Goal: Task Accomplishment & Management: Complete application form

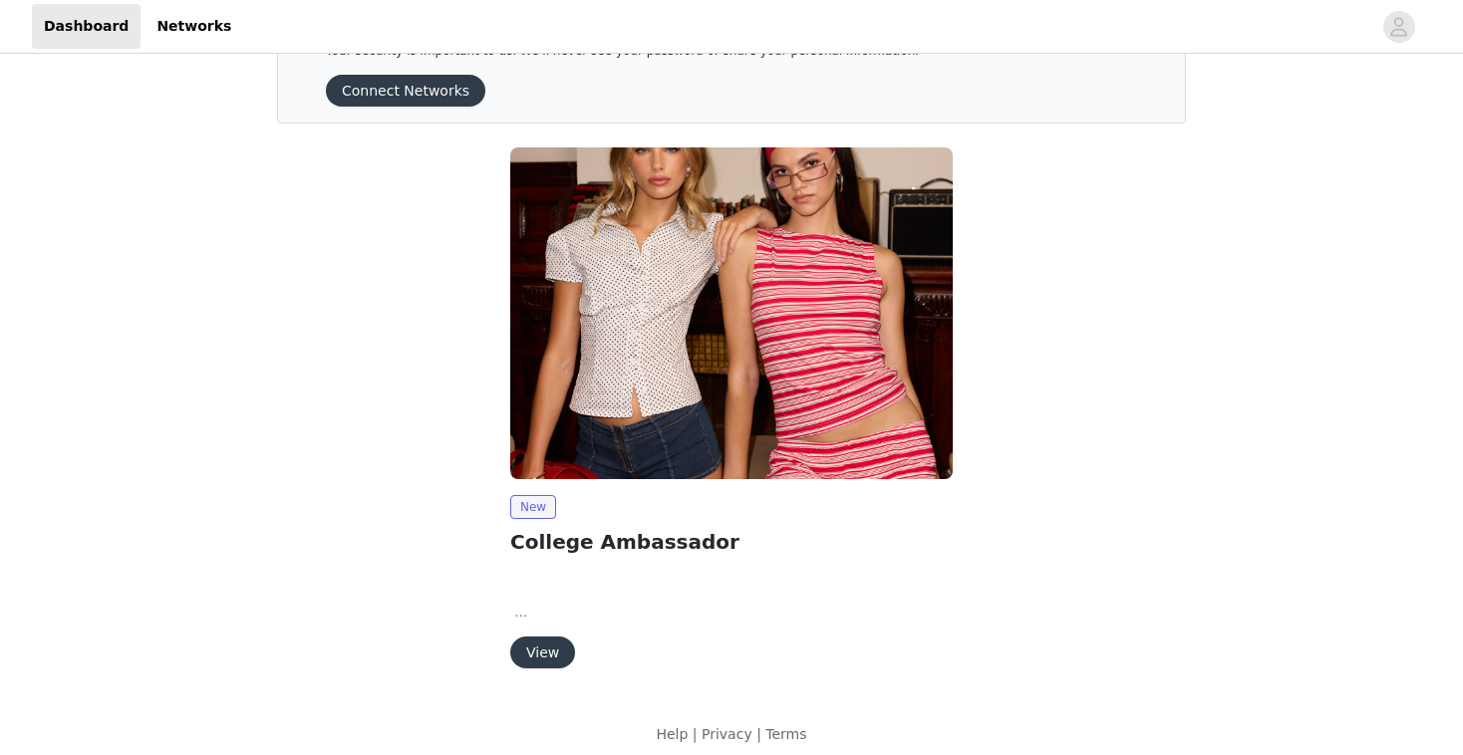
scroll to position [90, 0]
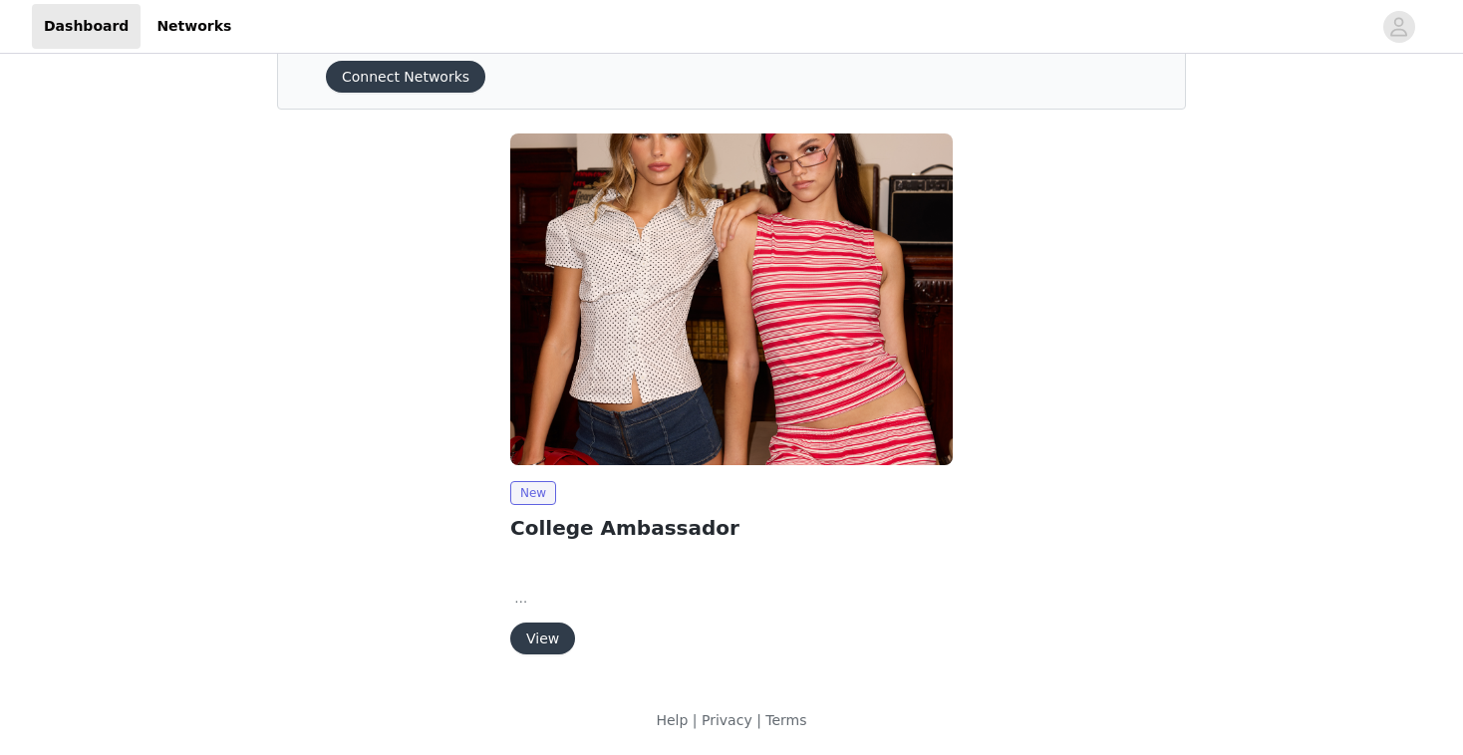
click at [546, 634] on button "View" at bounding box center [542, 639] width 65 height 32
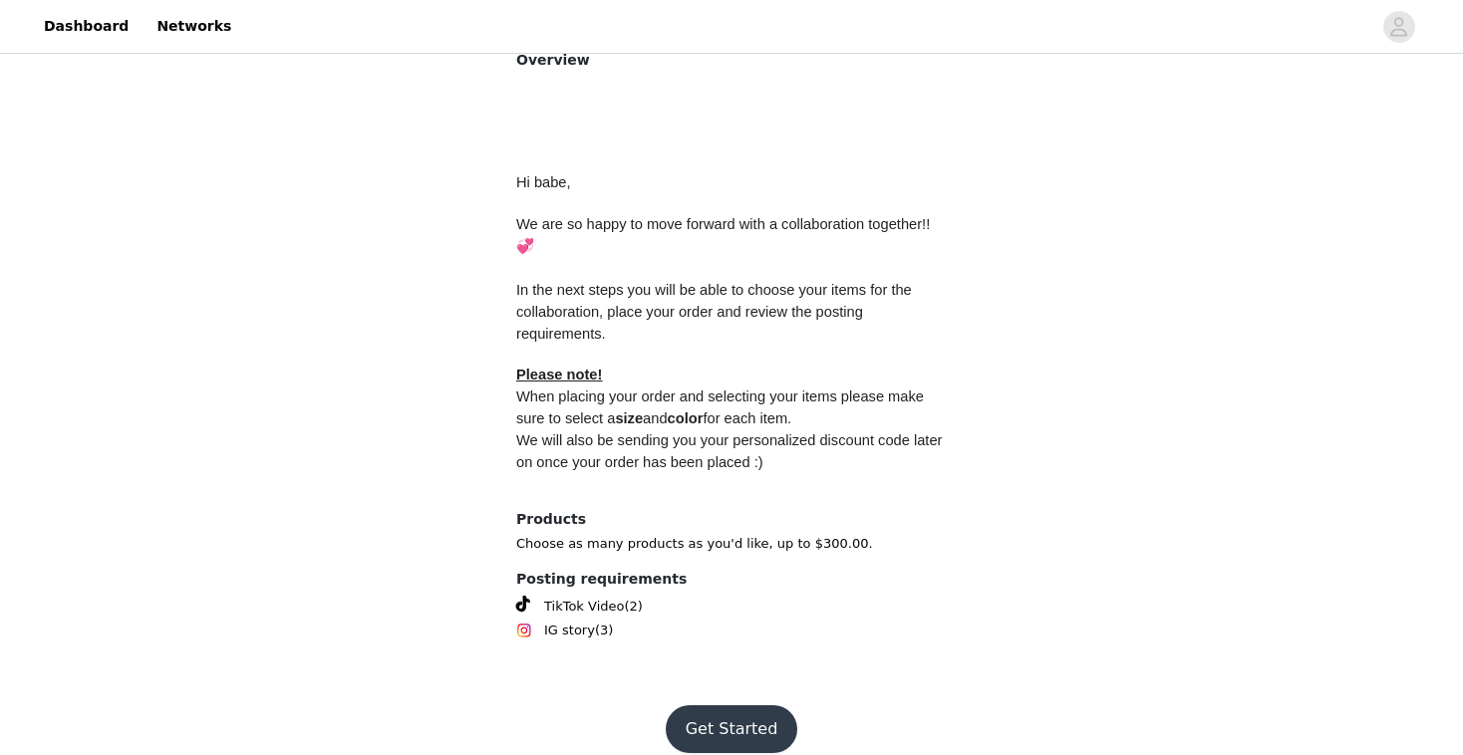
click at [727, 706] on button "Get Started" at bounding box center [732, 730] width 133 height 48
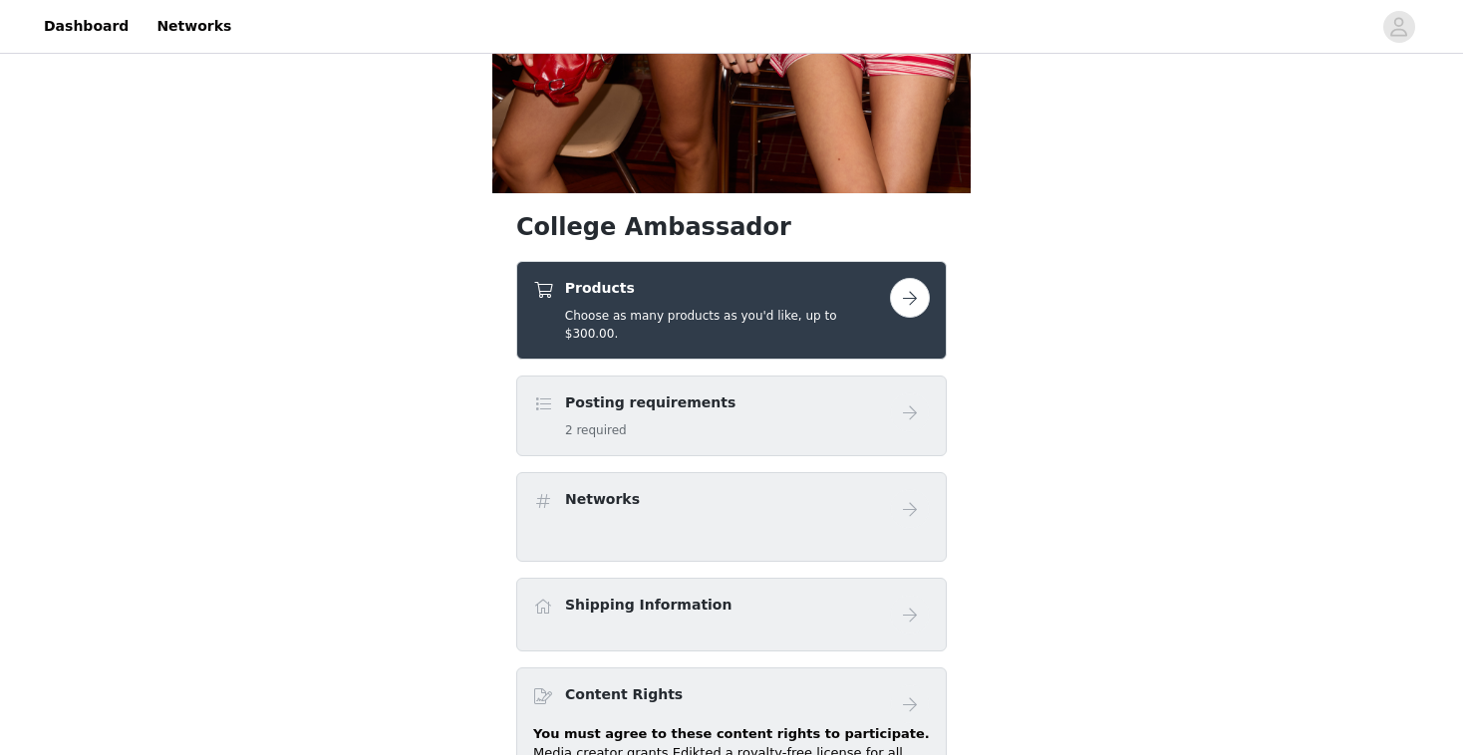
scroll to position [577, 0]
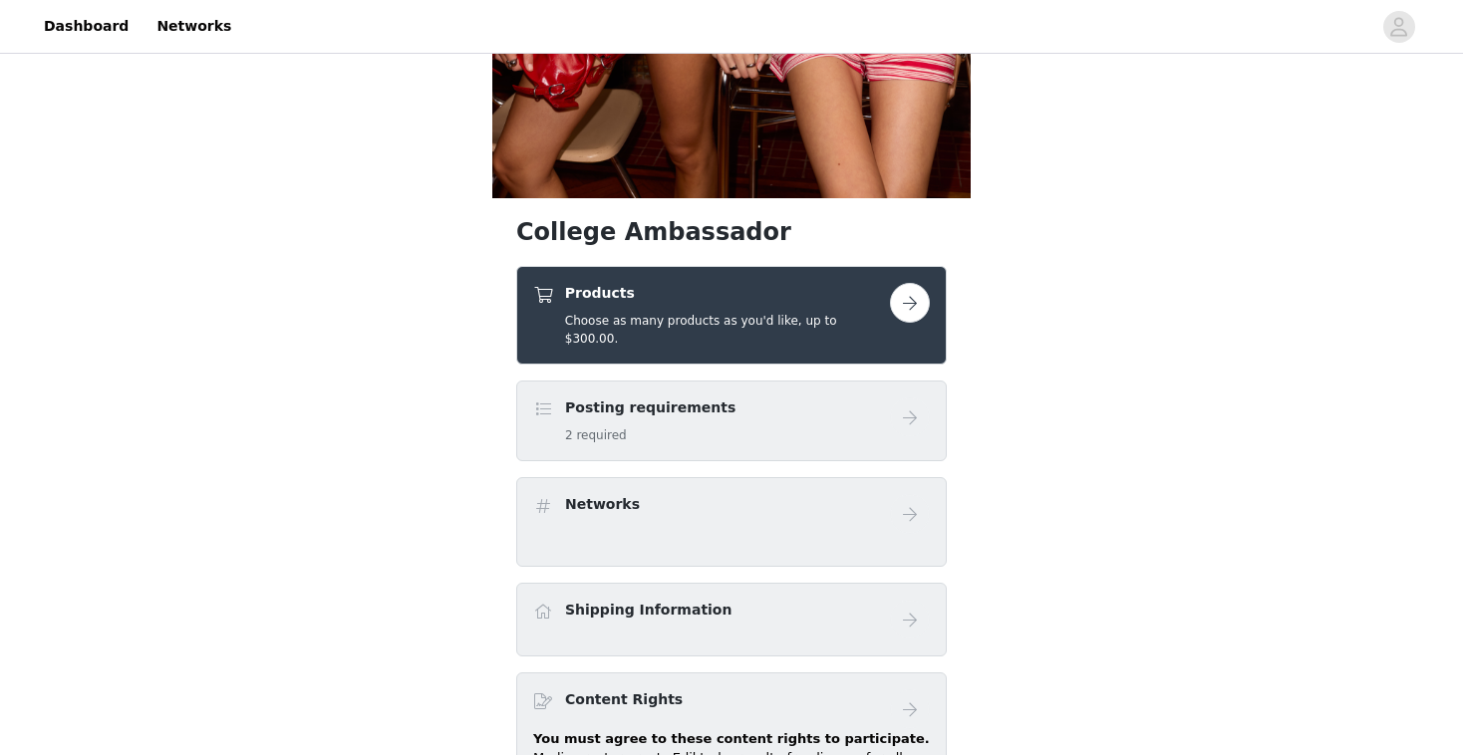
click at [904, 306] on button "button" at bounding box center [910, 303] width 40 height 40
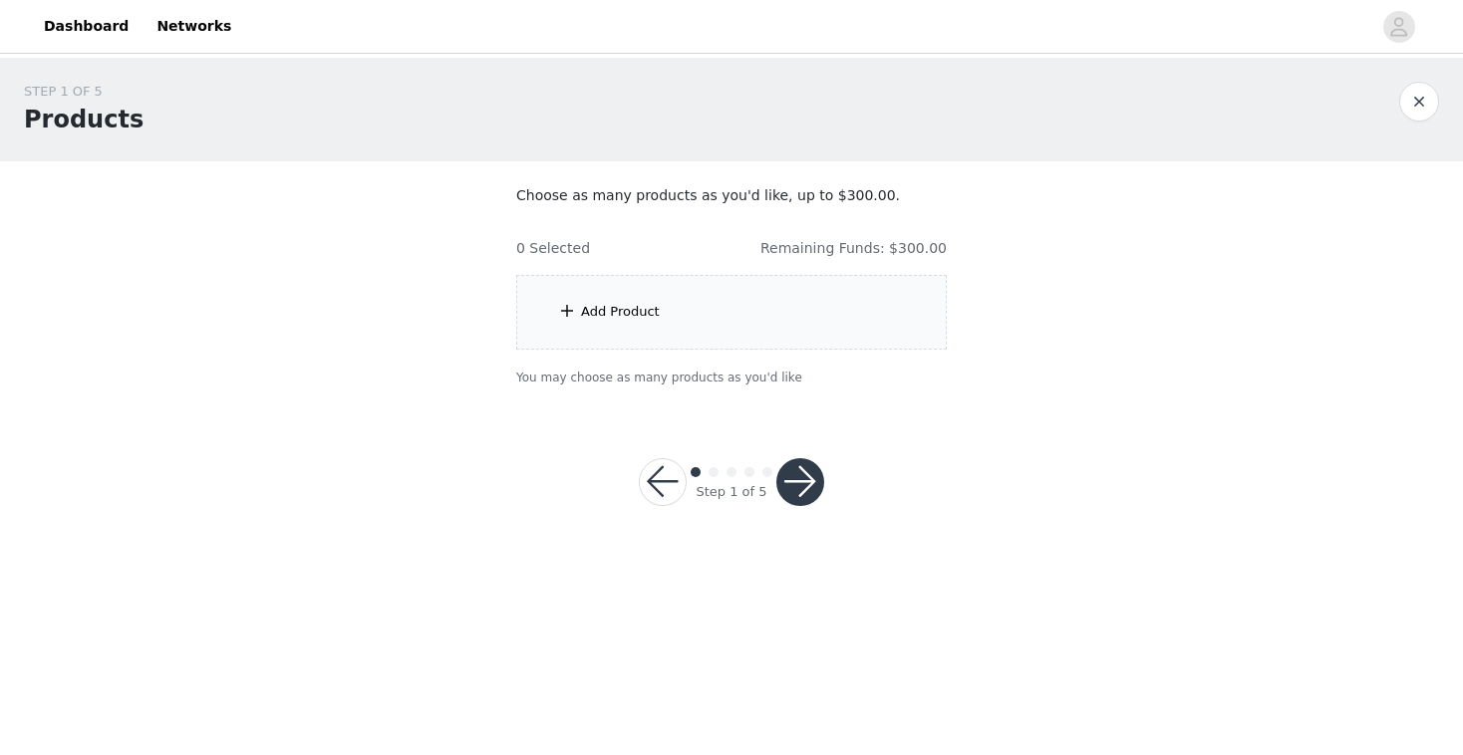
click at [578, 317] on div "Add Product" at bounding box center [731, 312] width 431 height 75
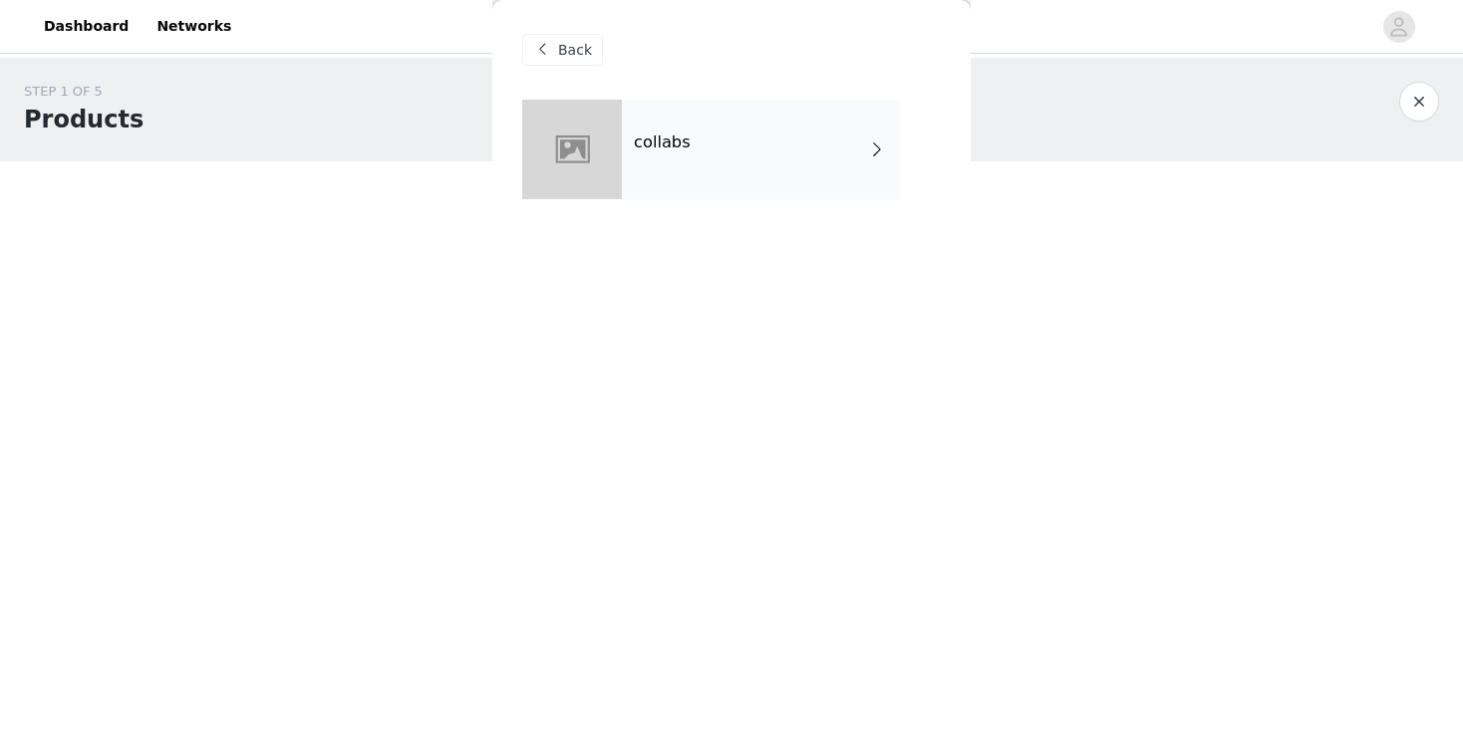
click at [736, 175] on div "collabs" at bounding box center [760, 150] width 277 height 100
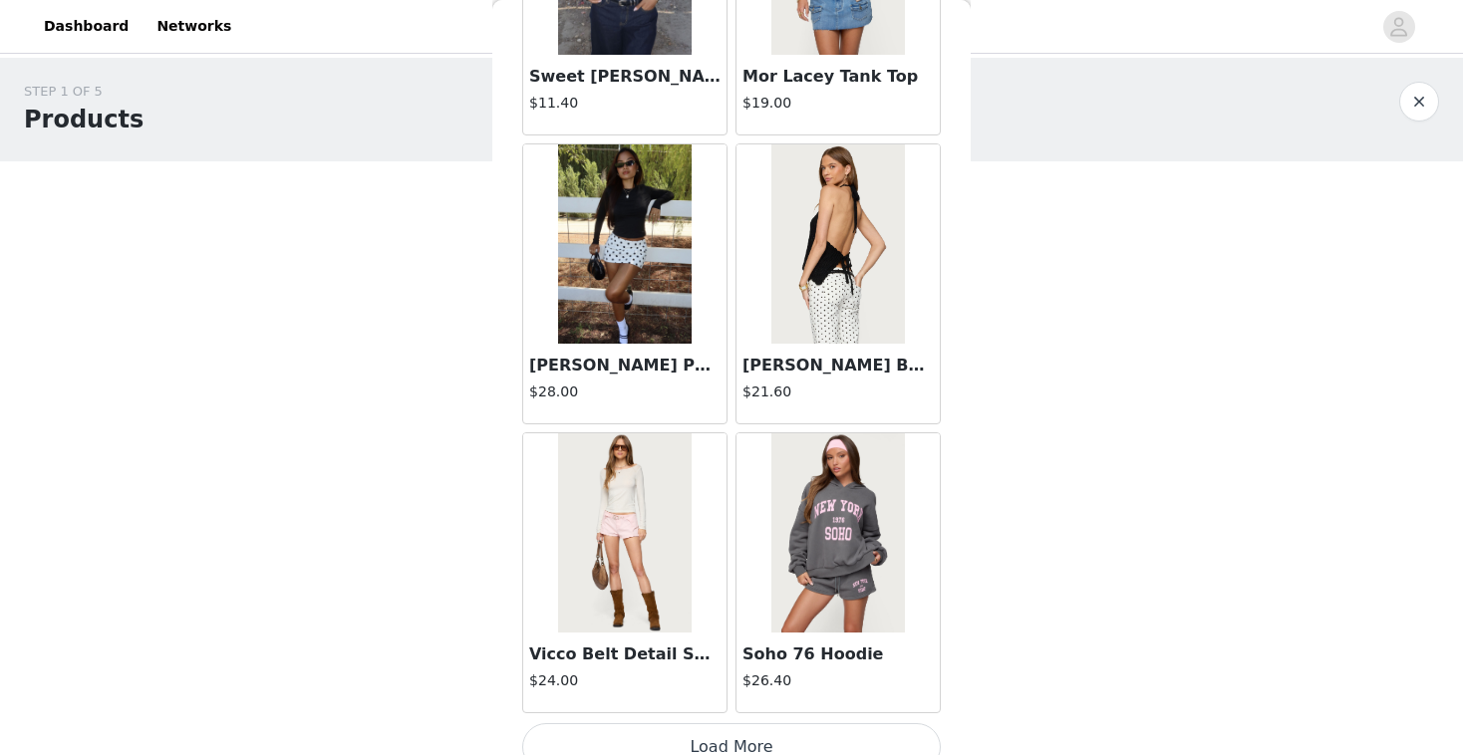
scroll to position [2294, 0]
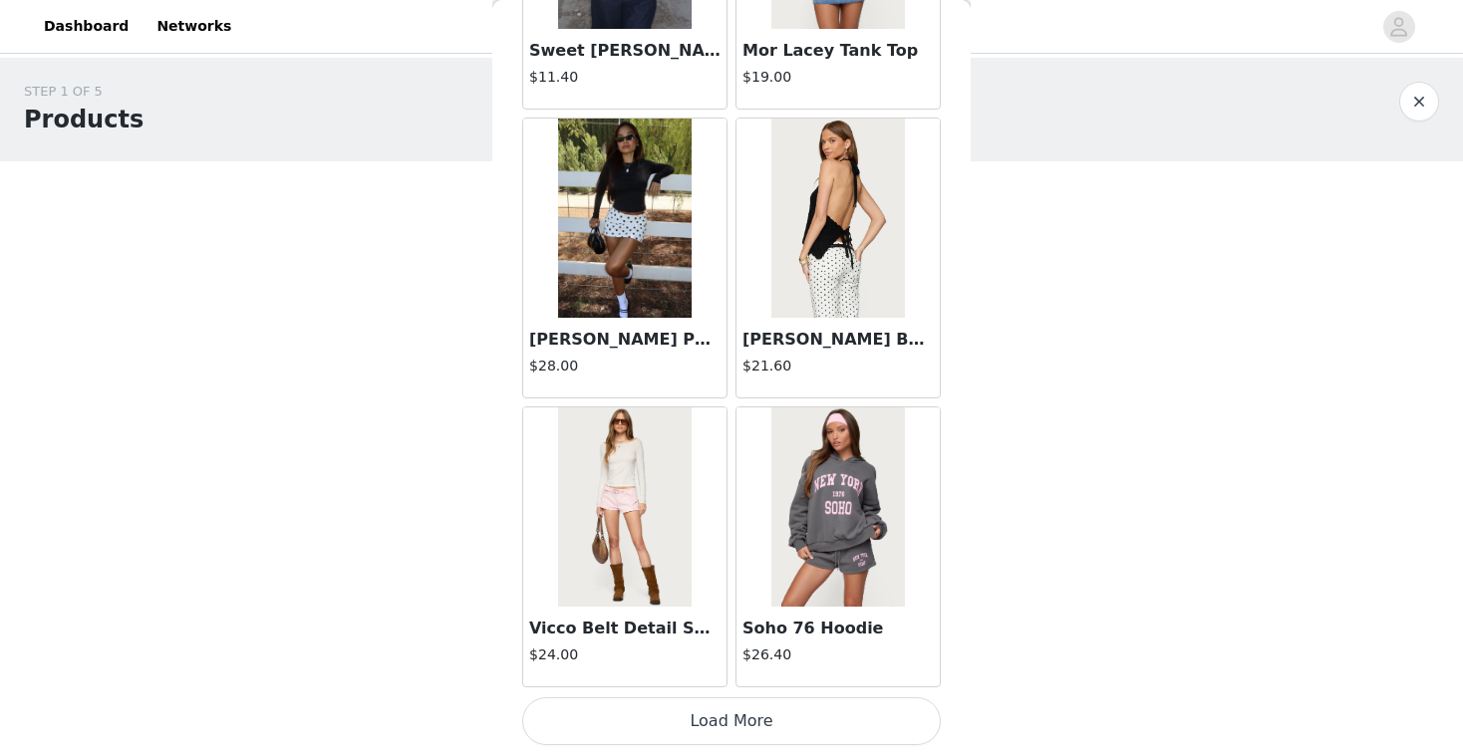
click at [717, 717] on button "Load More" at bounding box center [731, 722] width 419 height 48
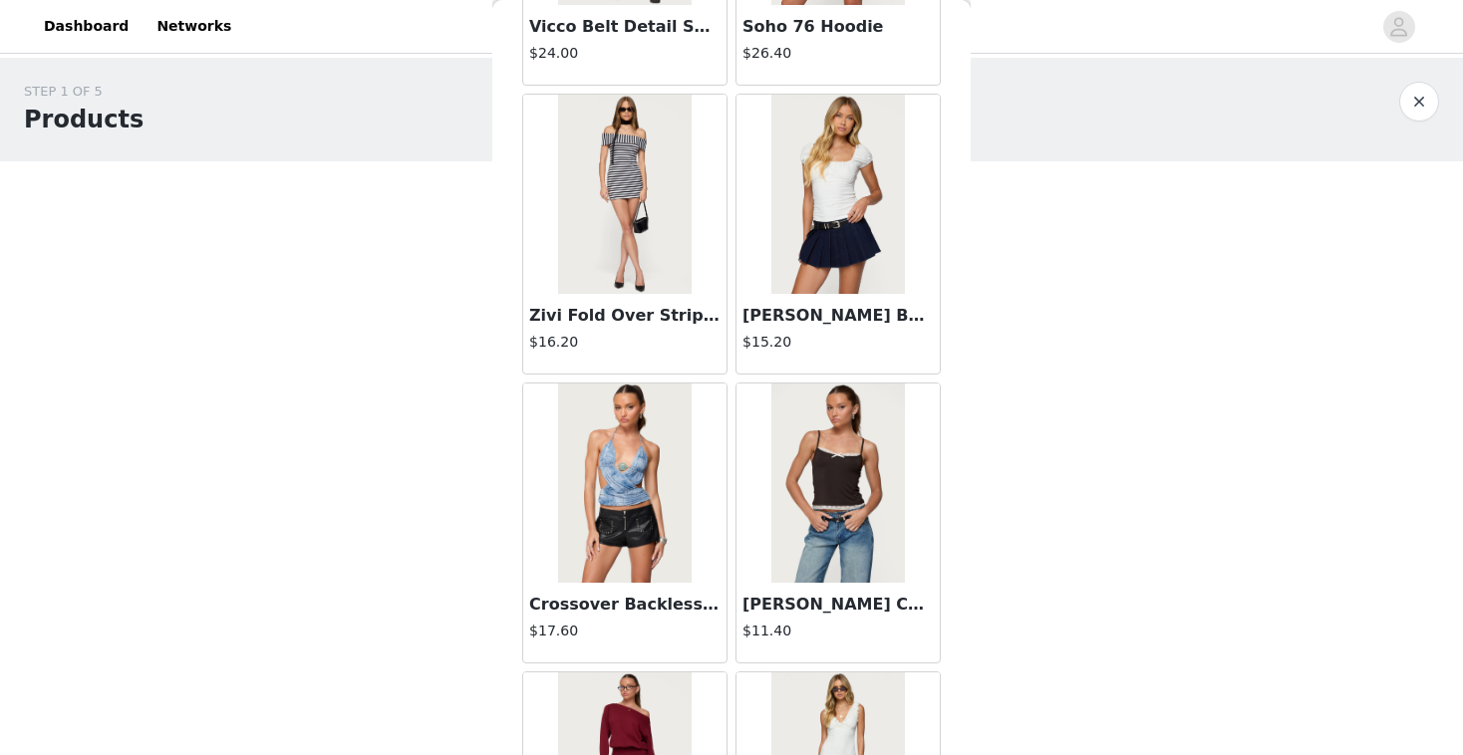
scroll to position [2905, 0]
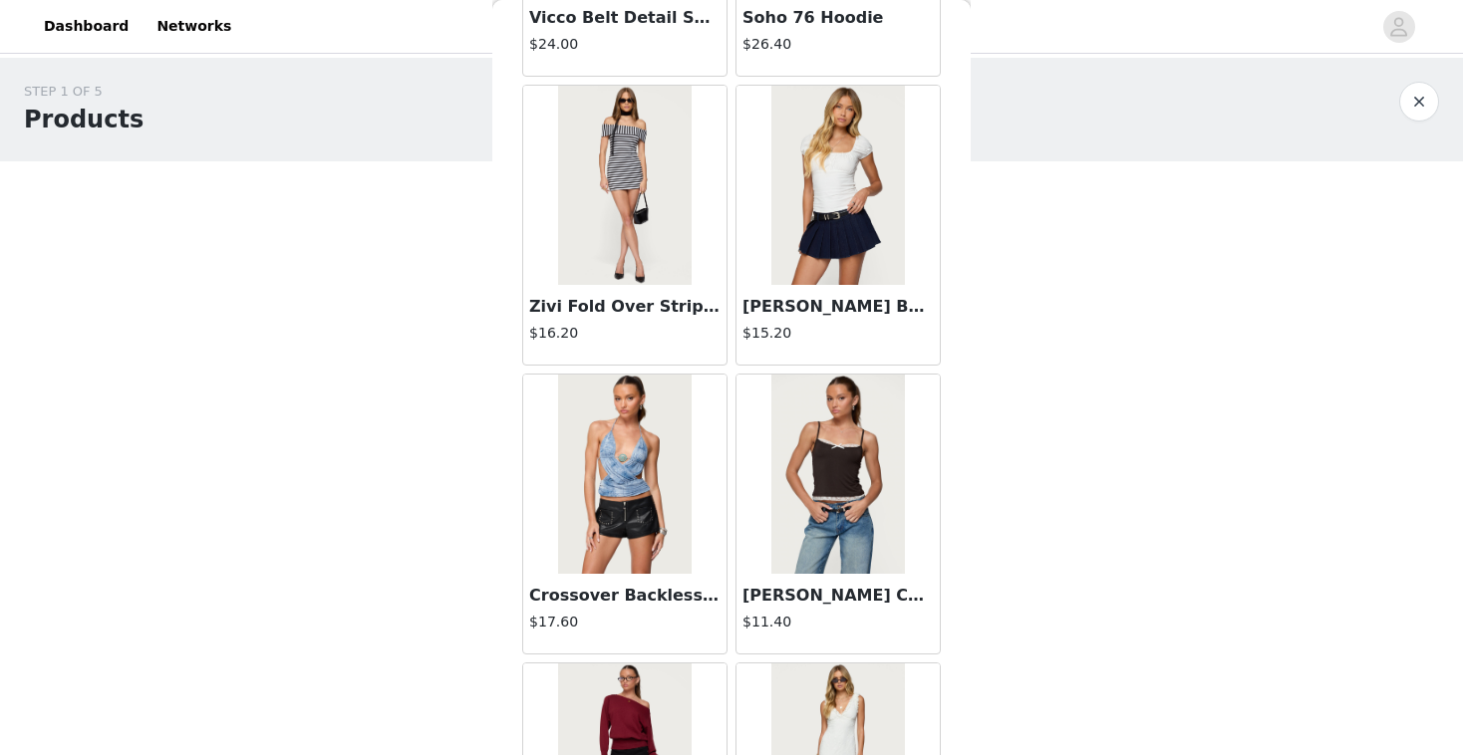
click at [606, 468] on img at bounding box center [624, 474] width 133 height 199
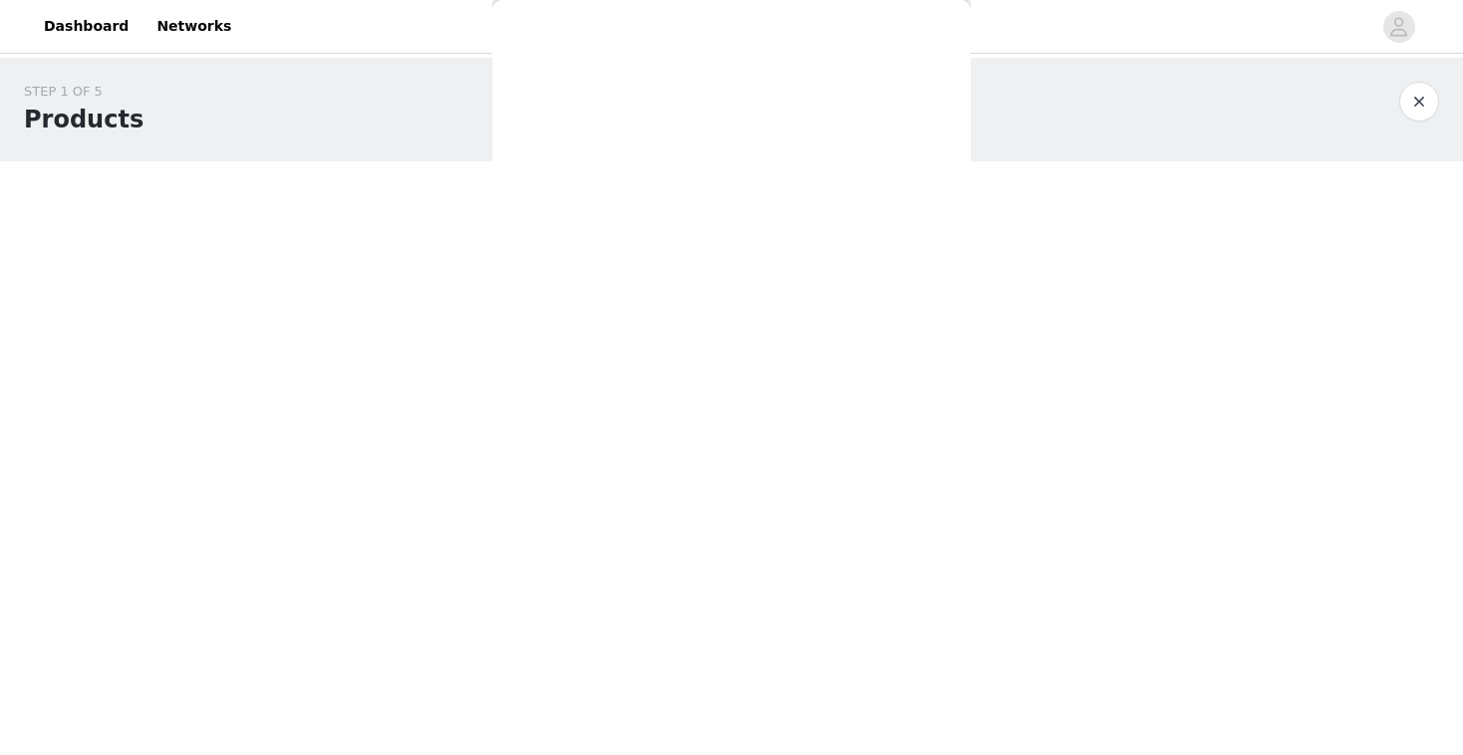
scroll to position [0, 0]
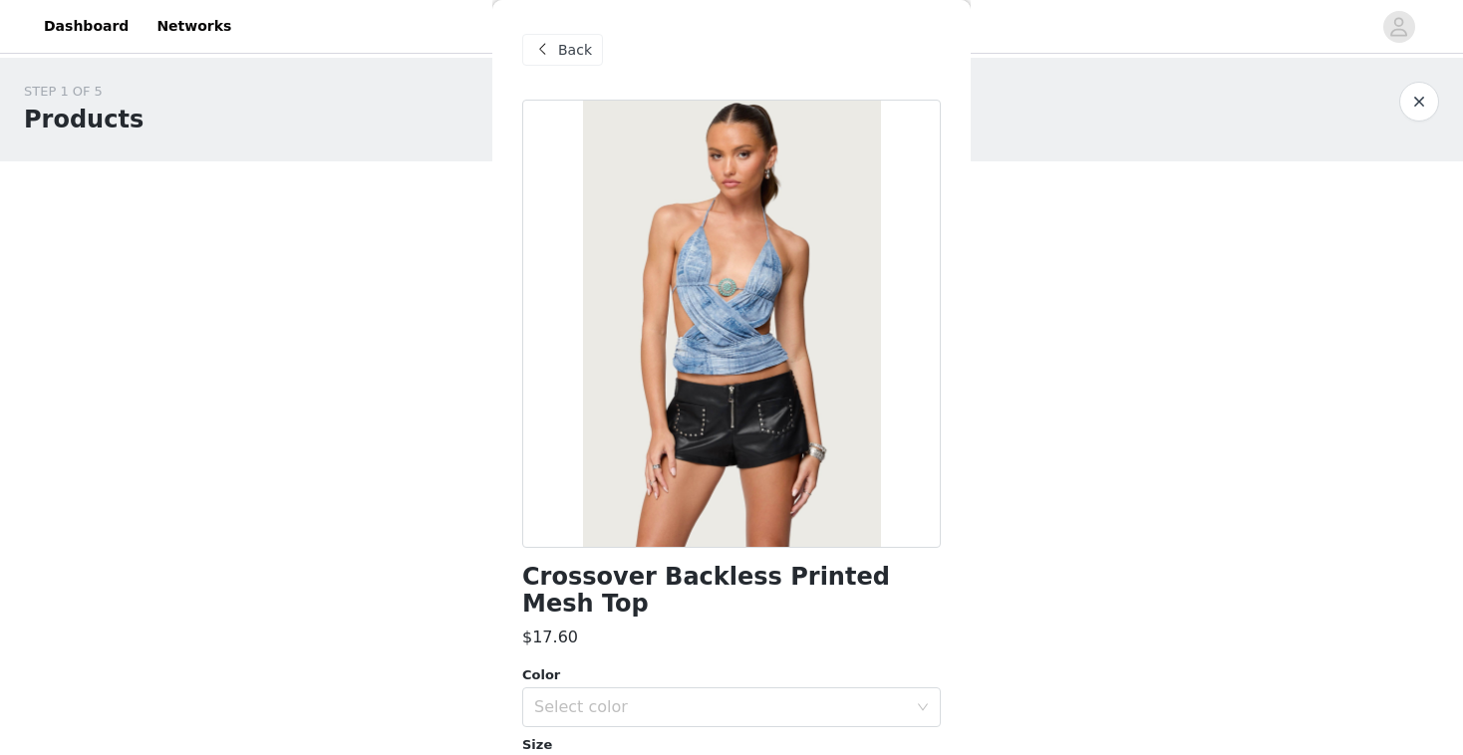
click at [557, 40] on div "Back" at bounding box center [562, 50] width 81 height 32
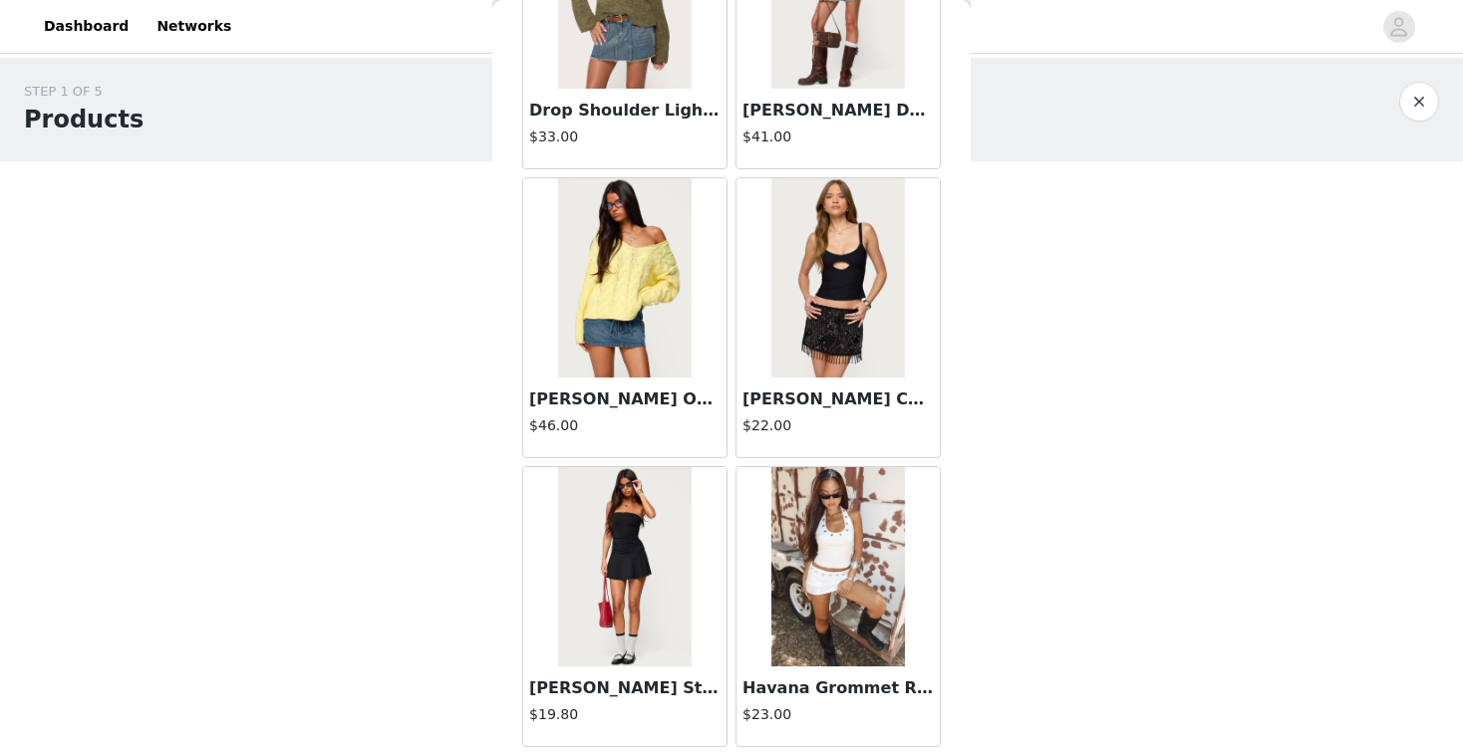
scroll to position [5184, 0]
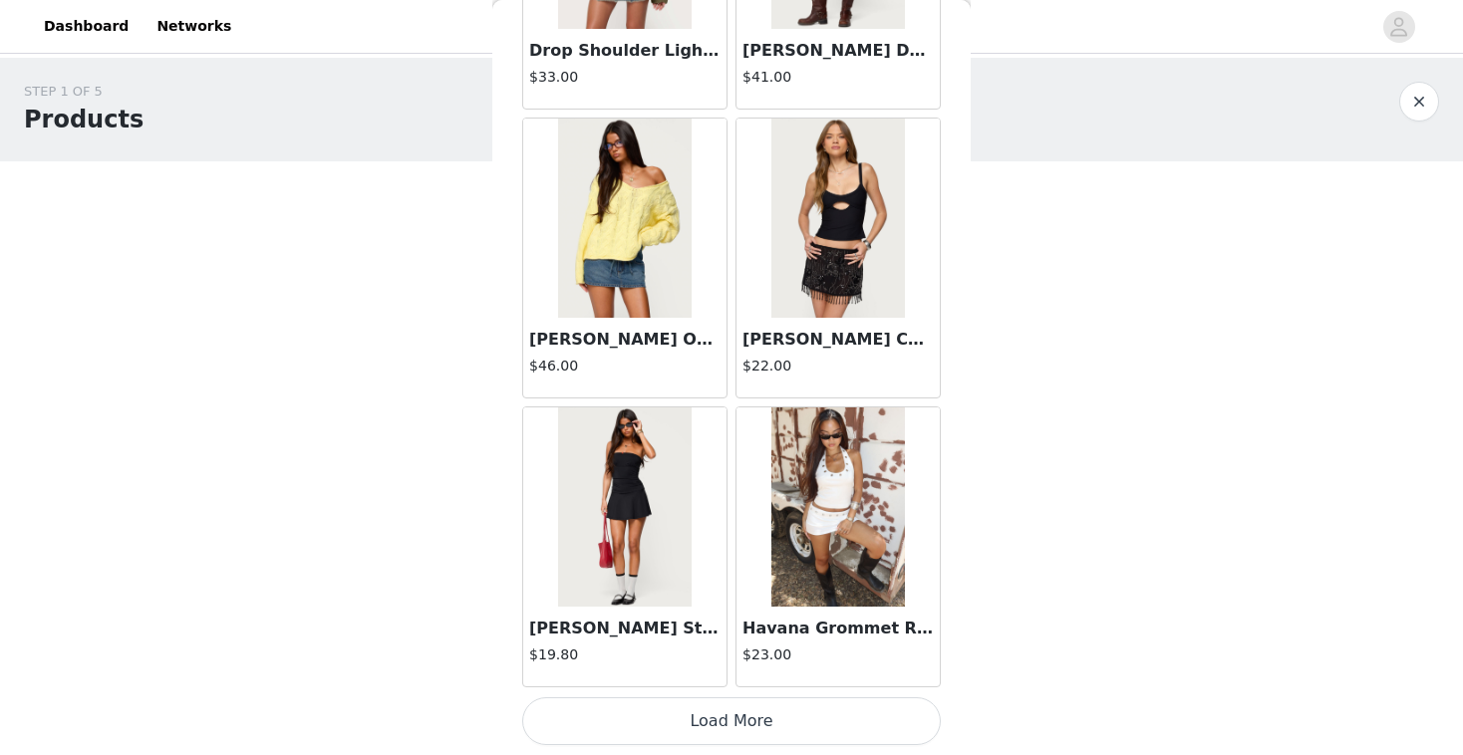
click at [757, 714] on button "Load More" at bounding box center [731, 722] width 419 height 48
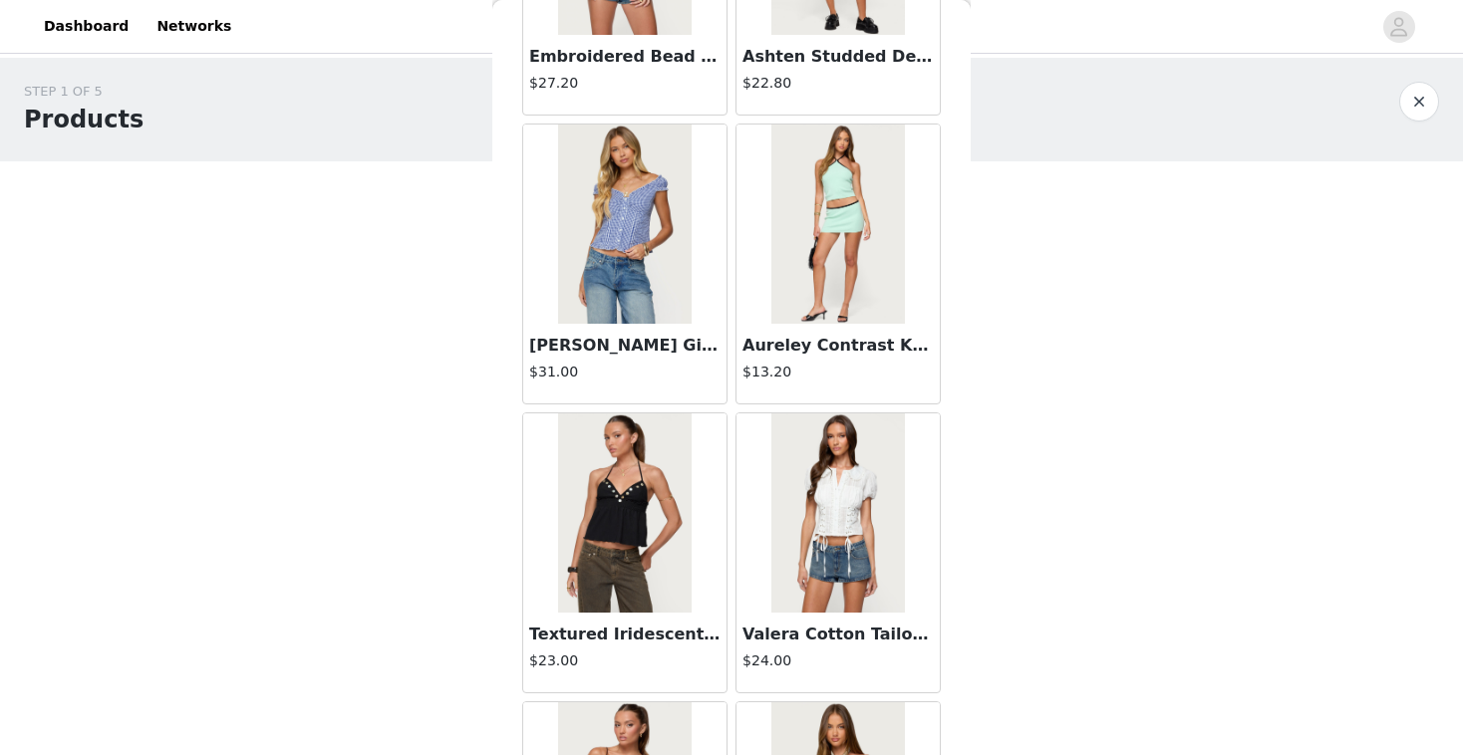
scroll to position [8074, 0]
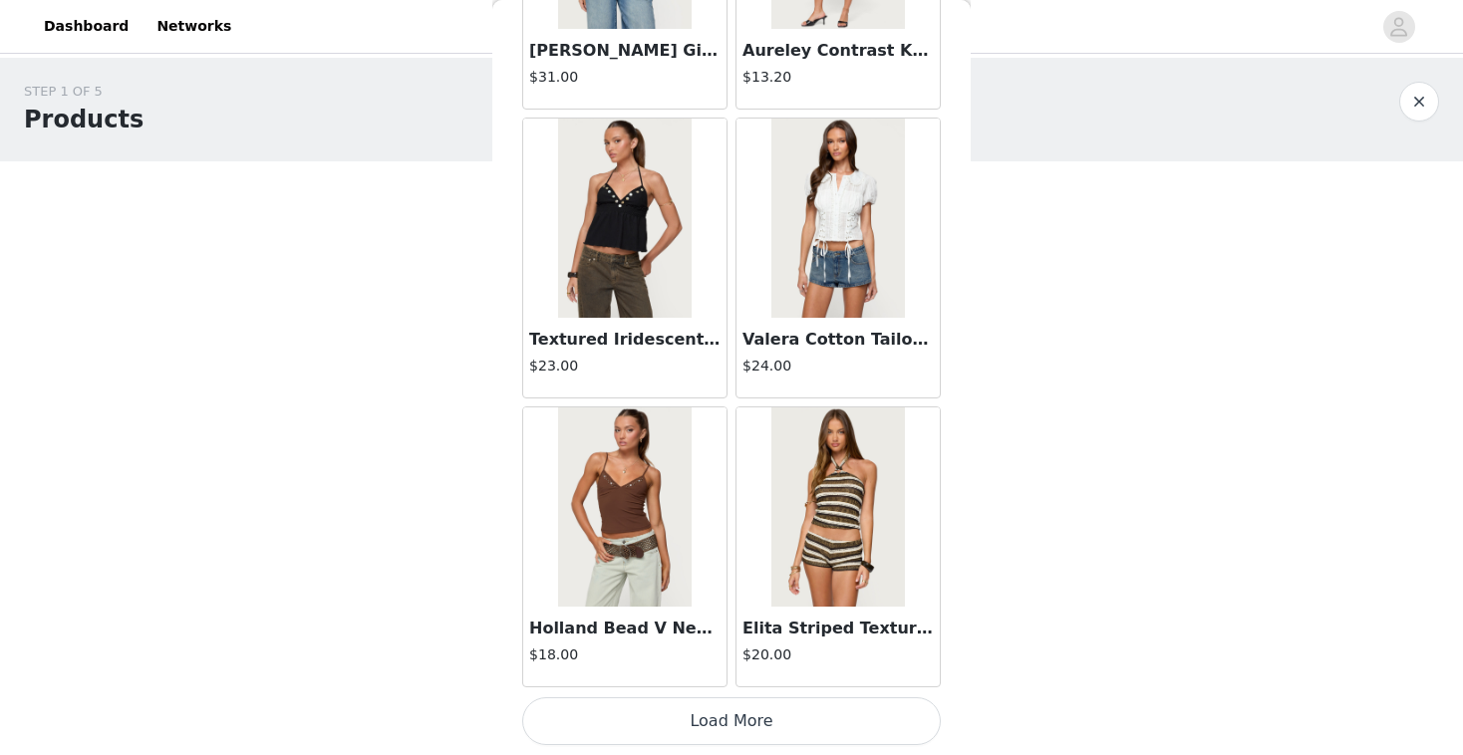
click at [743, 728] on button "Load More" at bounding box center [731, 722] width 419 height 48
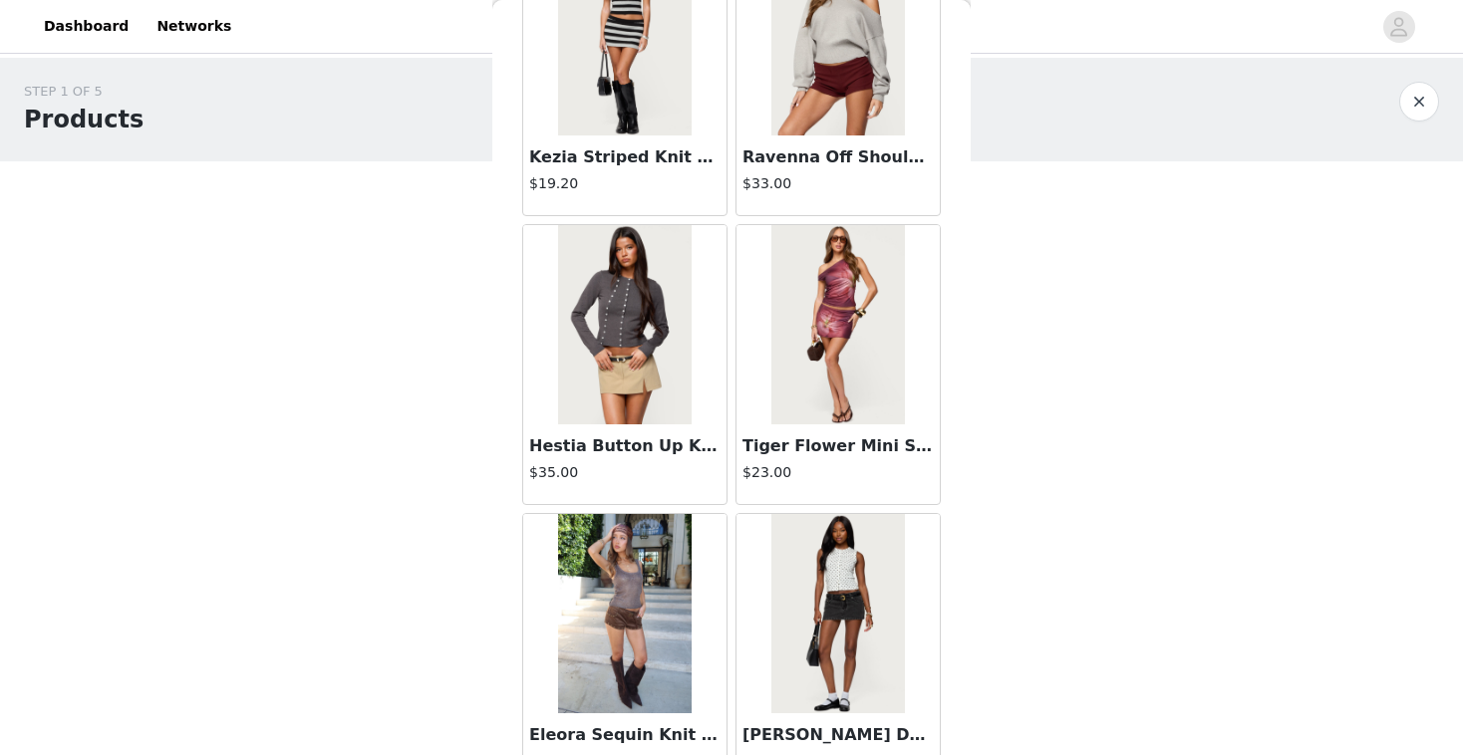
scroll to position [10965, 0]
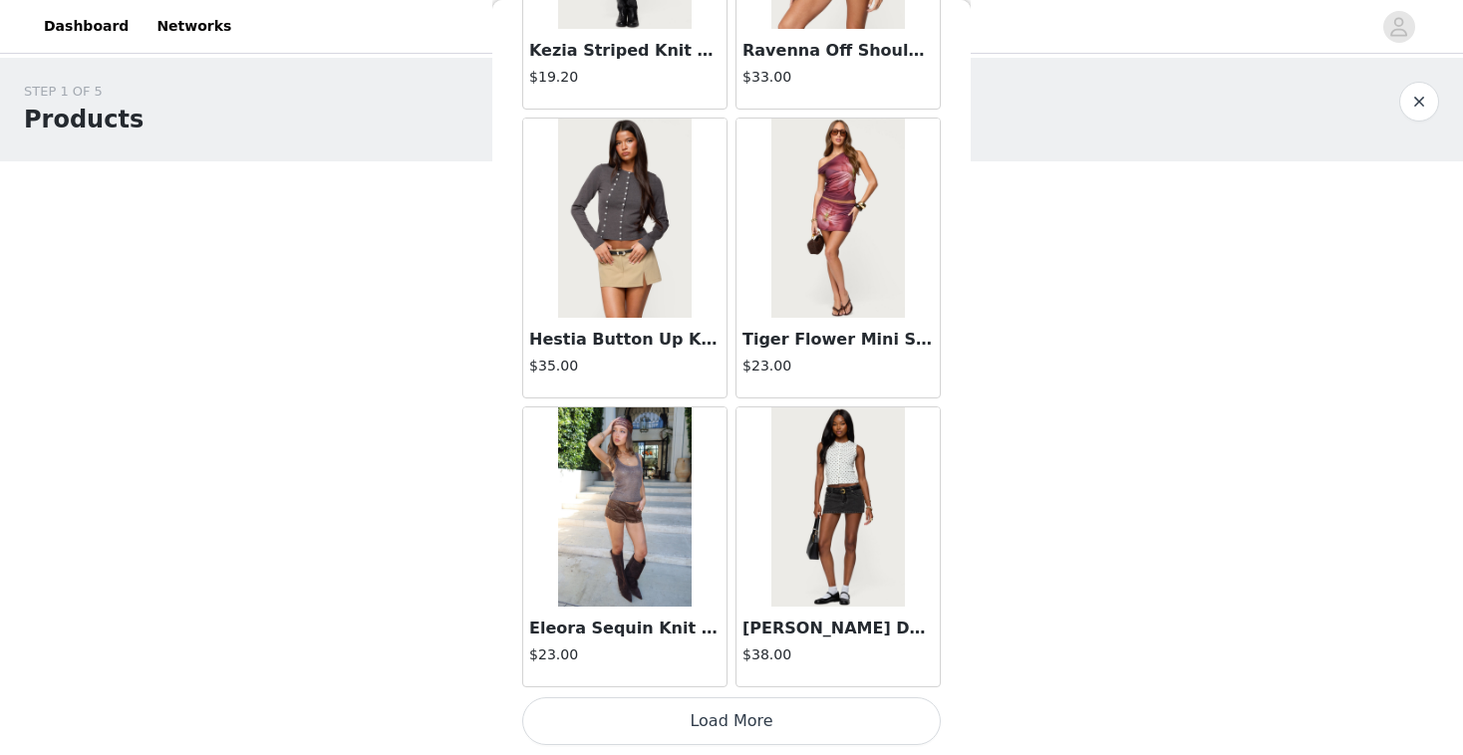
click at [747, 720] on button "Load More" at bounding box center [731, 722] width 419 height 48
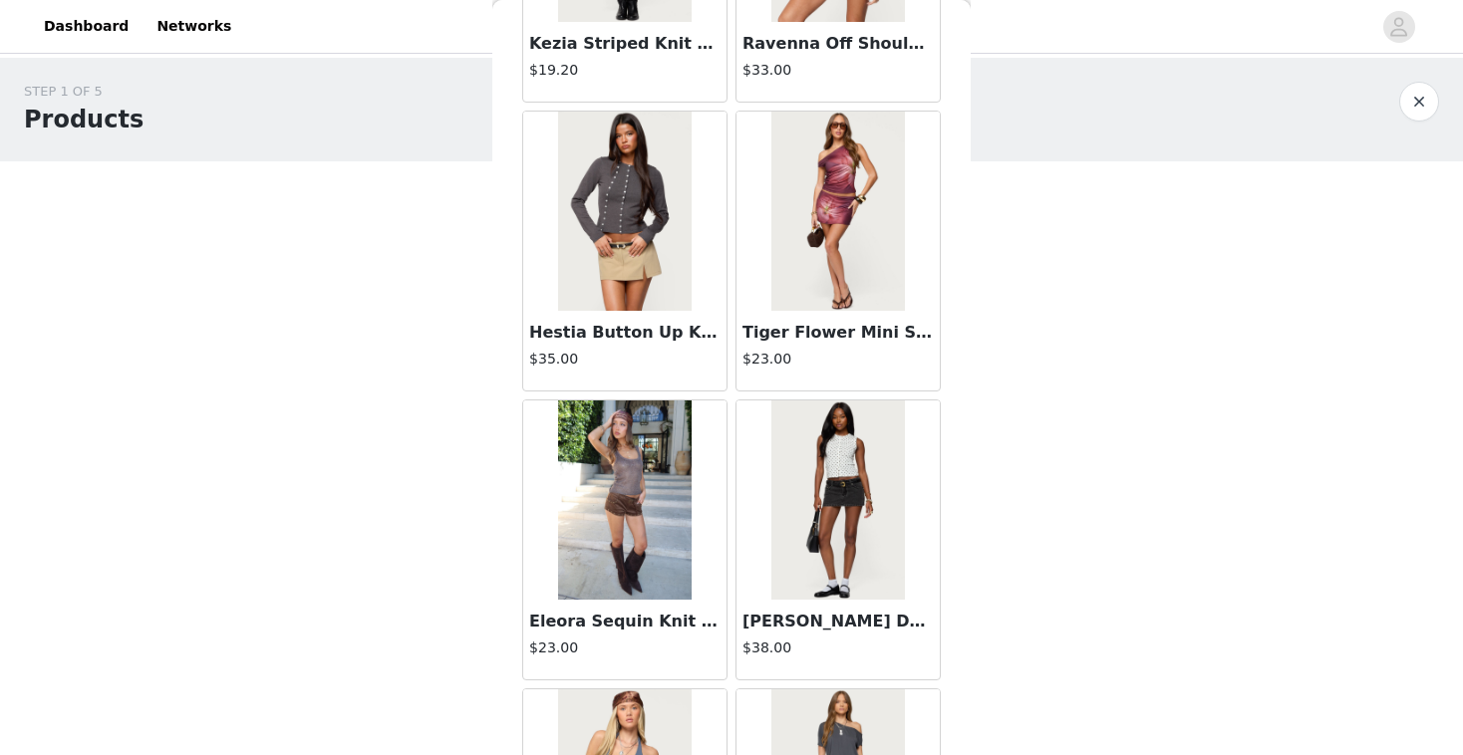
scroll to position [11024, 0]
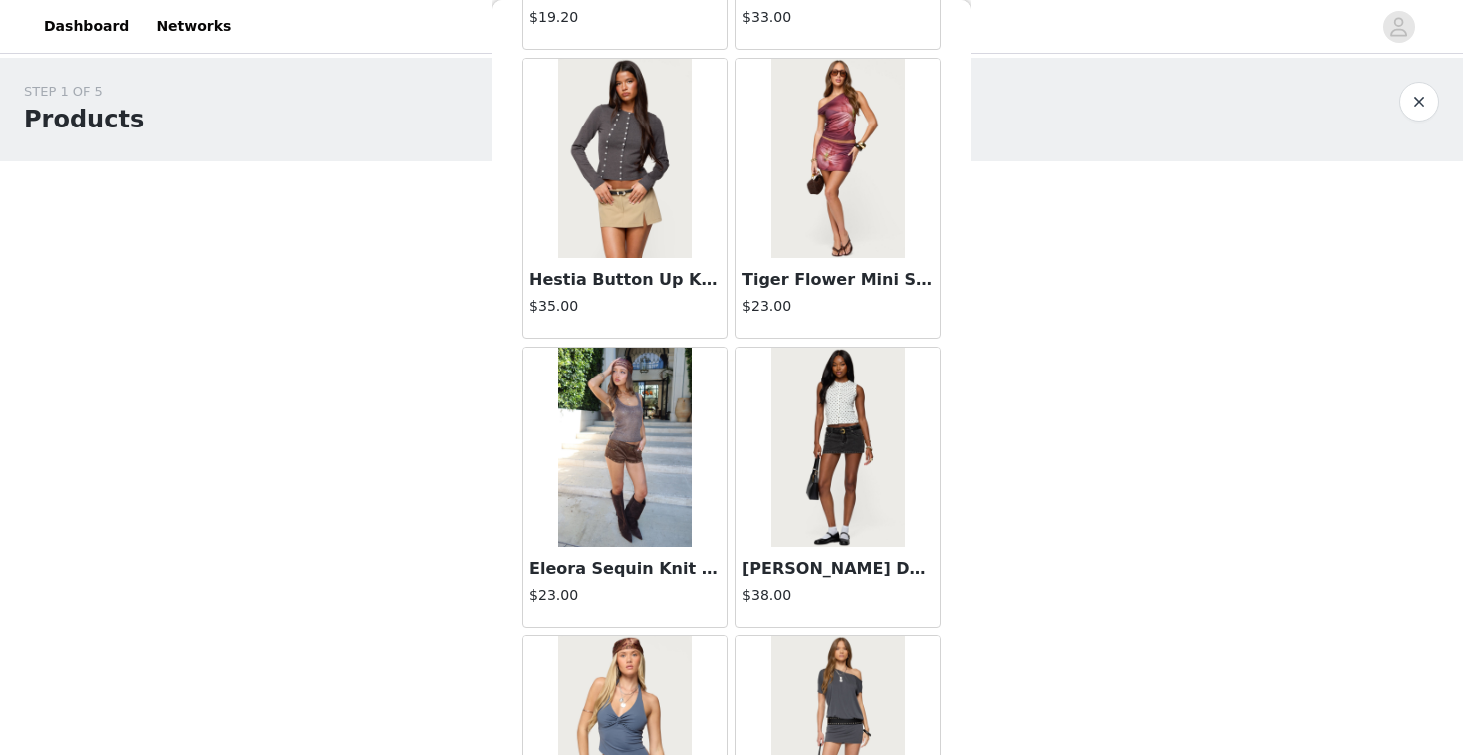
click at [836, 457] on img at bounding box center [837, 447] width 133 height 199
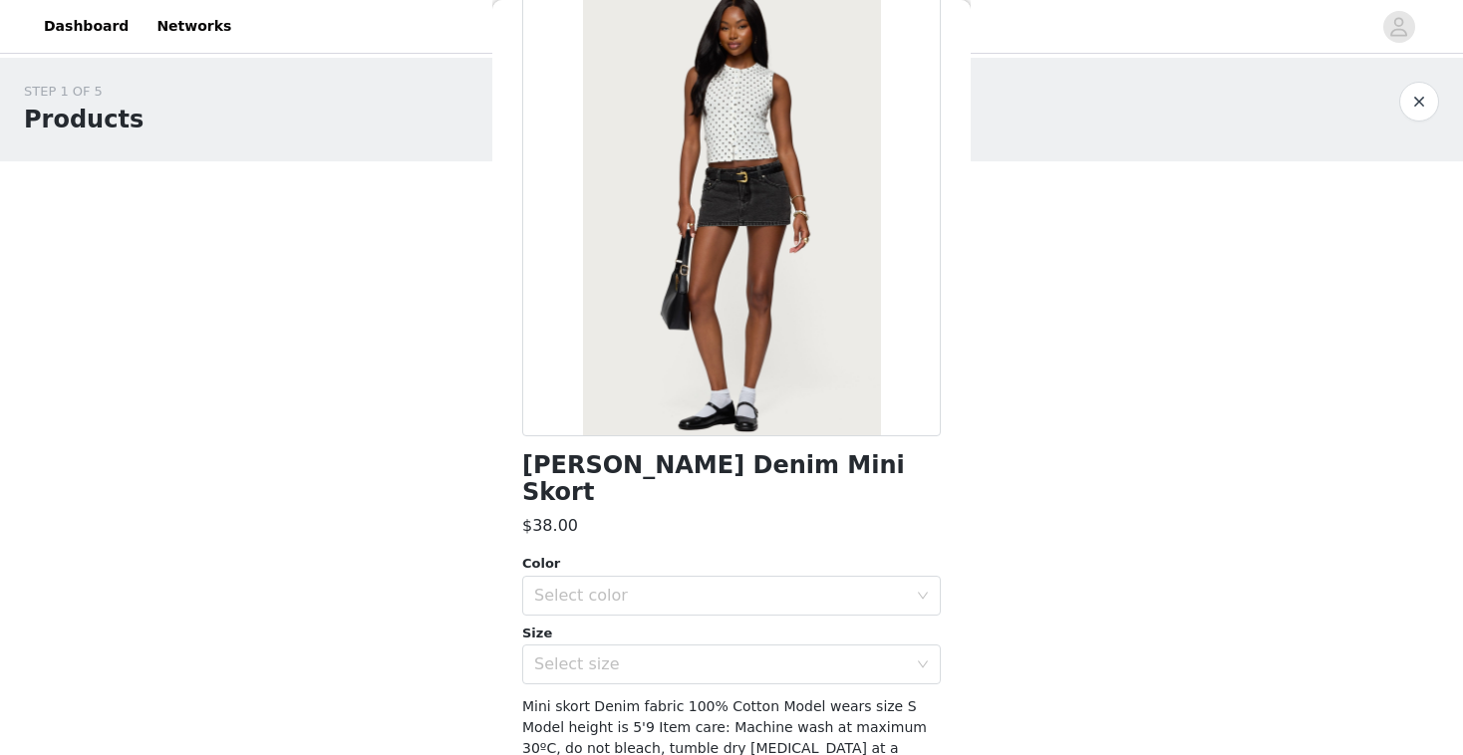
scroll to position [193, 0]
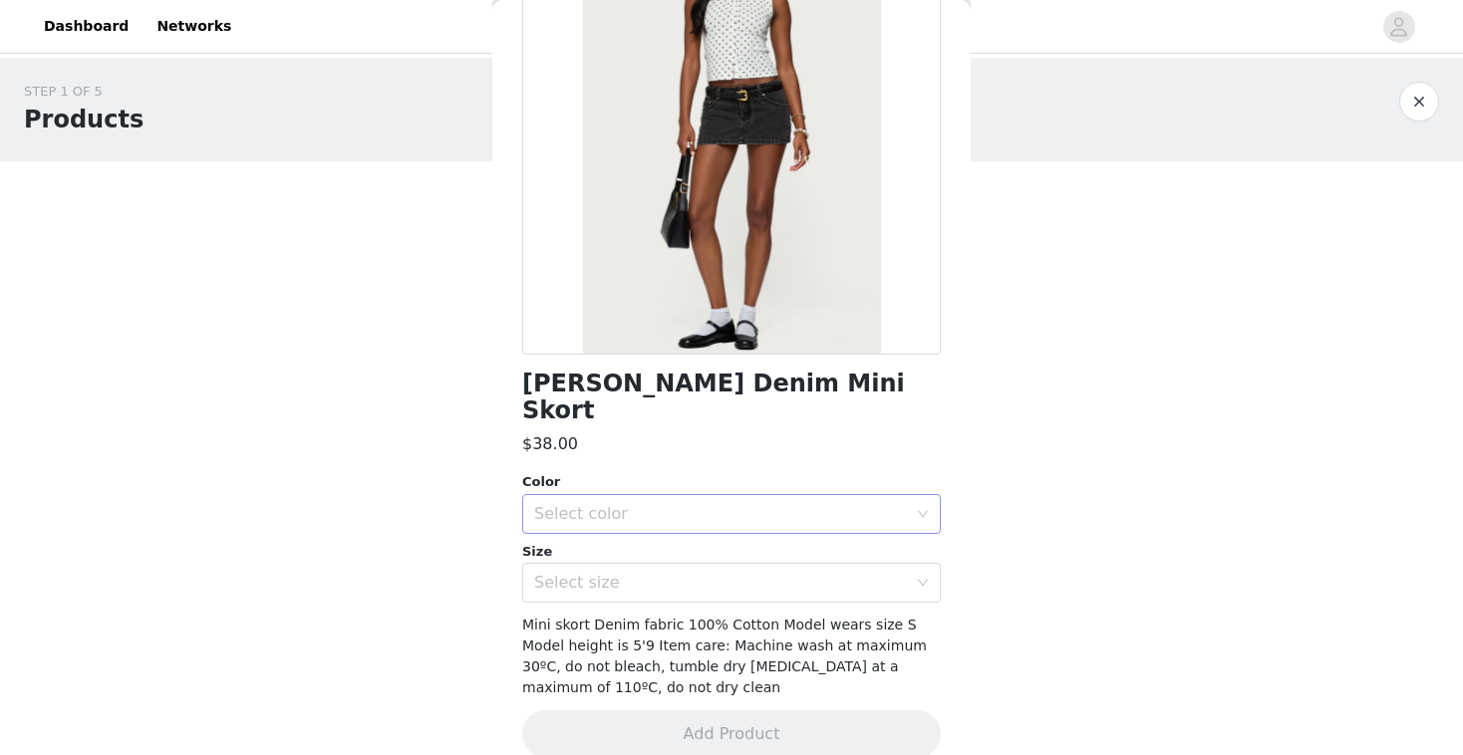
click at [698, 495] on div "Select color" at bounding box center [725, 514] width 382 height 38
click at [648, 522] on li "BLACK WASHED" at bounding box center [731, 531] width 419 height 32
click at [644, 573] on div "Select size" at bounding box center [720, 583] width 373 height 20
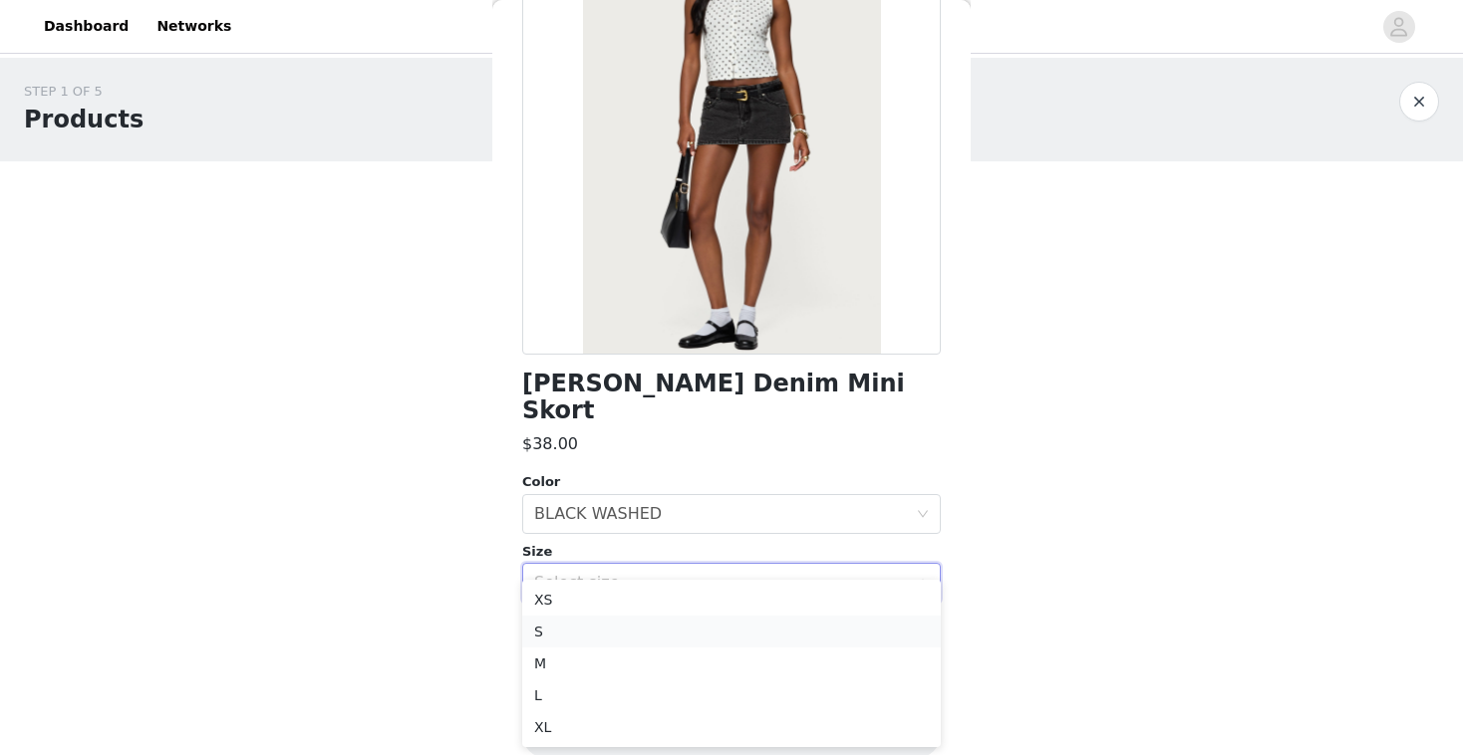
click at [600, 638] on li "S" at bounding box center [731, 632] width 419 height 32
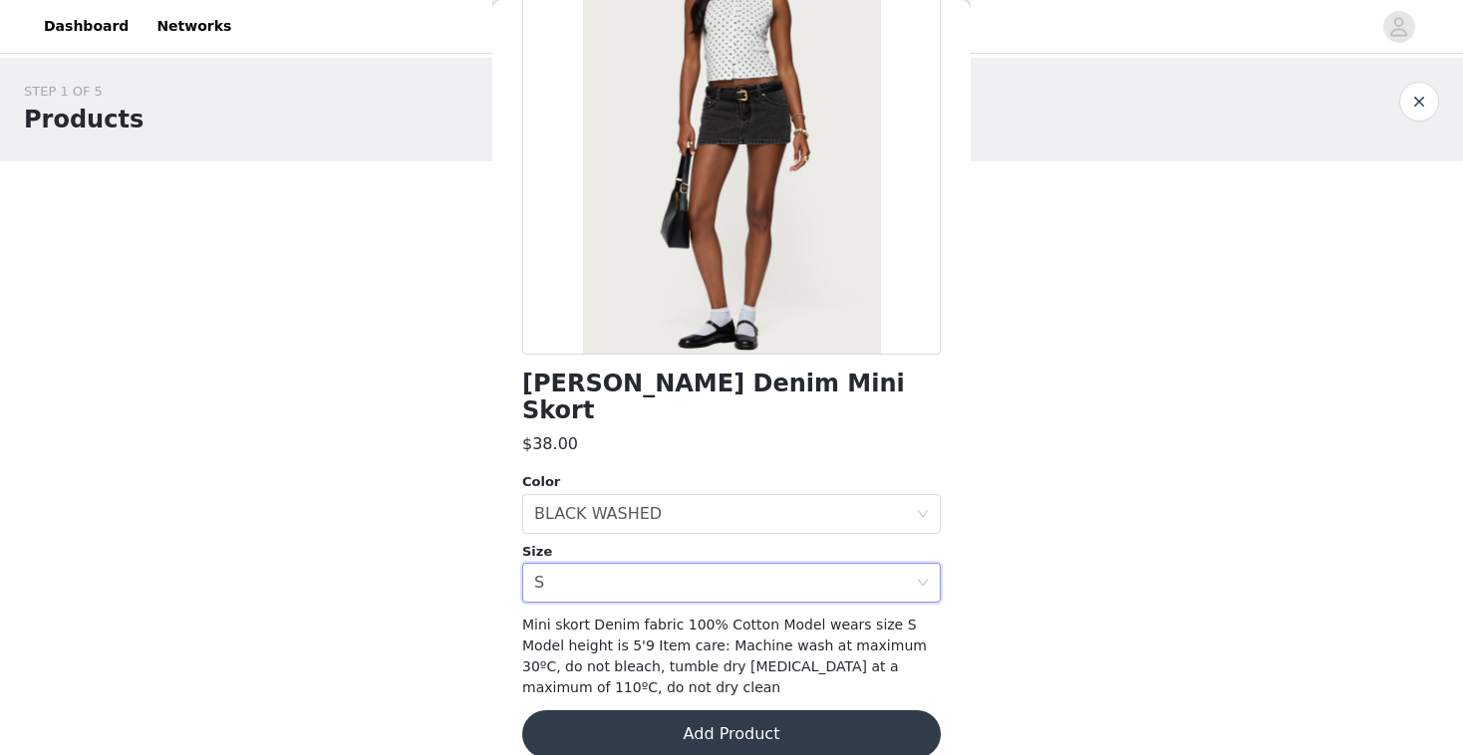
click at [668, 711] on button "Add Product" at bounding box center [731, 735] width 419 height 48
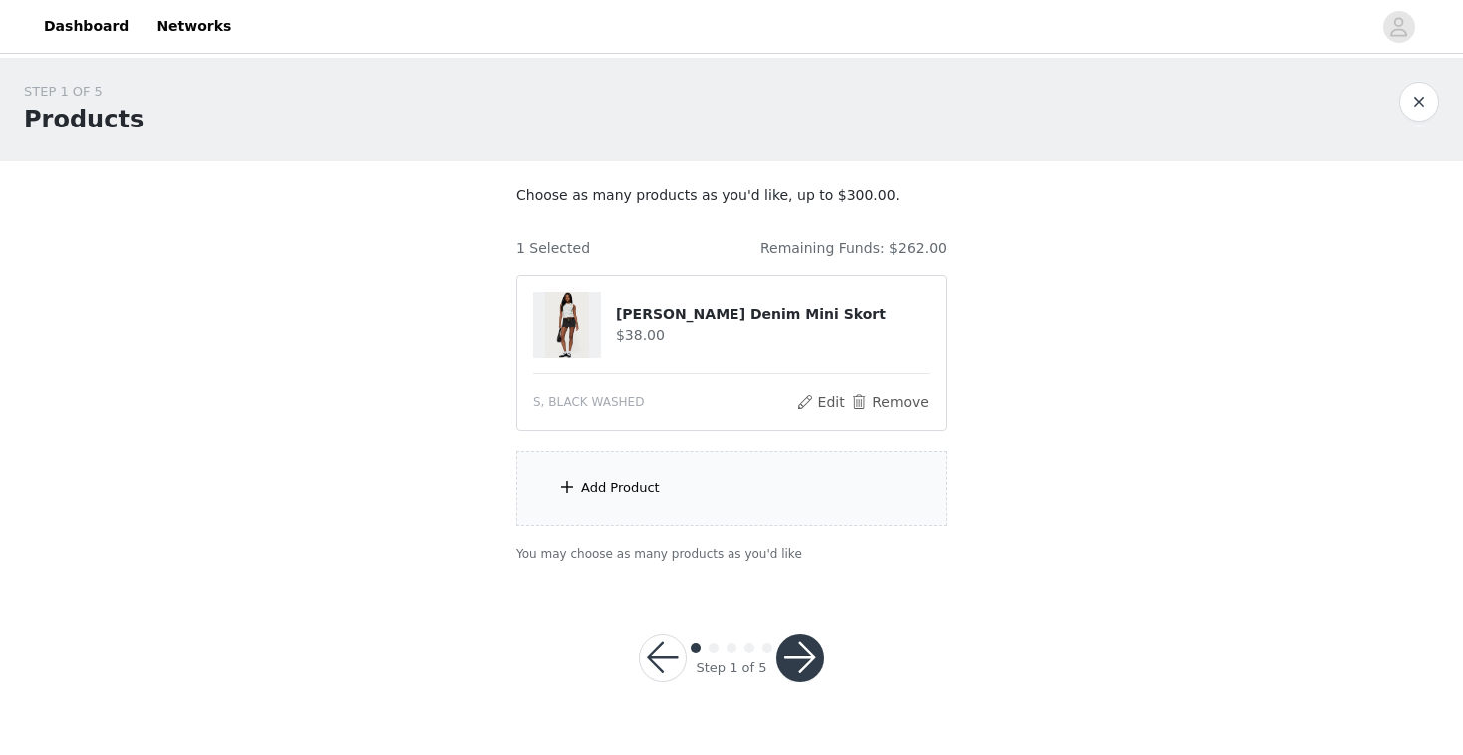
click at [647, 493] on div "Add Product" at bounding box center [620, 488] width 79 height 20
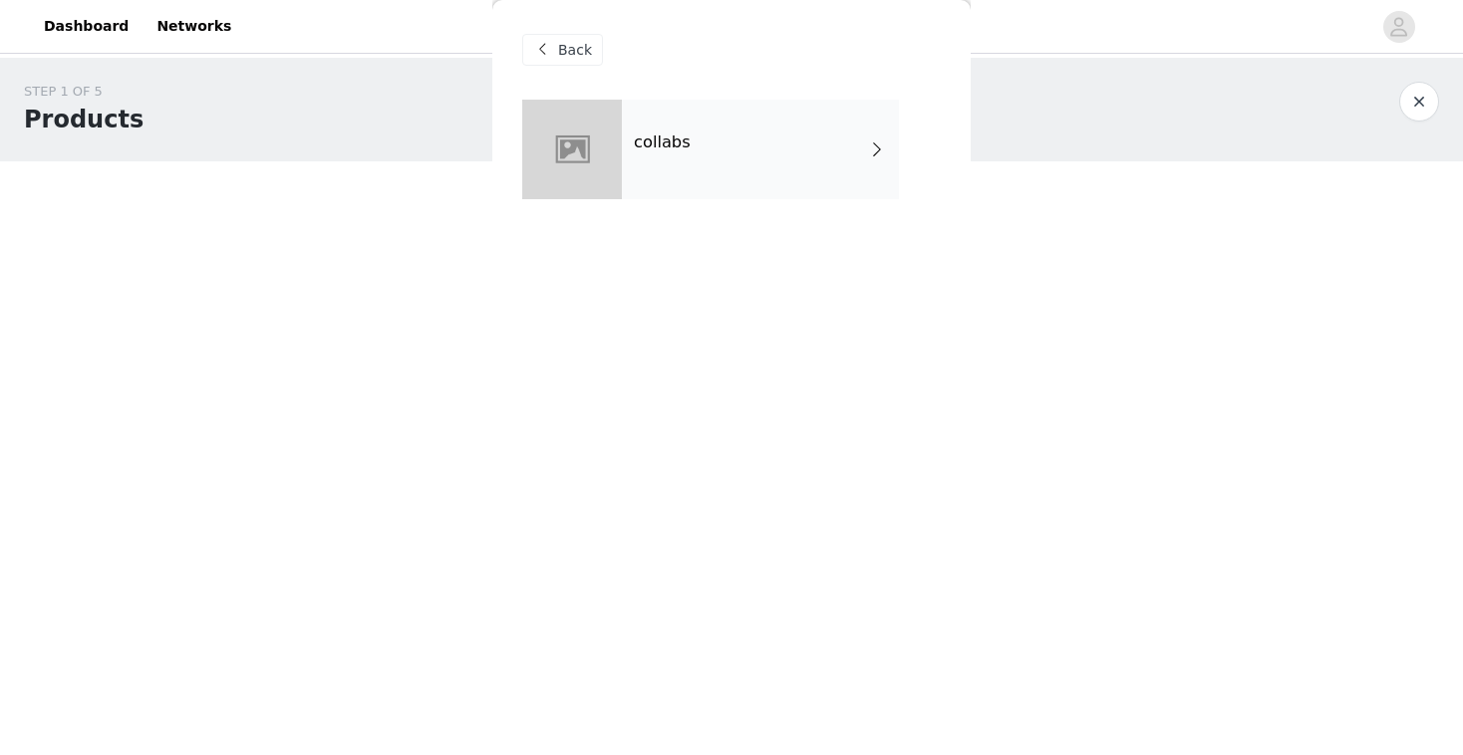
click at [677, 149] on h4 "collabs" at bounding box center [662, 143] width 57 height 18
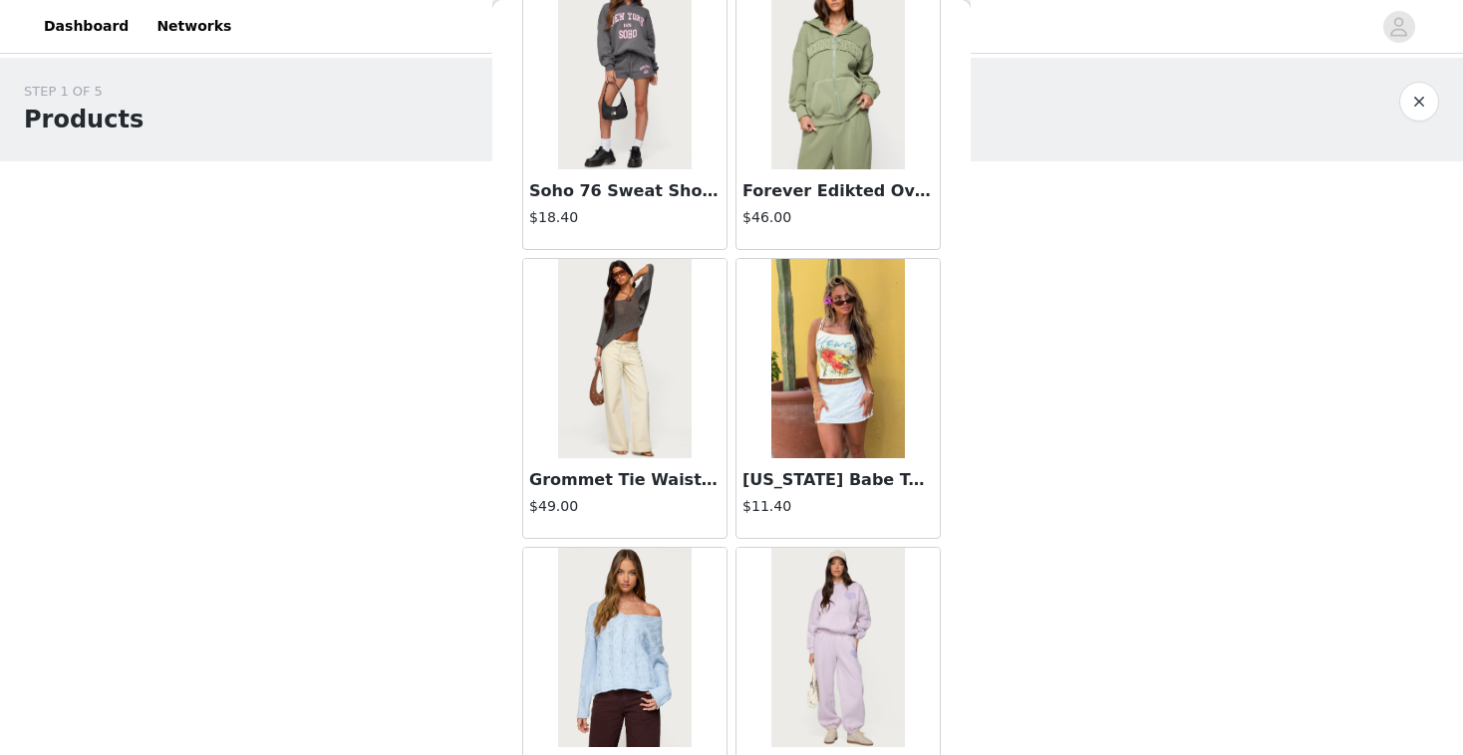
scroll to position [2294, 0]
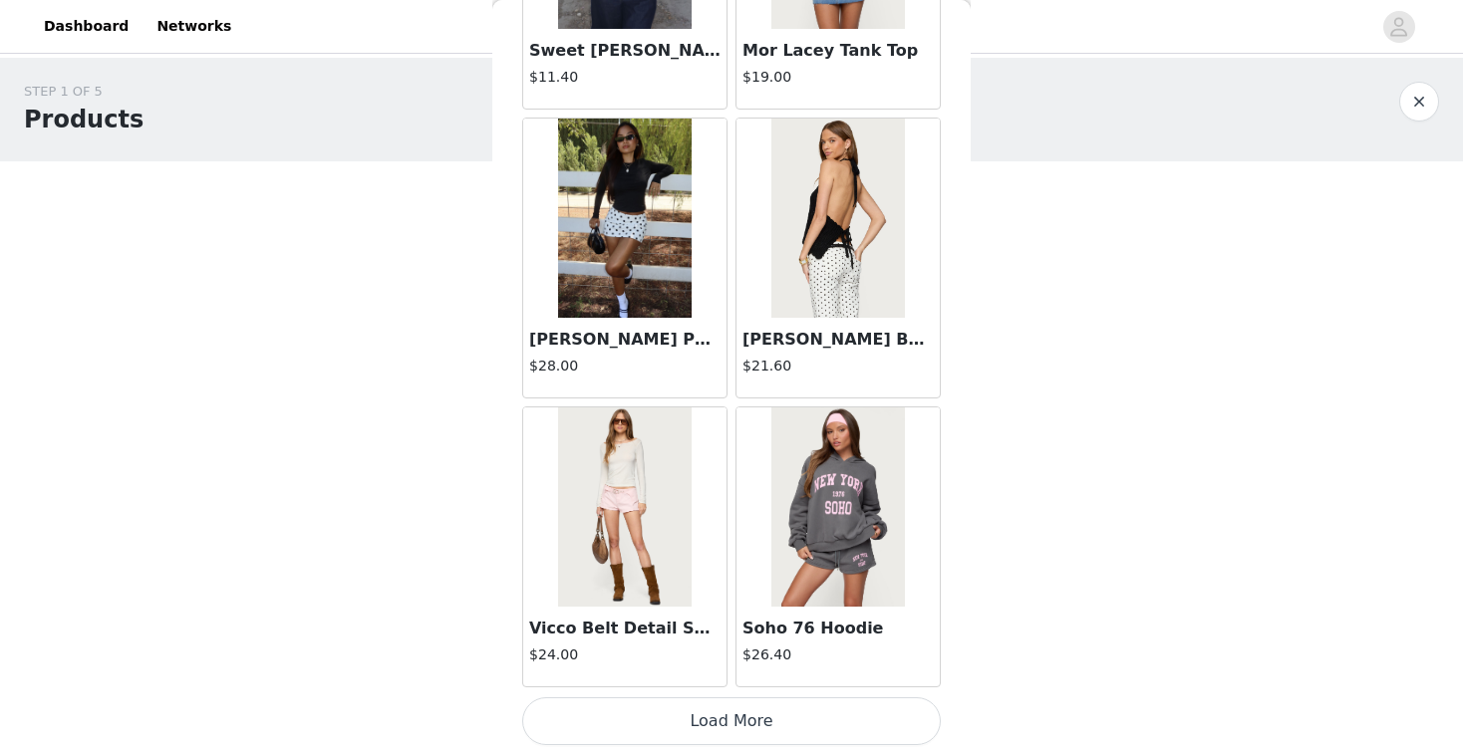
click at [733, 716] on button "Load More" at bounding box center [731, 722] width 419 height 48
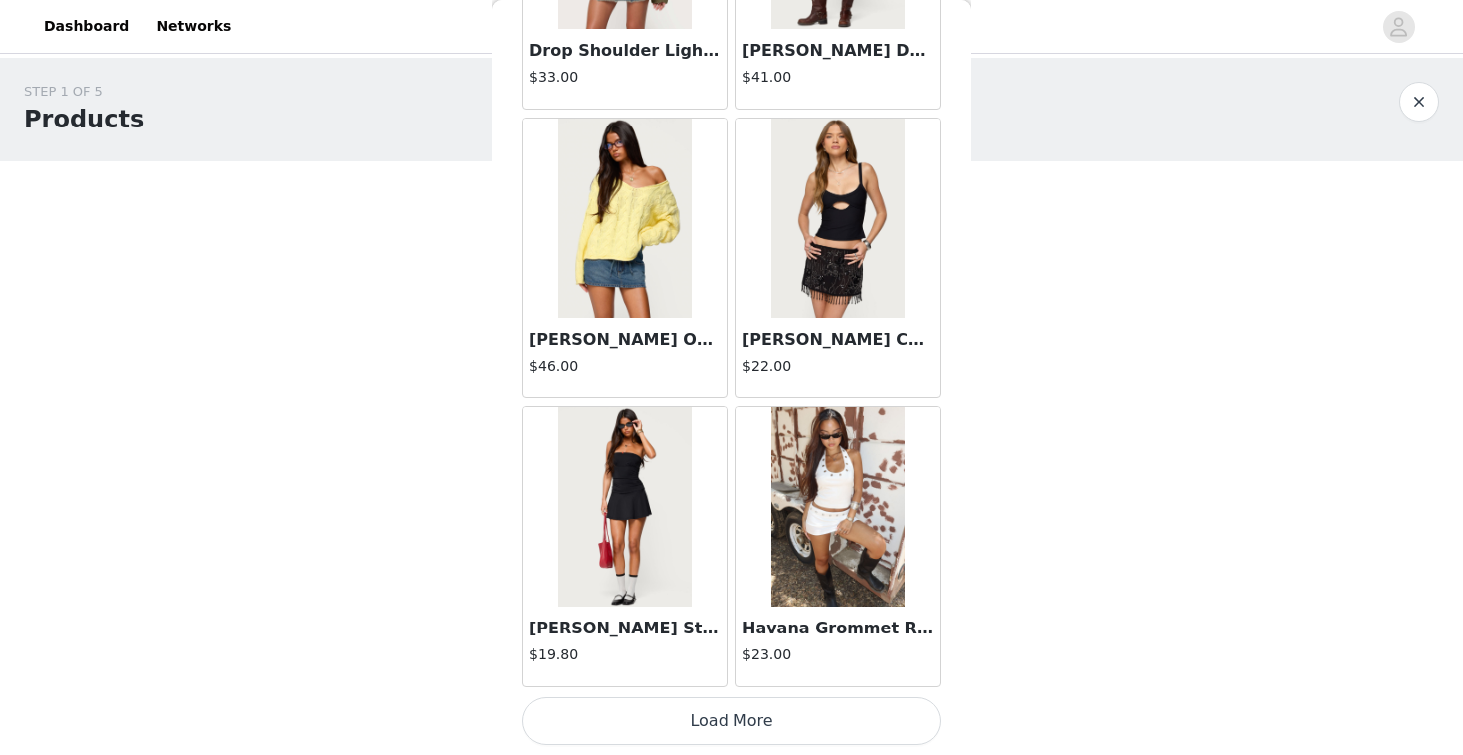
click at [732, 733] on button "Load More" at bounding box center [731, 722] width 419 height 48
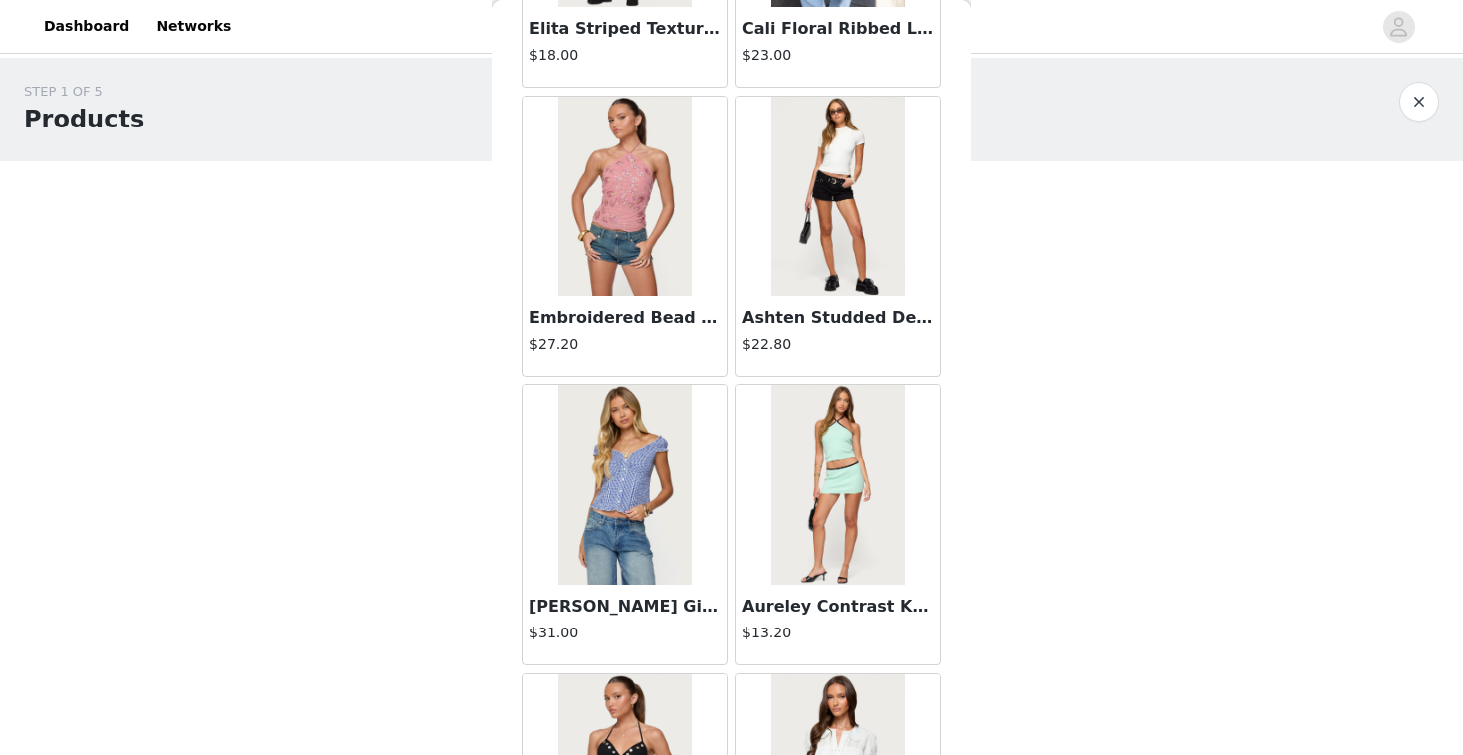
scroll to position [8074, 0]
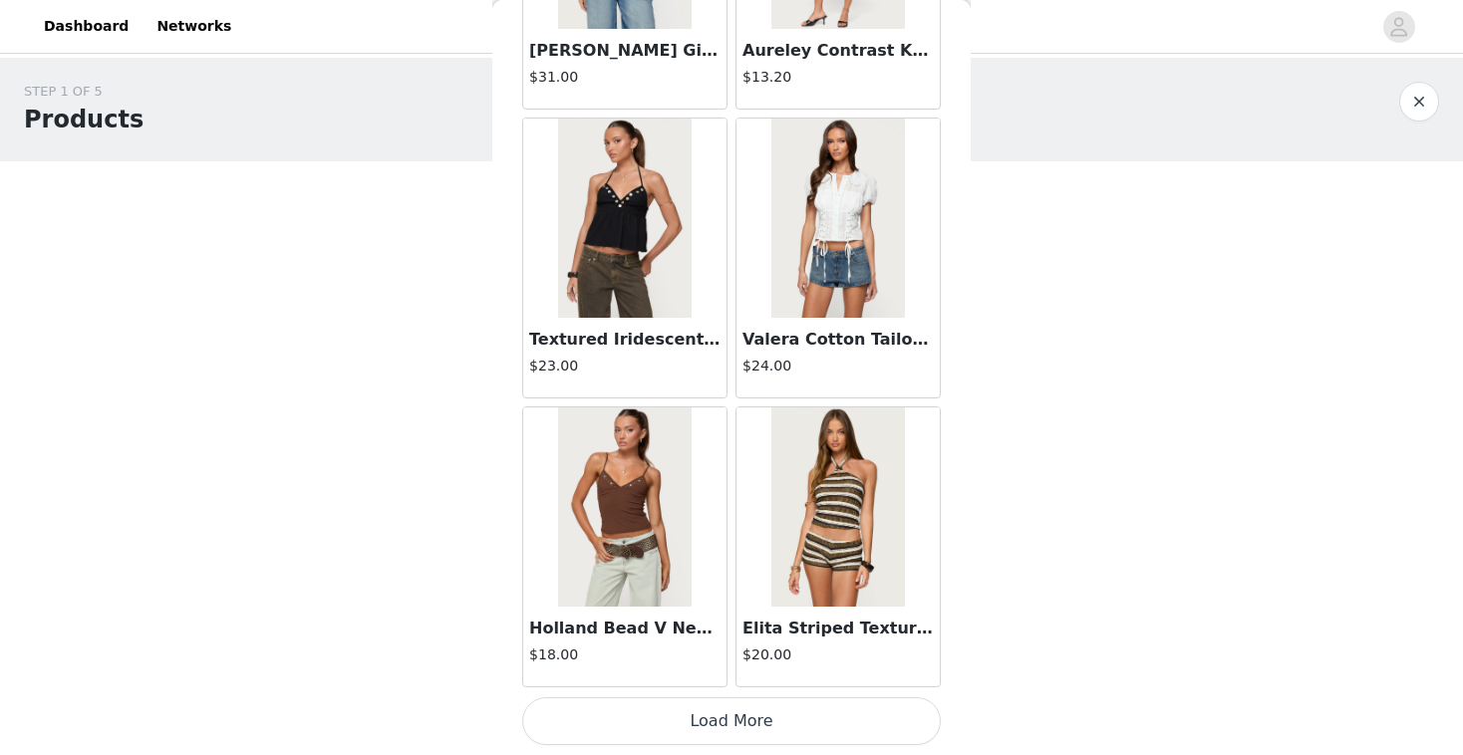
click at [723, 734] on button "Load More" at bounding box center [731, 722] width 419 height 48
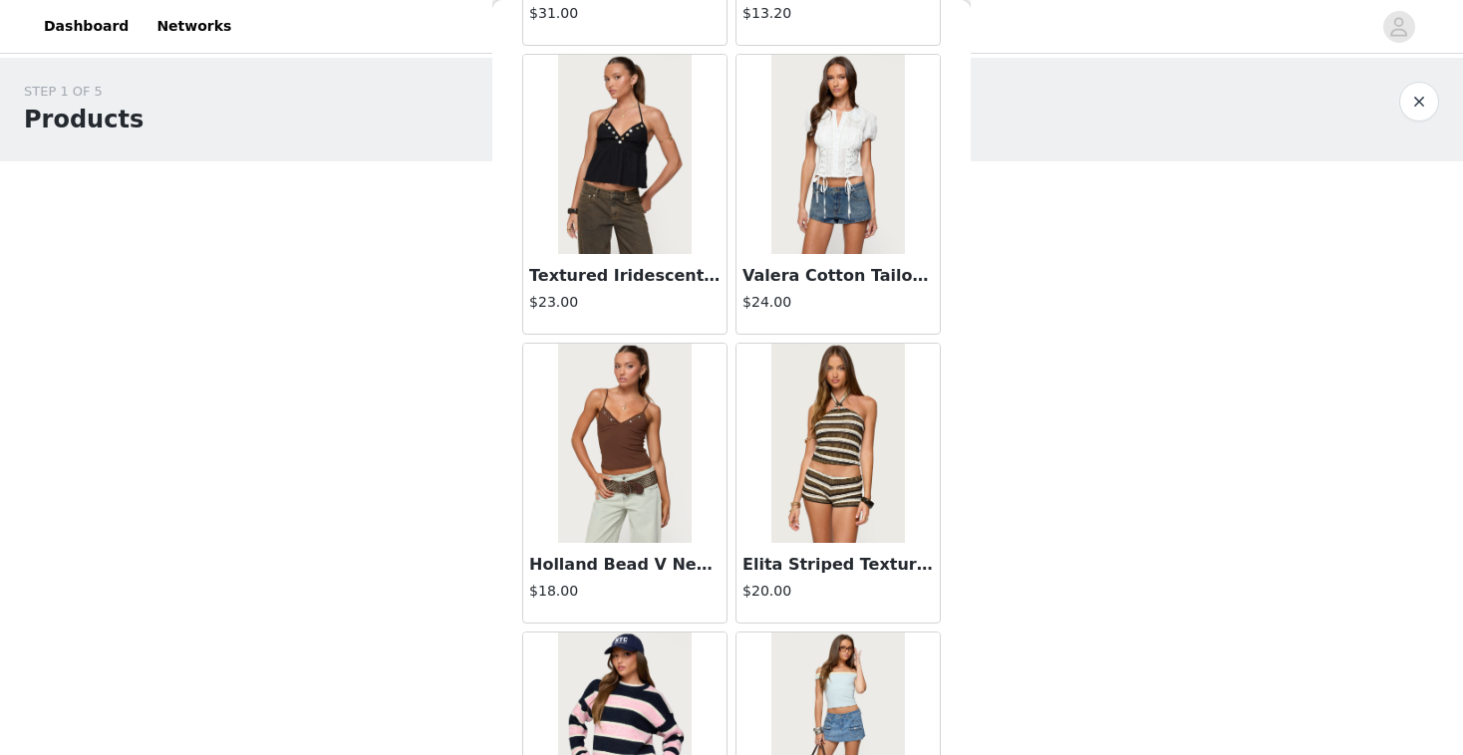
scroll to position [8147, 0]
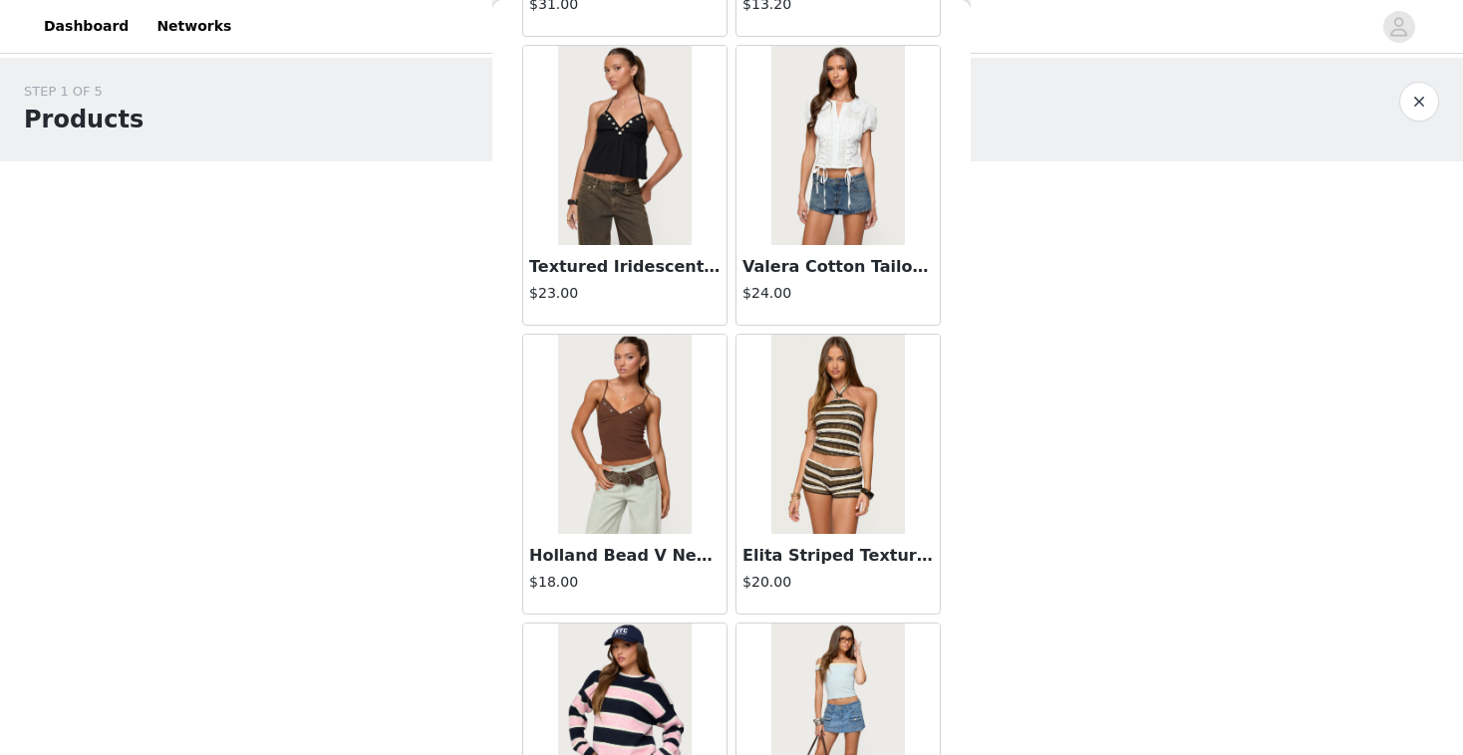
click at [619, 261] on h3 "Textured Iridescent Babydoll Halter Top" at bounding box center [624, 267] width 191 height 24
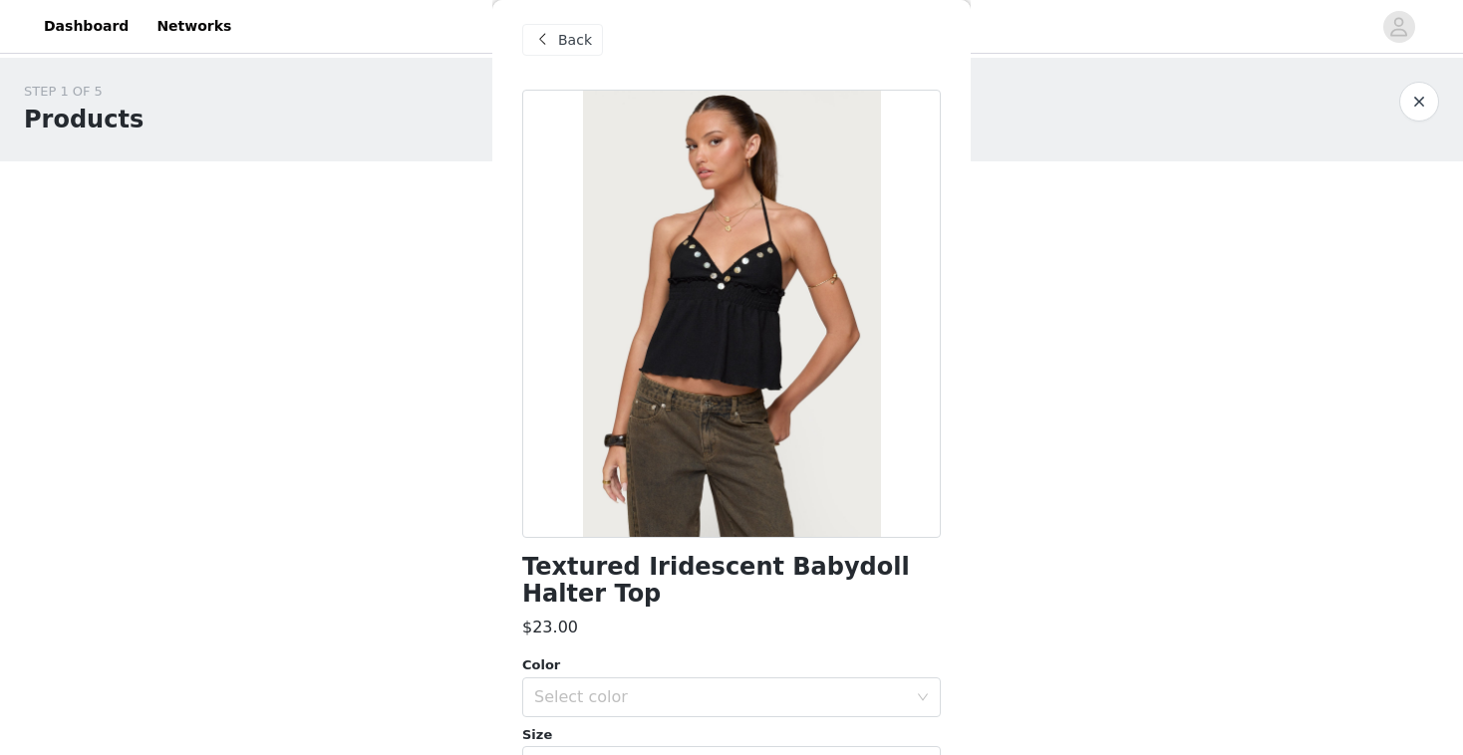
scroll to position [262, 0]
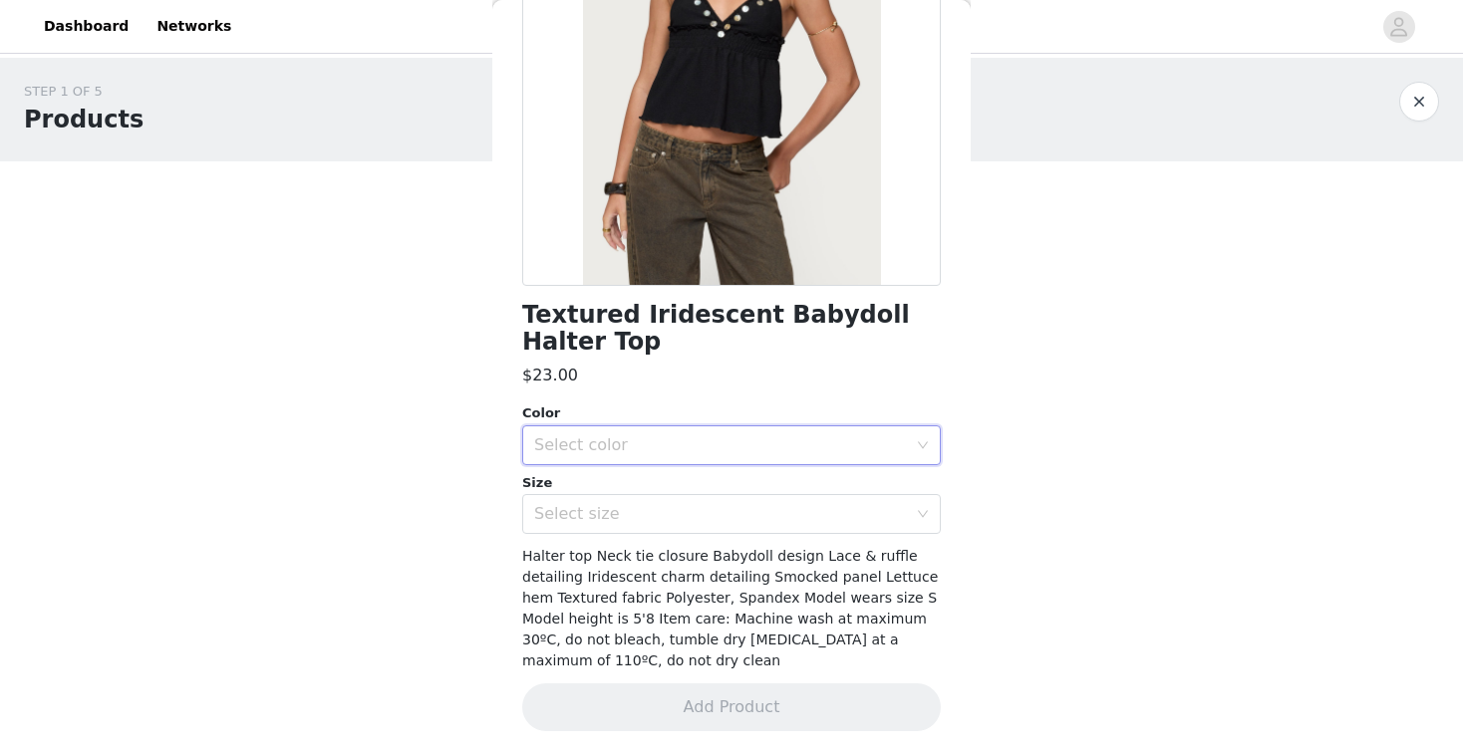
click at [670, 456] on div "Select color" at bounding box center [725, 446] width 382 height 38
click at [644, 495] on li "BLACK" at bounding box center [731, 489] width 419 height 32
click at [628, 510] on div "Select size" at bounding box center [720, 514] width 373 height 20
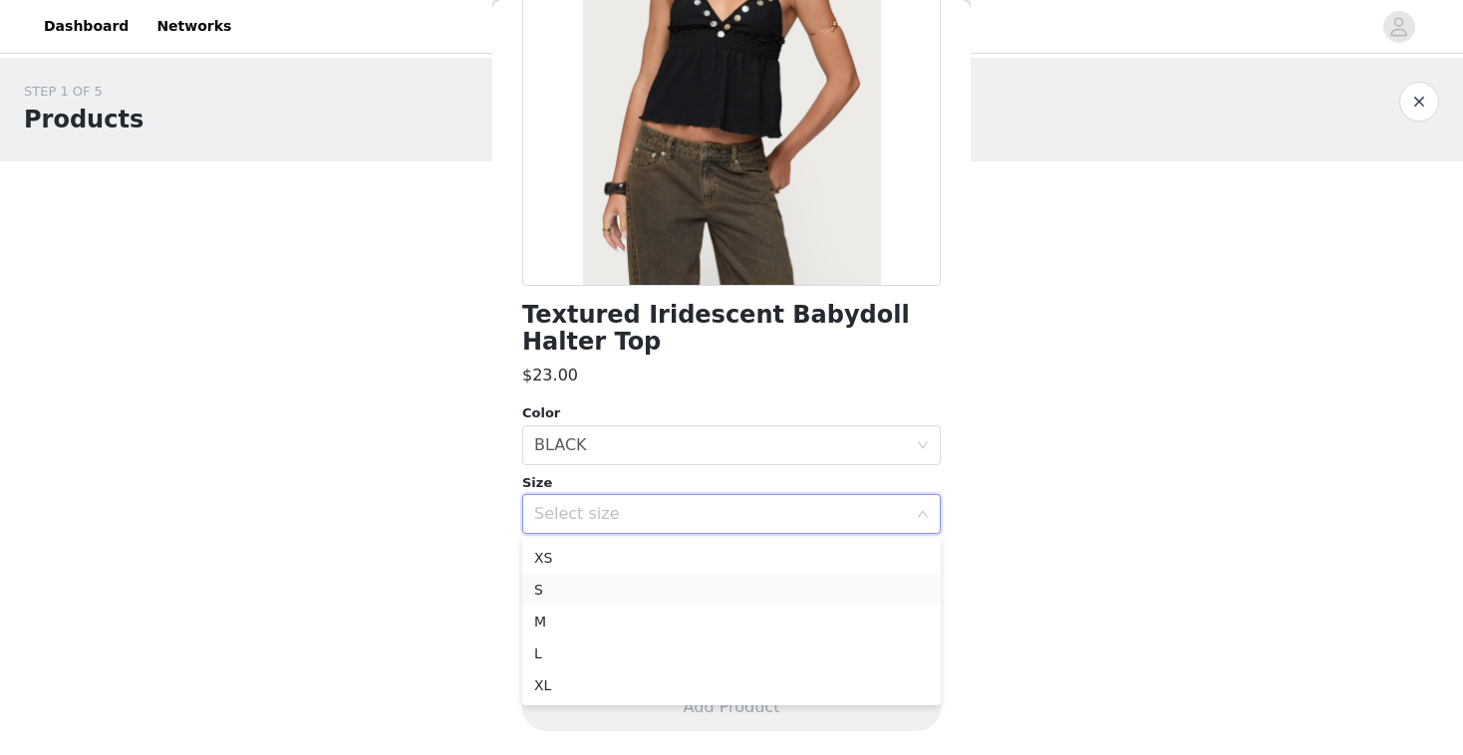
click at [603, 596] on li "S" at bounding box center [731, 590] width 419 height 32
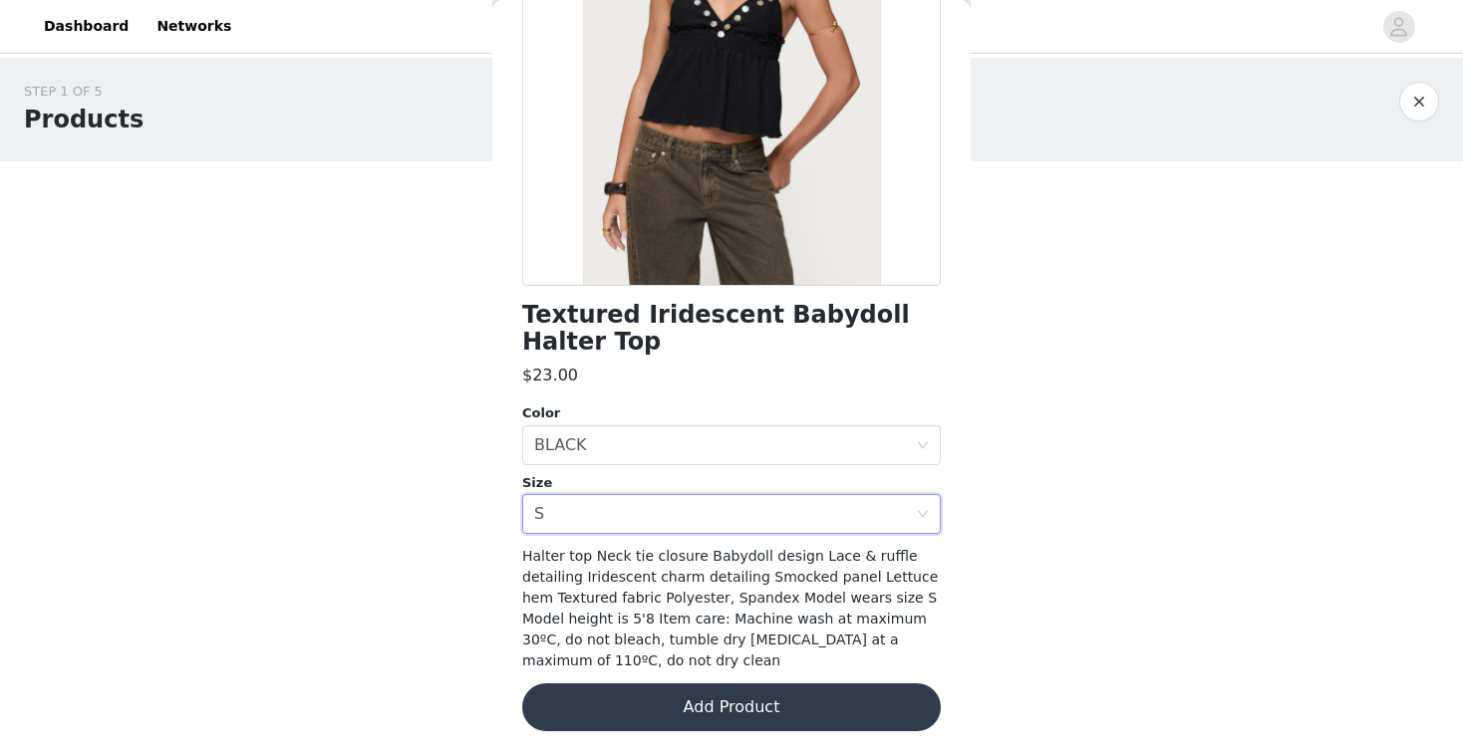
click at [671, 717] on button "Add Product" at bounding box center [731, 708] width 419 height 48
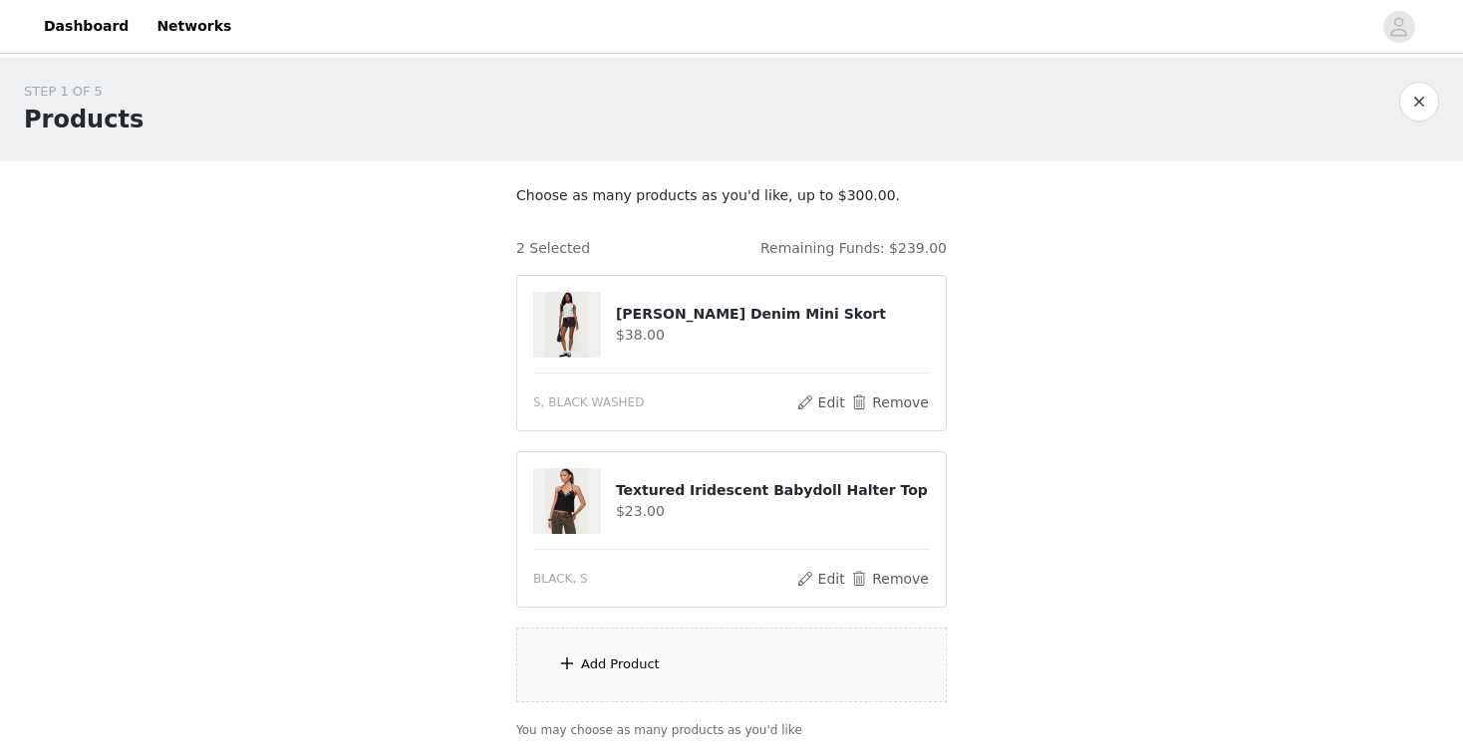
click at [641, 656] on div "Add Product" at bounding box center [620, 665] width 79 height 20
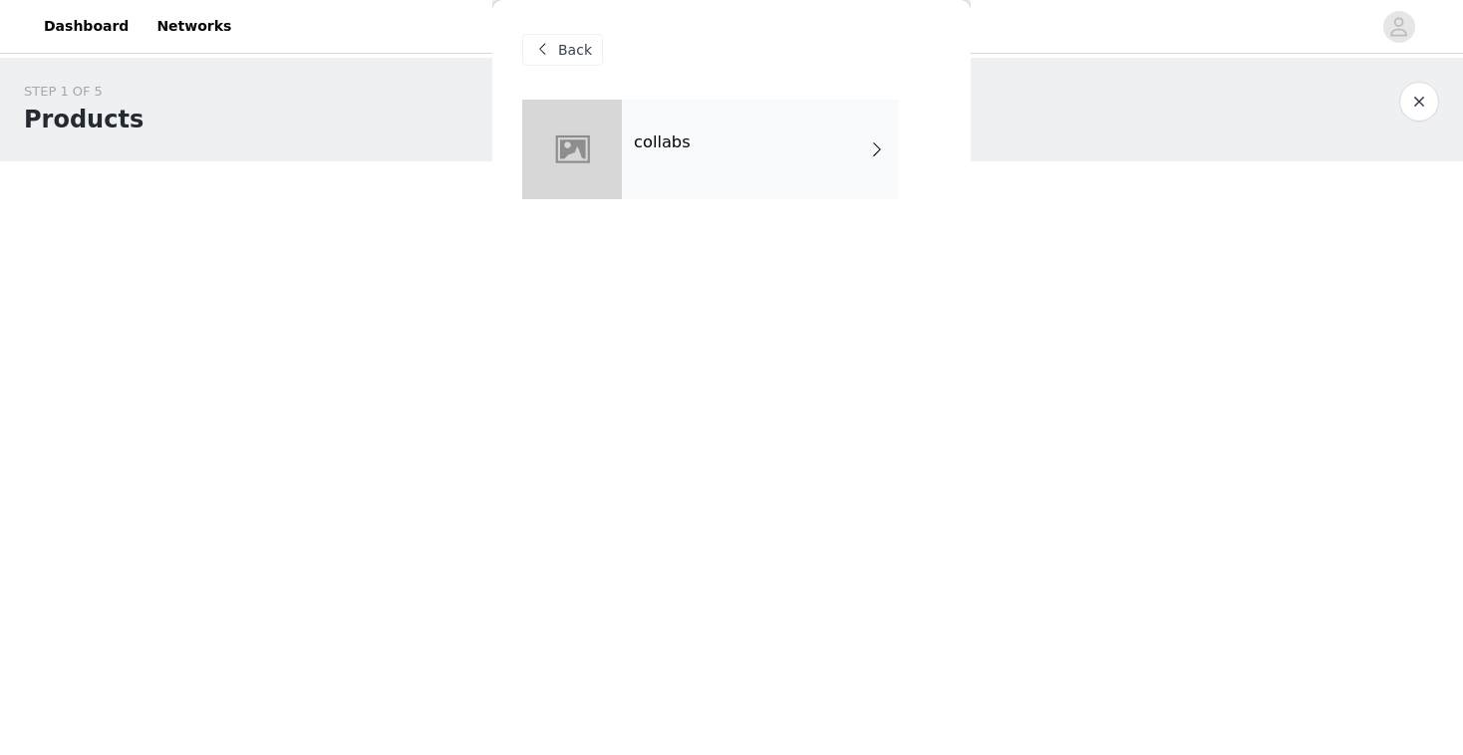
click at [732, 164] on div "collabs" at bounding box center [760, 150] width 277 height 100
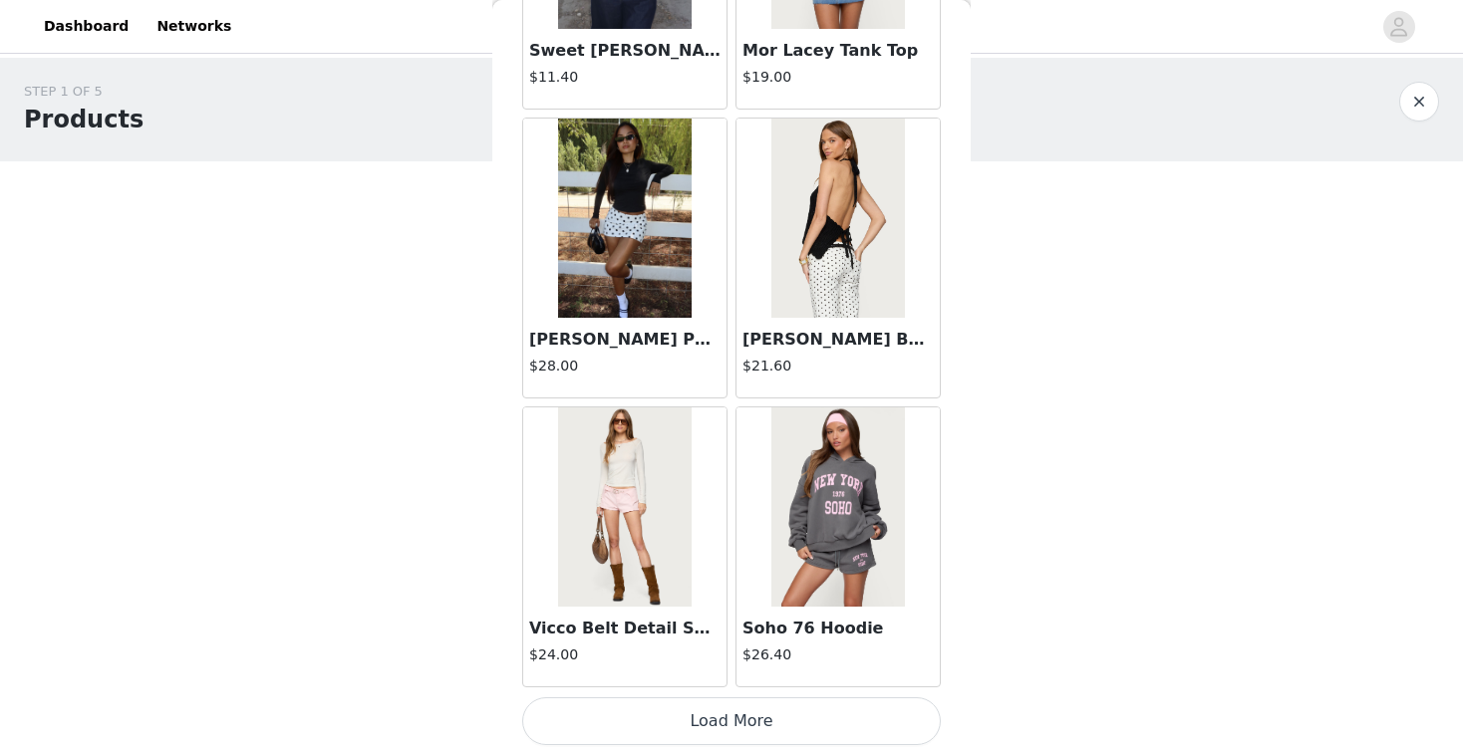
scroll to position [151, 0]
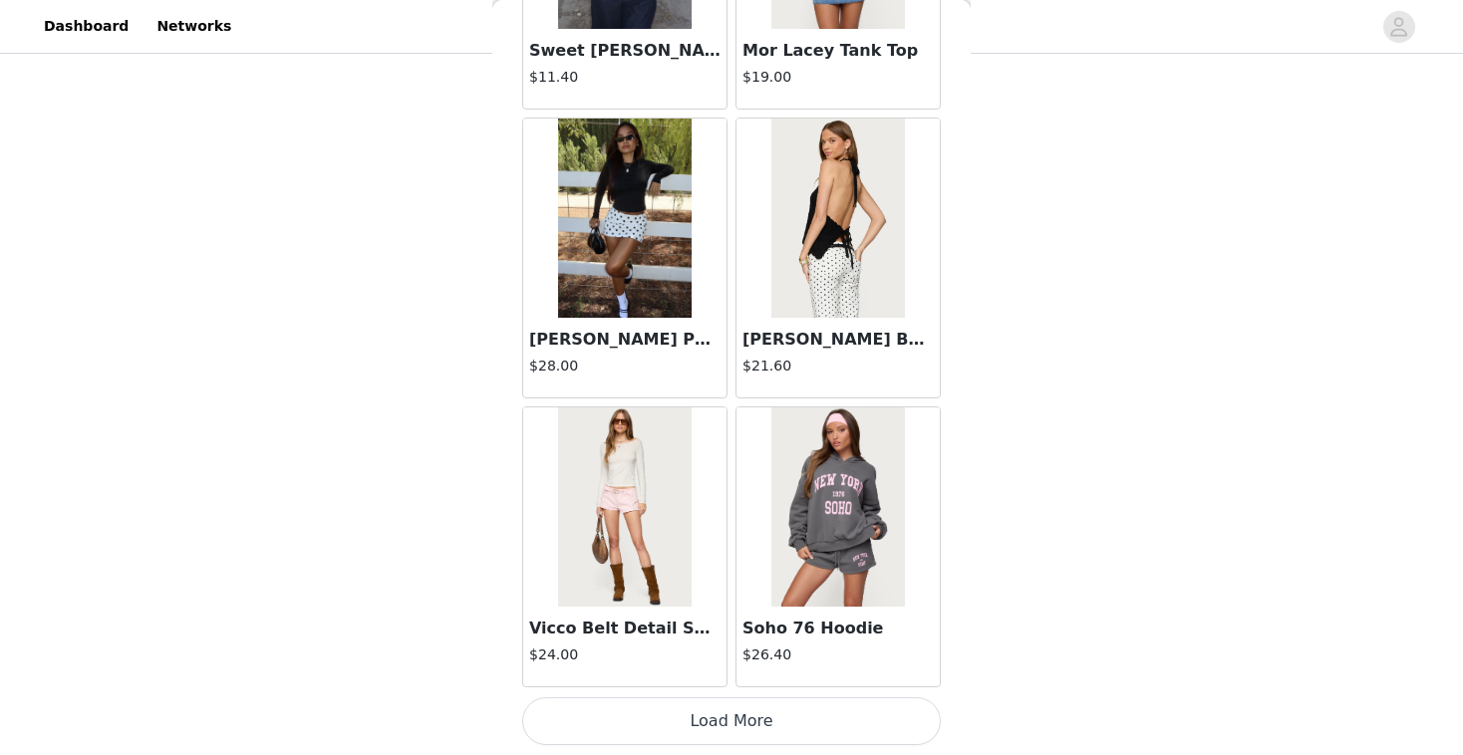
click at [702, 715] on button "Load More" at bounding box center [731, 722] width 419 height 48
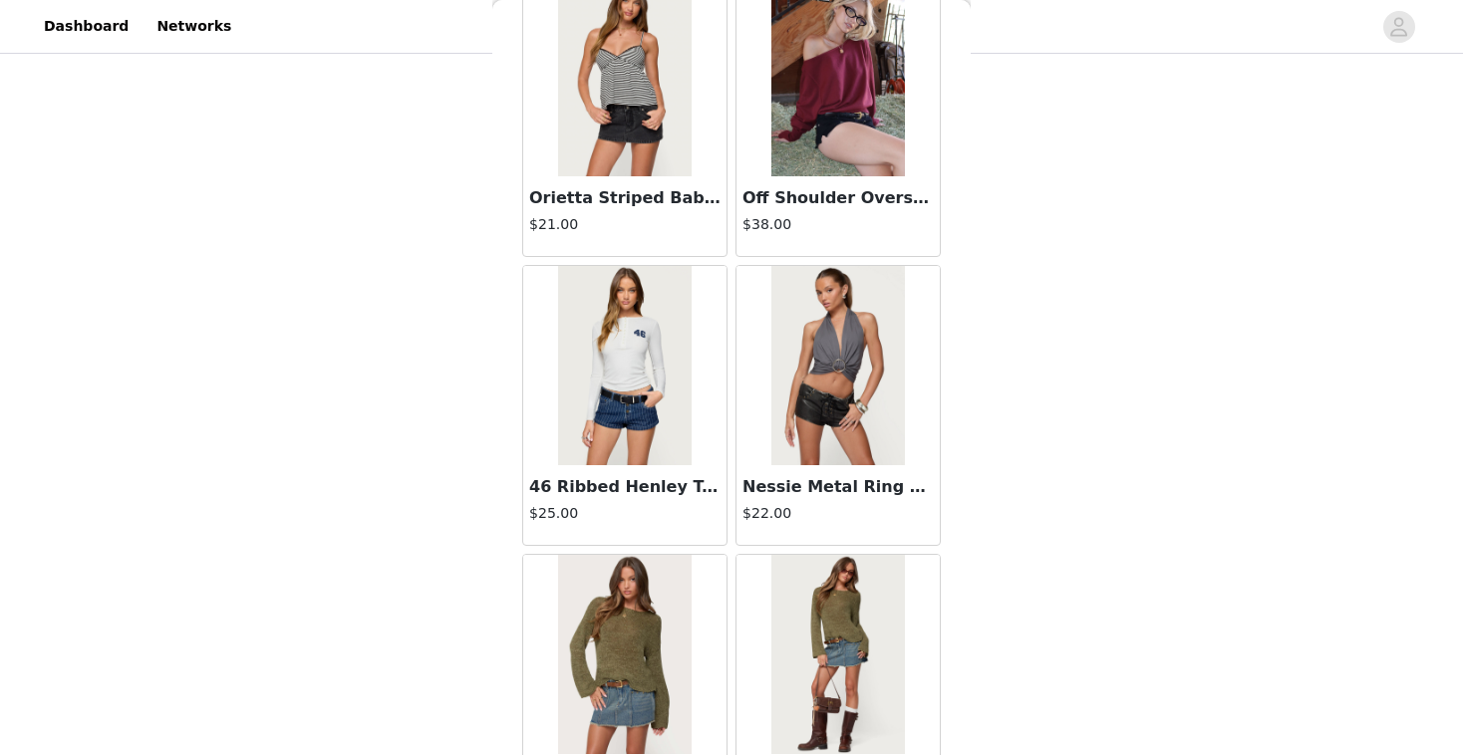
scroll to position [5184, 0]
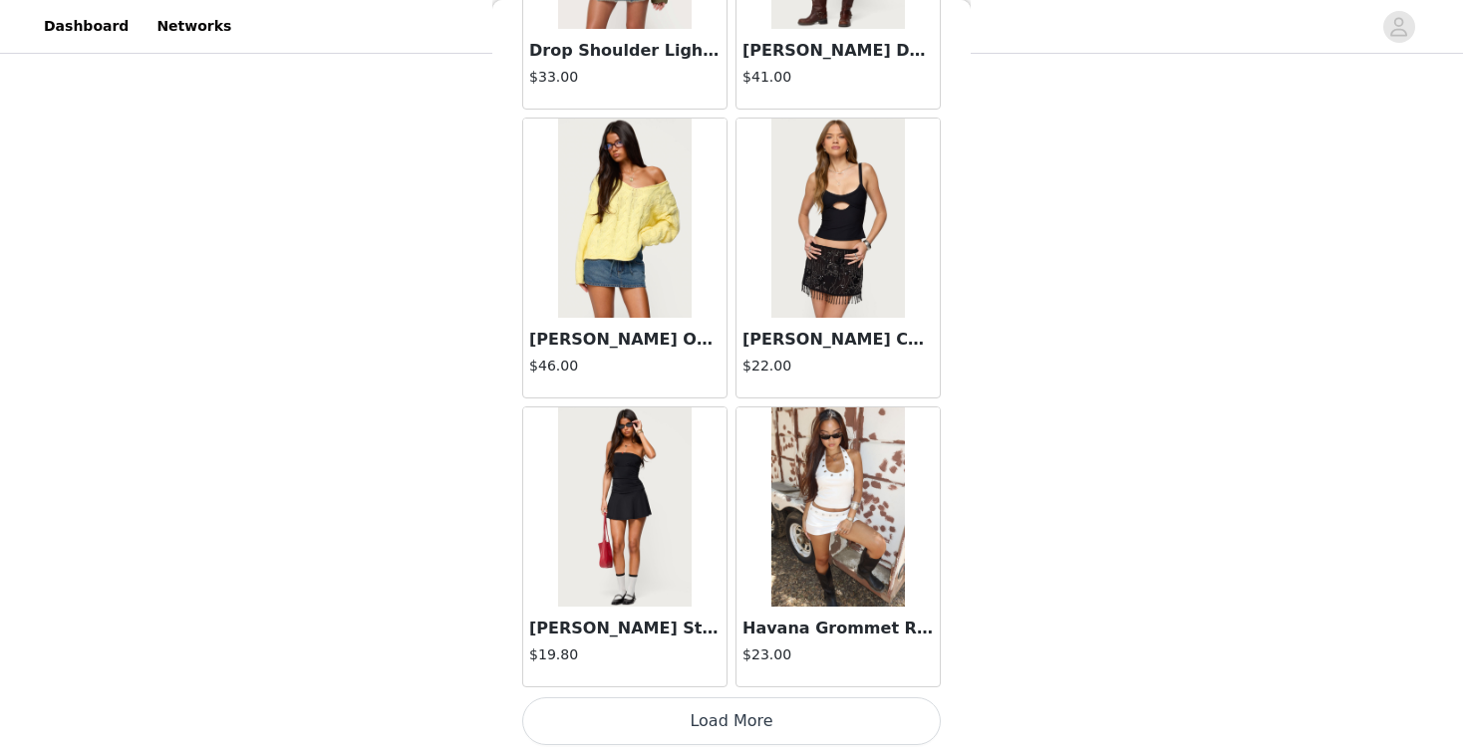
click at [692, 724] on button "Load More" at bounding box center [731, 722] width 419 height 48
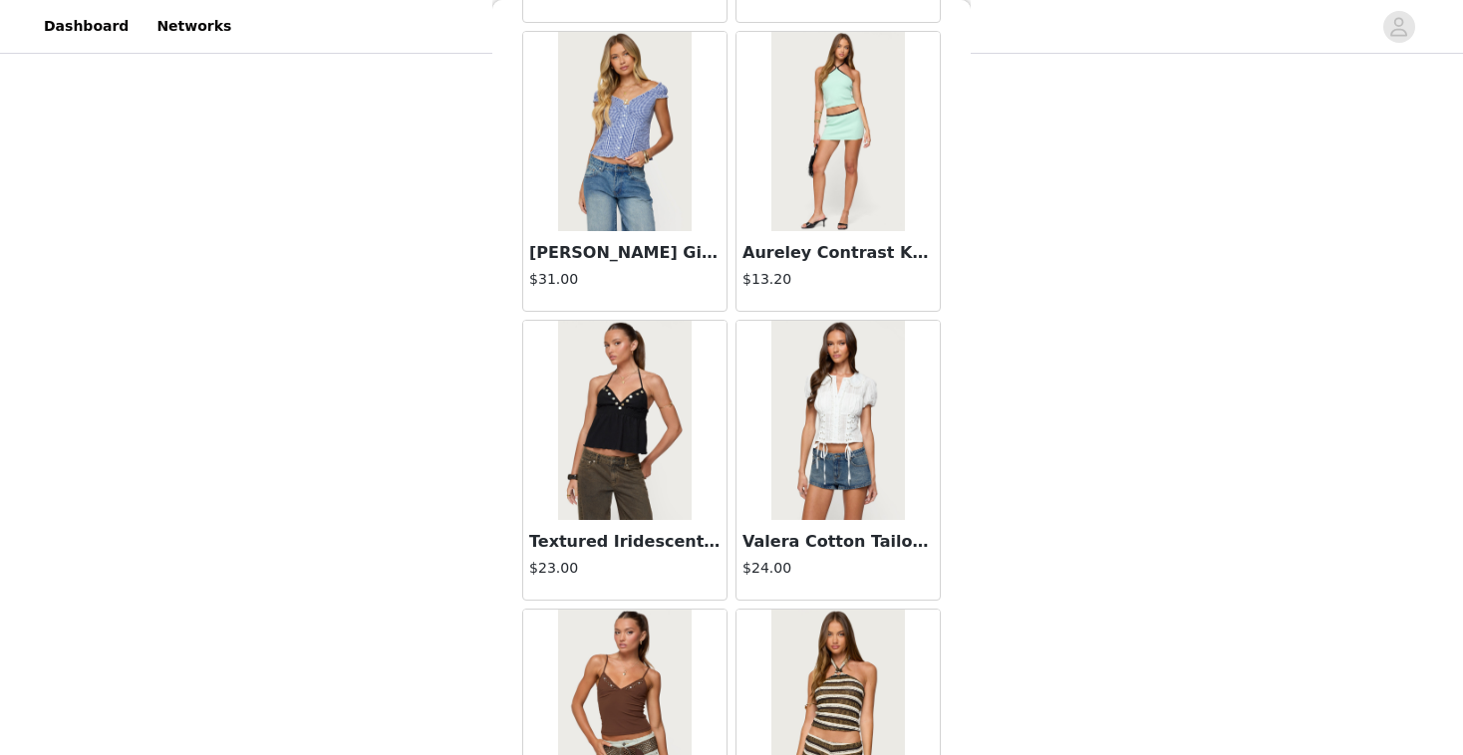
scroll to position [8074, 0]
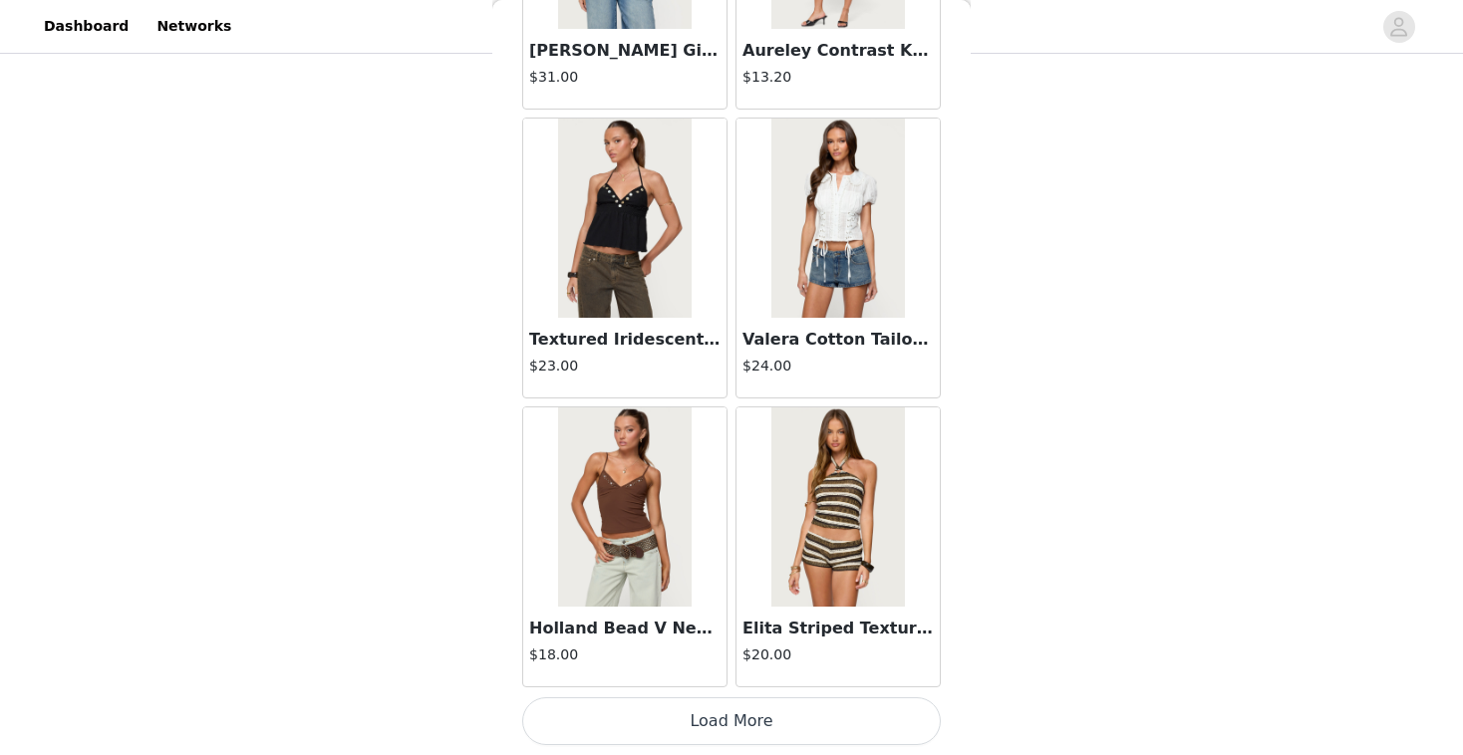
click at [668, 713] on button "Load More" at bounding box center [731, 722] width 419 height 48
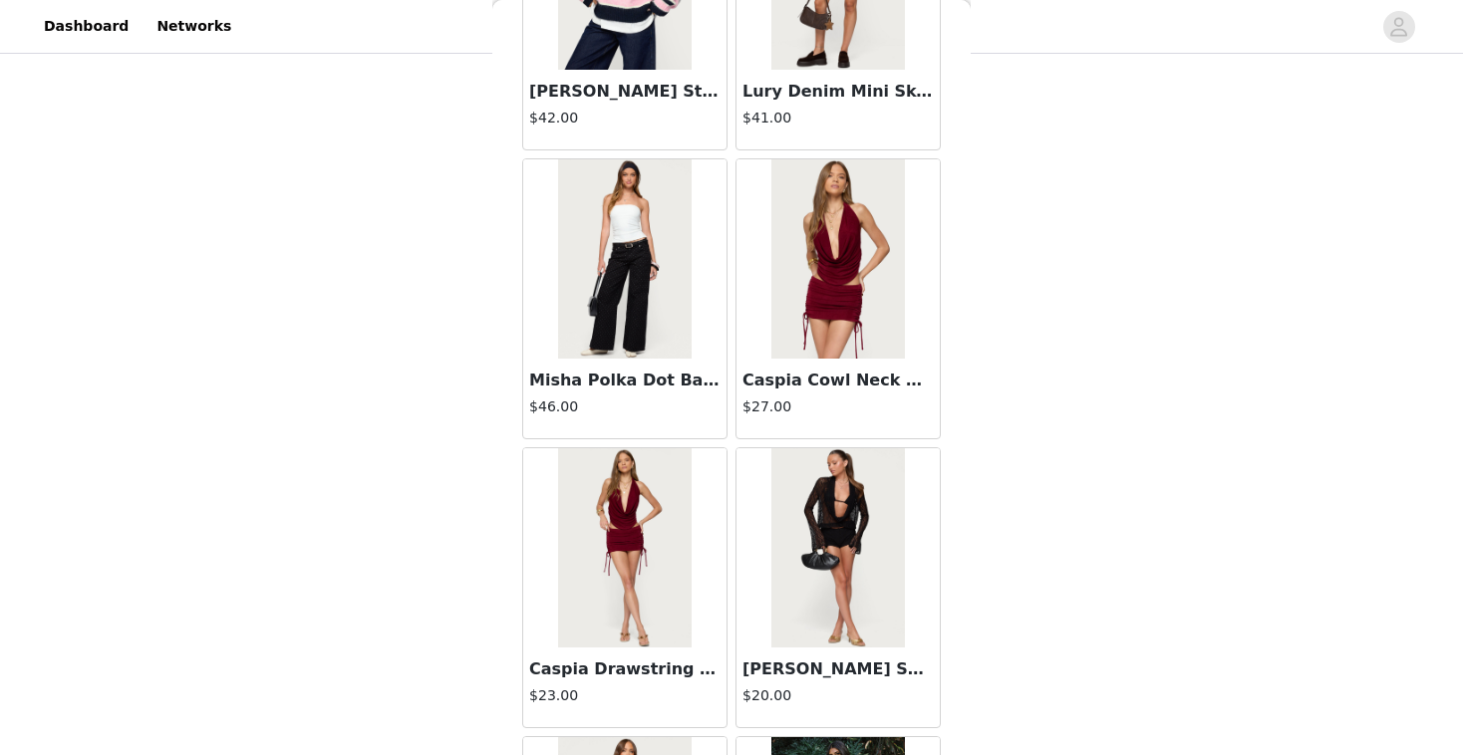
scroll to position [8902, 0]
click at [678, 364] on div "Misha Polka Dot Baggy Low Jeans $46.00" at bounding box center [624, 398] width 203 height 80
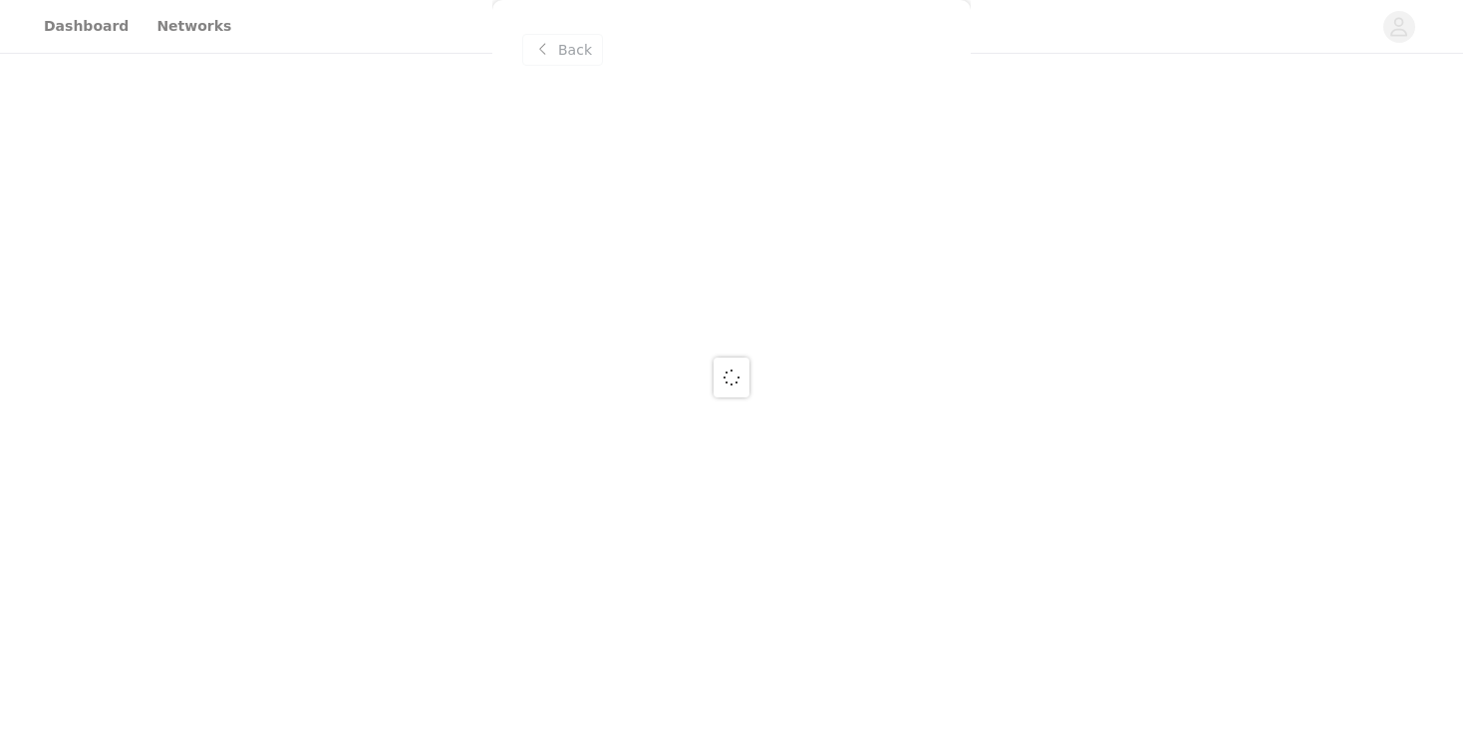
scroll to position [0, 0]
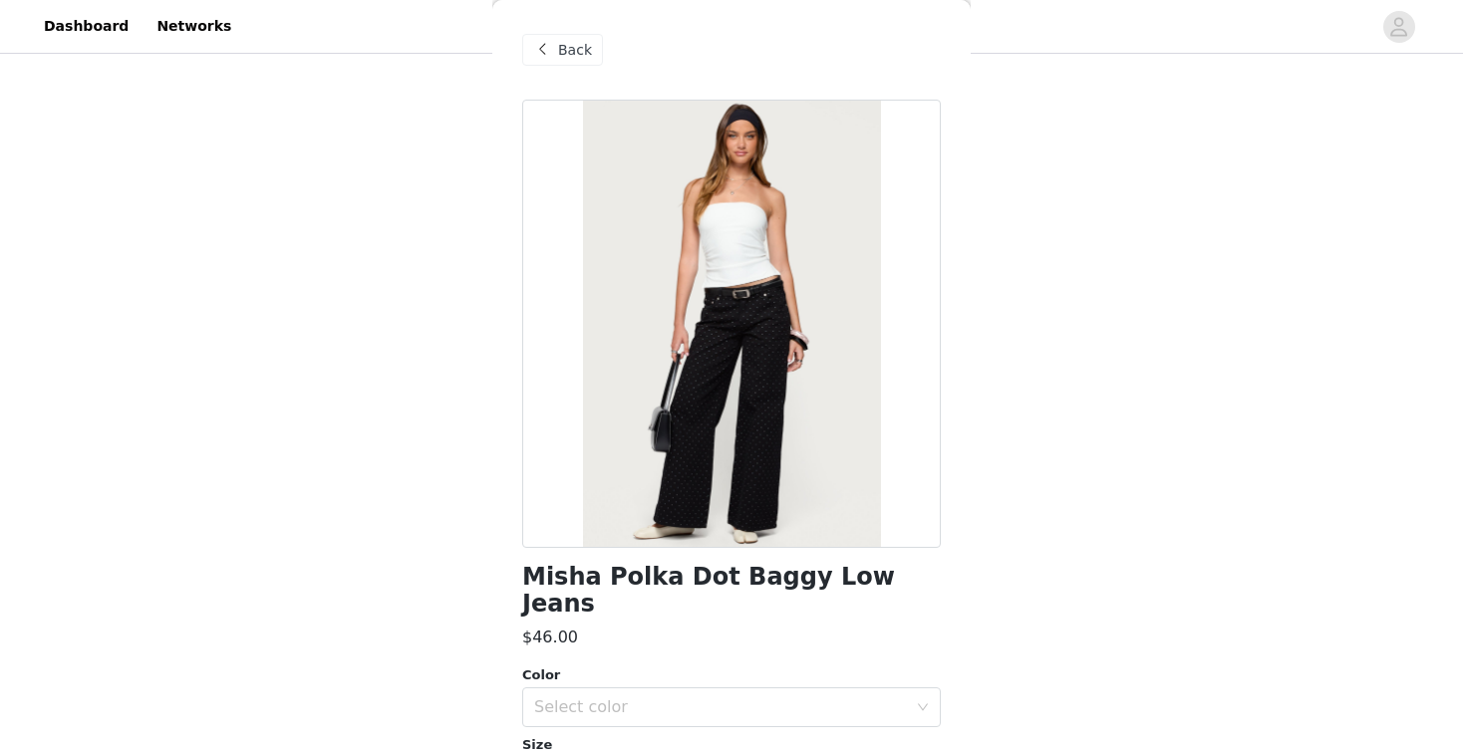
click at [560, 48] on span "Back" at bounding box center [575, 50] width 34 height 21
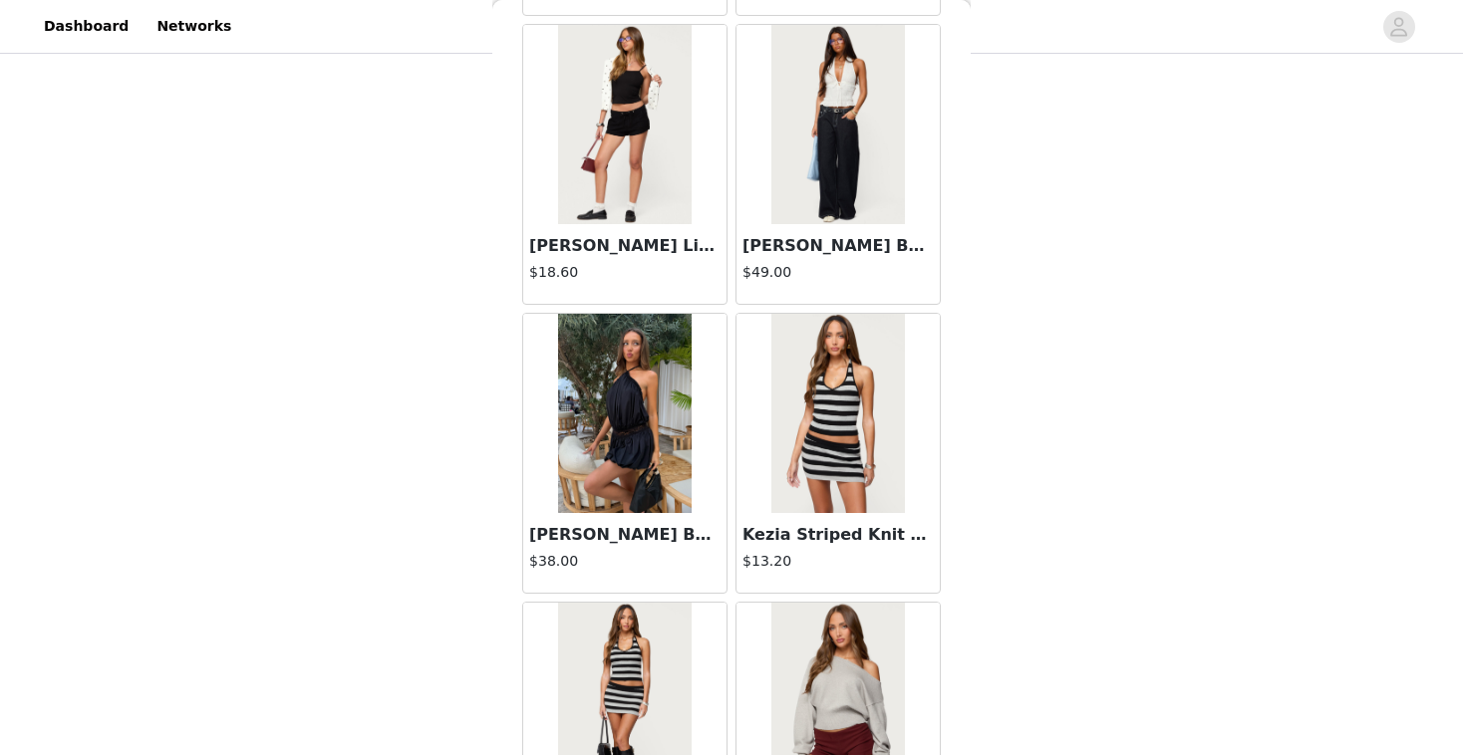
scroll to position [10965, 0]
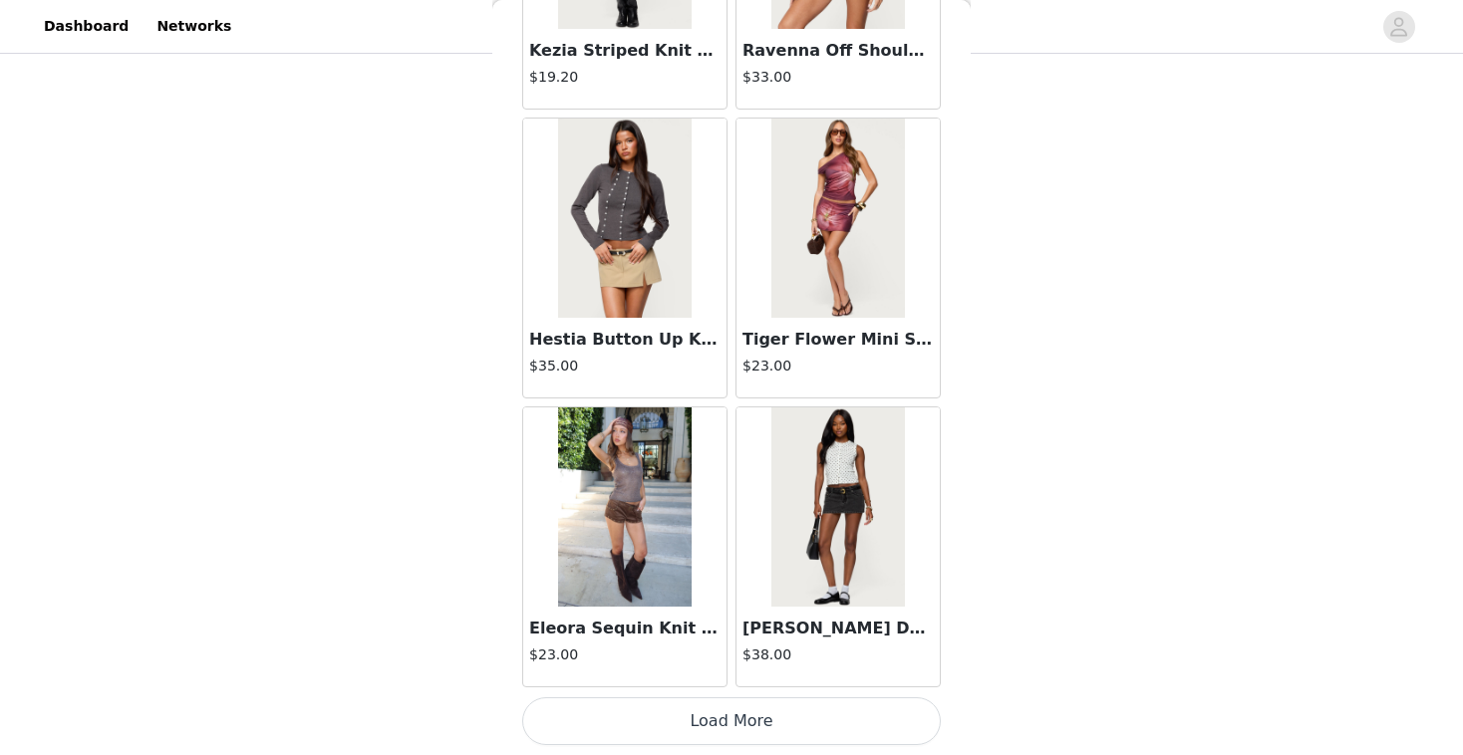
click at [764, 713] on button "Load More" at bounding box center [731, 722] width 419 height 48
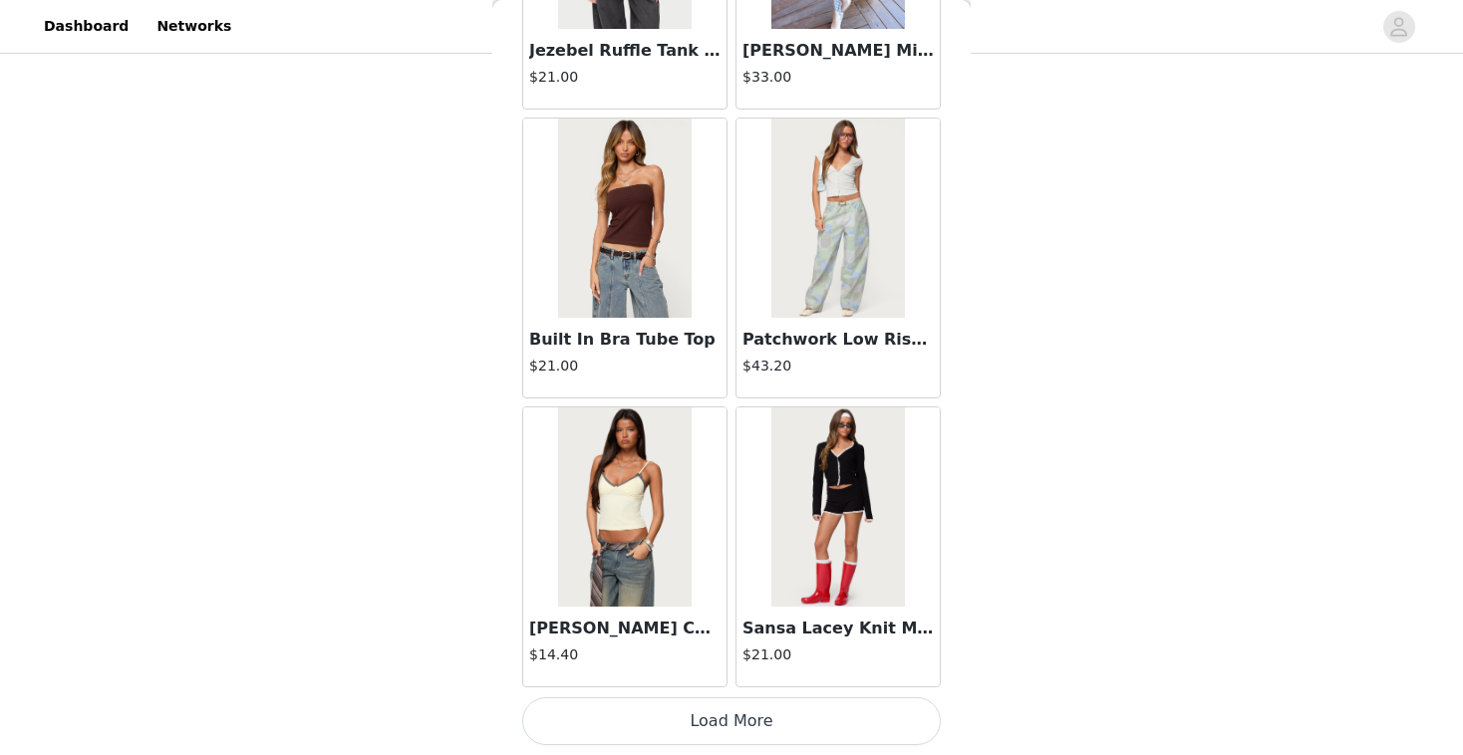
scroll to position [151, 0]
click at [832, 512] on img at bounding box center [837, 507] width 133 height 199
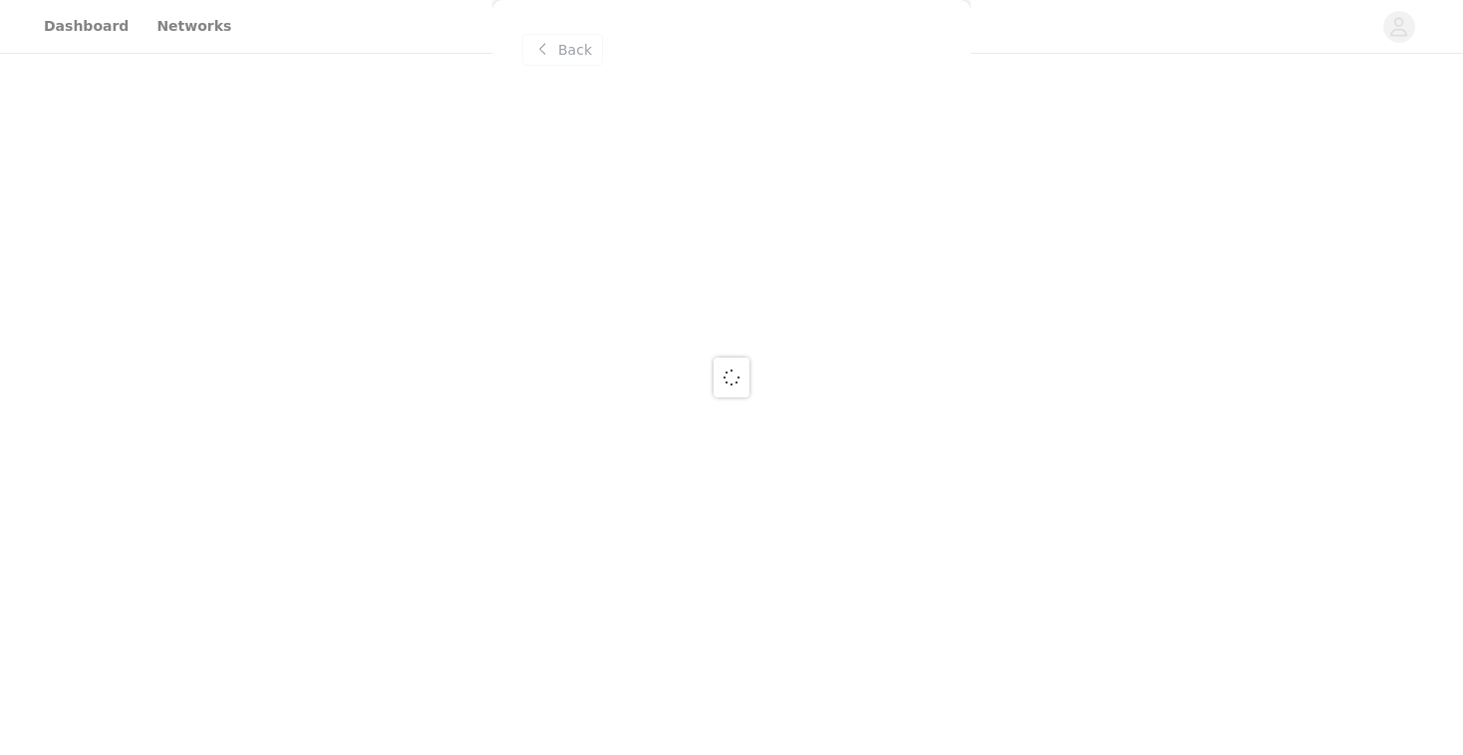
scroll to position [0, 0]
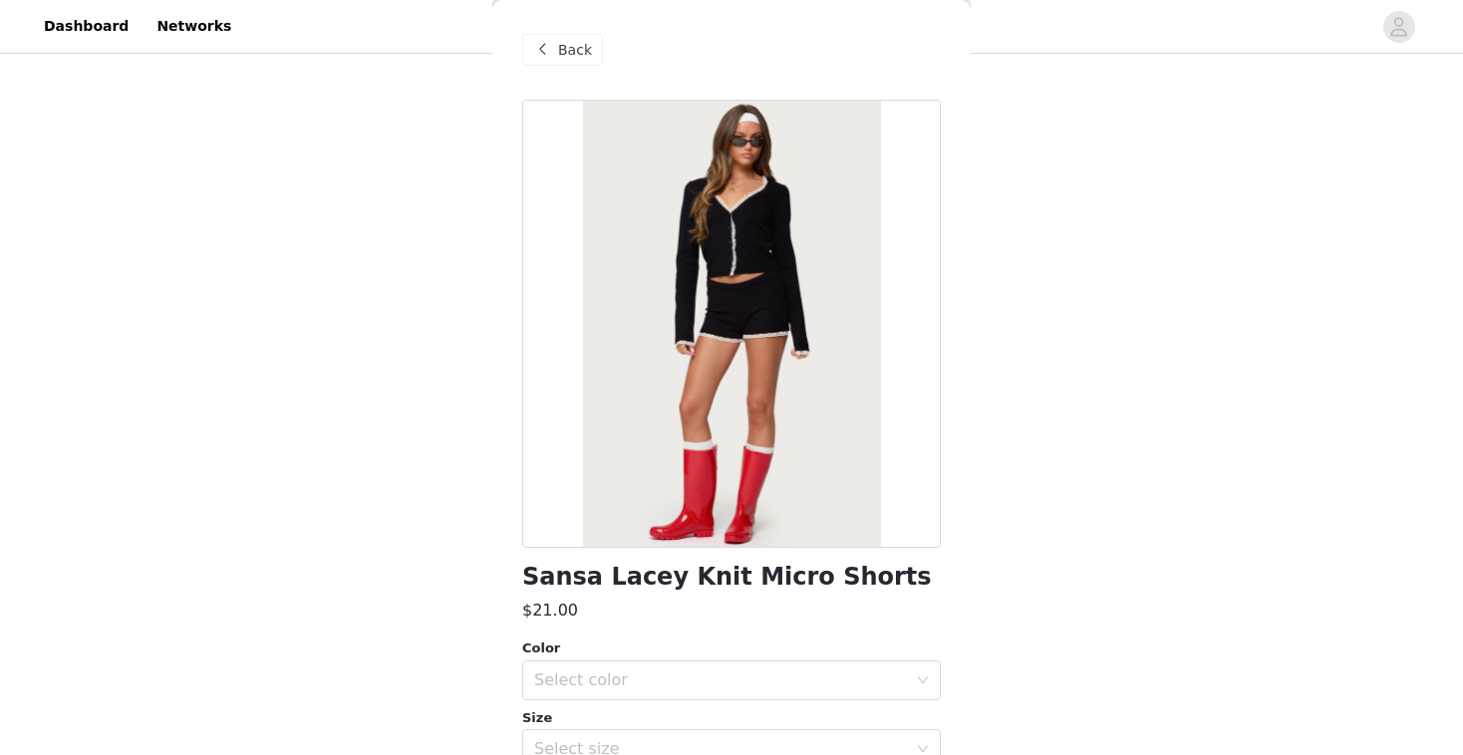
click at [543, 42] on span at bounding box center [542, 50] width 24 height 24
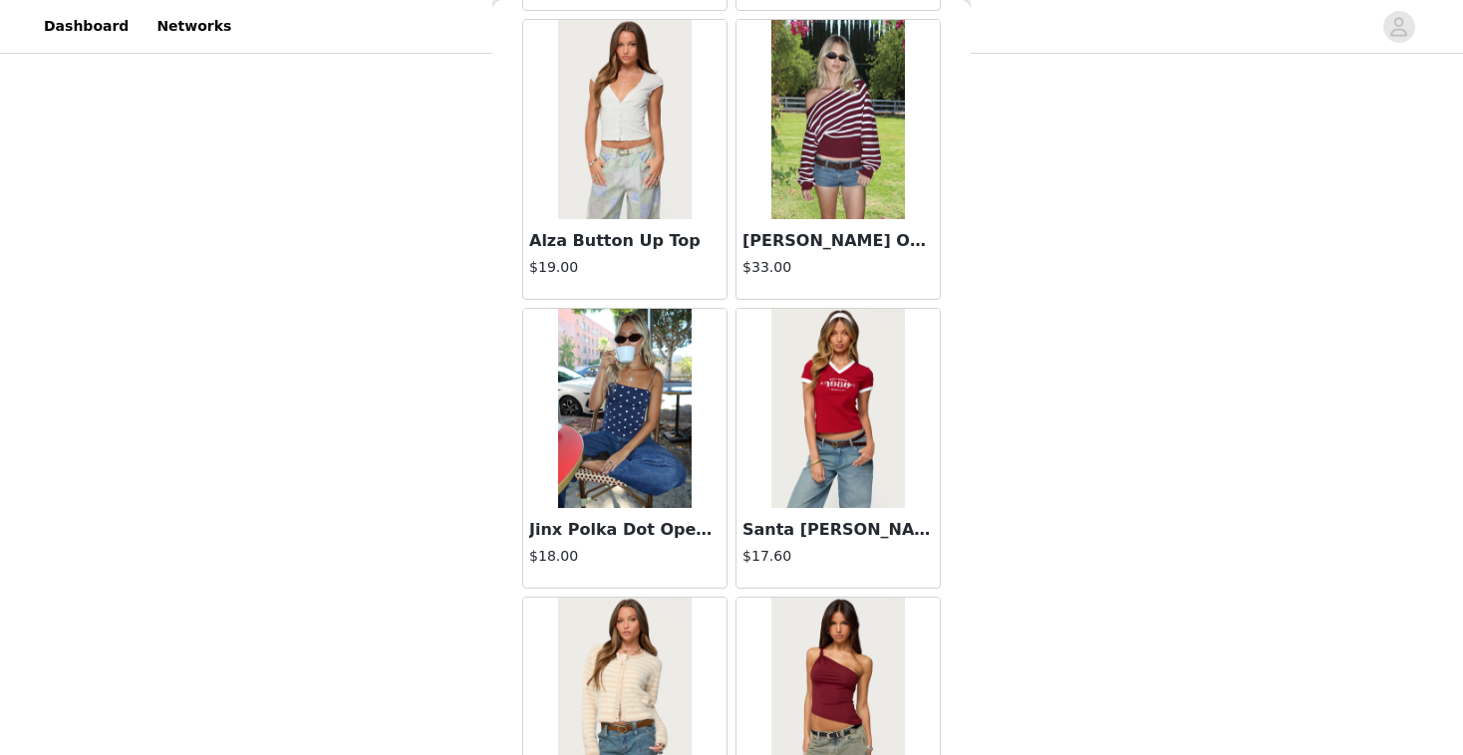
scroll to position [13855, 0]
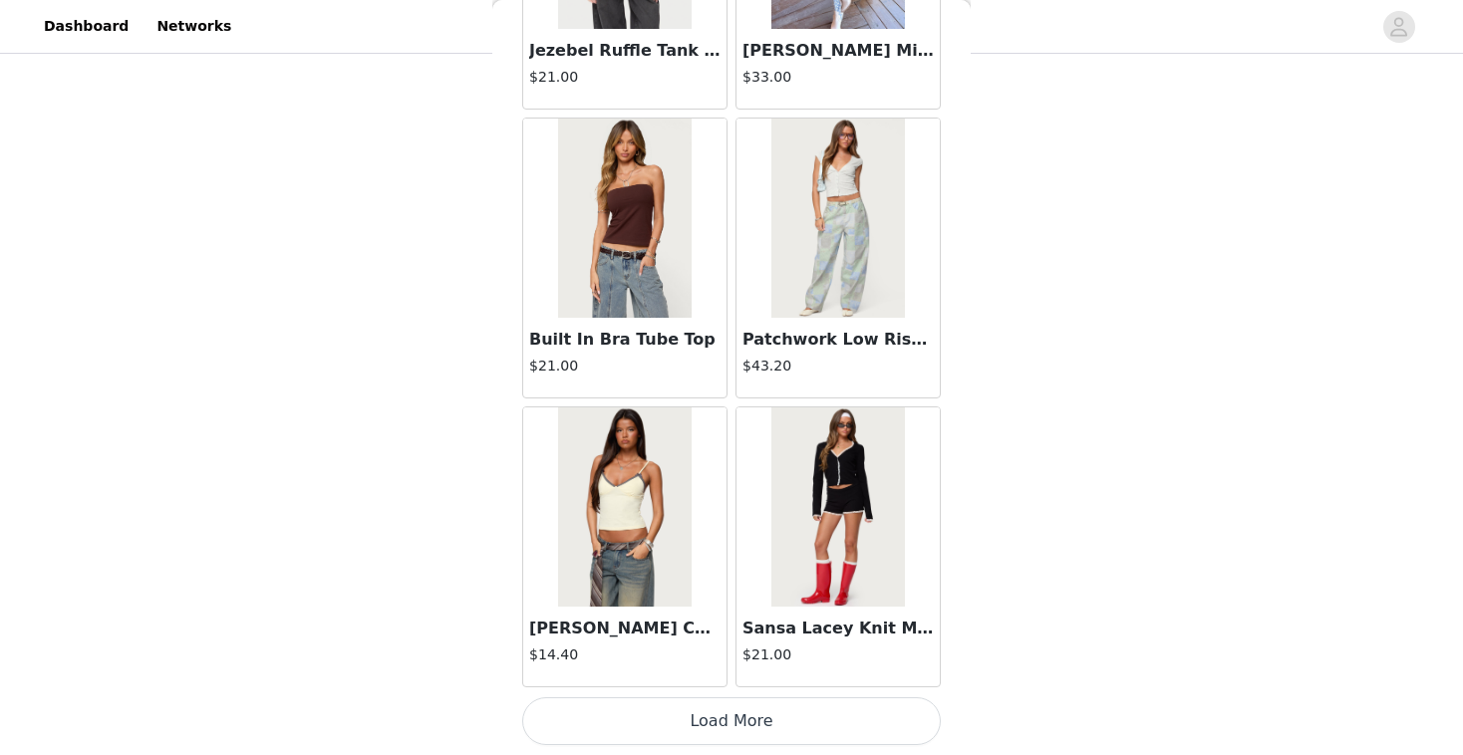
click at [701, 721] on button "Load More" at bounding box center [731, 722] width 419 height 48
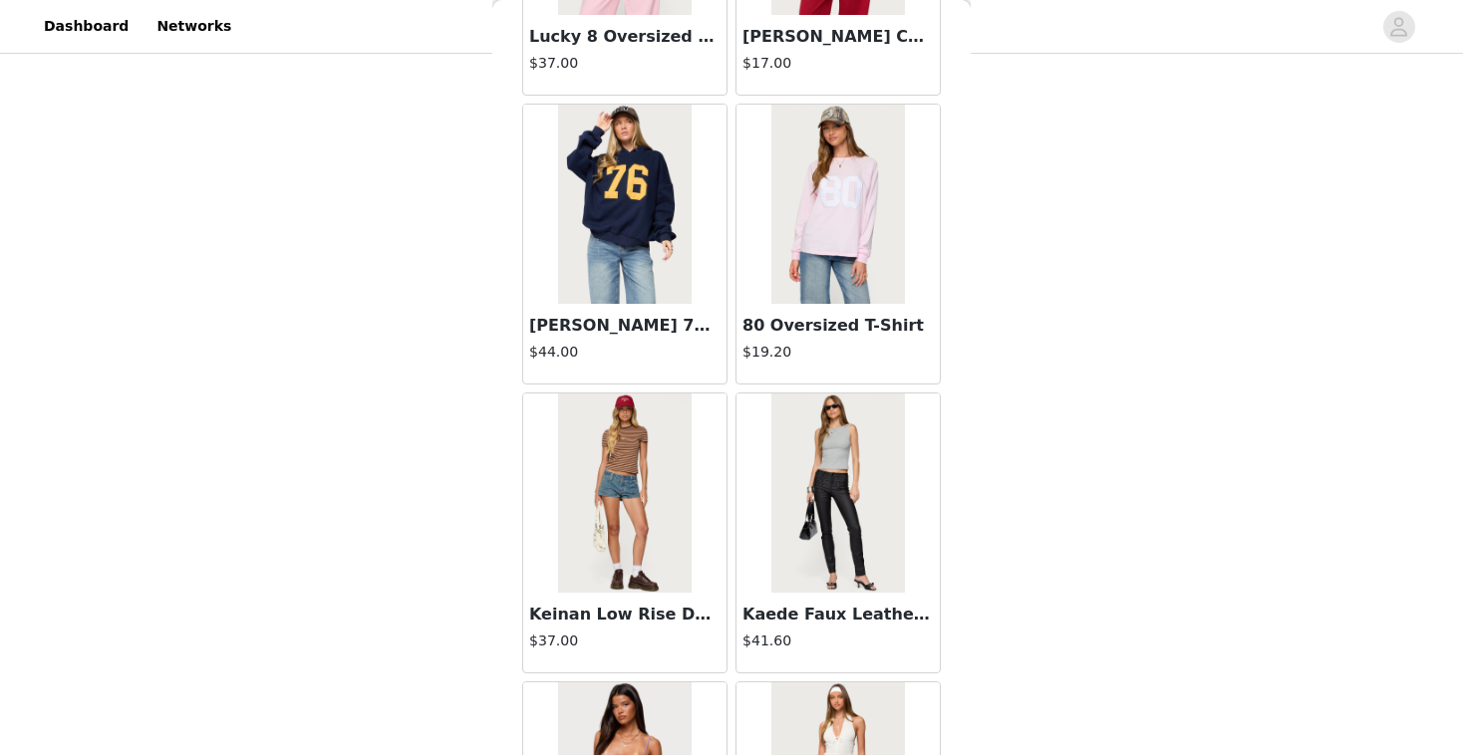
scroll to position [15903, 0]
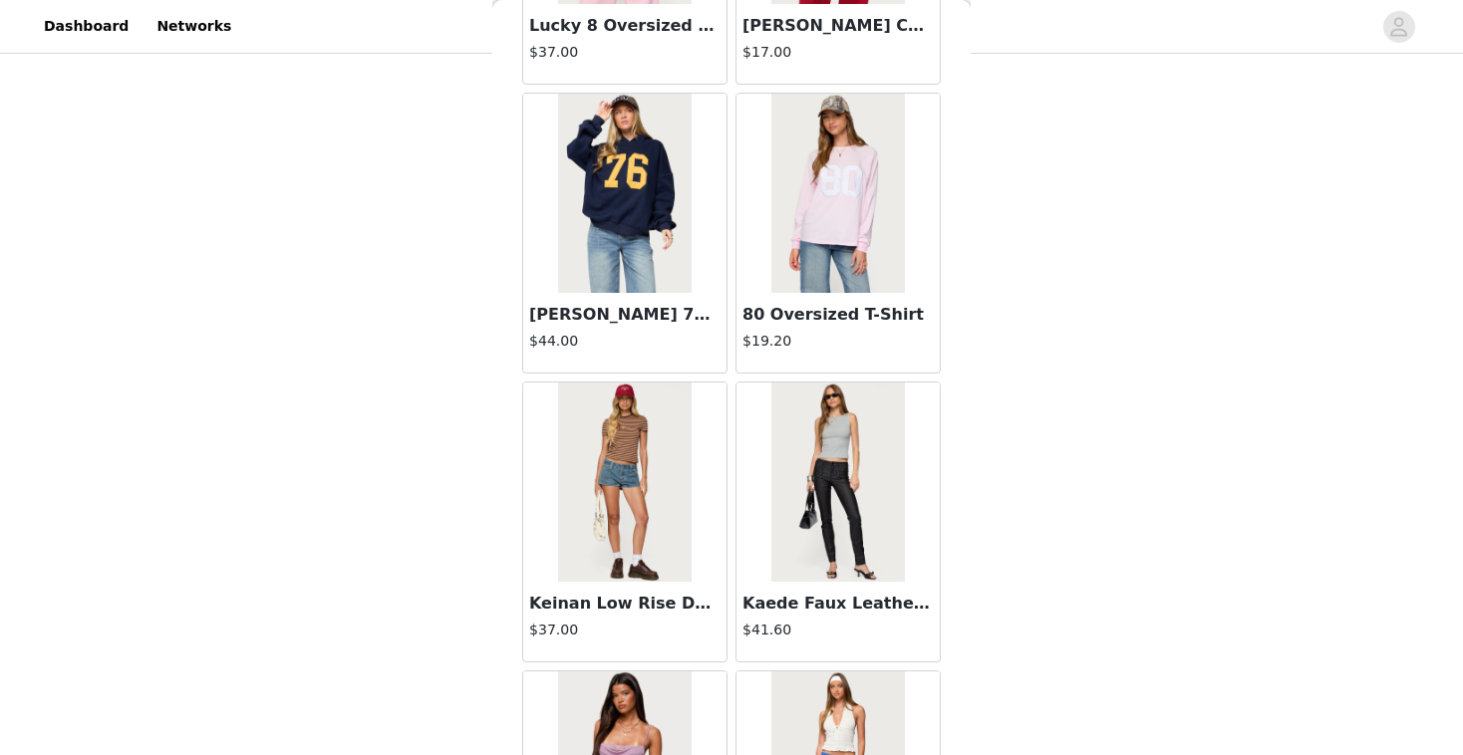
click at [620, 188] on img at bounding box center [624, 193] width 133 height 199
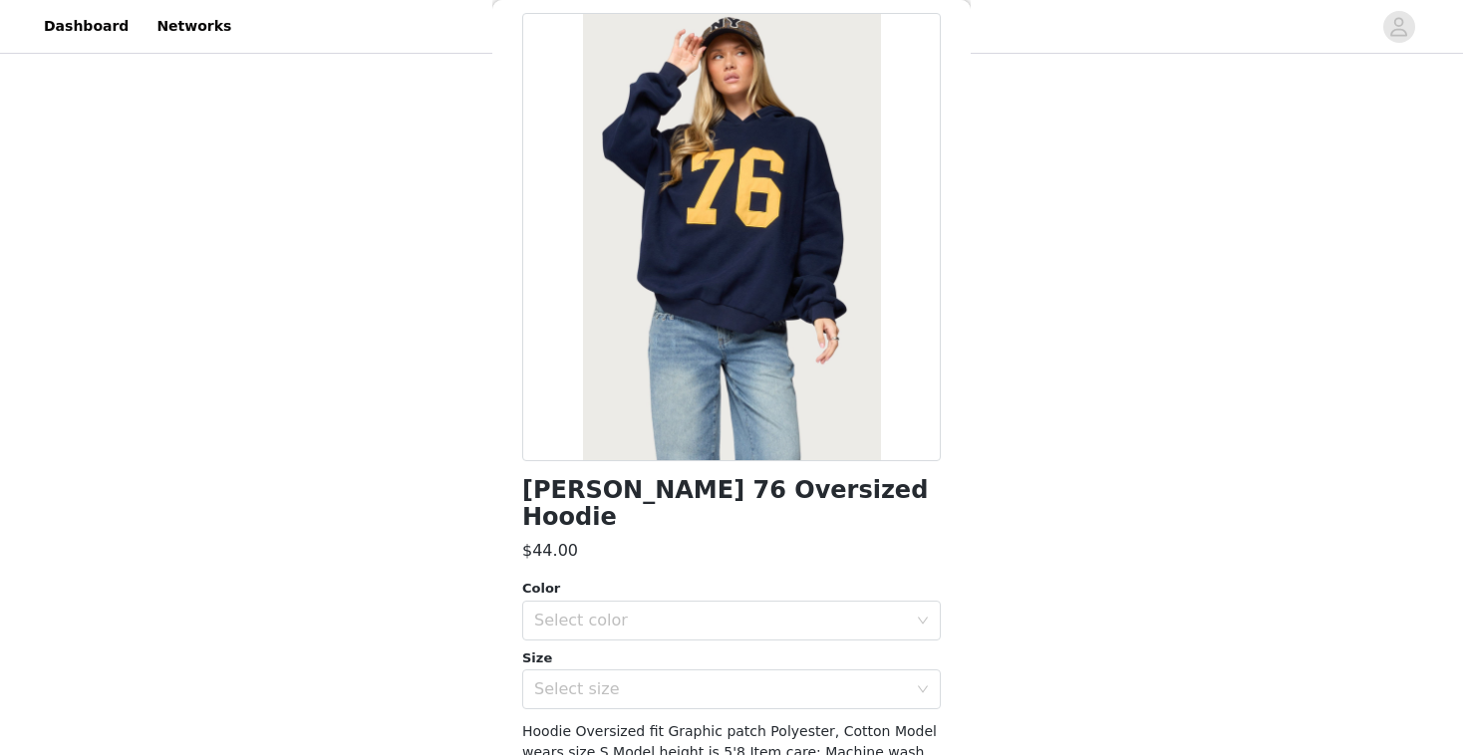
scroll to position [193, 0]
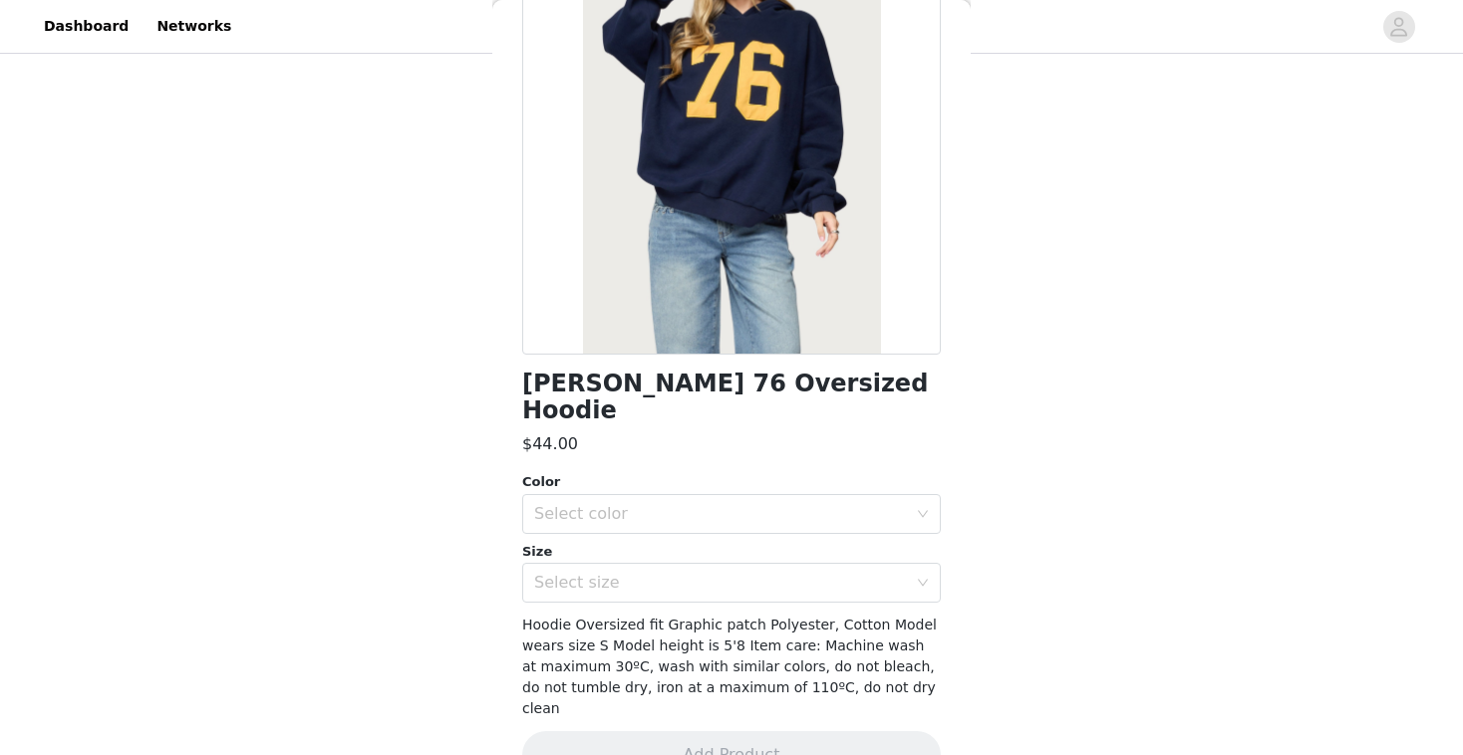
click at [691, 472] on div "Color Select color" at bounding box center [731, 503] width 419 height 62
click at [671, 504] on div "Select color" at bounding box center [720, 514] width 373 height 20
click at [635, 535] on li "NAVY" at bounding box center [731, 531] width 419 height 32
click at [620, 573] on div "Select size" at bounding box center [720, 583] width 373 height 20
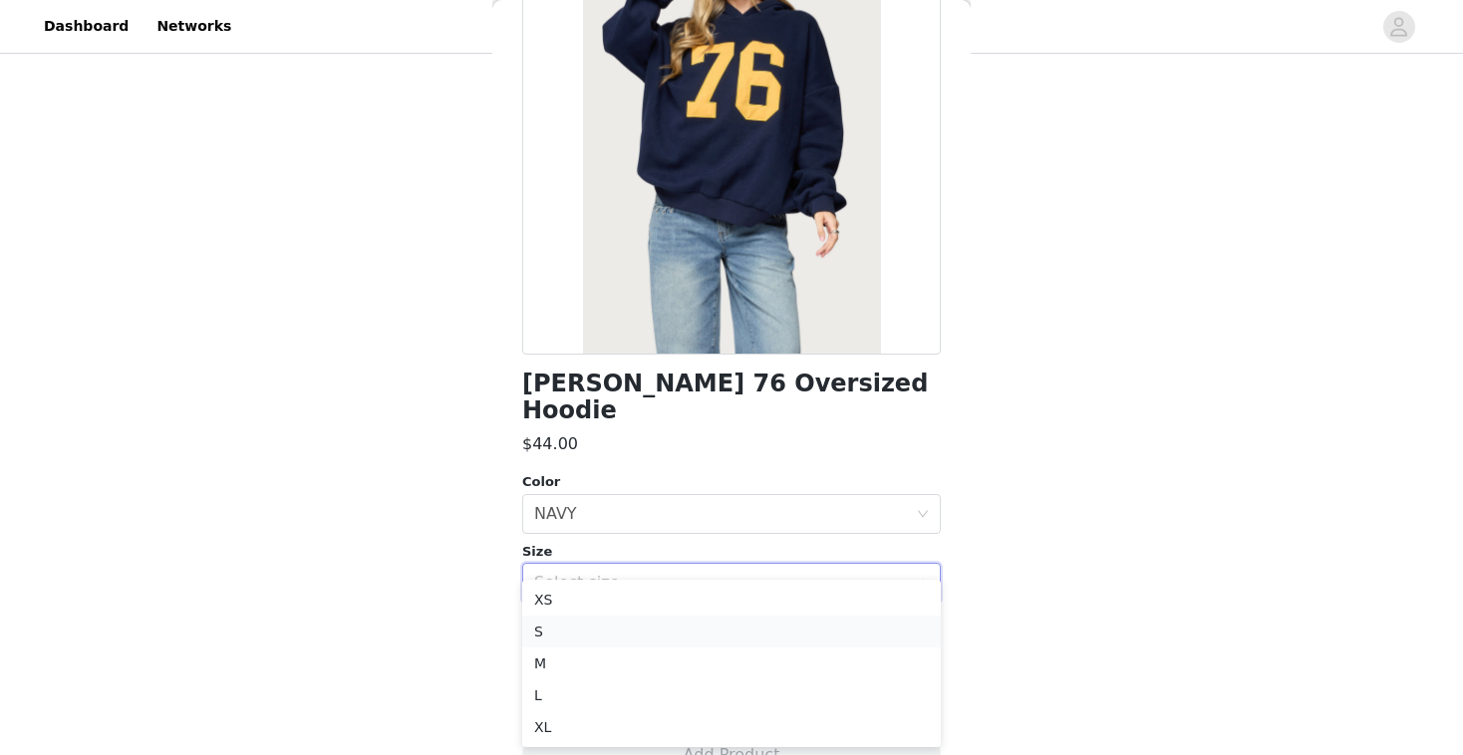
click at [585, 632] on li "S" at bounding box center [731, 632] width 419 height 32
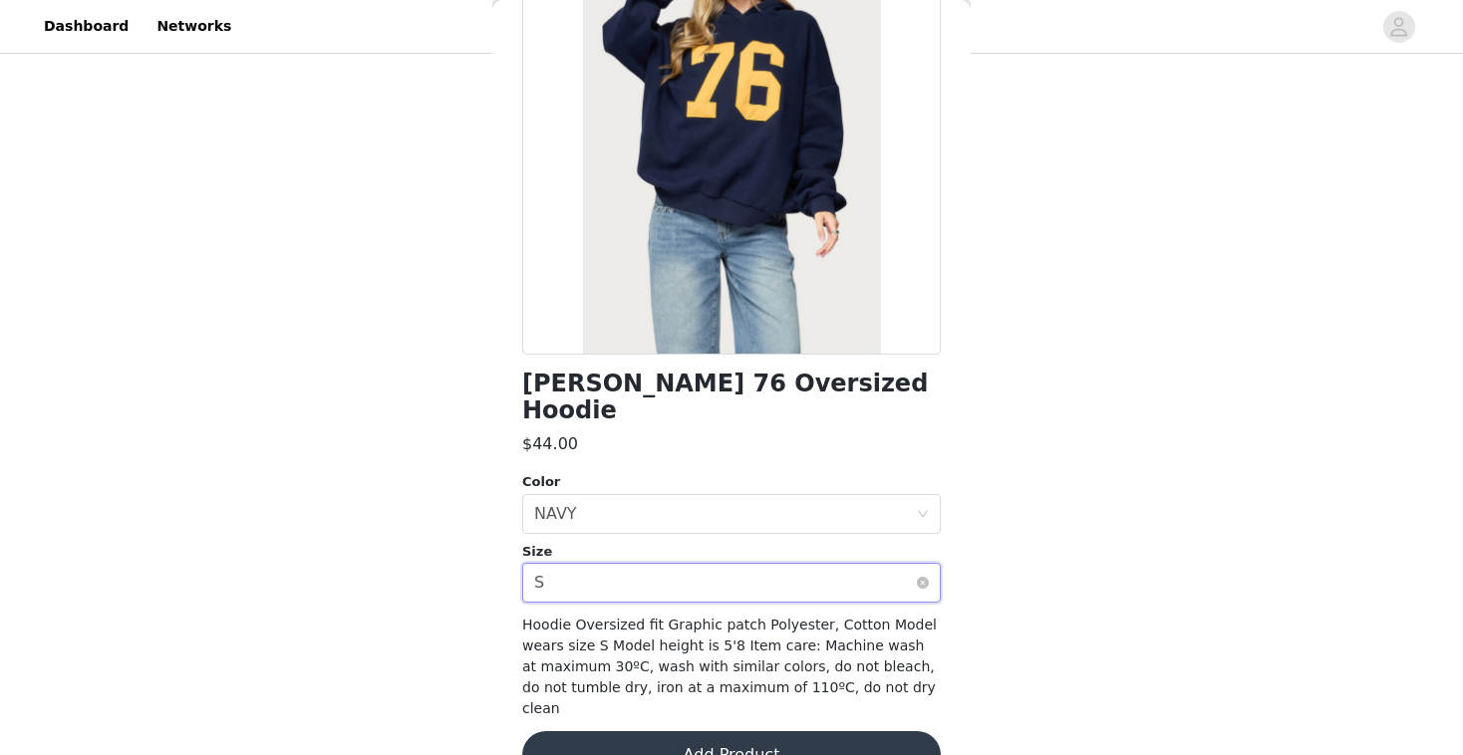
click at [633, 564] on div "Select size S" at bounding box center [725, 583] width 382 height 38
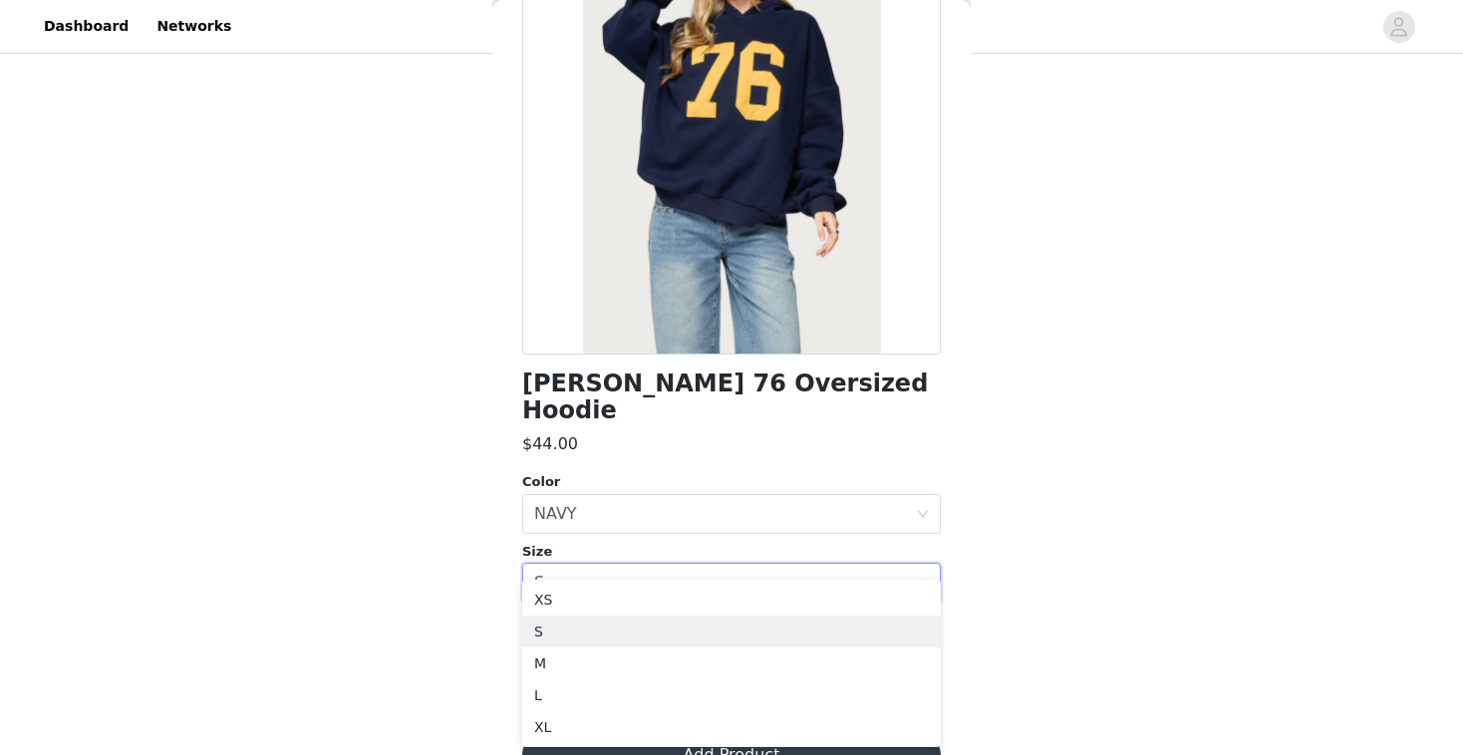
click at [460, 589] on div "STEP 1 OF 5 Products Choose as many products as you'd like, up to $300.00. 2 Se…" at bounding box center [731, 259] width 1463 height 706
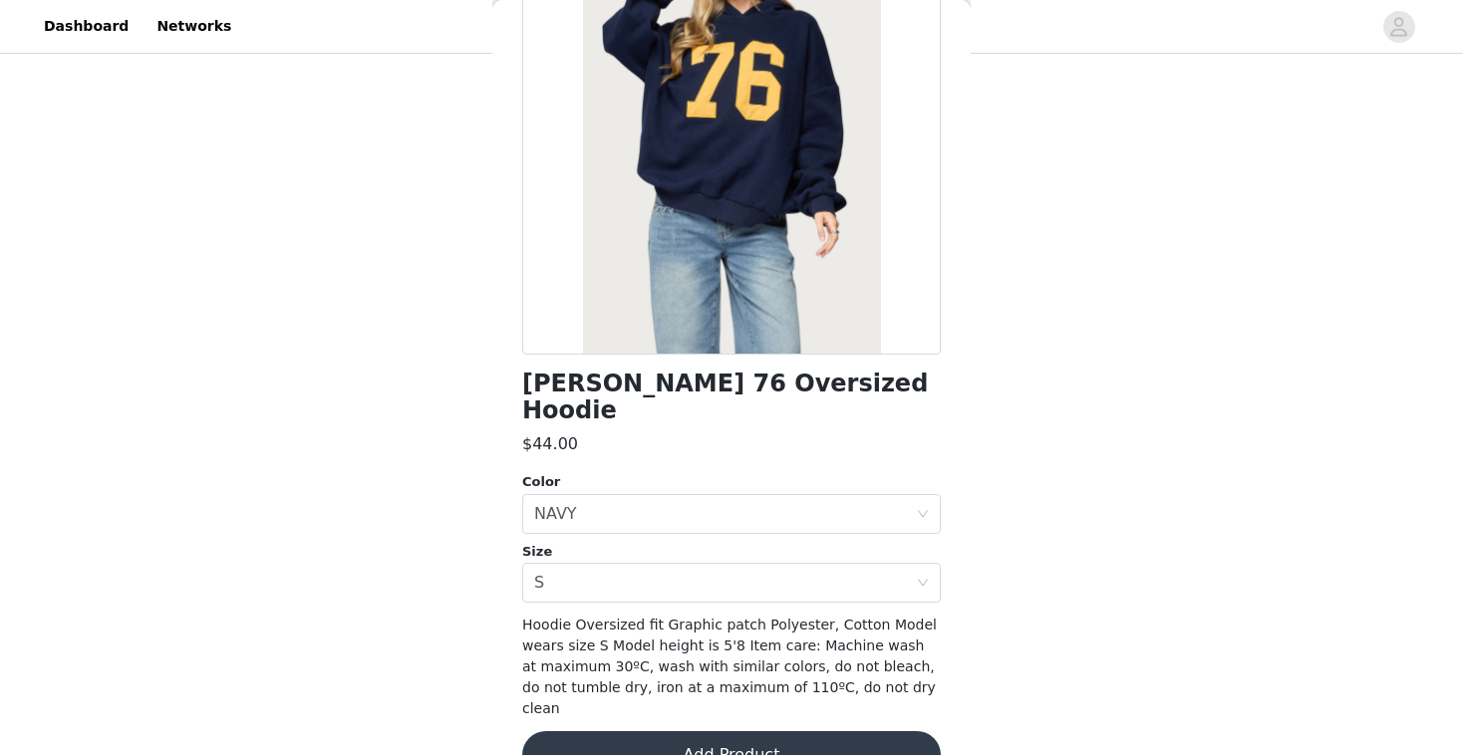
click at [622, 732] on button "Add Product" at bounding box center [731, 756] width 419 height 48
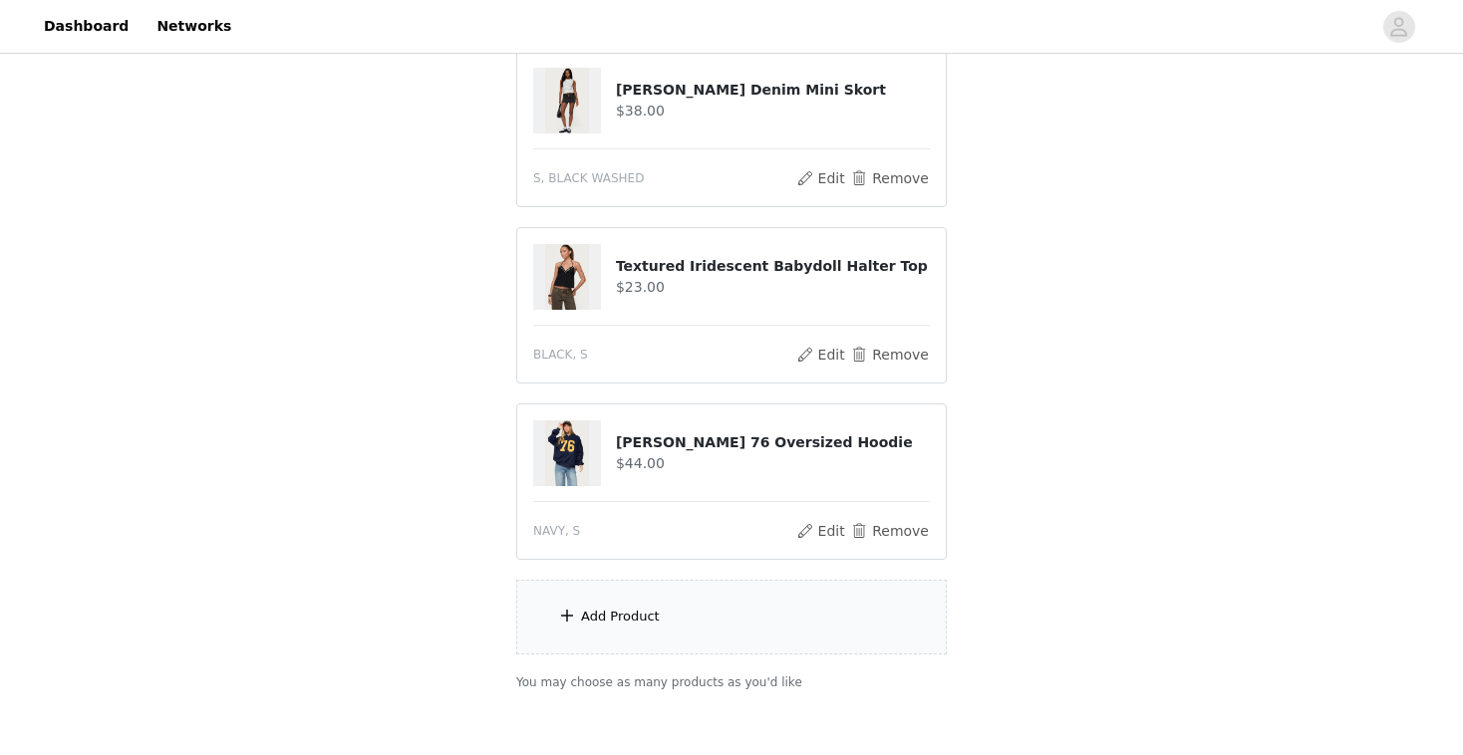
scroll to position [223, 0]
click at [677, 629] on div "Add Product" at bounding box center [731, 618] width 431 height 75
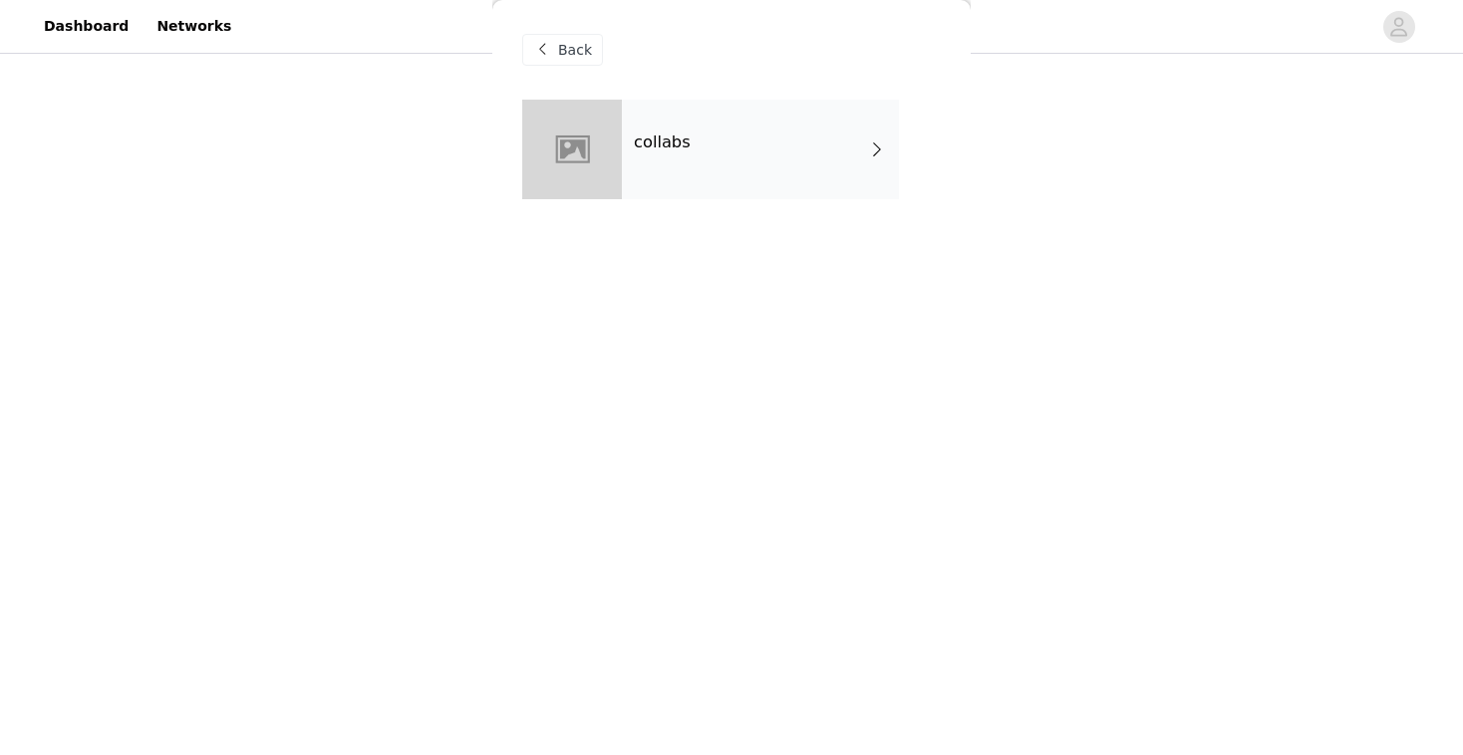
click at [726, 172] on div "collabs" at bounding box center [760, 150] width 277 height 100
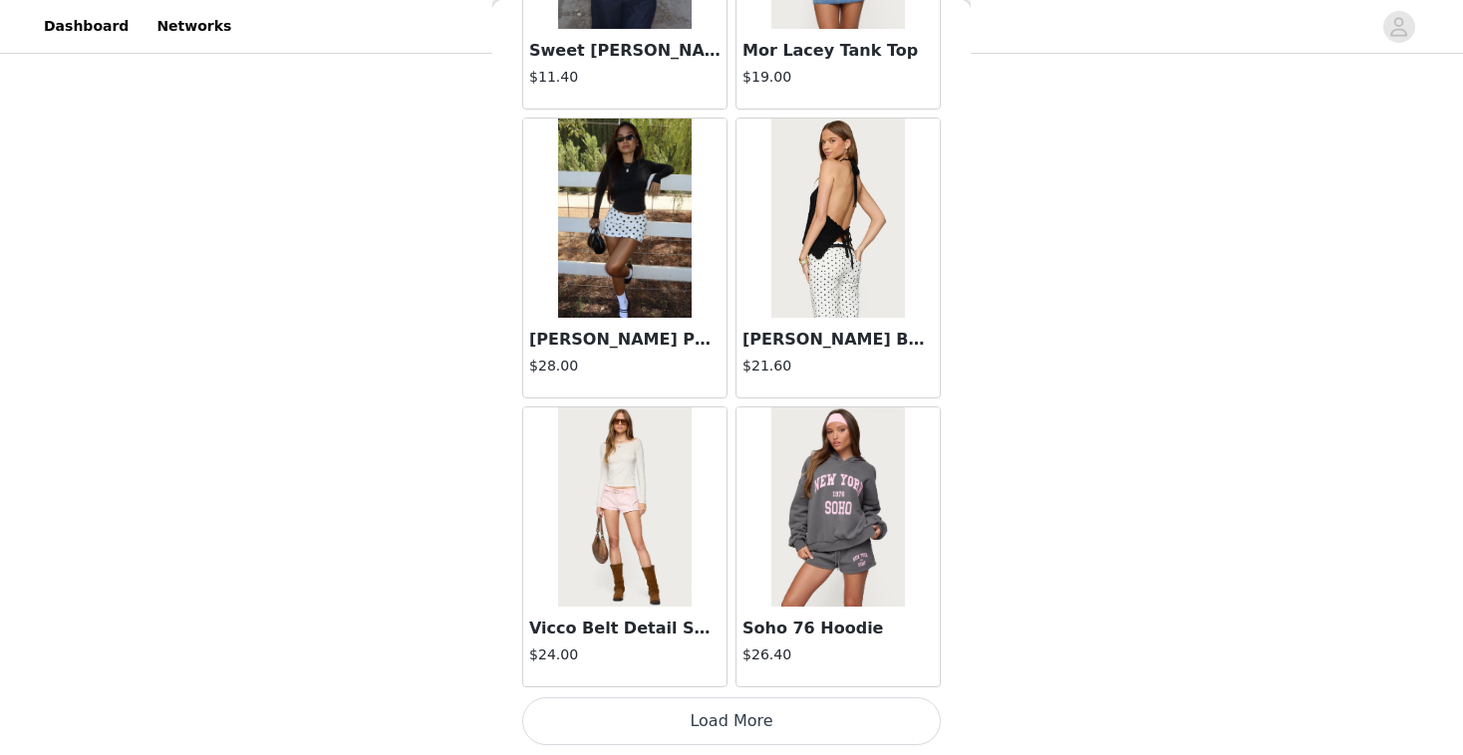
scroll to position [328, 0]
click at [697, 718] on button "Load More" at bounding box center [731, 722] width 419 height 48
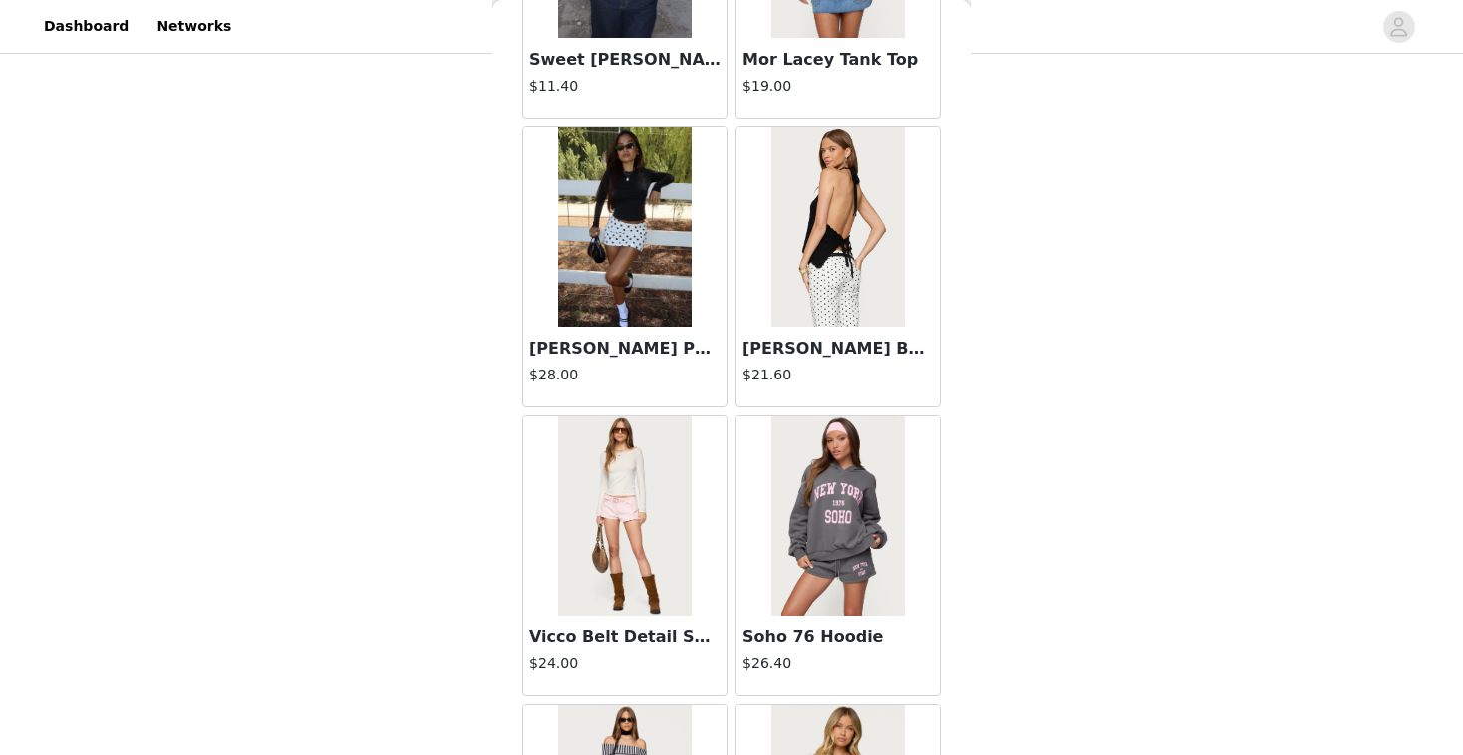
scroll to position [2294, 0]
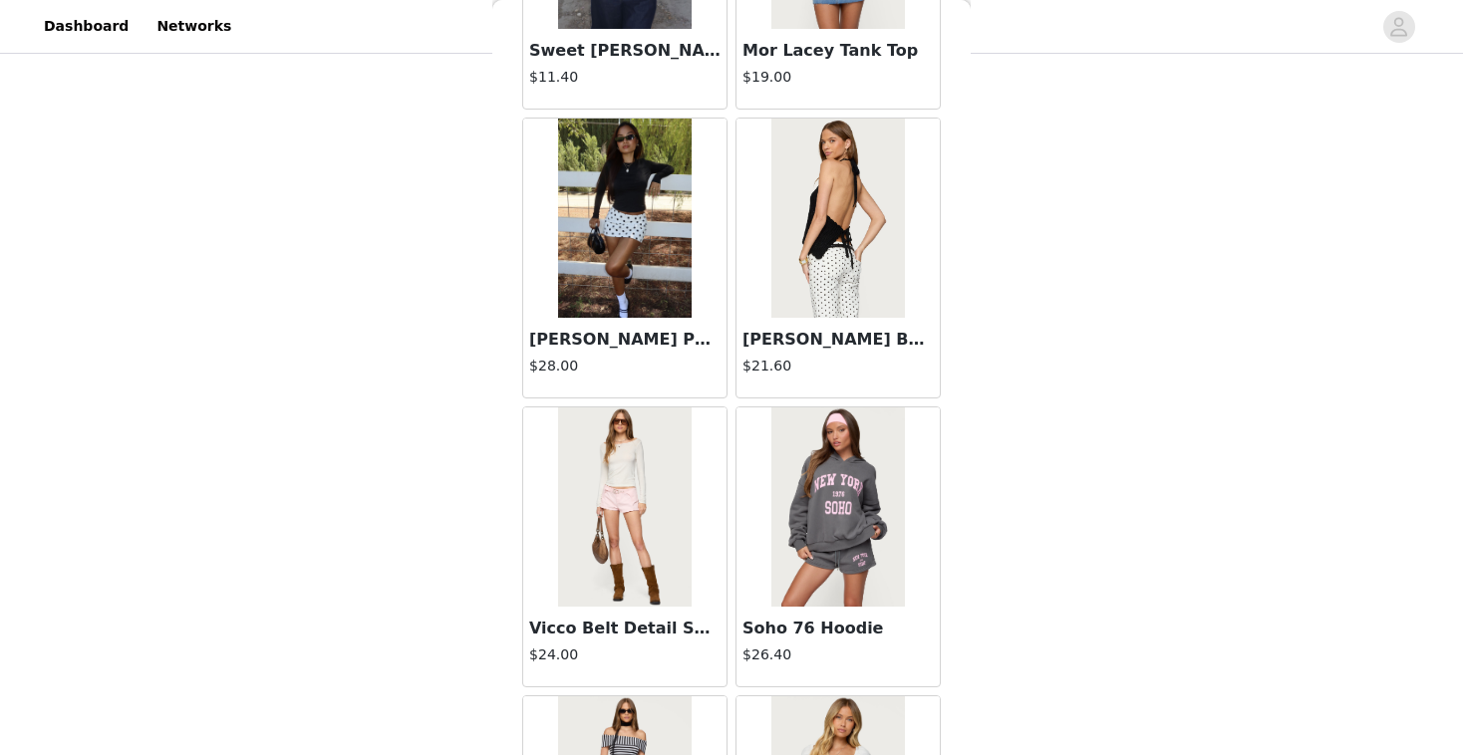
click at [834, 532] on img at bounding box center [837, 507] width 133 height 199
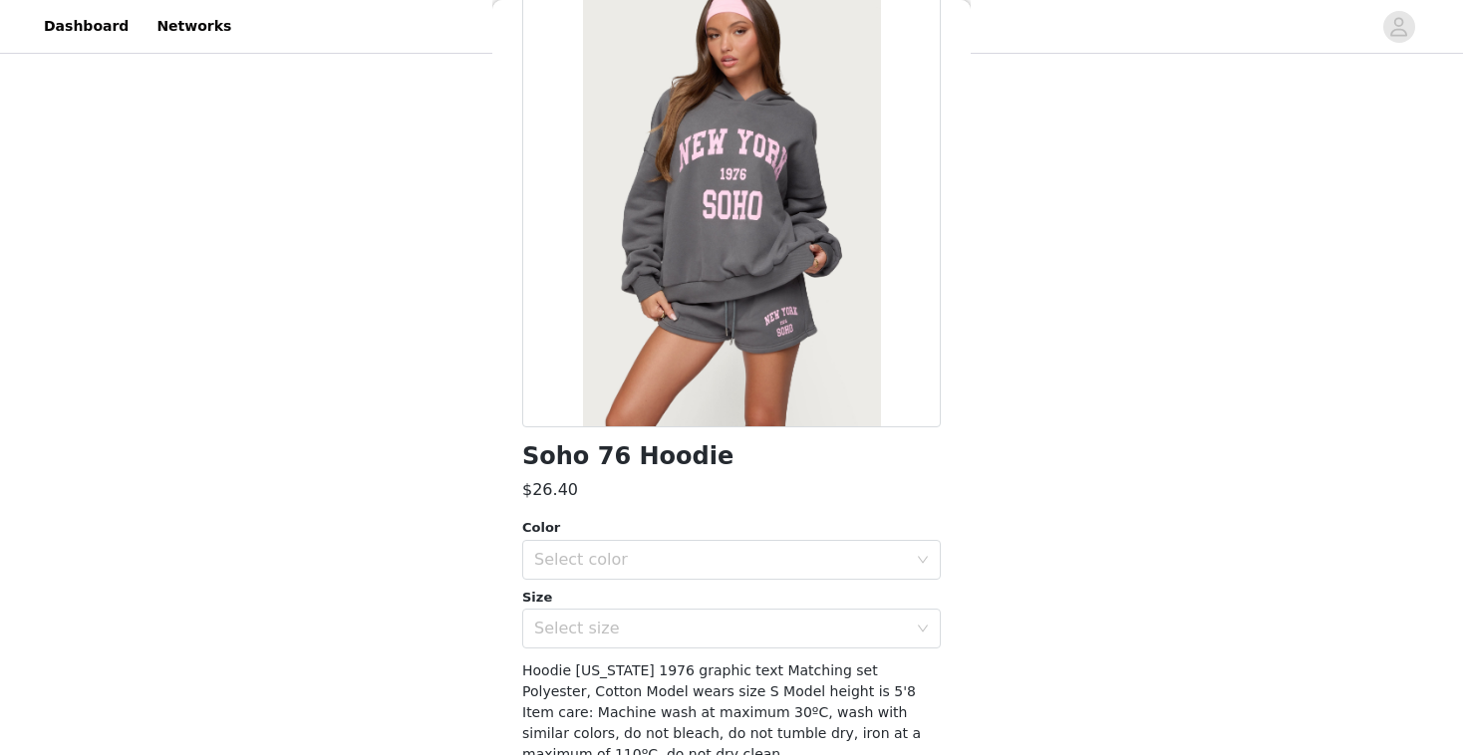
scroll to position [180, 0]
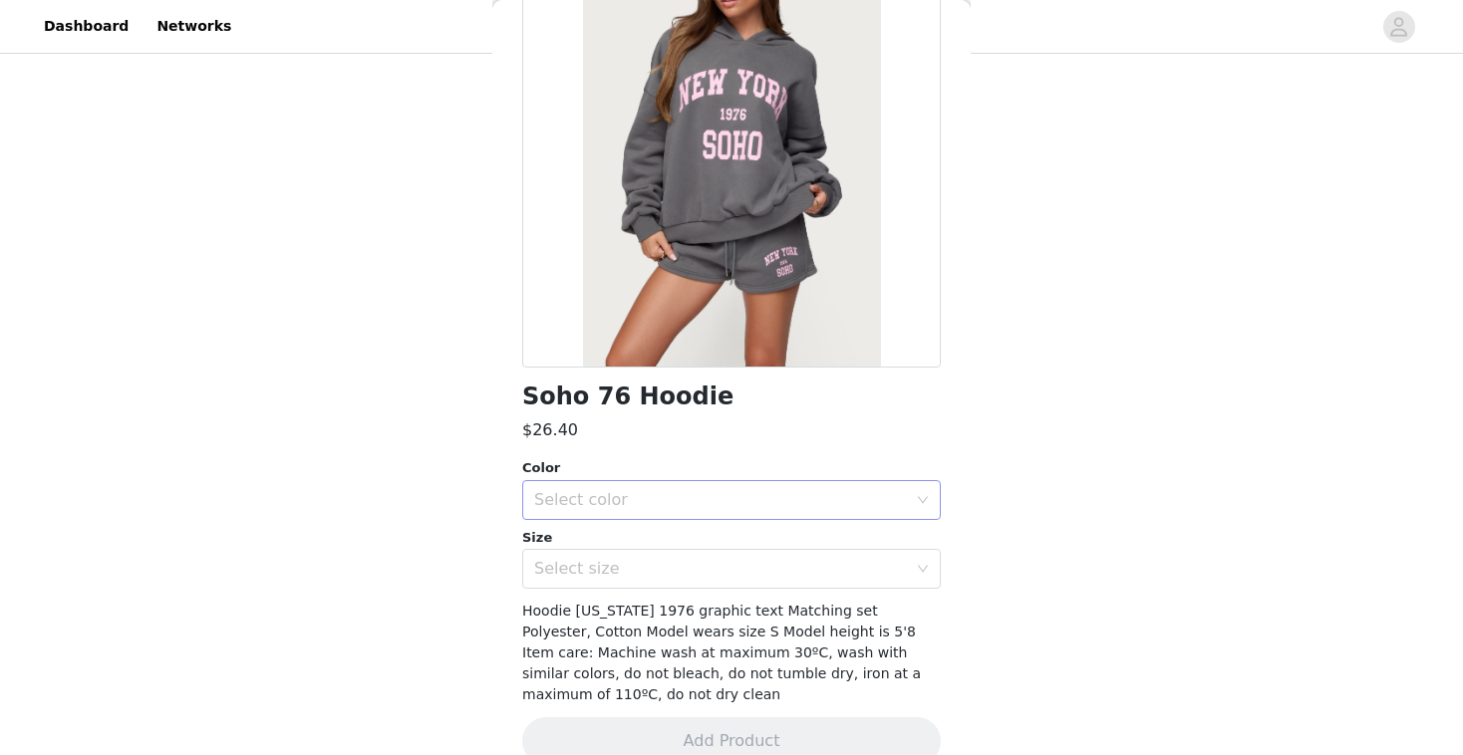
click at [670, 498] on div "Select color" at bounding box center [720, 500] width 373 height 20
click at [630, 547] on li "GRAY" at bounding box center [731, 544] width 419 height 32
click at [618, 583] on div "Select size" at bounding box center [725, 569] width 382 height 38
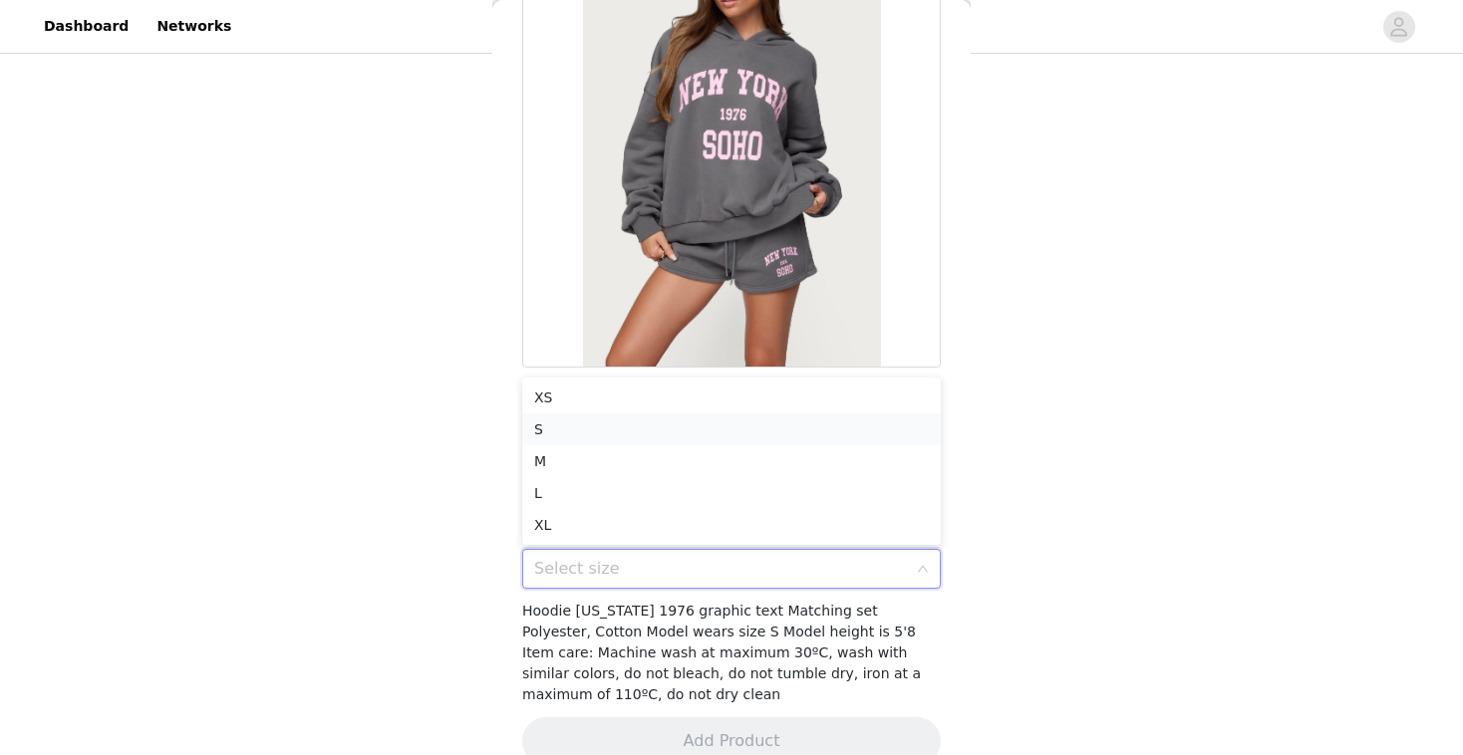
click at [625, 424] on li "S" at bounding box center [731, 430] width 419 height 32
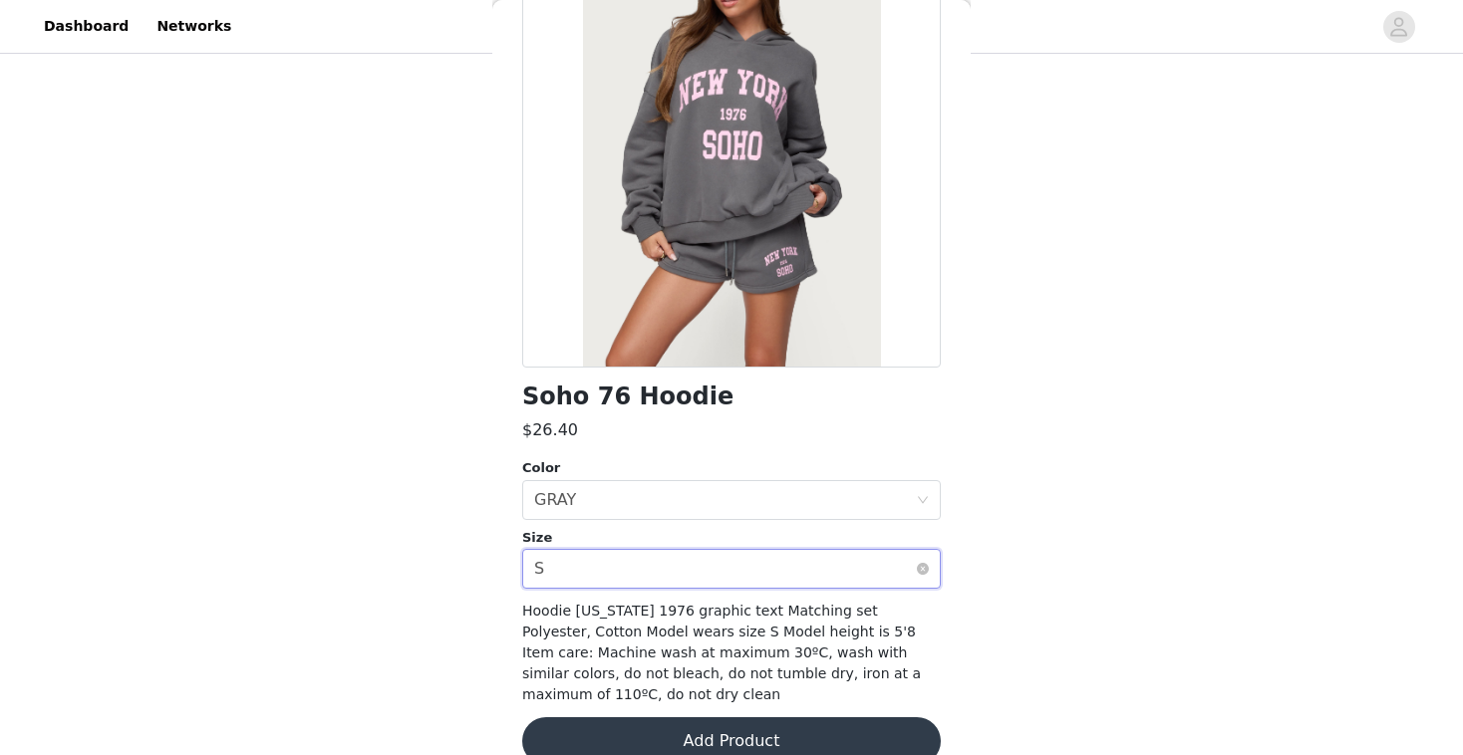
scroll to position [214, 0]
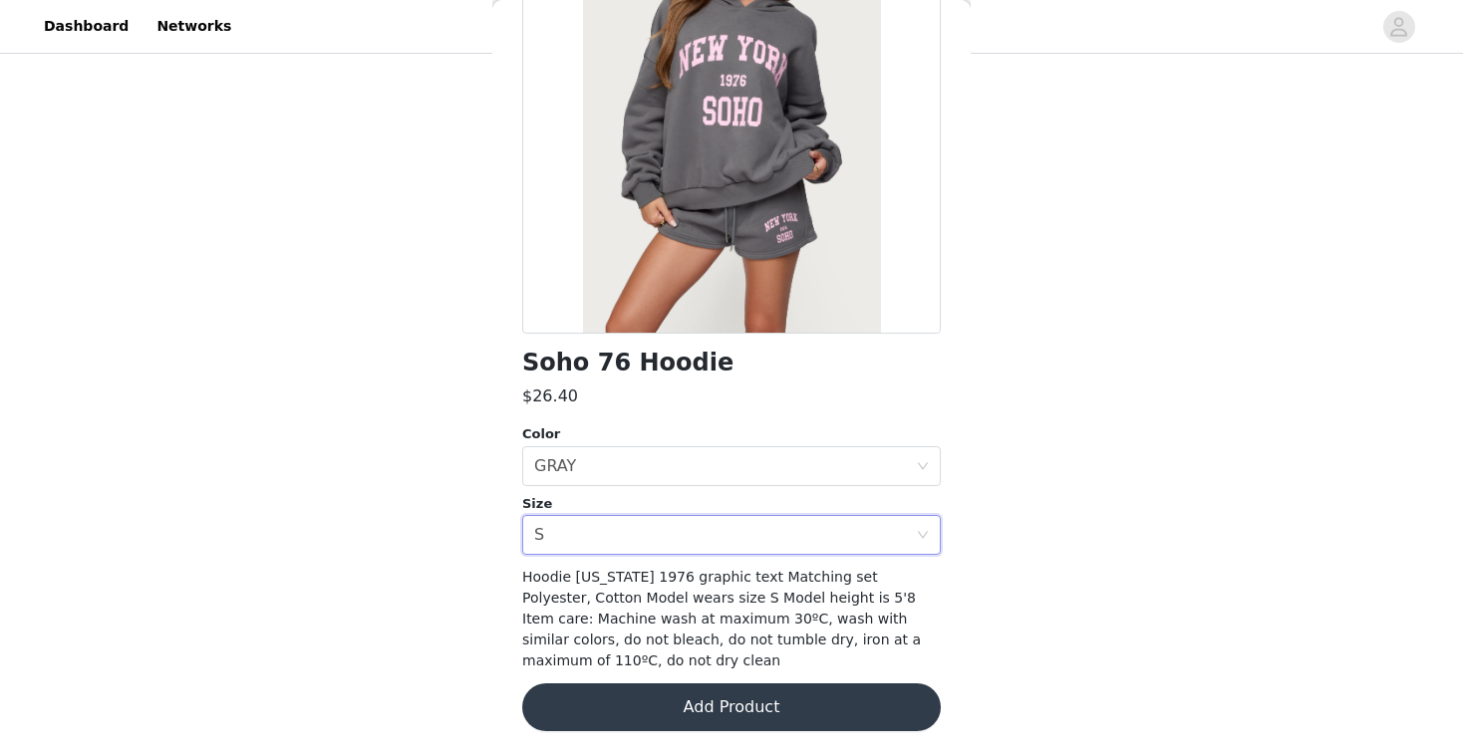
click at [712, 716] on button "Add Product" at bounding box center [731, 708] width 419 height 48
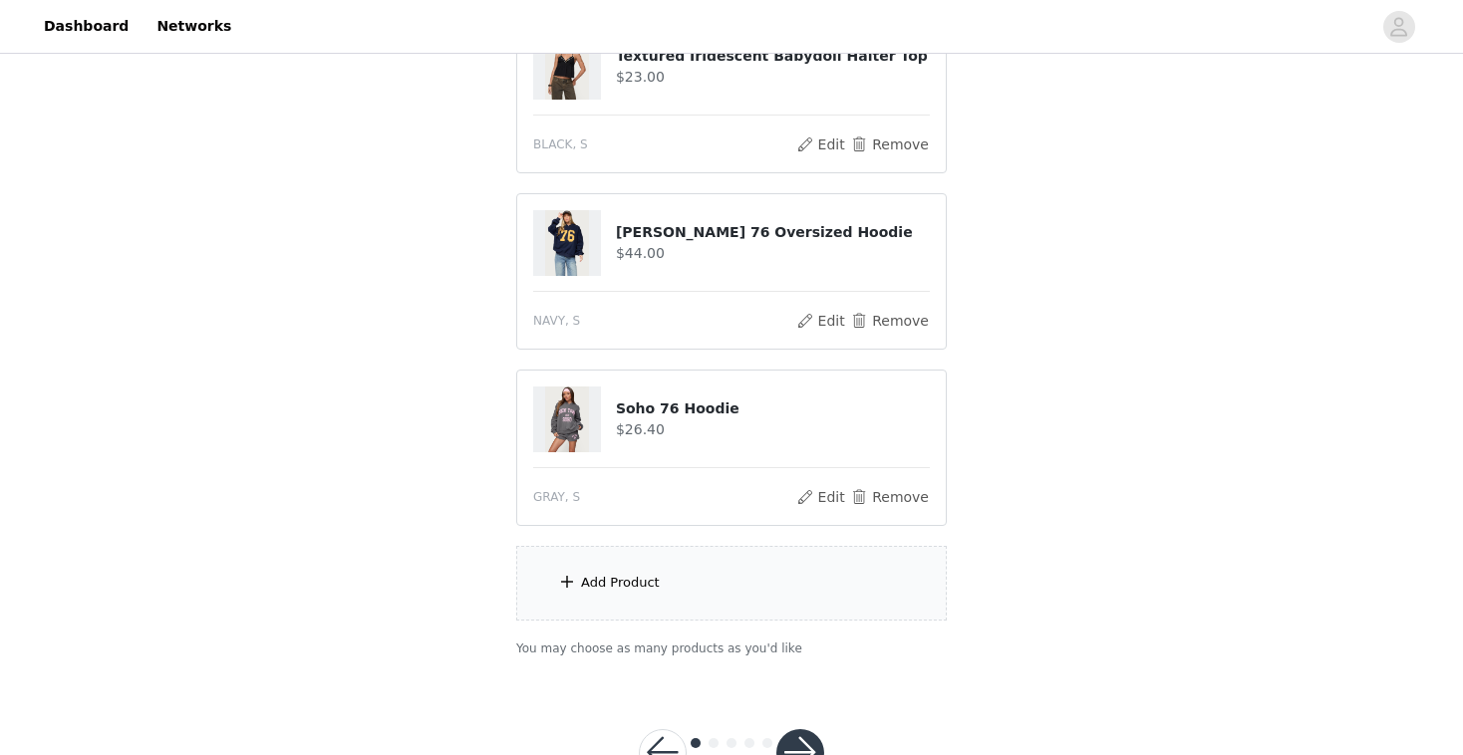
scroll to position [444, 0]
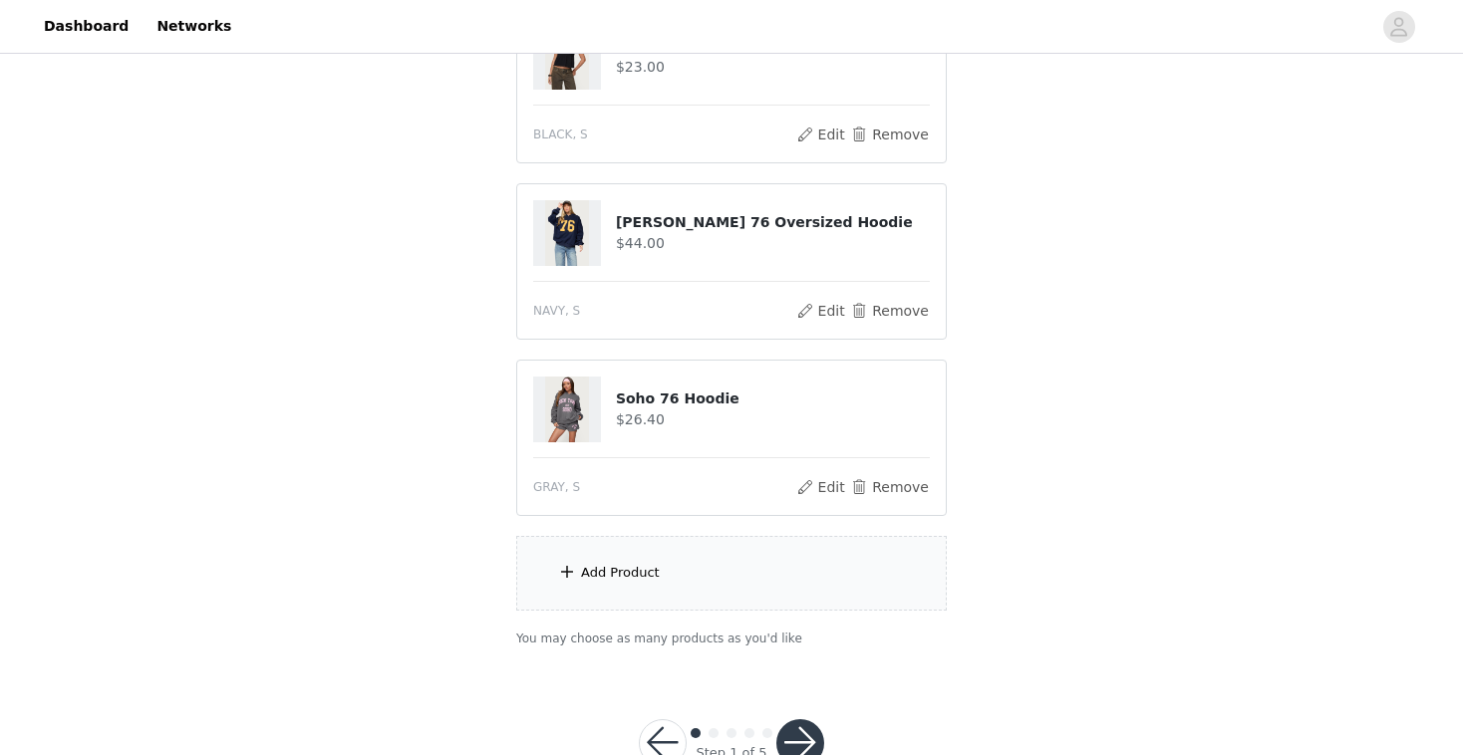
click at [662, 566] on div "Add Product" at bounding box center [731, 573] width 431 height 75
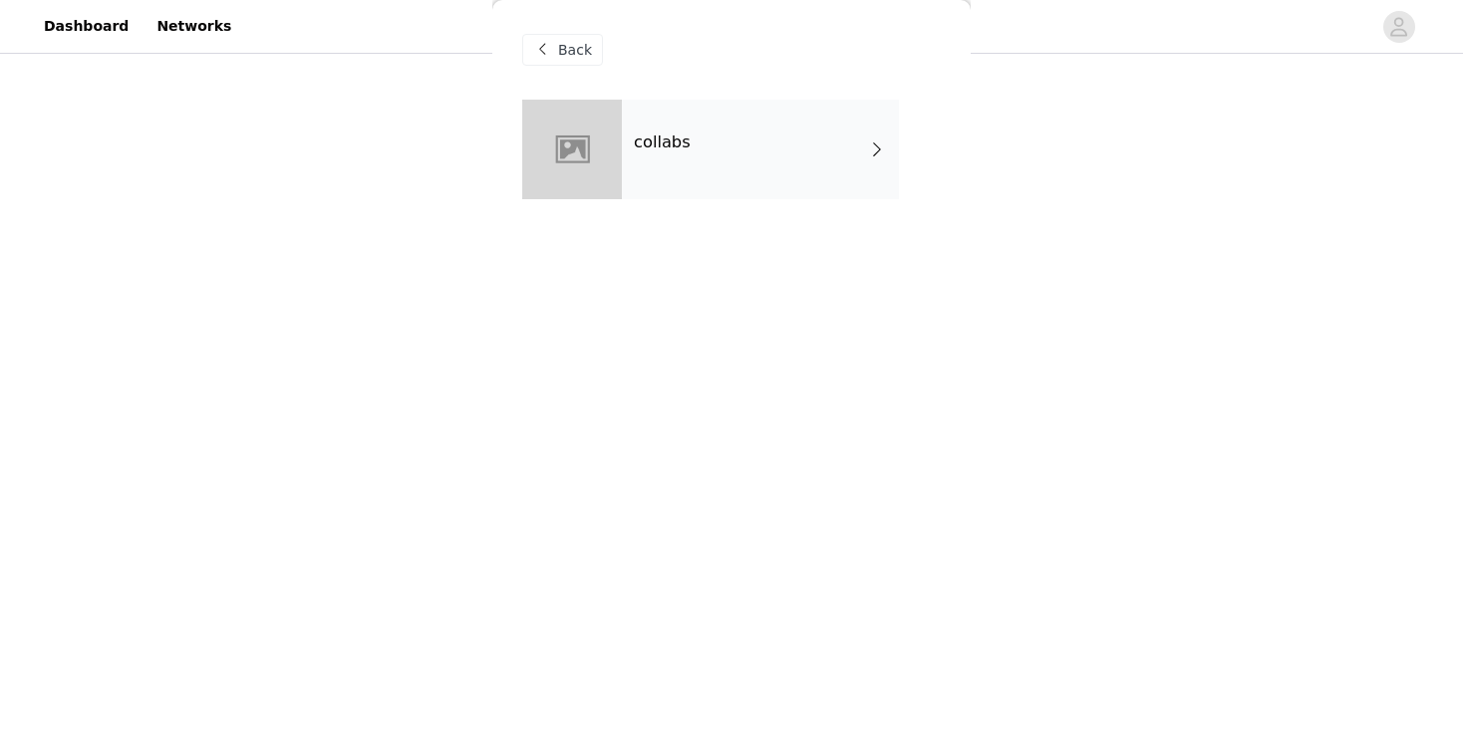
scroll to position [453, 0]
click at [726, 187] on div "collabs" at bounding box center [760, 150] width 277 height 100
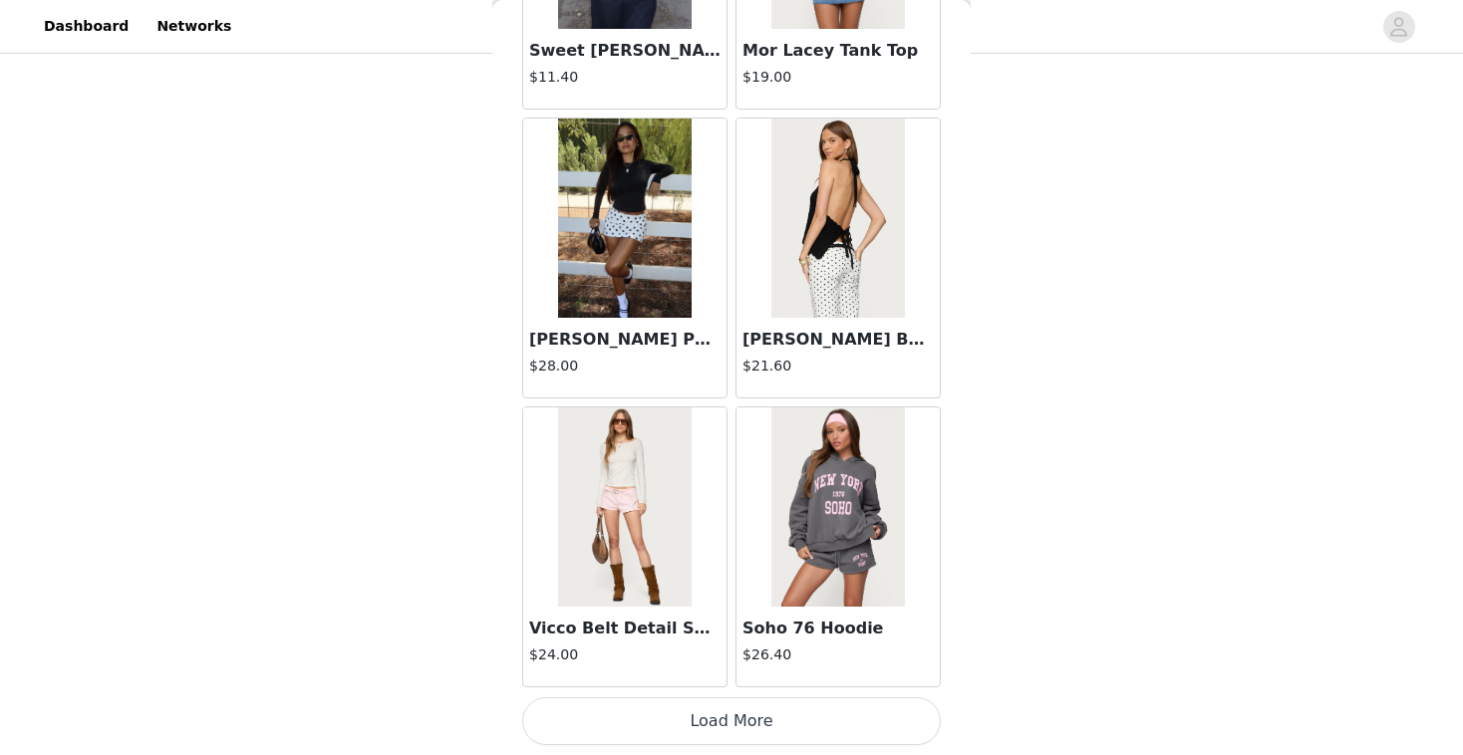
scroll to position [504, 0]
click at [747, 702] on button "Load More" at bounding box center [731, 722] width 419 height 48
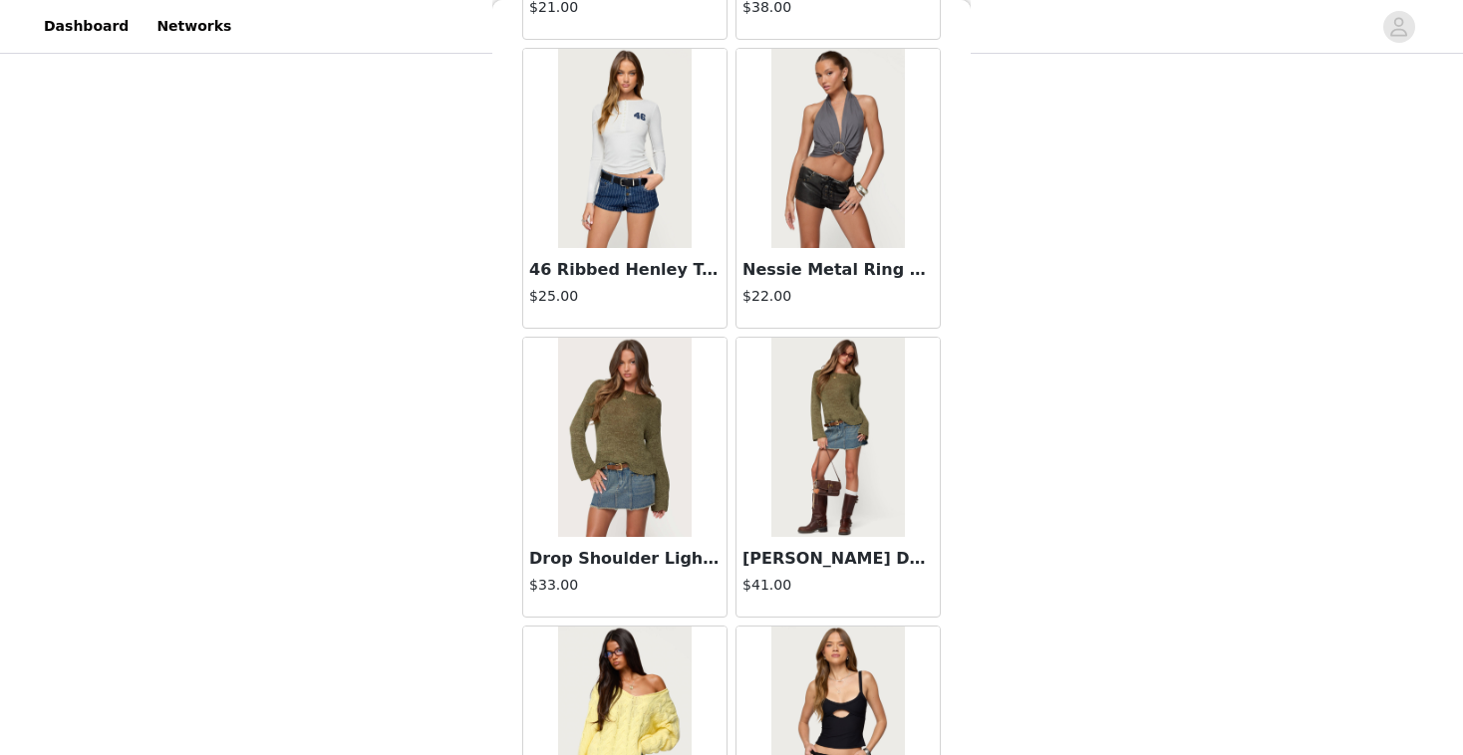
scroll to position [5184, 0]
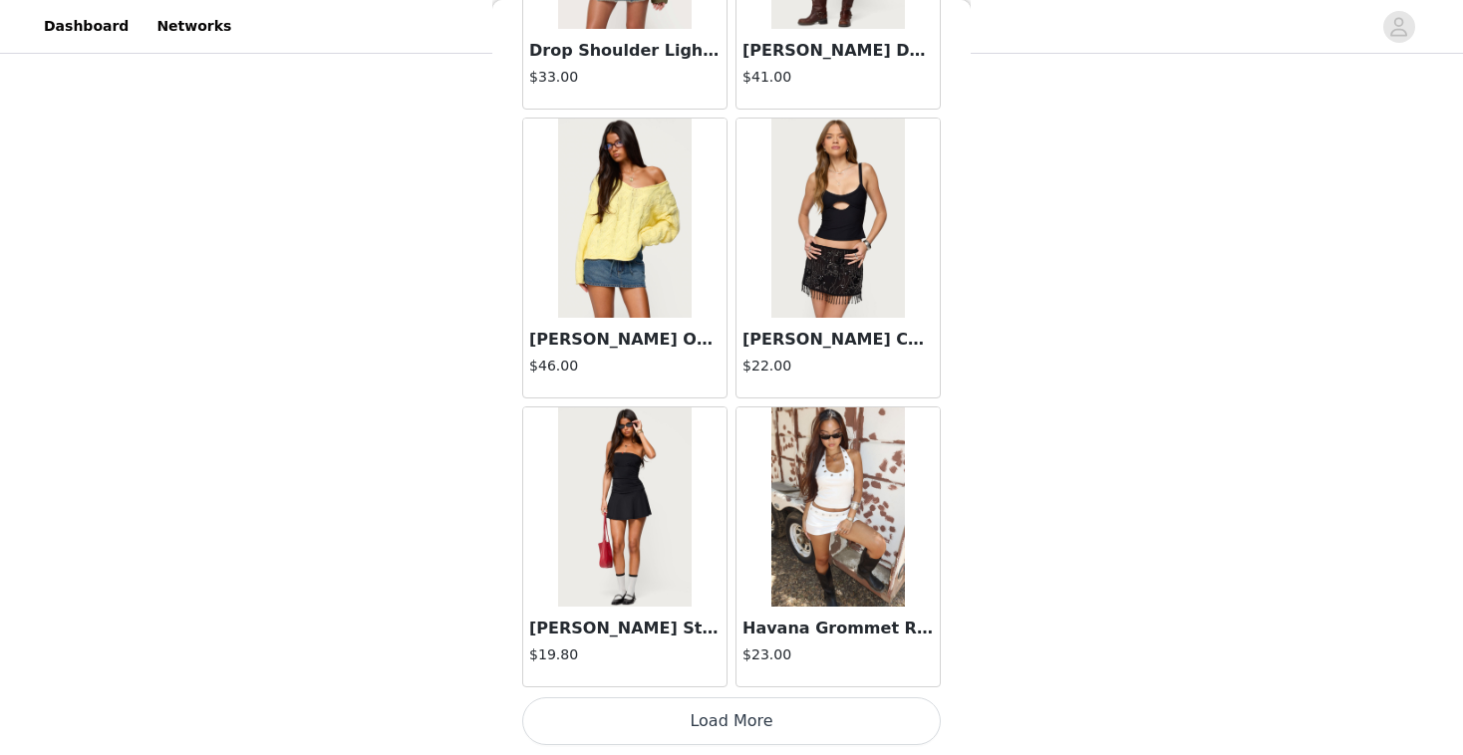
click at [708, 713] on button "Load More" at bounding box center [731, 722] width 419 height 48
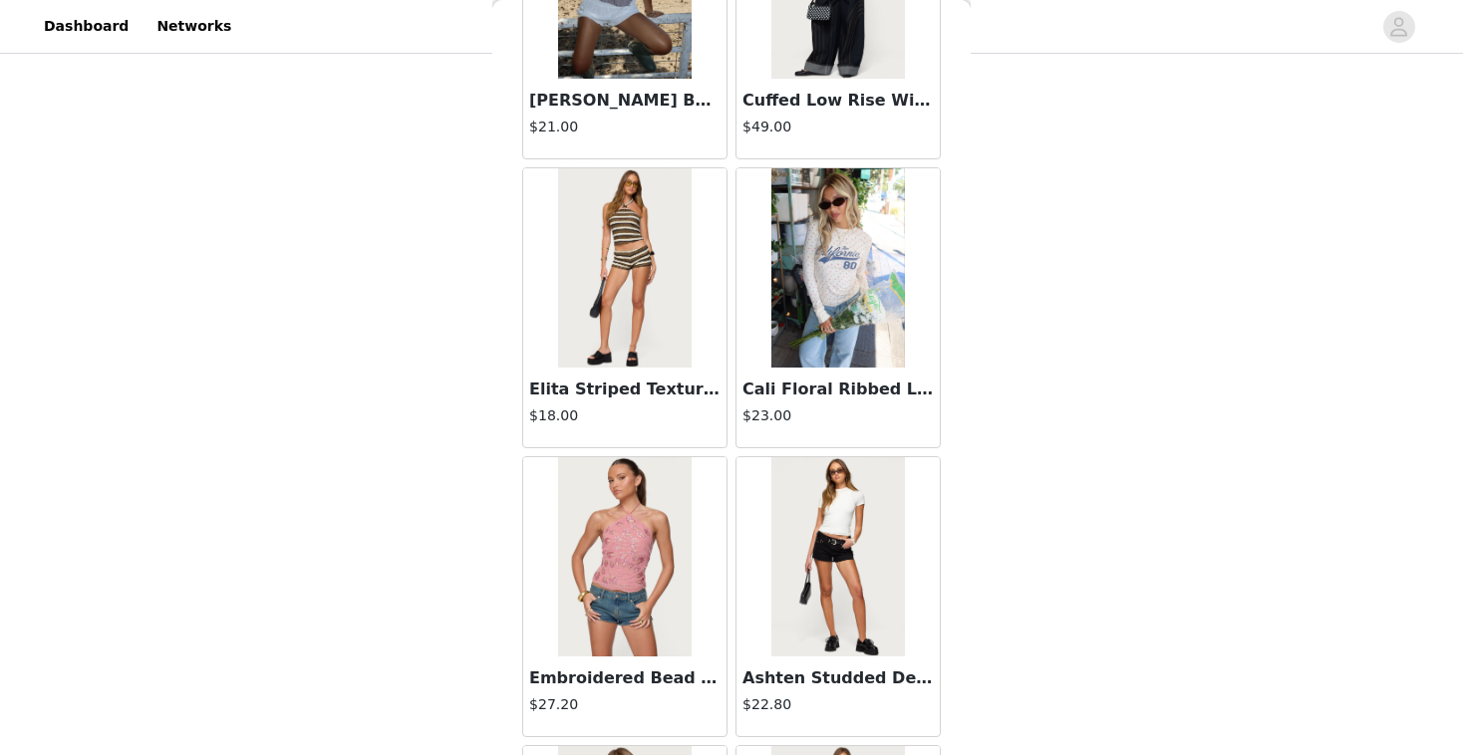
scroll to position [8074, 0]
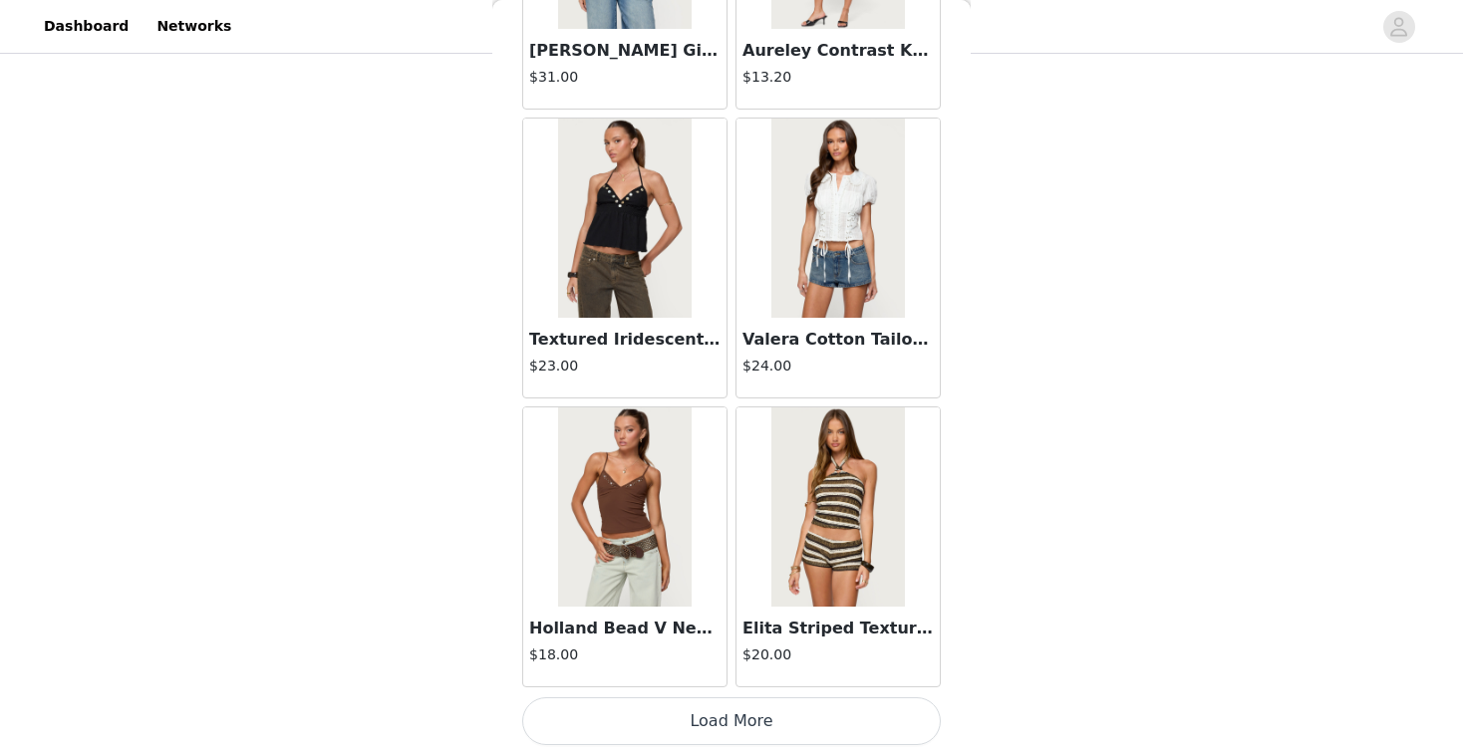
click at [700, 705] on button "Load More" at bounding box center [731, 722] width 419 height 48
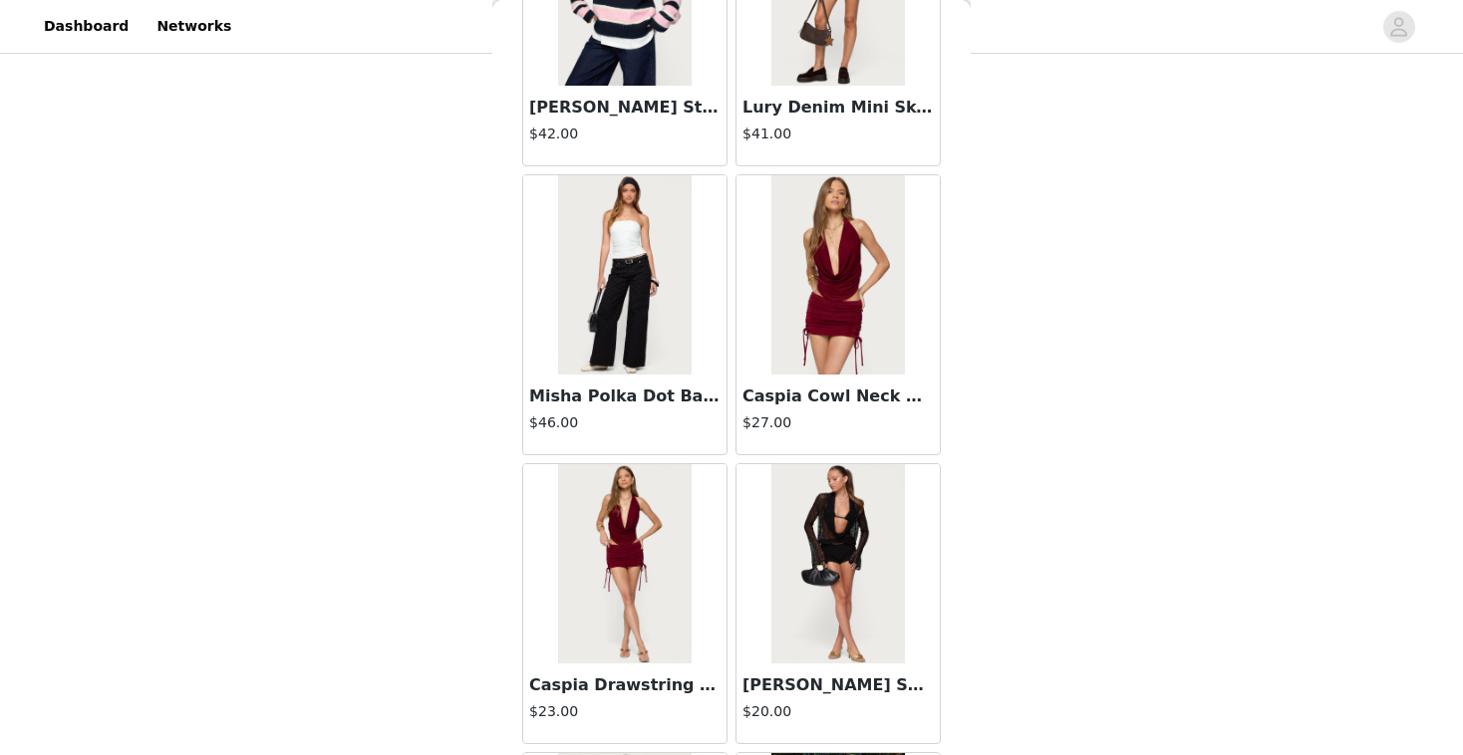
scroll to position [8889, 0]
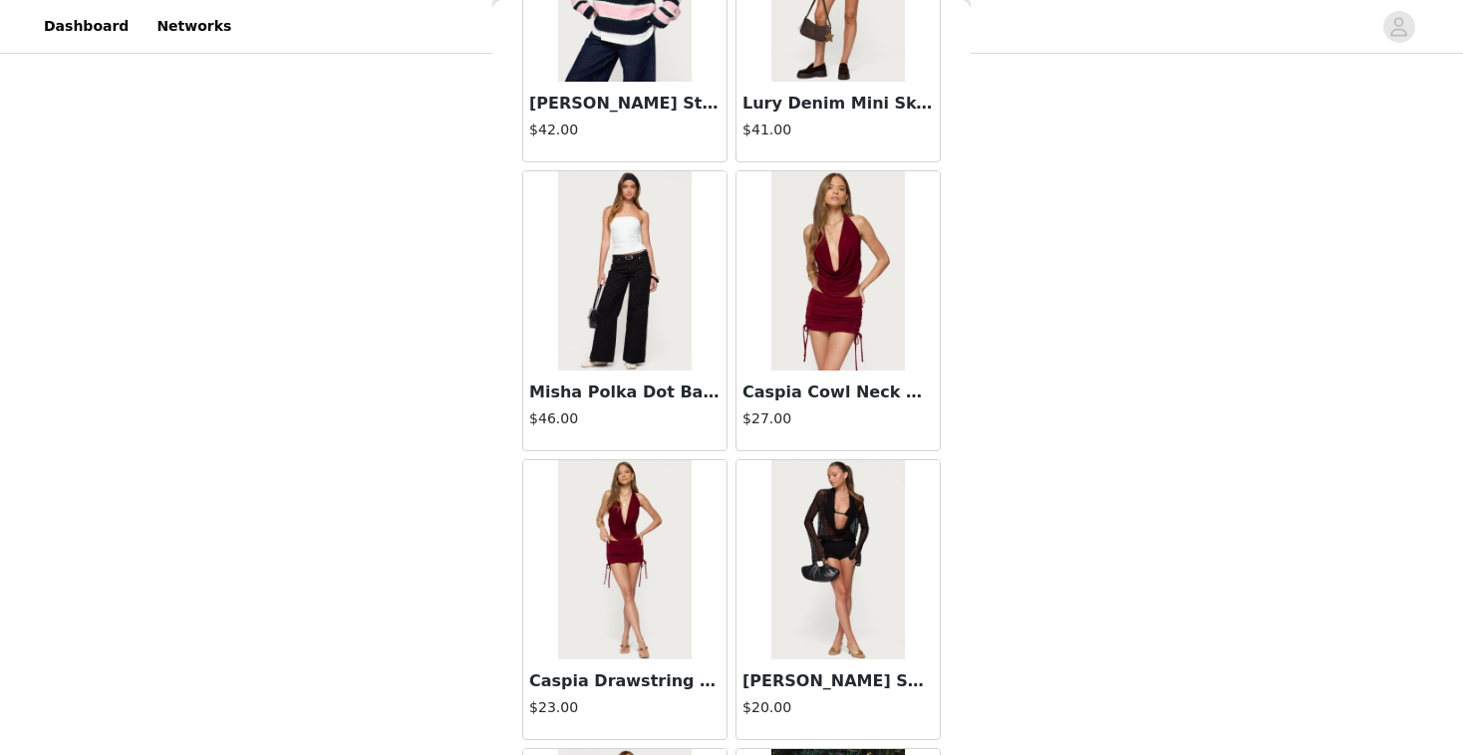
click at [863, 284] on img at bounding box center [837, 270] width 133 height 199
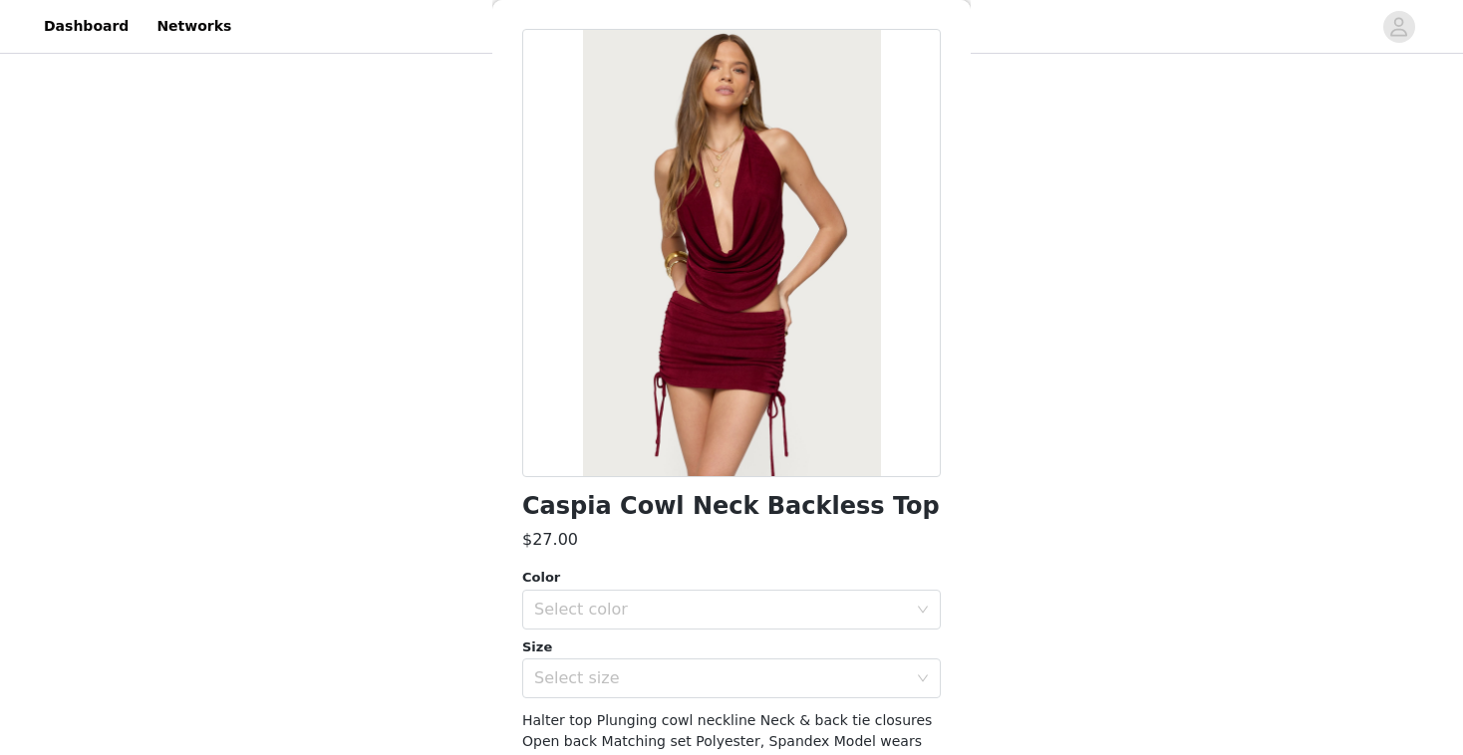
scroll to position [0, 0]
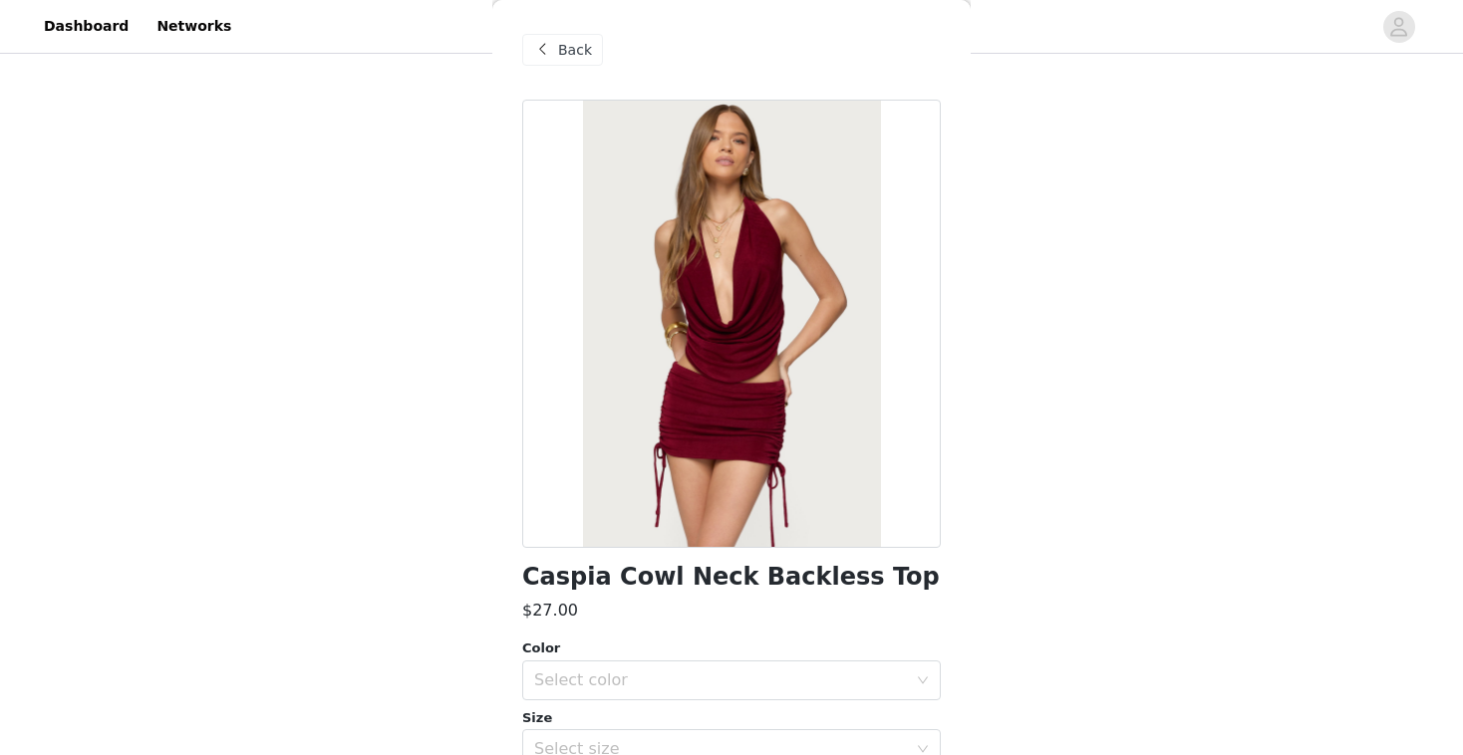
click at [557, 33] on div "Back" at bounding box center [731, 50] width 419 height 100
click at [556, 42] on div "Back" at bounding box center [562, 50] width 81 height 32
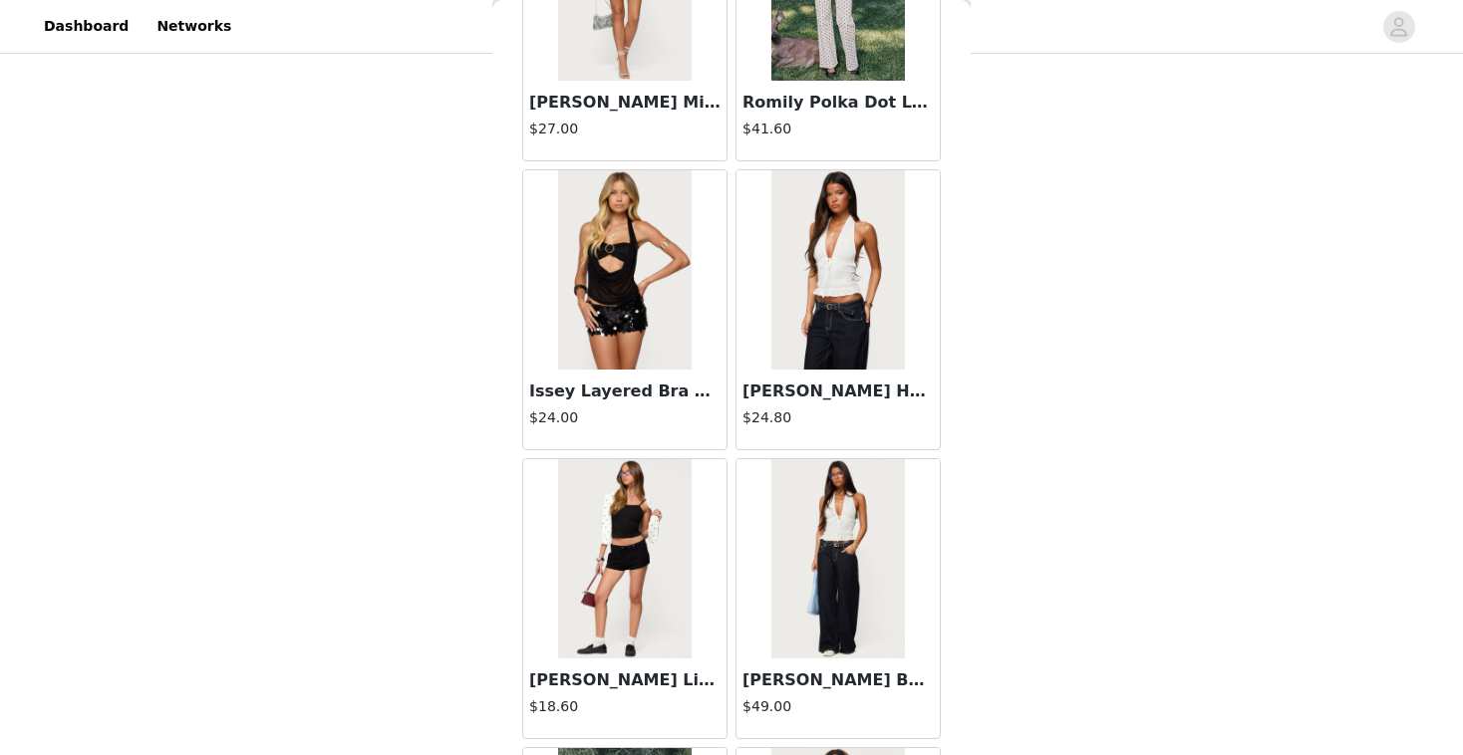
scroll to position [10965, 0]
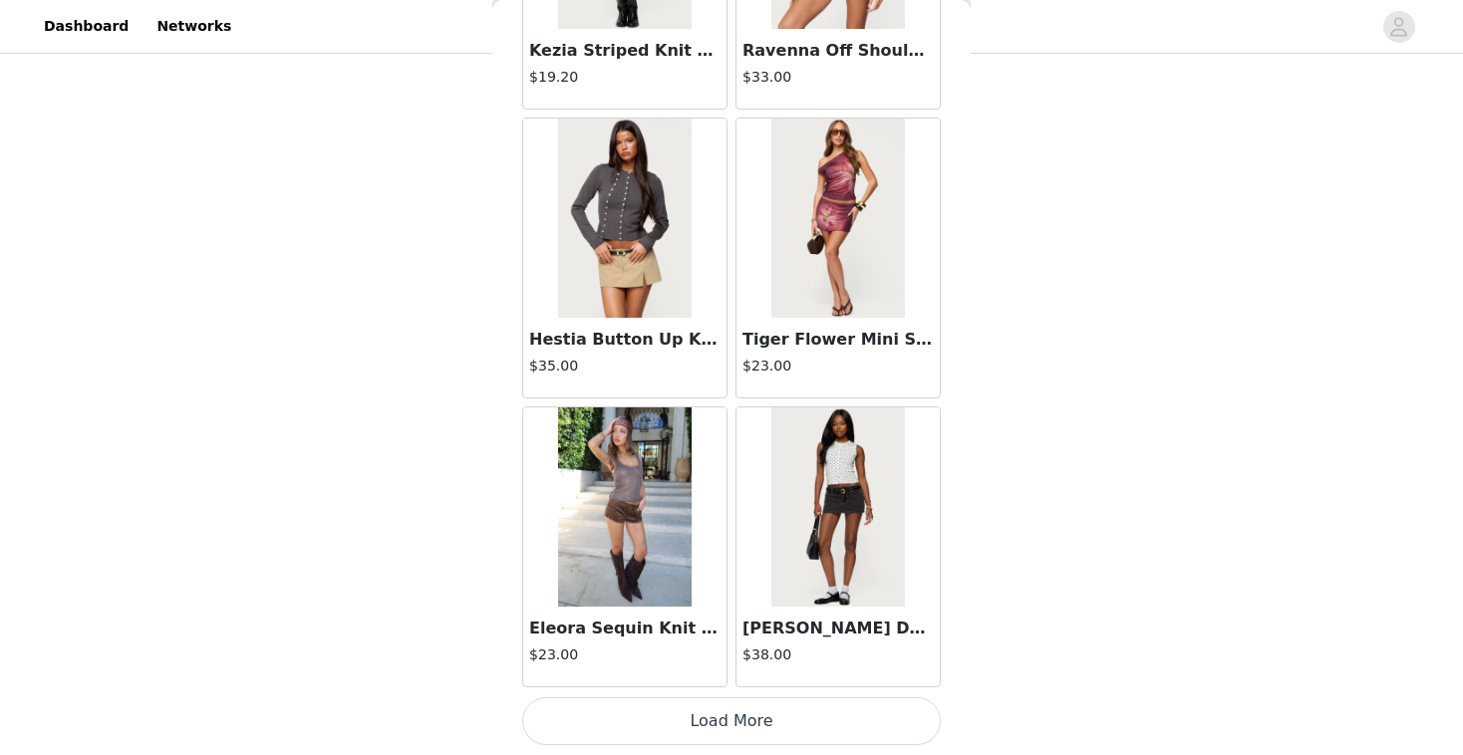
click at [740, 712] on button "Load More" at bounding box center [731, 722] width 419 height 48
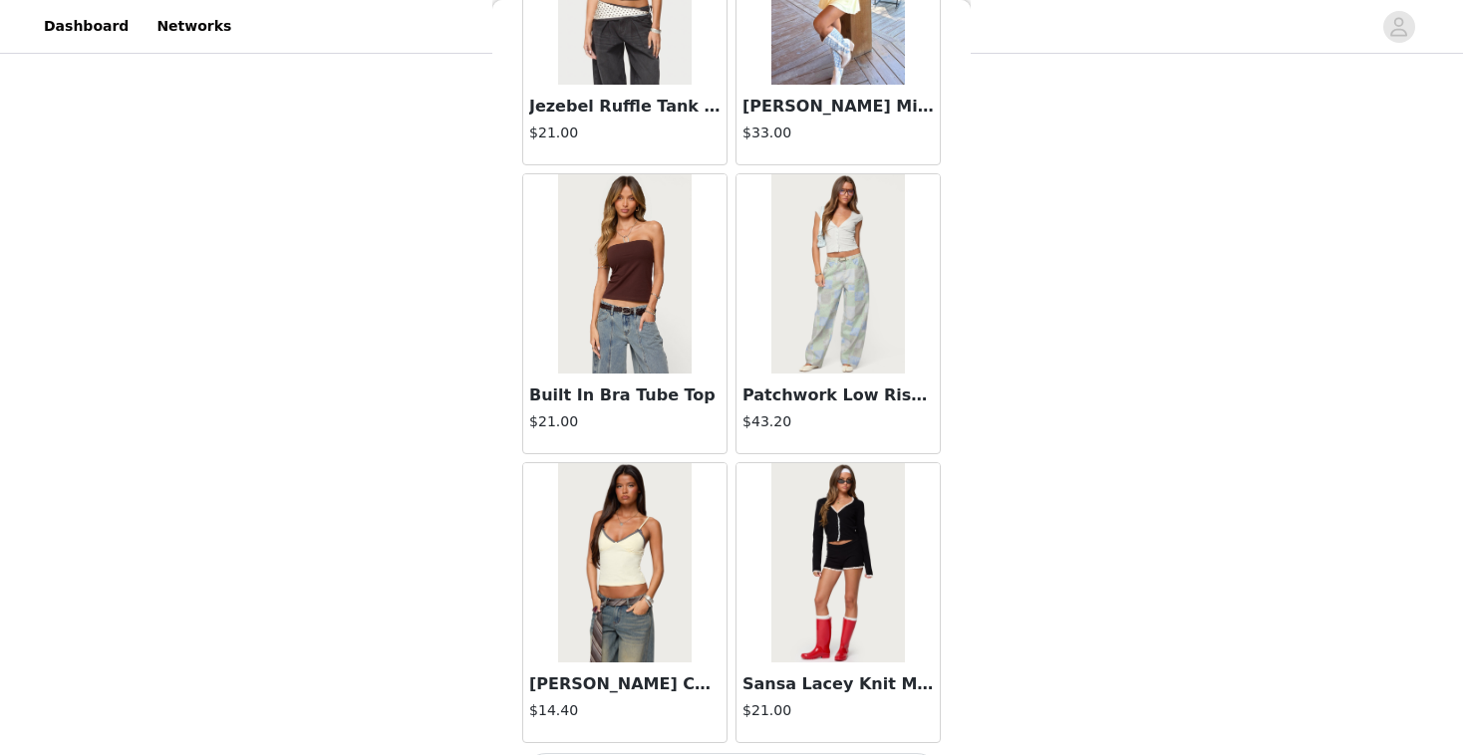
scroll to position [13855, 0]
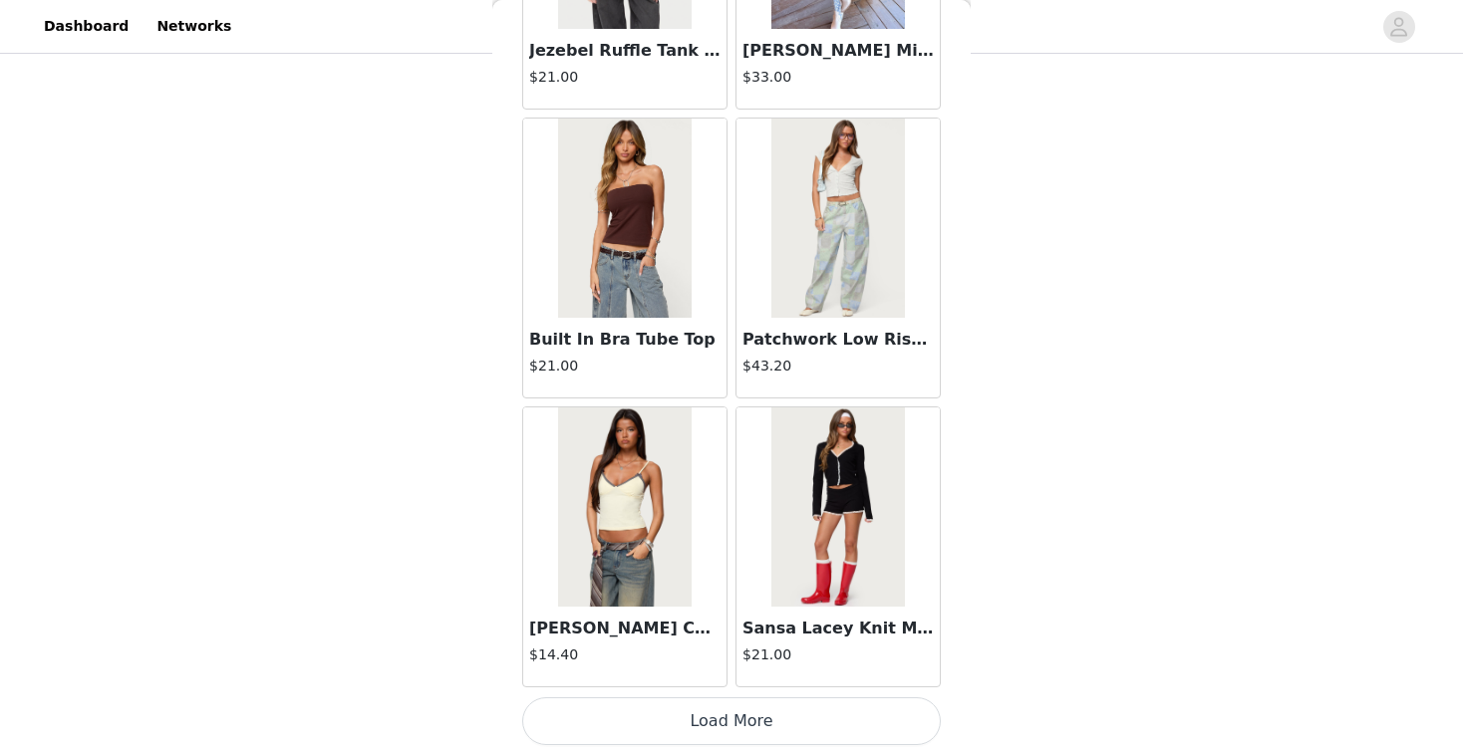
click at [779, 733] on button "Load More" at bounding box center [731, 722] width 419 height 48
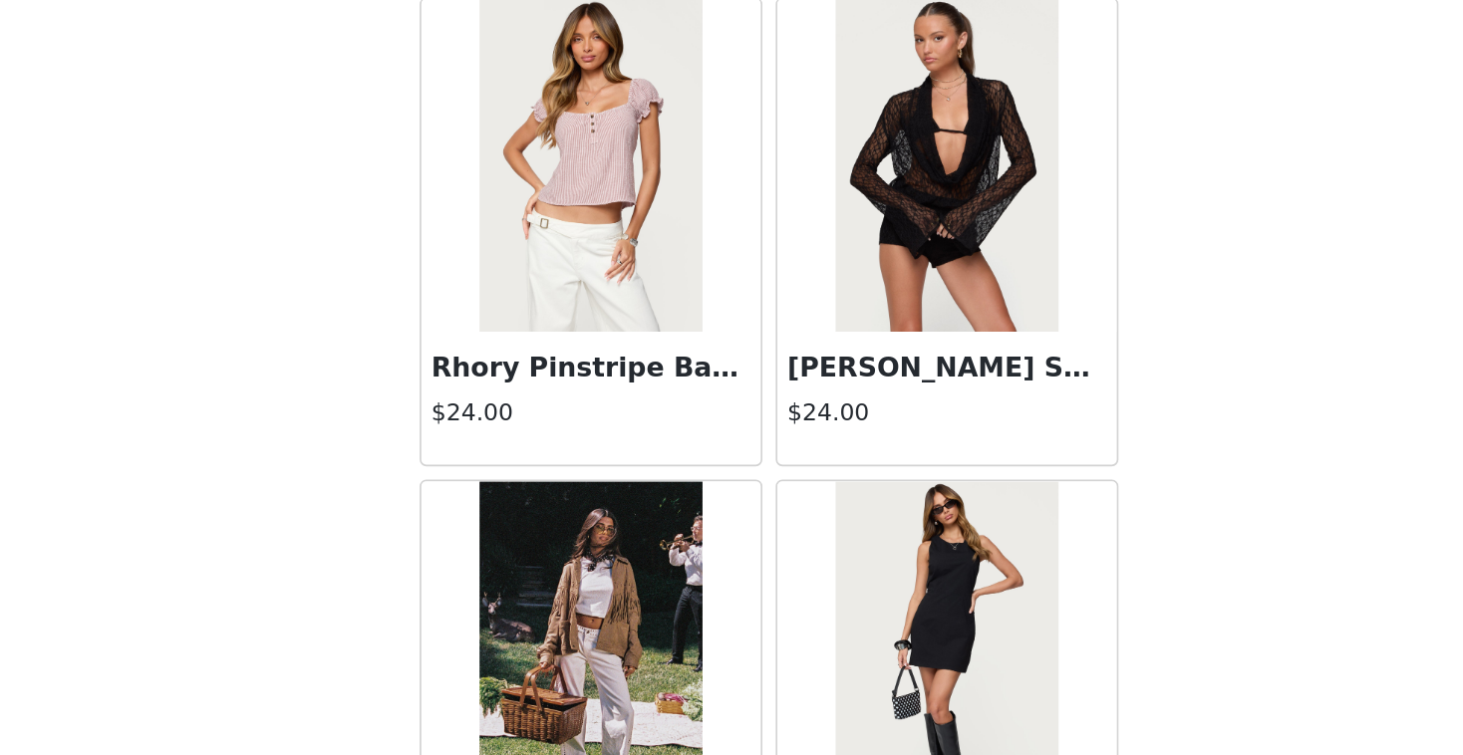
scroll to position [14552, 0]
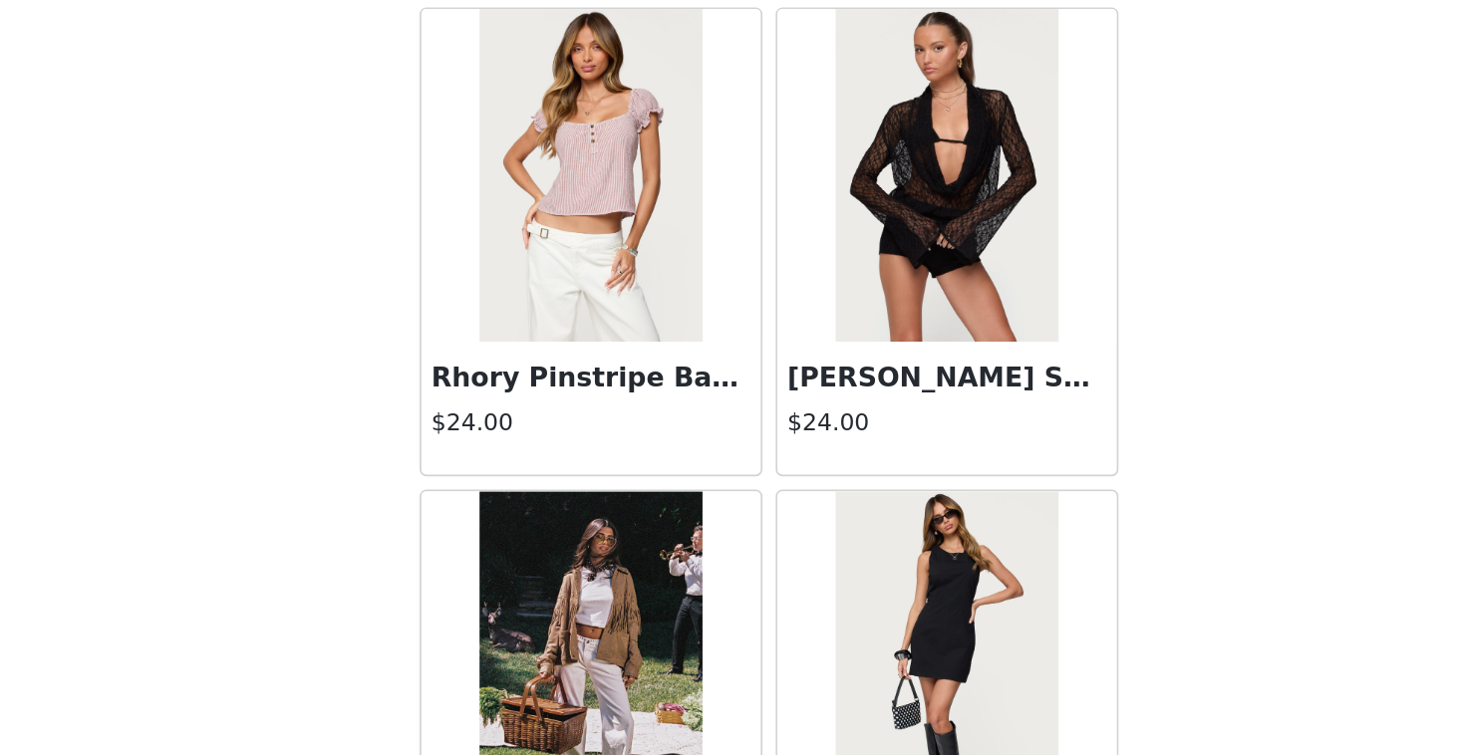
click at [799, 510] on h3 "[PERSON_NAME] Sheer Mesh Top" at bounding box center [837, 509] width 191 height 24
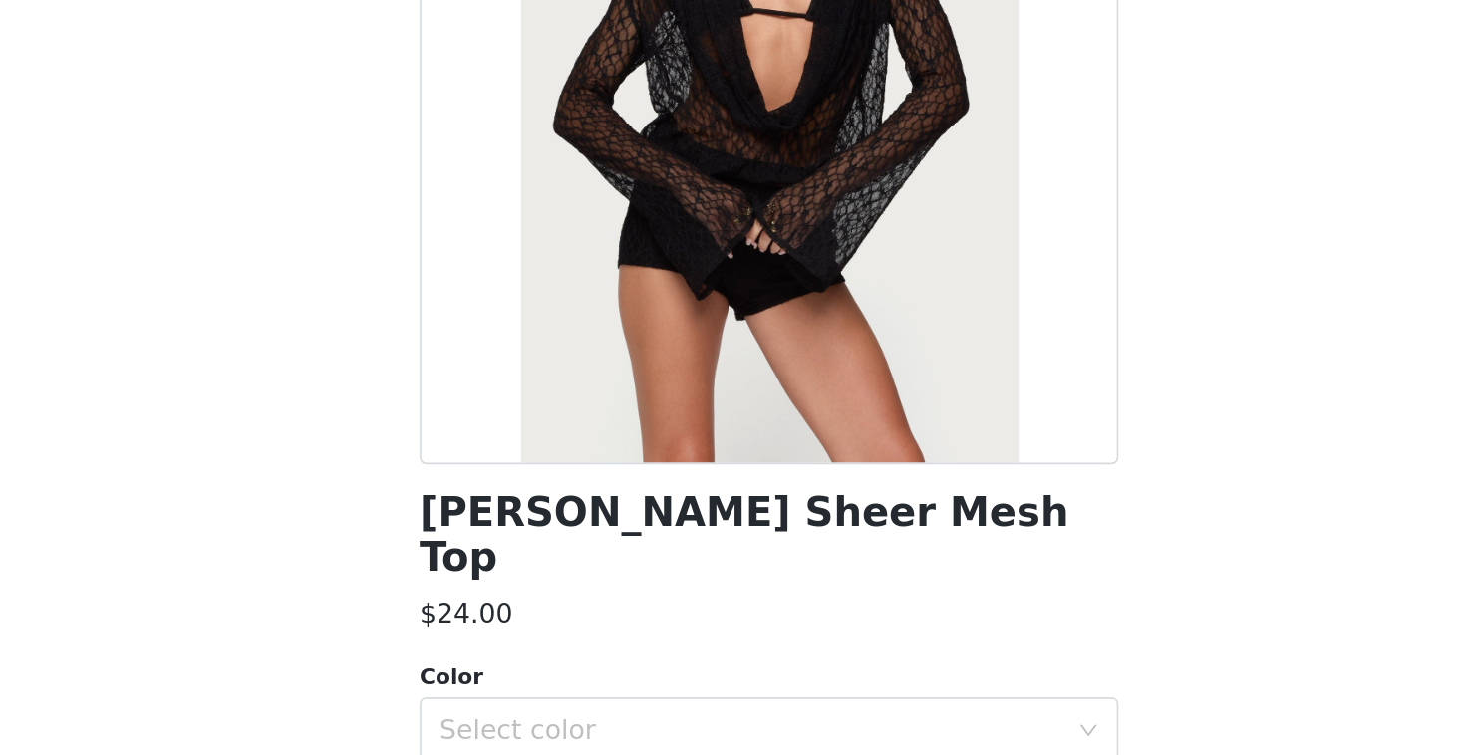
scroll to position [167, 0]
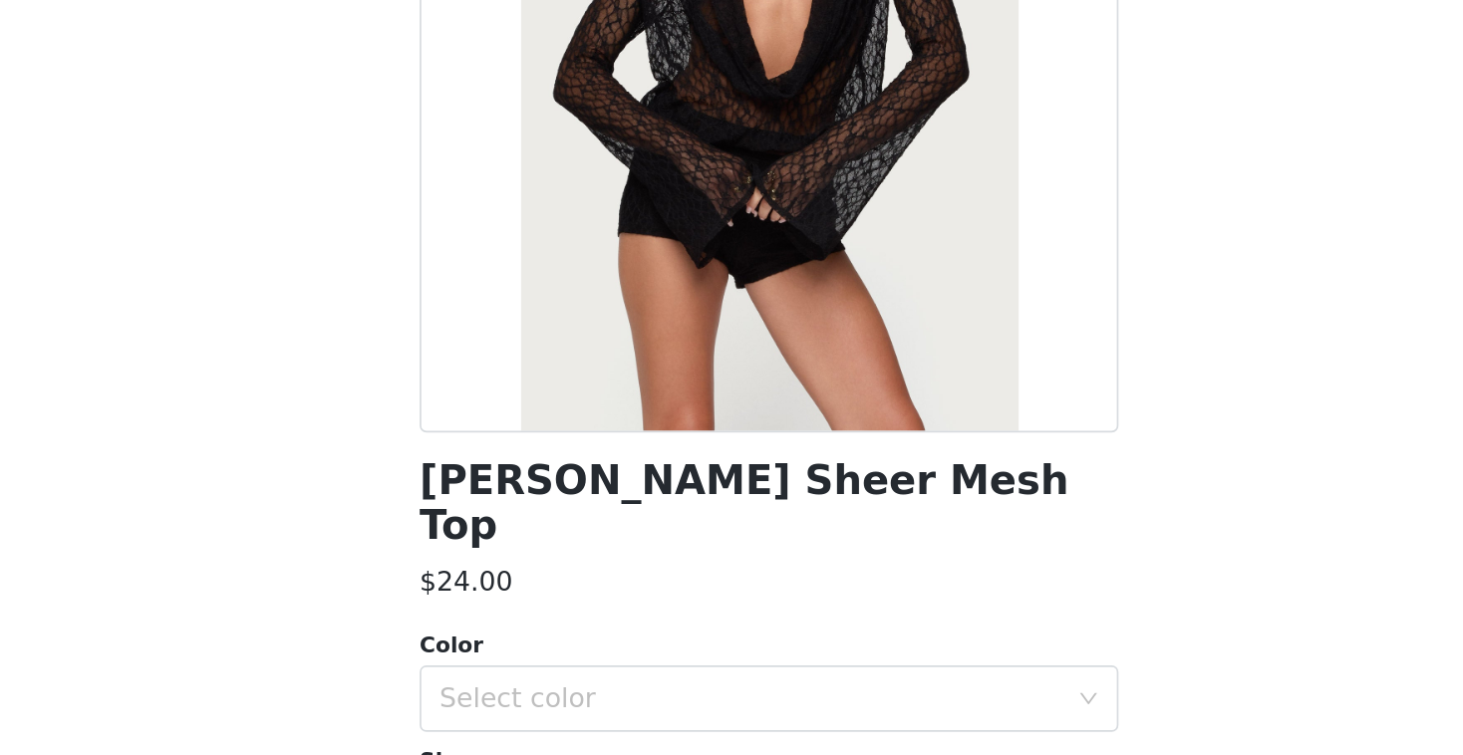
click at [647, 410] on h1 "[PERSON_NAME] Sheer Mesh Top" at bounding box center [731, 424] width 419 height 54
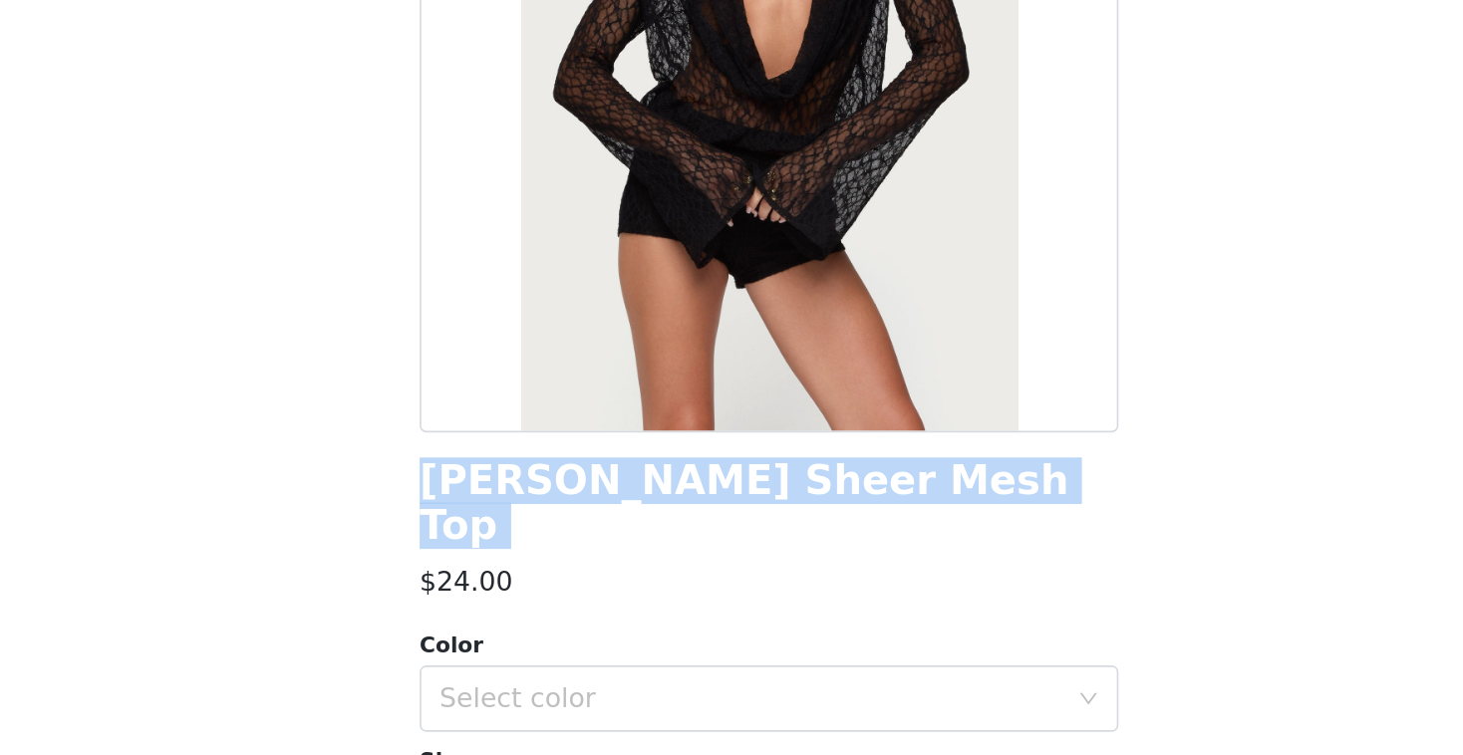
click at [647, 410] on h1 "[PERSON_NAME] Sheer Mesh Top" at bounding box center [731, 424] width 419 height 54
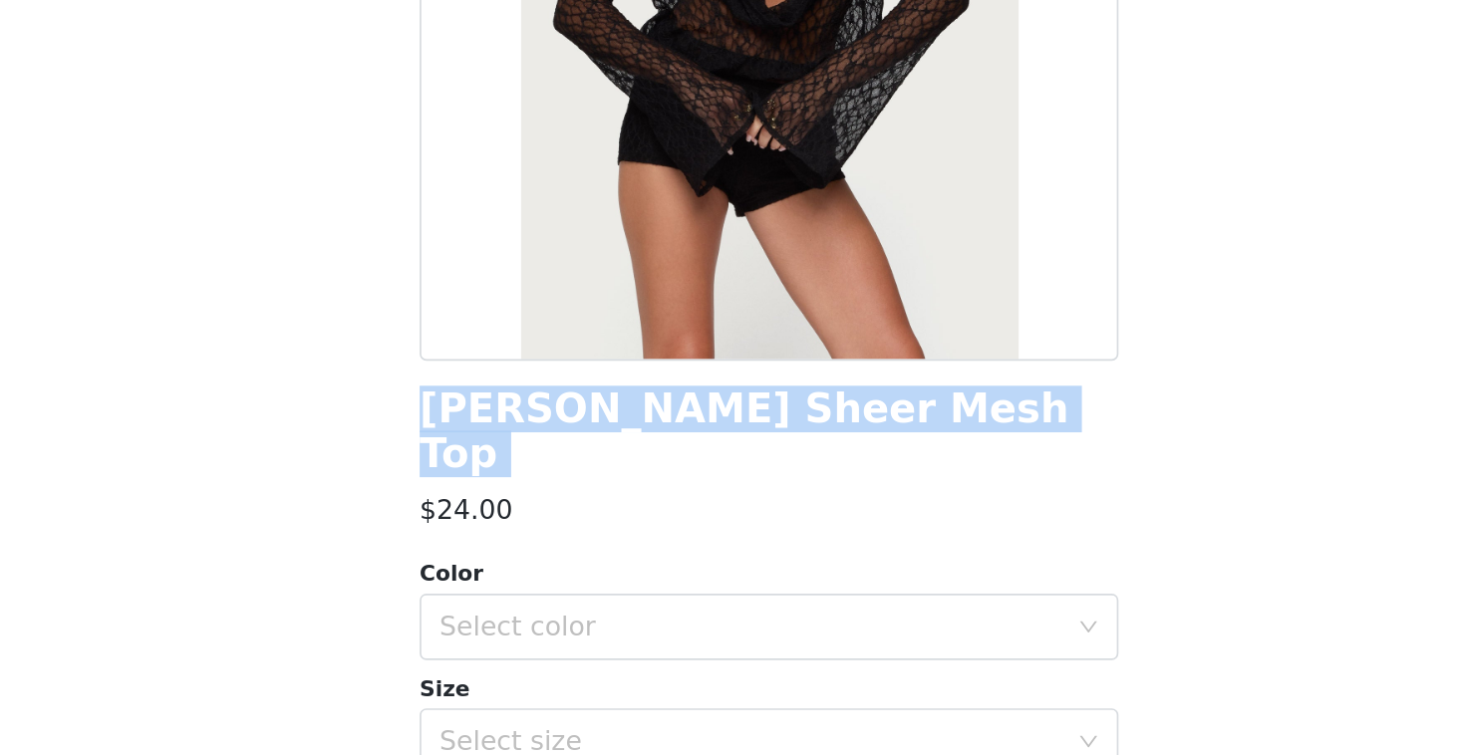
scroll to position [214, 0]
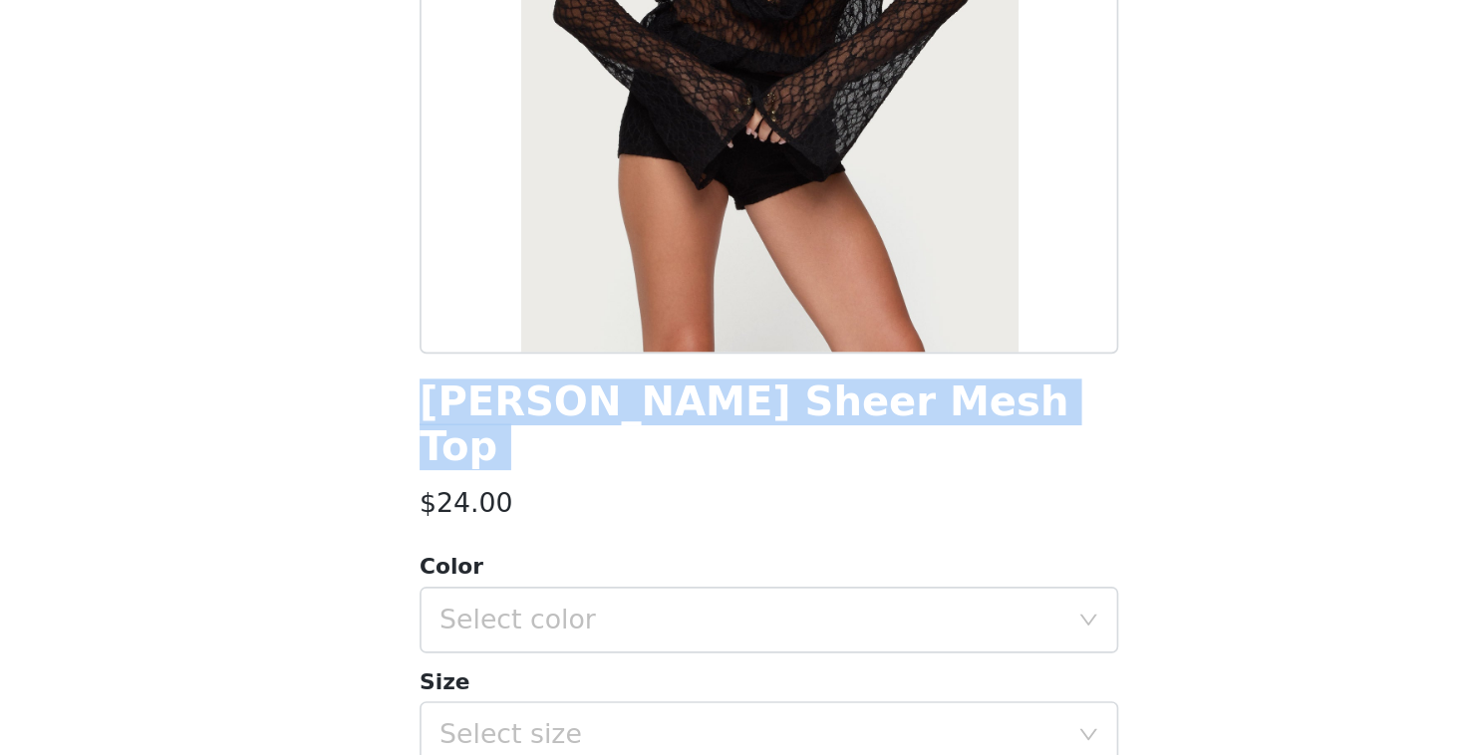
copy div "[PERSON_NAME] Sheer Mesh Top"
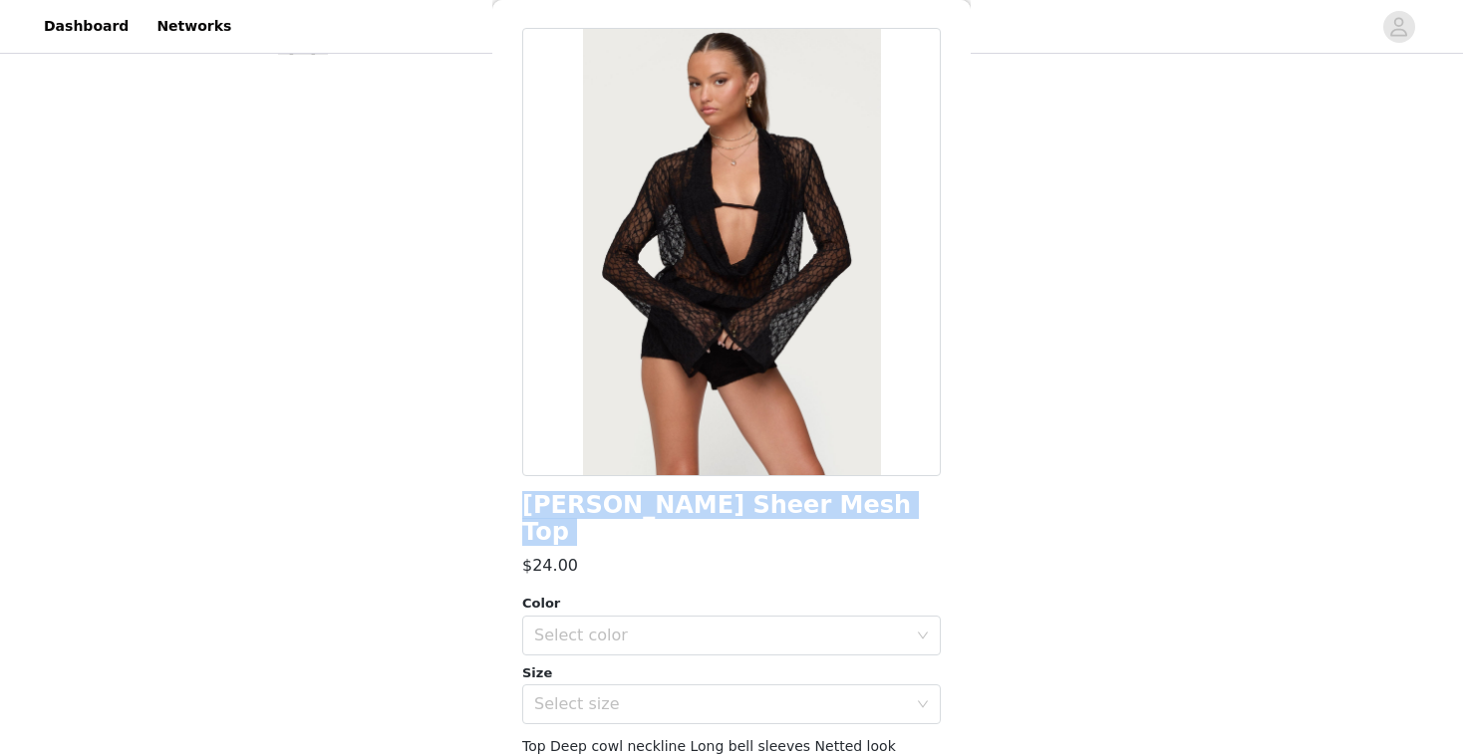
scroll to position [0, 0]
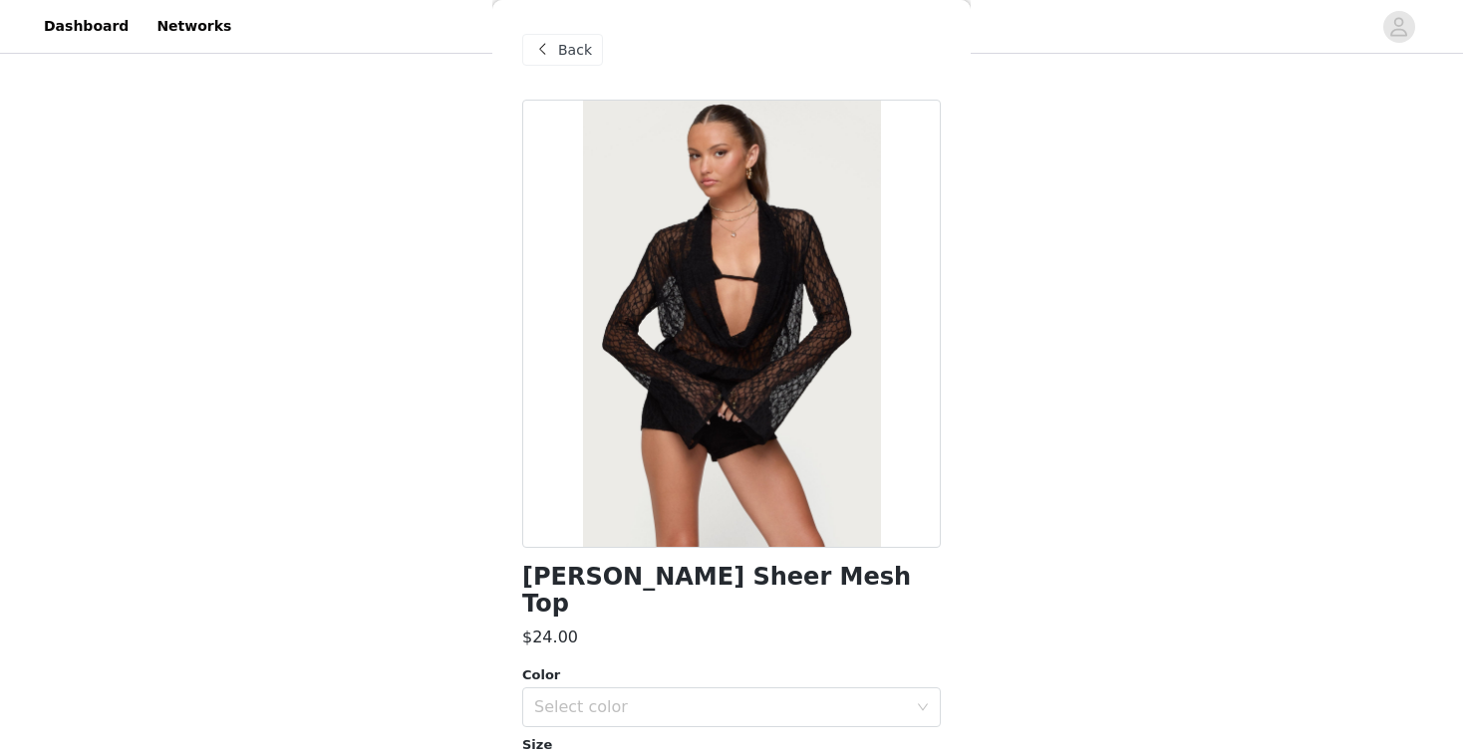
click at [564, 41] on span "Back" at bounding box center [575, 50] width 34 height 21
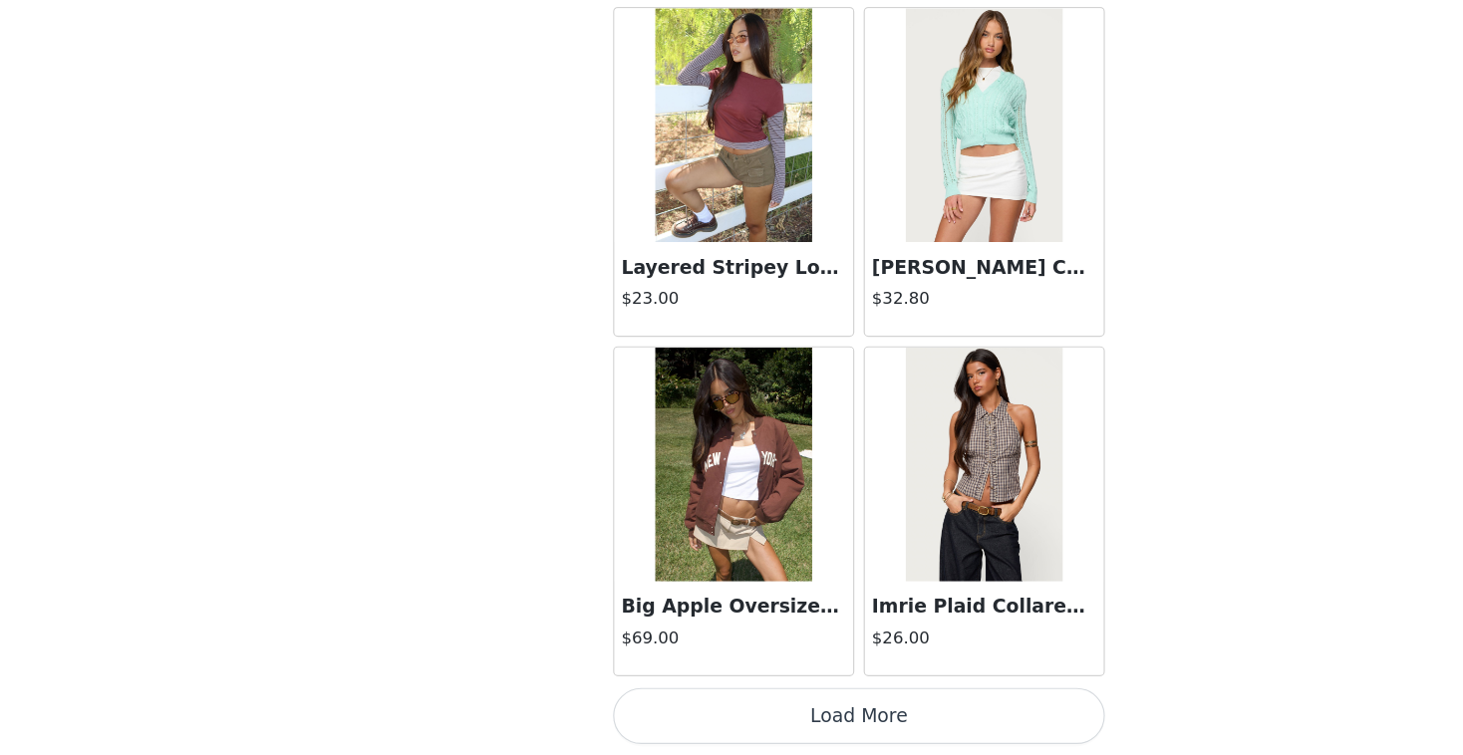
scroll to position [217, 0]
click at [768, 714] on button "Load More" at bounding box center [731, 722] width 419 height 48
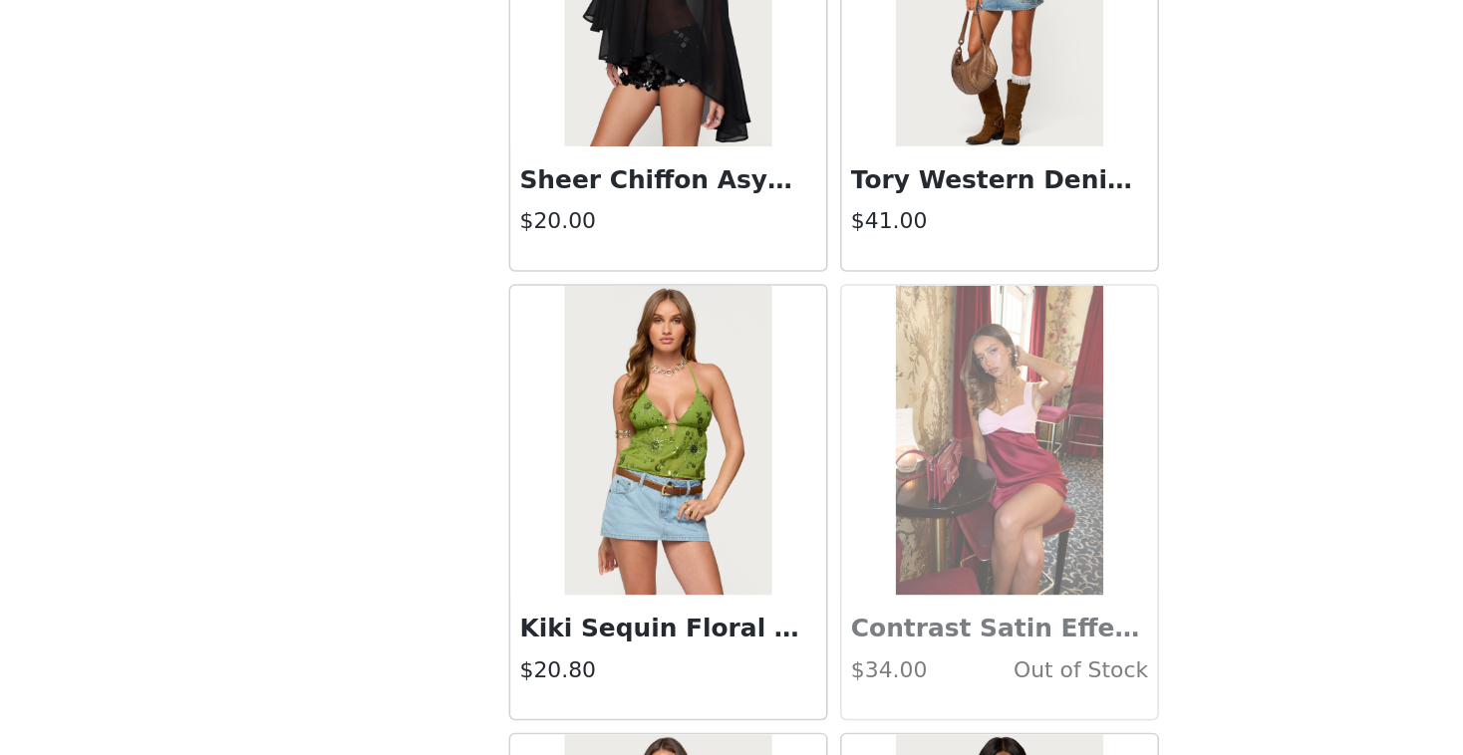
scroll to position [504, 0]
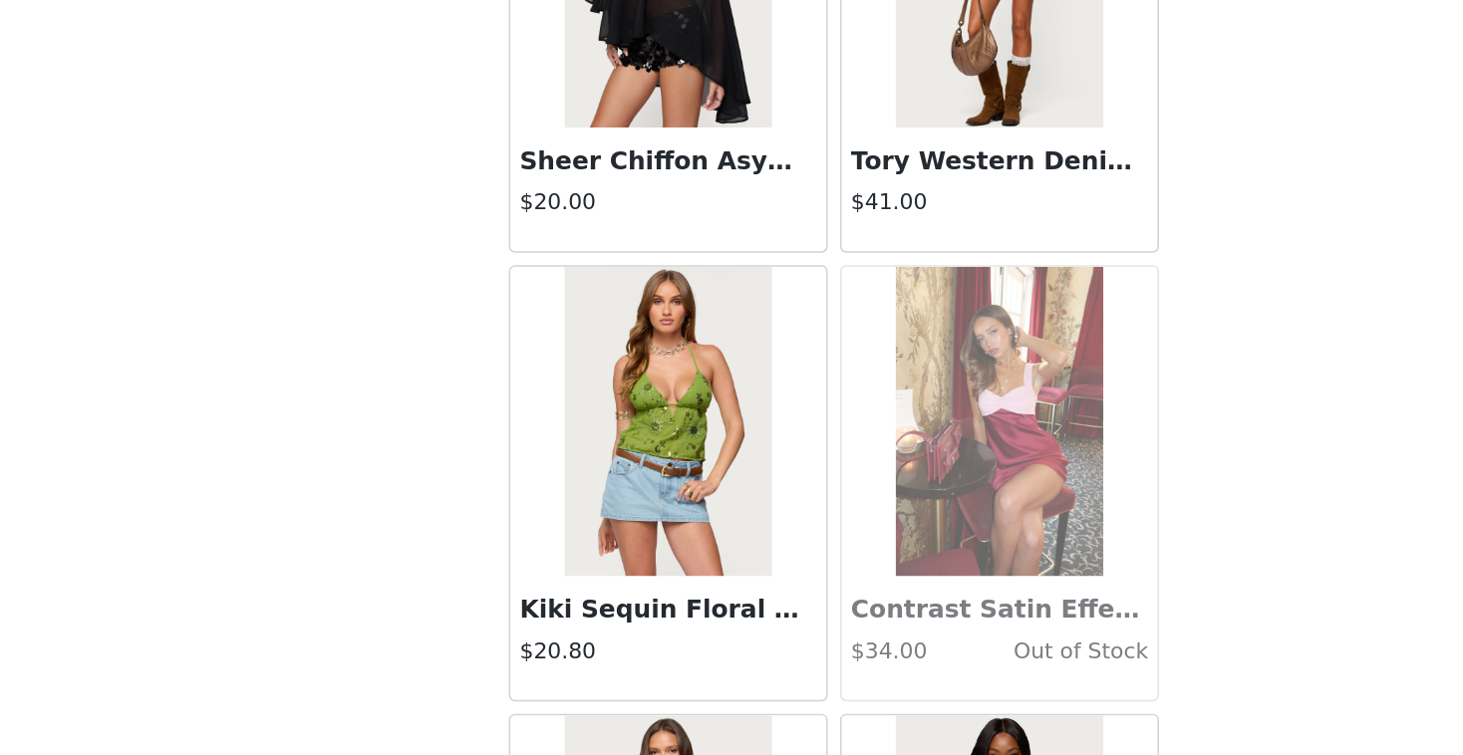
click at [629, 664] on h3 "Kiki Sequin Floral Chiffon Halter Top" at bounding box center [624, 662] width 191 height 24
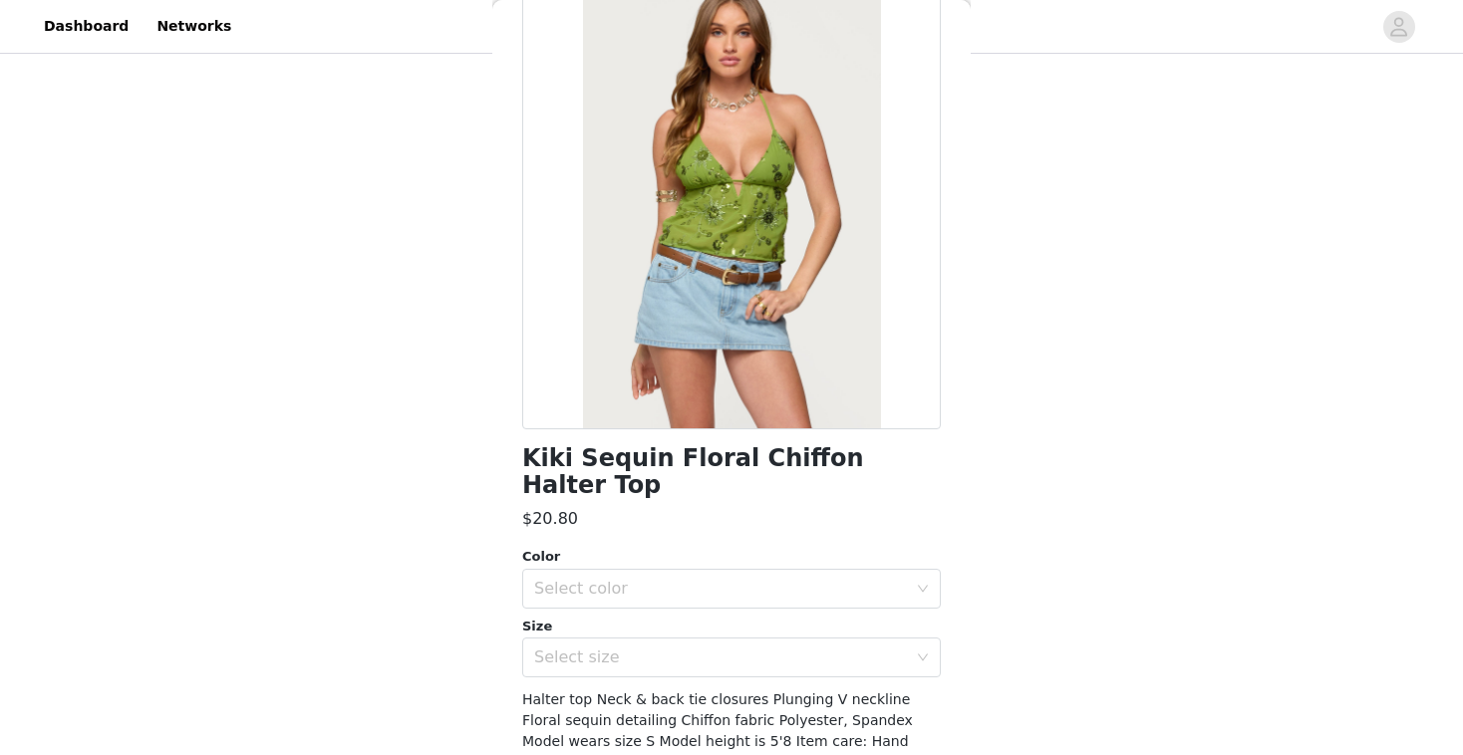
scroll to position [134, 0]
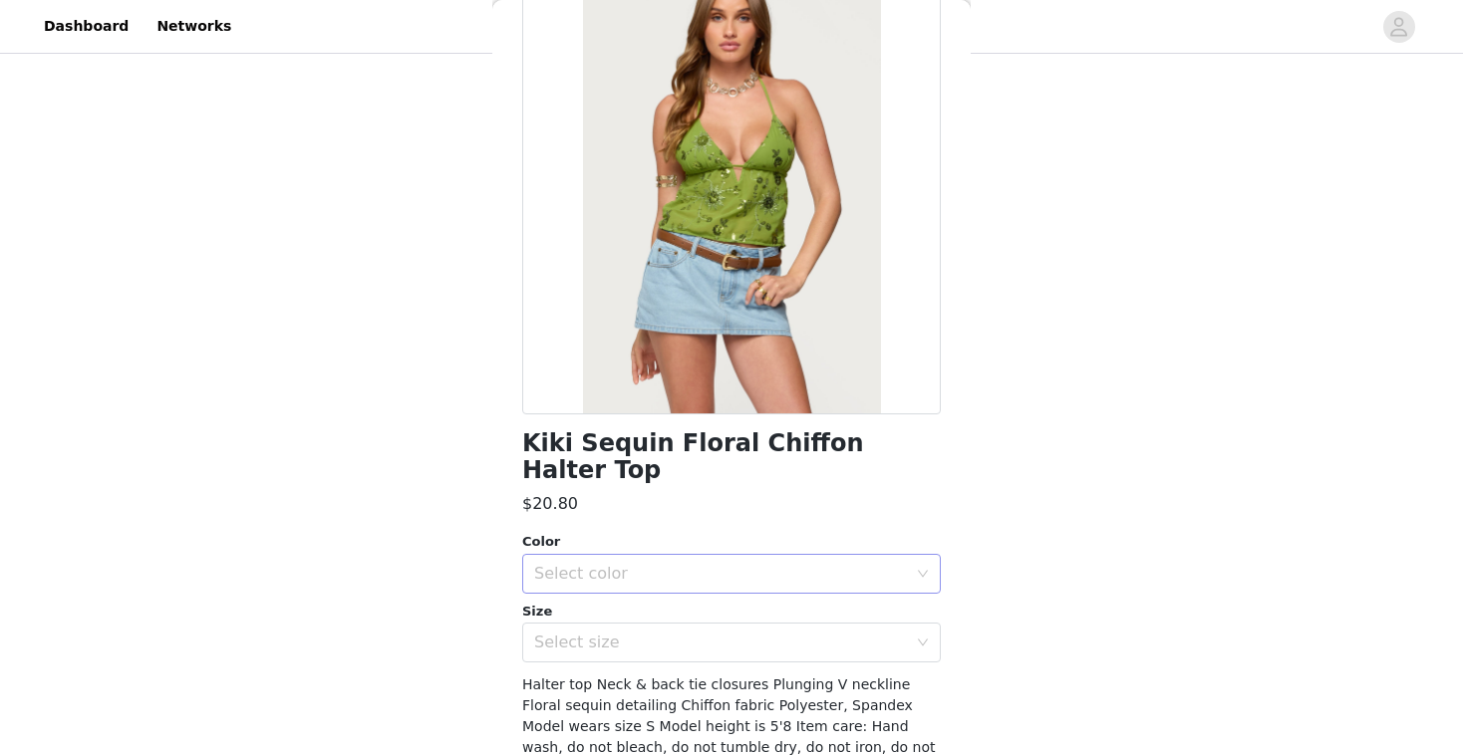
click at [688, 564] on div "Select color" at bounding box center [720, 574] width 373 height 20
click at [669, 589] on li "GREEN" at bounding box center [731, 591] width 419 height 32
click at [665, 633] on div "Select size" at bounding box center [720, 643] width 373 height 20
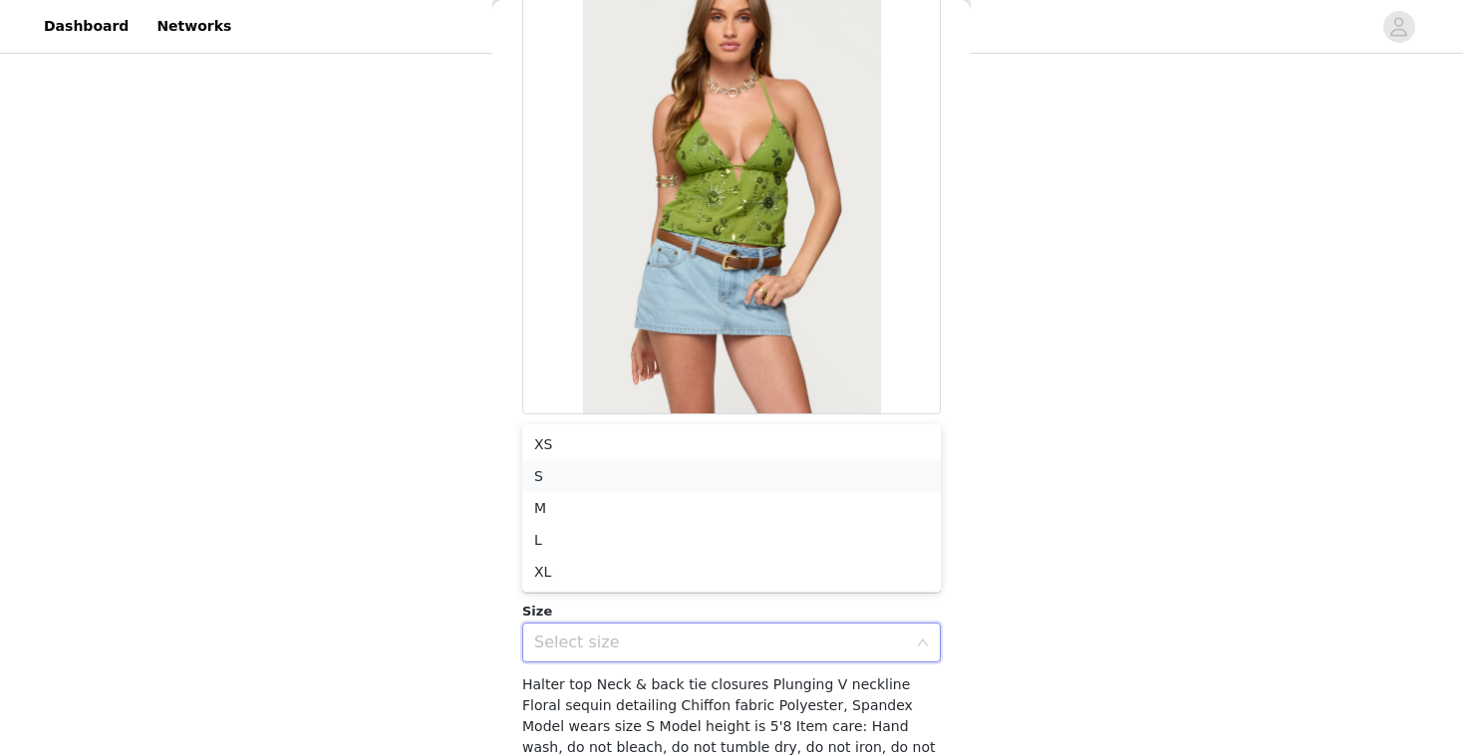
click at [612, 463] on li "S" at bounding box center [731, 476] width 419 height 32
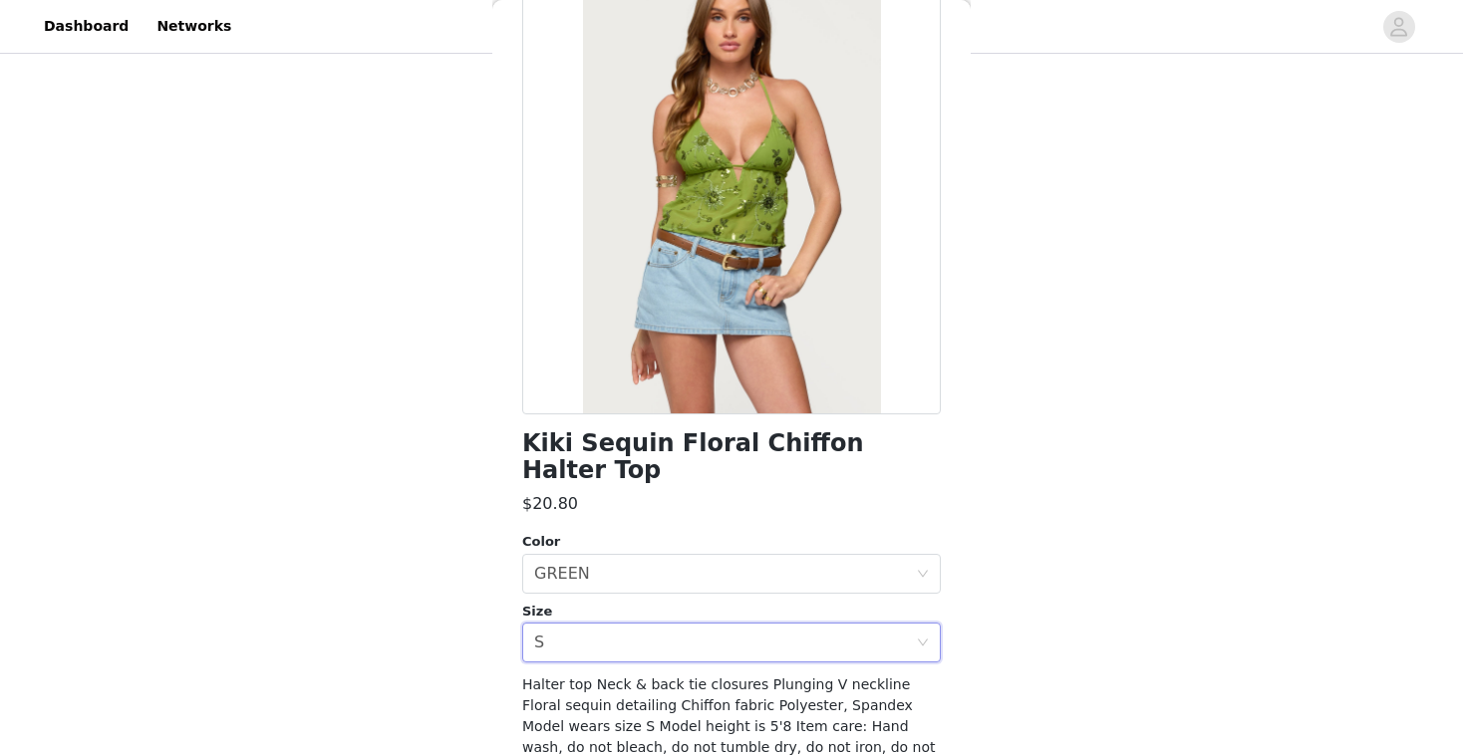
scroll to position [193, 0]
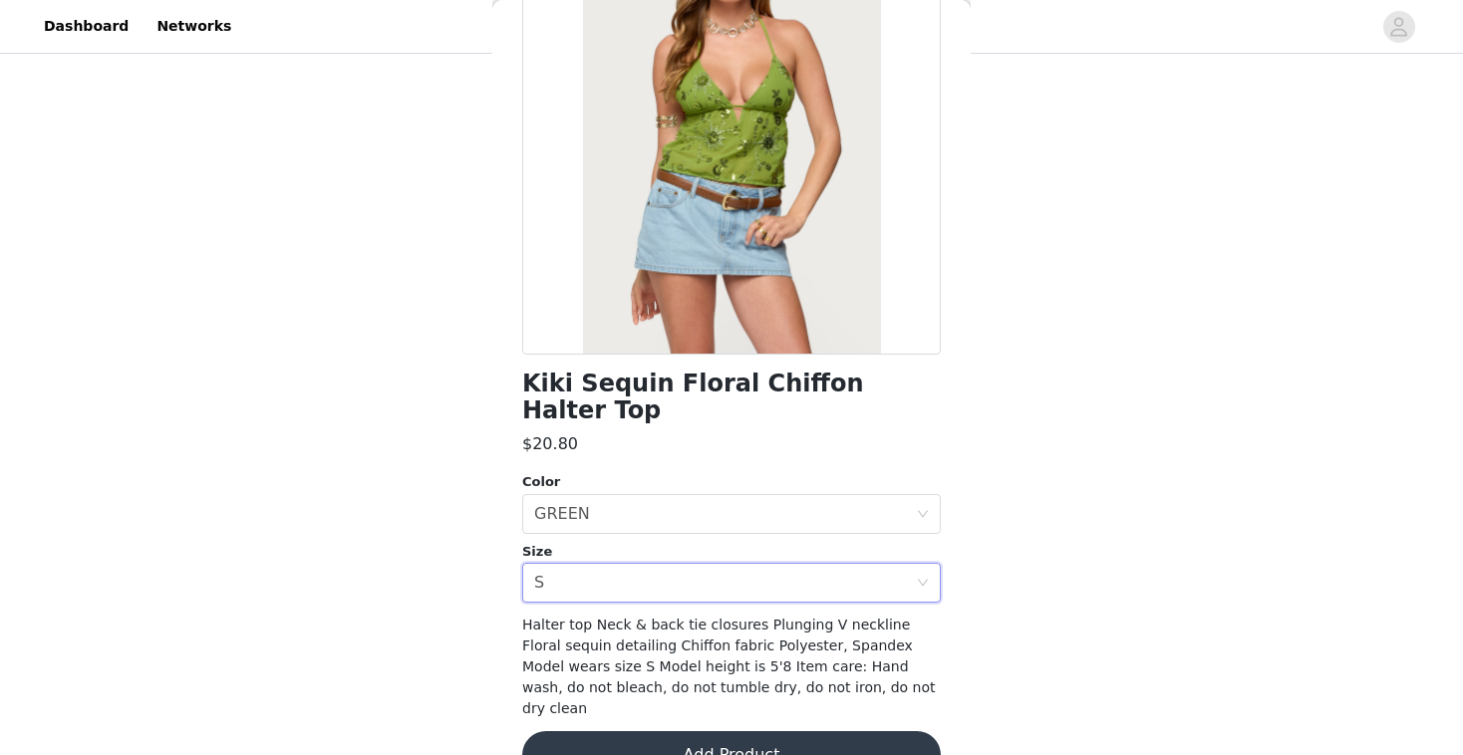
click at [681, 732] on button "Add Product" at bounding box center [731, 756] width 419 height 48
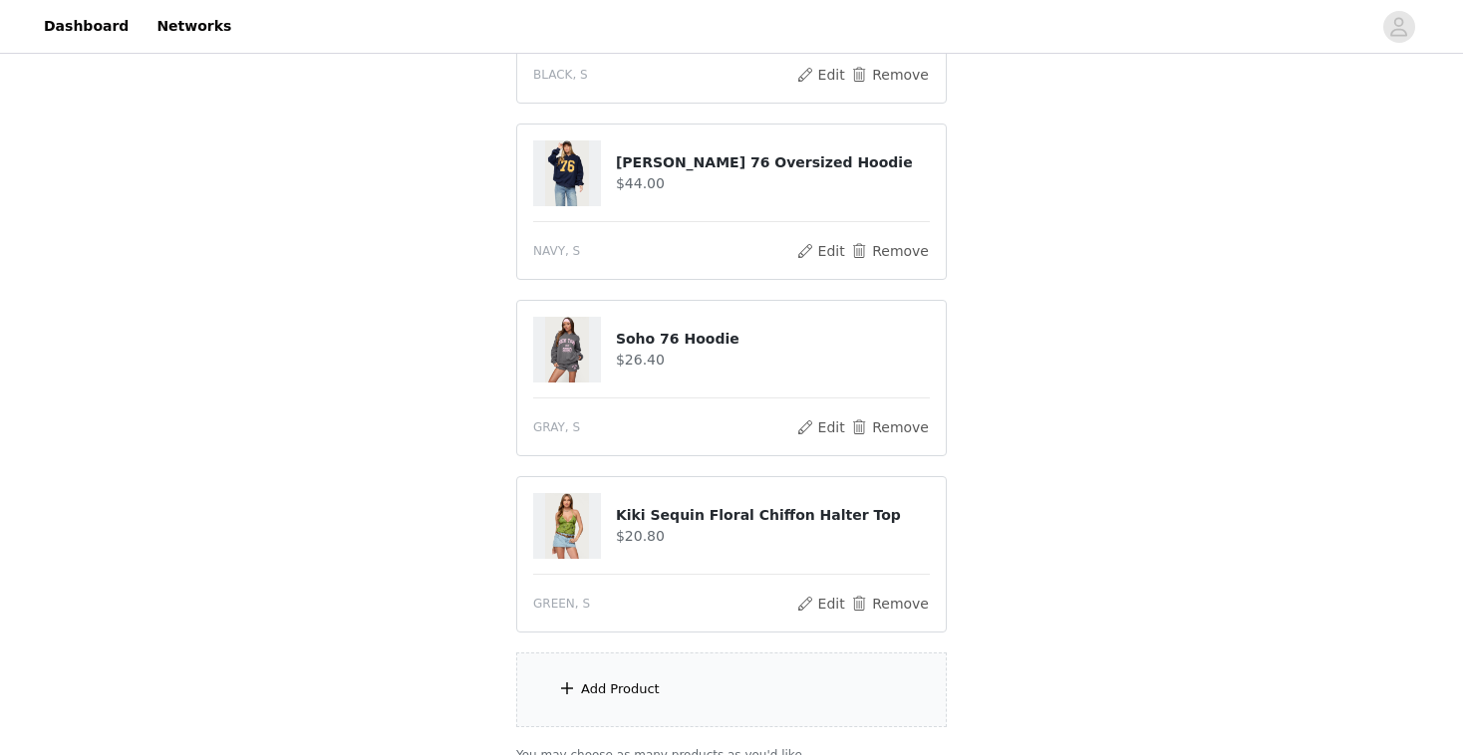
scroll to position [681, 0]
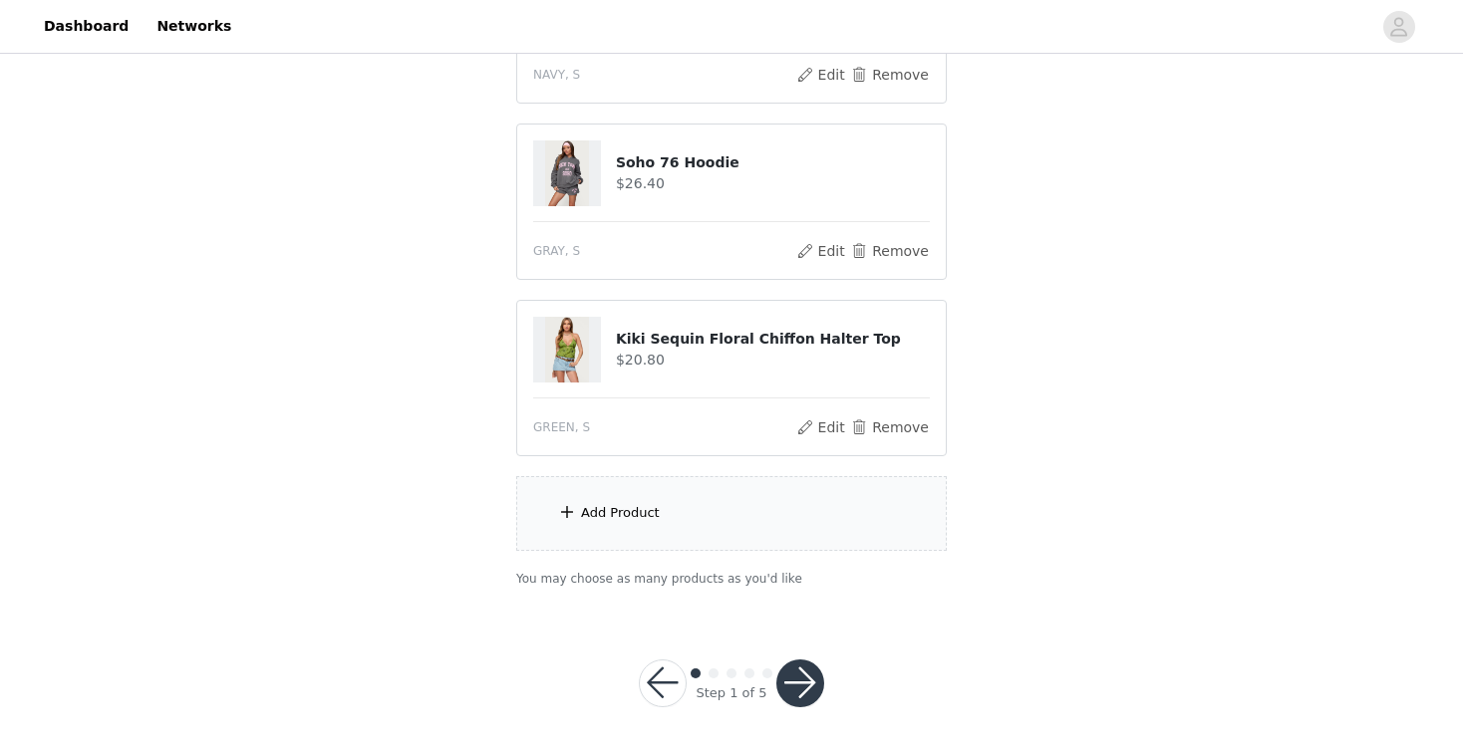
click at [619, 523] on div "Add Product" at bounding box center [731, 513] width 431 height 75
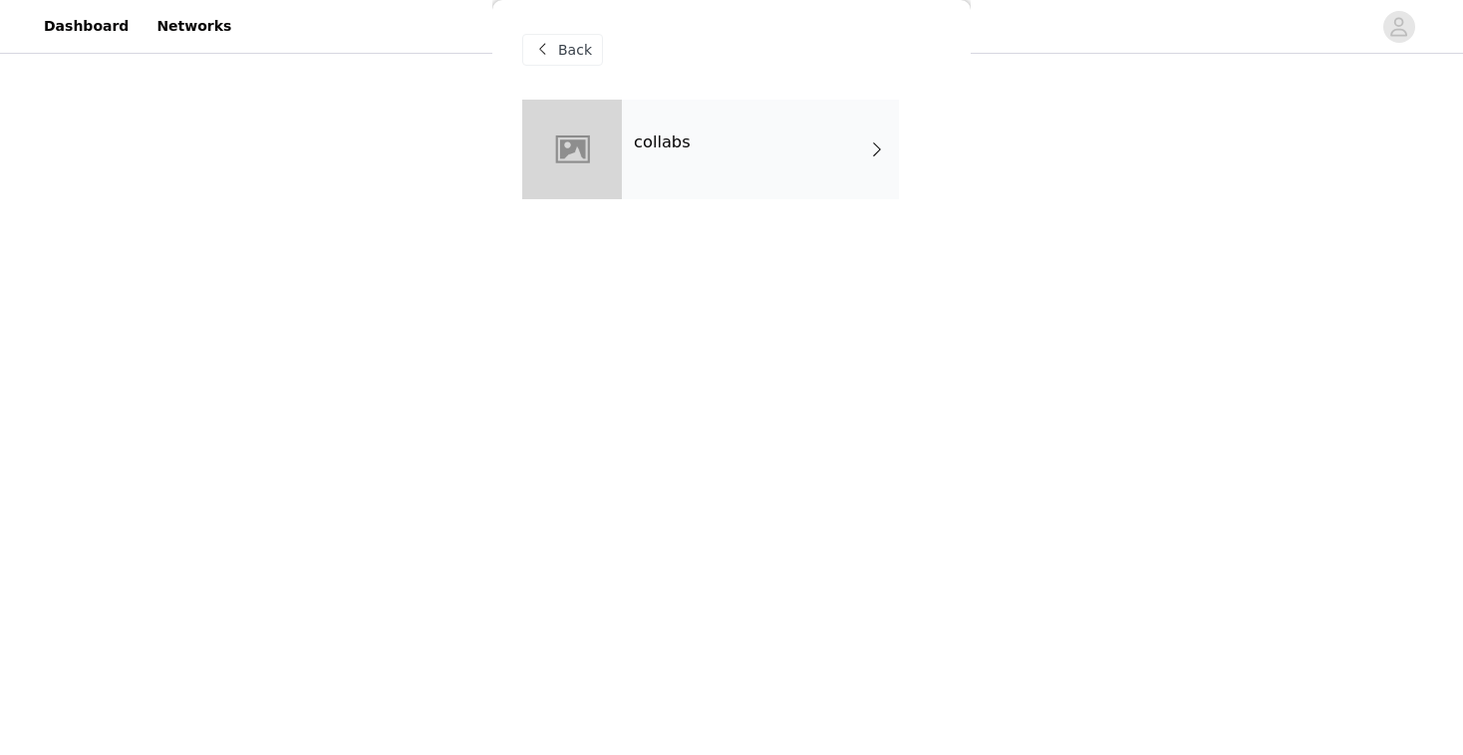
click at [657, 190] on div "collabs" at bounding box center [760, 150] width 277 height 100
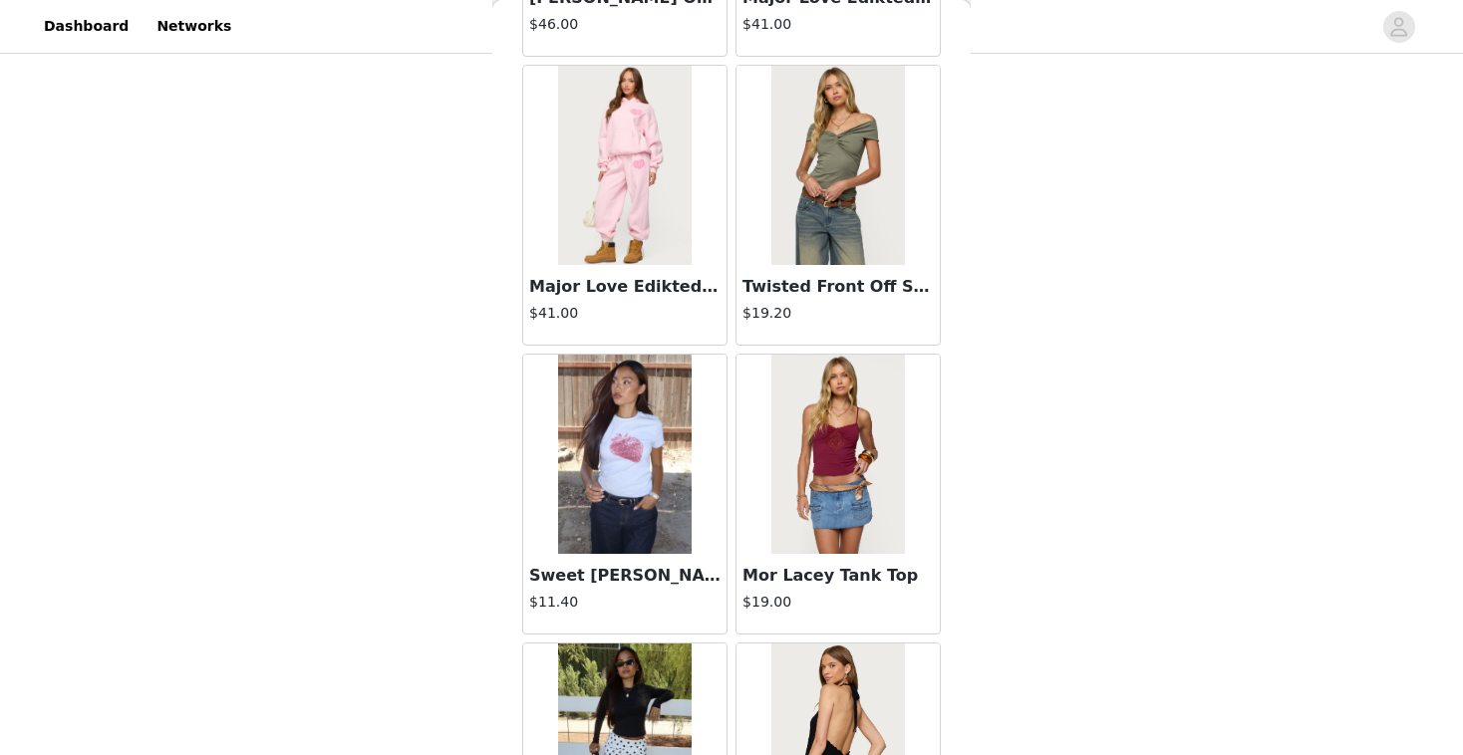
scroll to position [2294, 0]
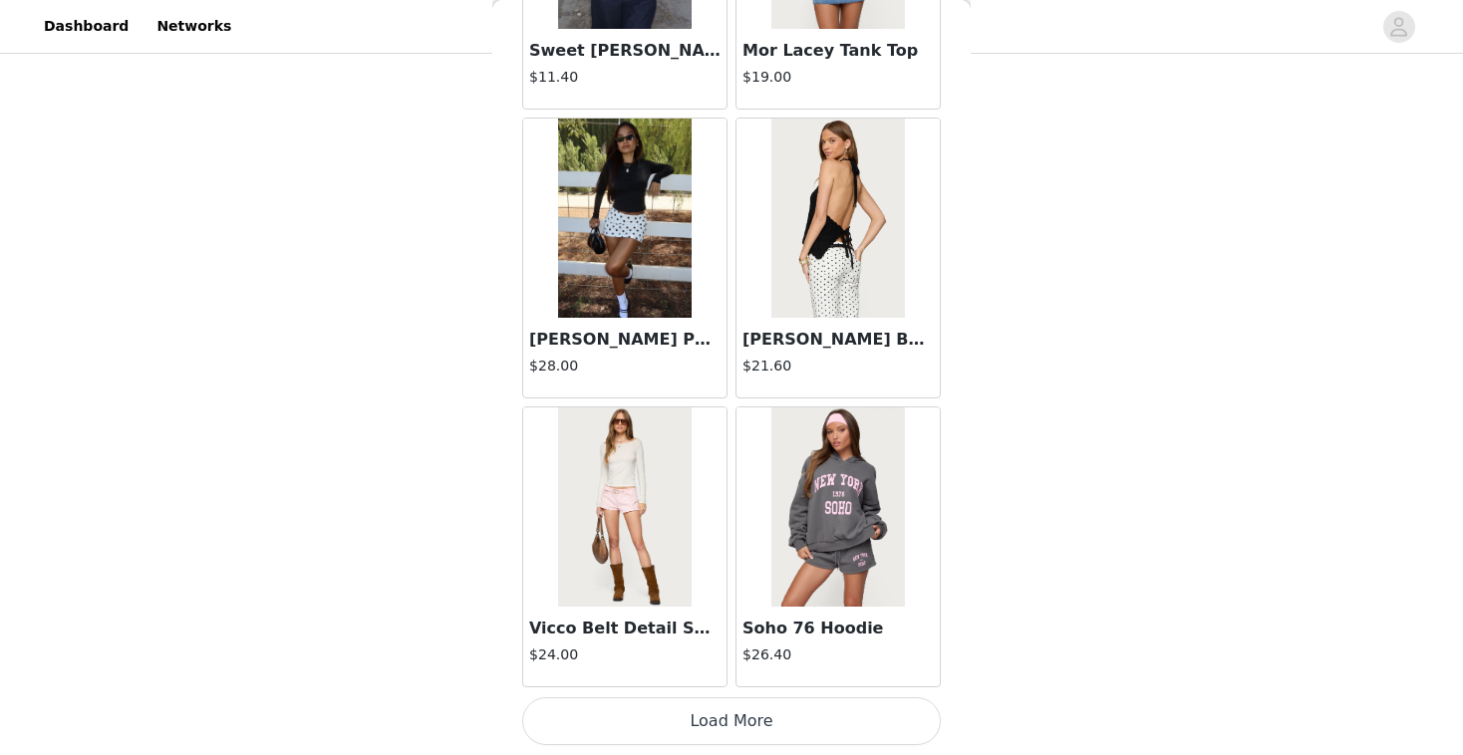
click at [775, 717] on button "Load More" at bounding box center [731, 722] width 419 height 48
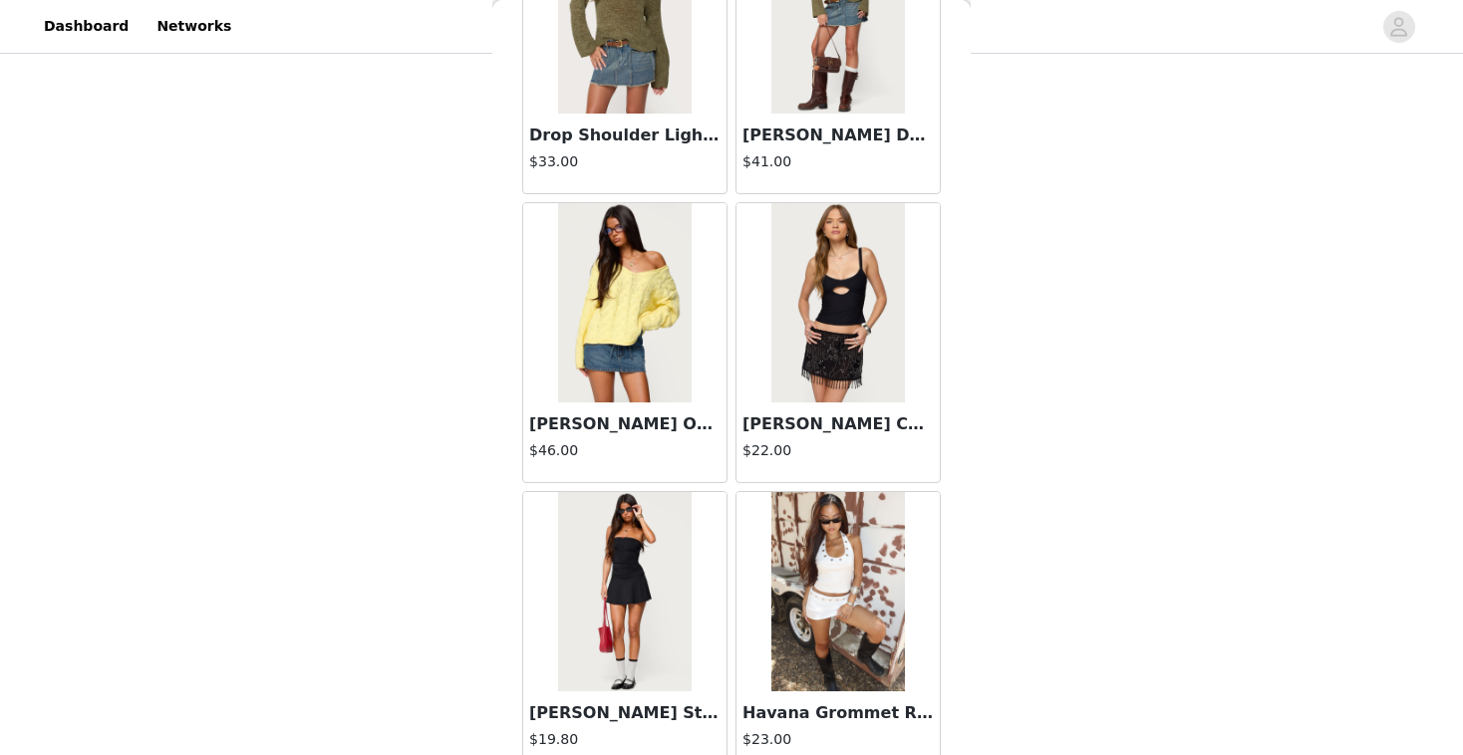
scroll to position [5184, 0]
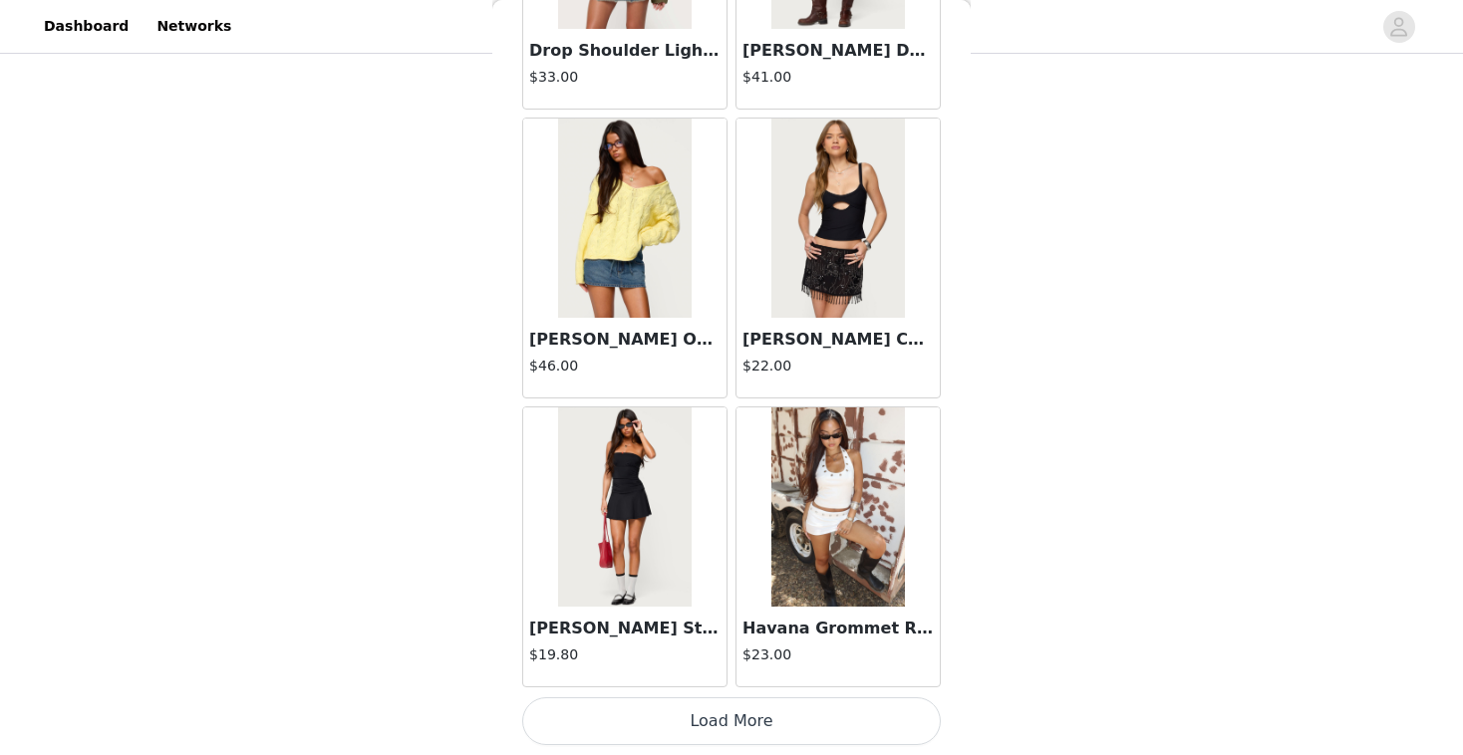
click at [759, 717] on button "Load More" at bounding box center [731, 722] width 419 height 48
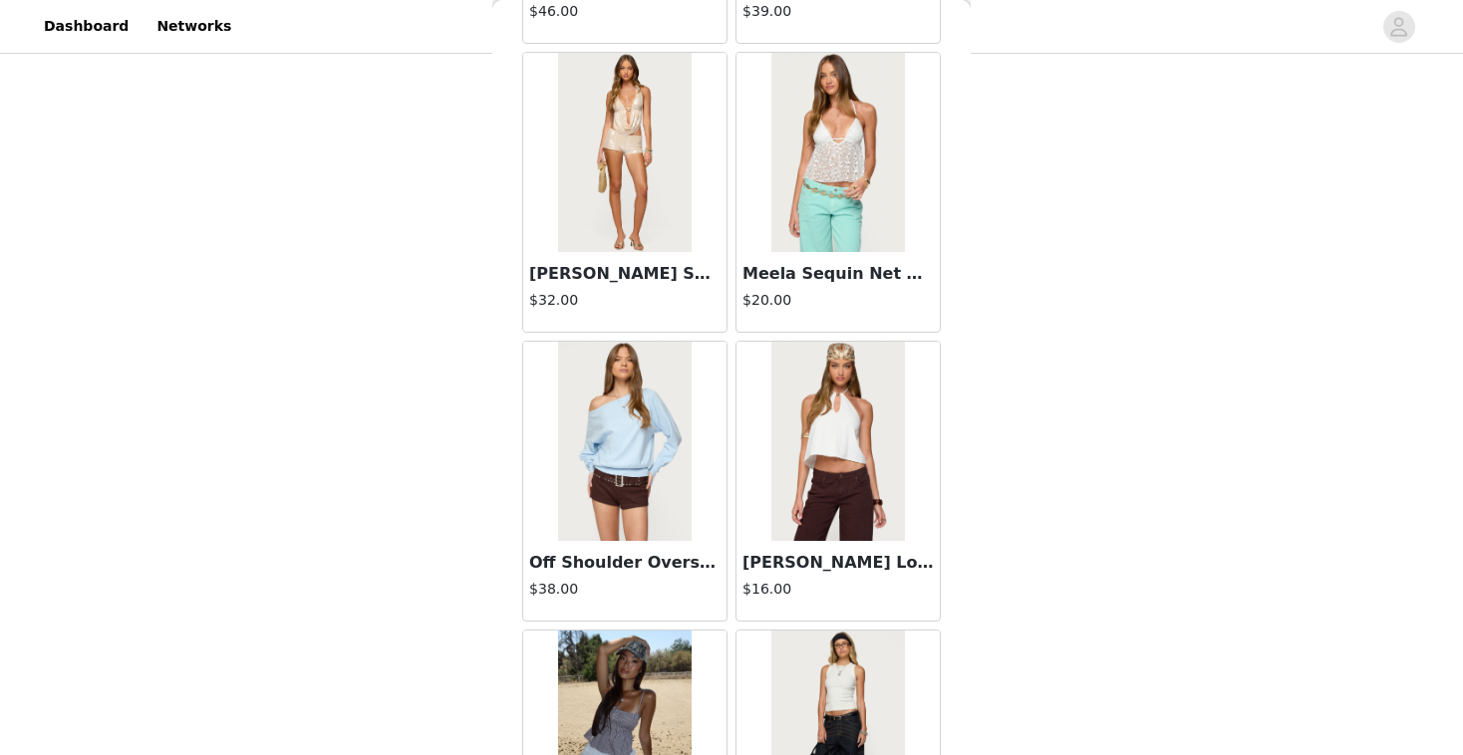
scroll to position [6408, 0]
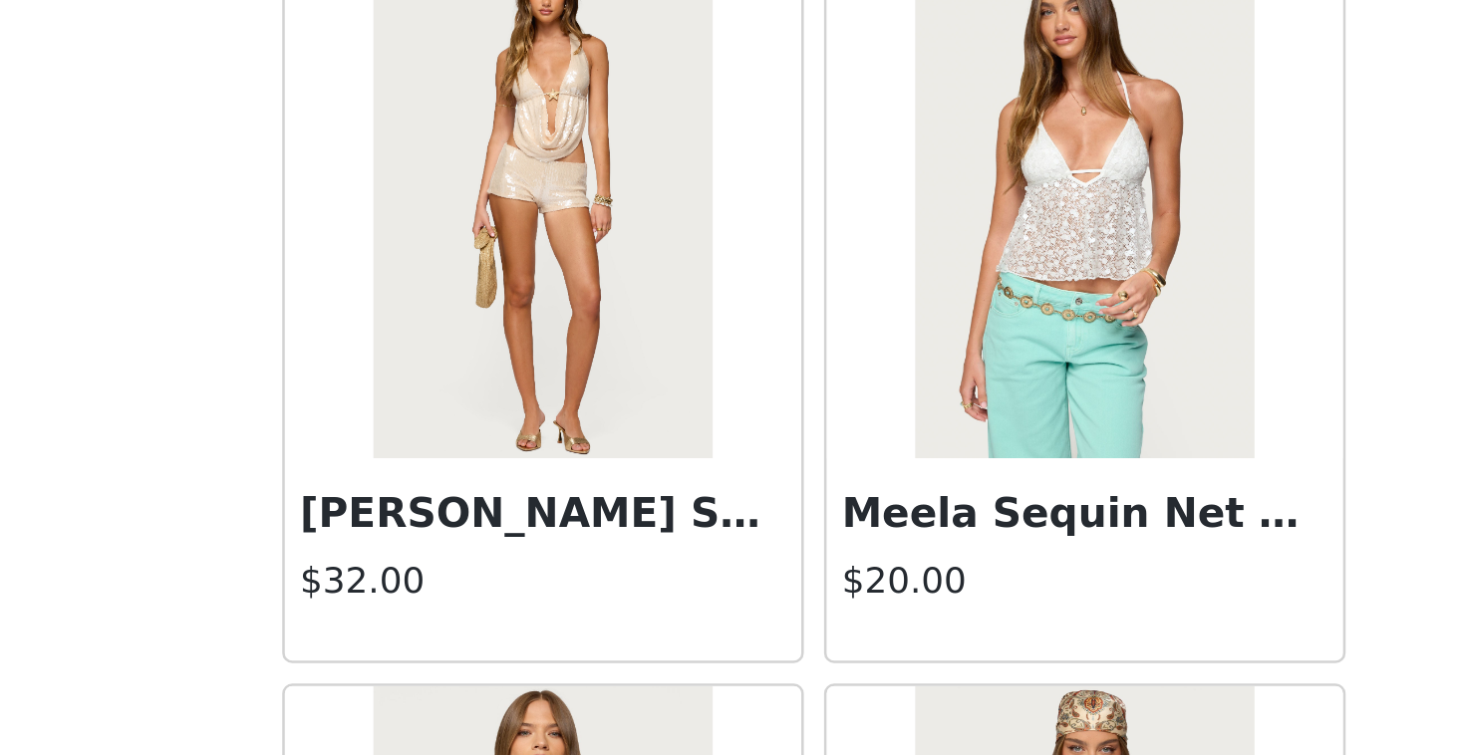
click at [667, 178] on img at bounding box center [624, 150] width 133 height 199
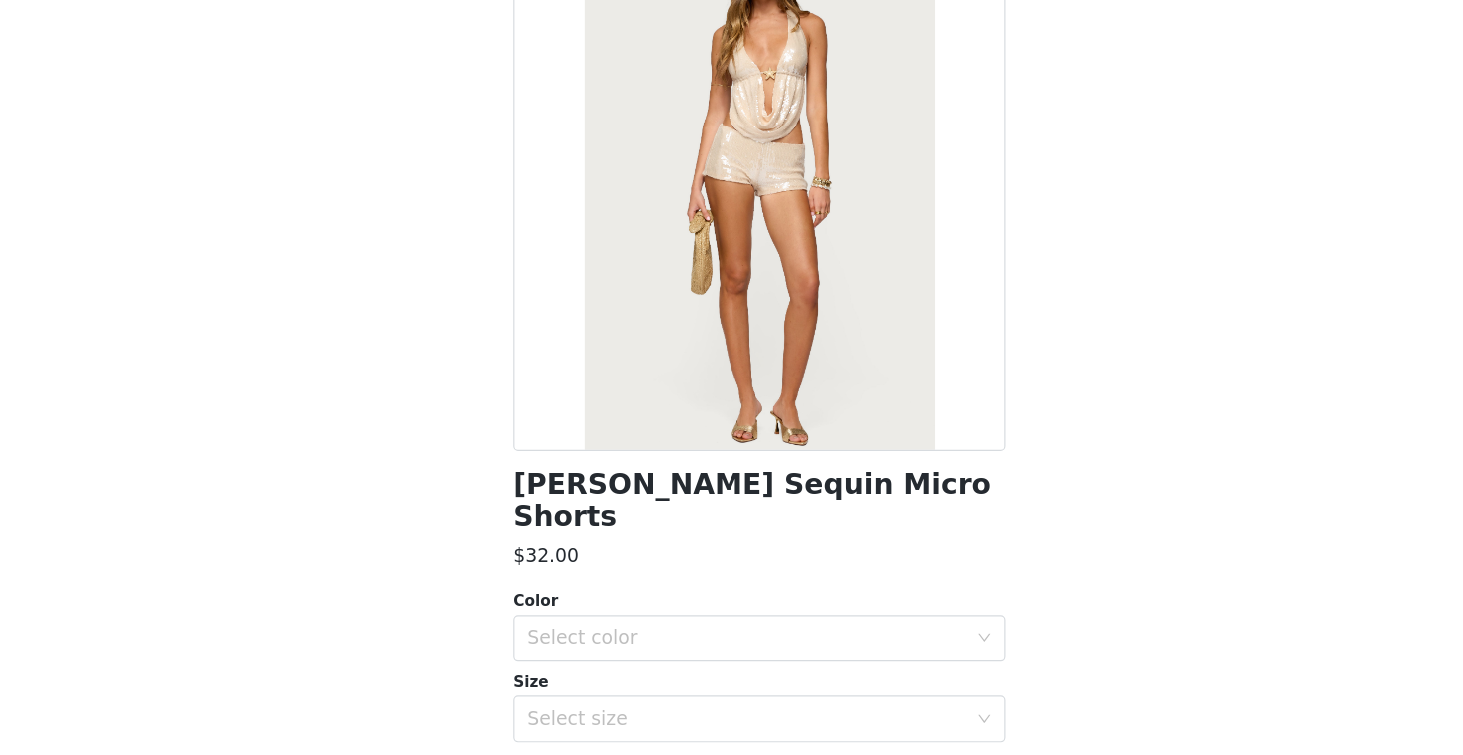
scroll to position [118, 0]
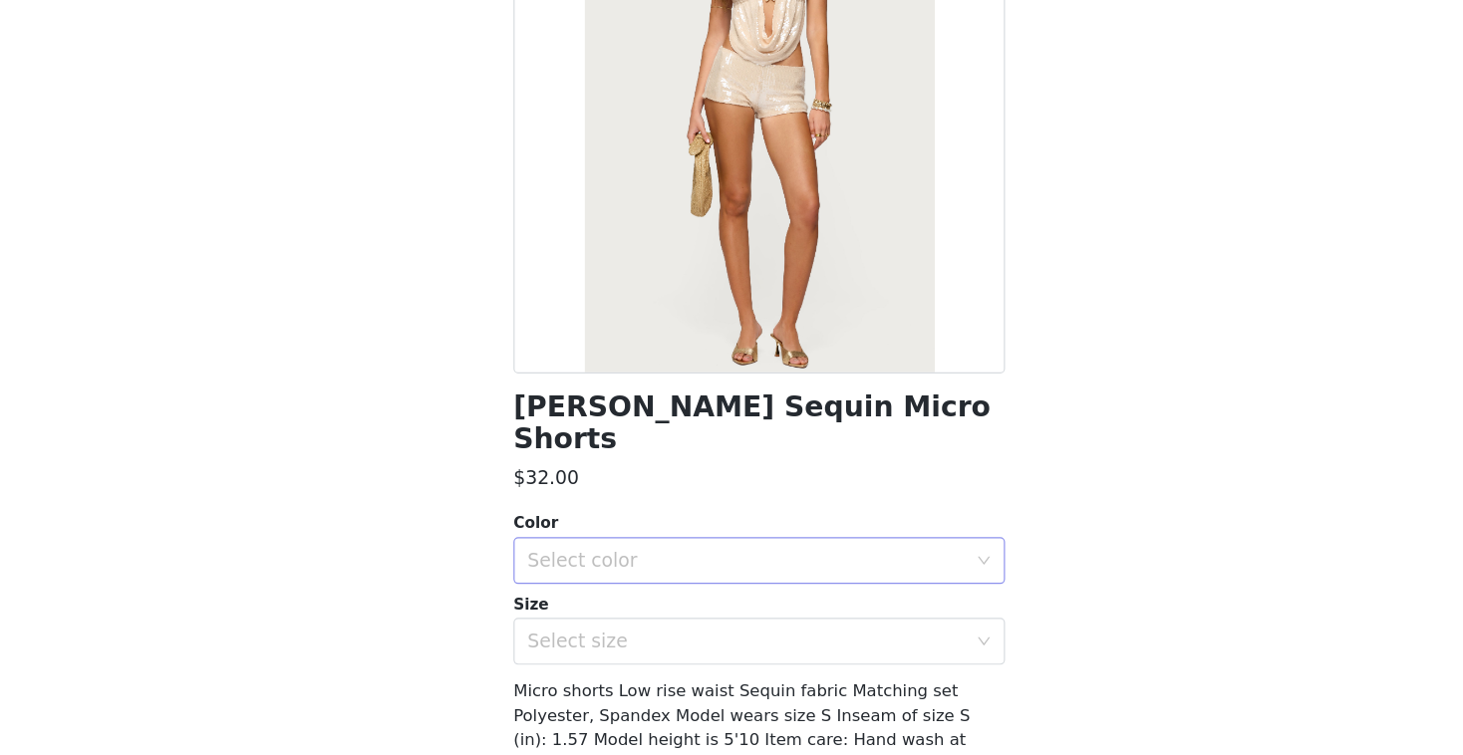
click at [665, 580] on div "Select color" at bounding box center [720, 590] width 373 height 20
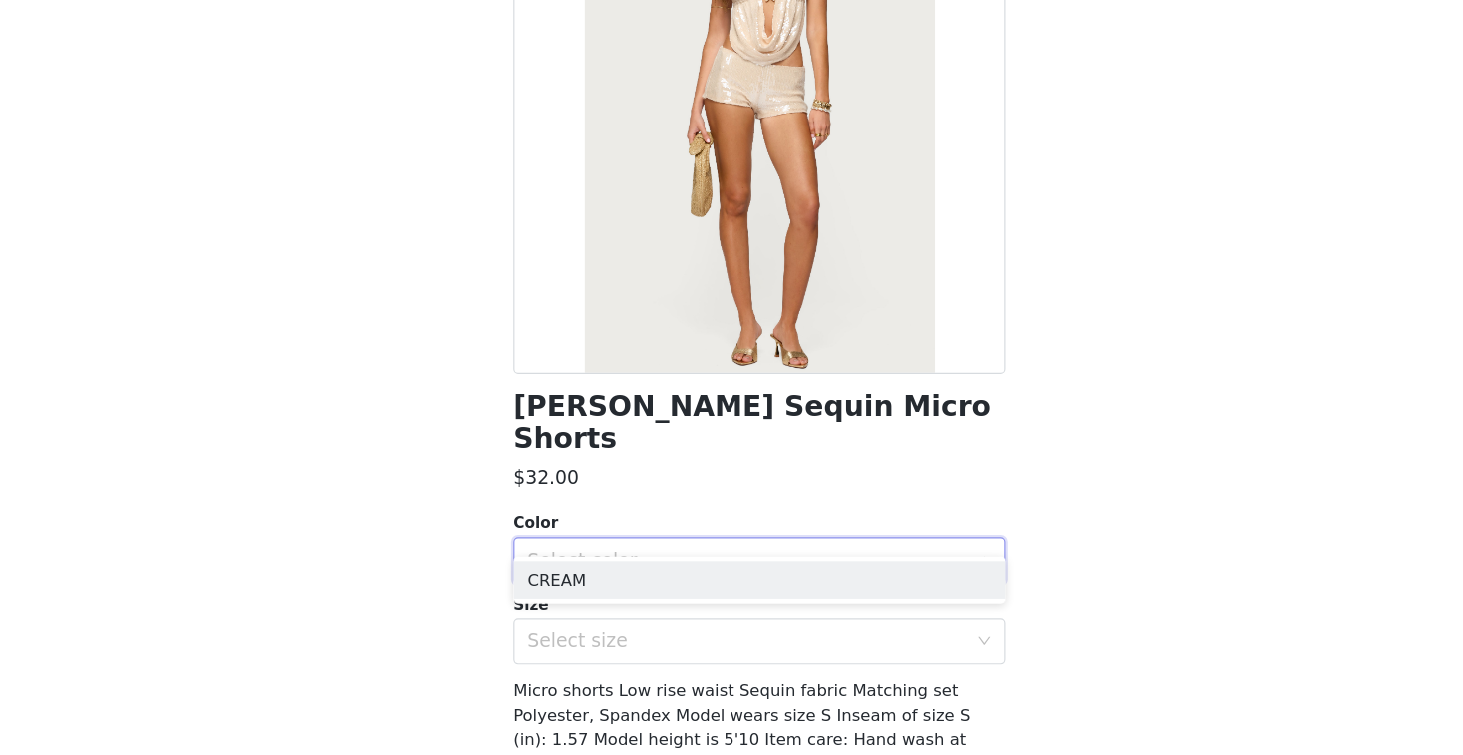
click at [610, 588] on ul "CREAM" at bounding box center [731, 606] width 419 height 40
click at [601, 613] on li "CREAM" at bounding box center [731, 606] width 419 height 32
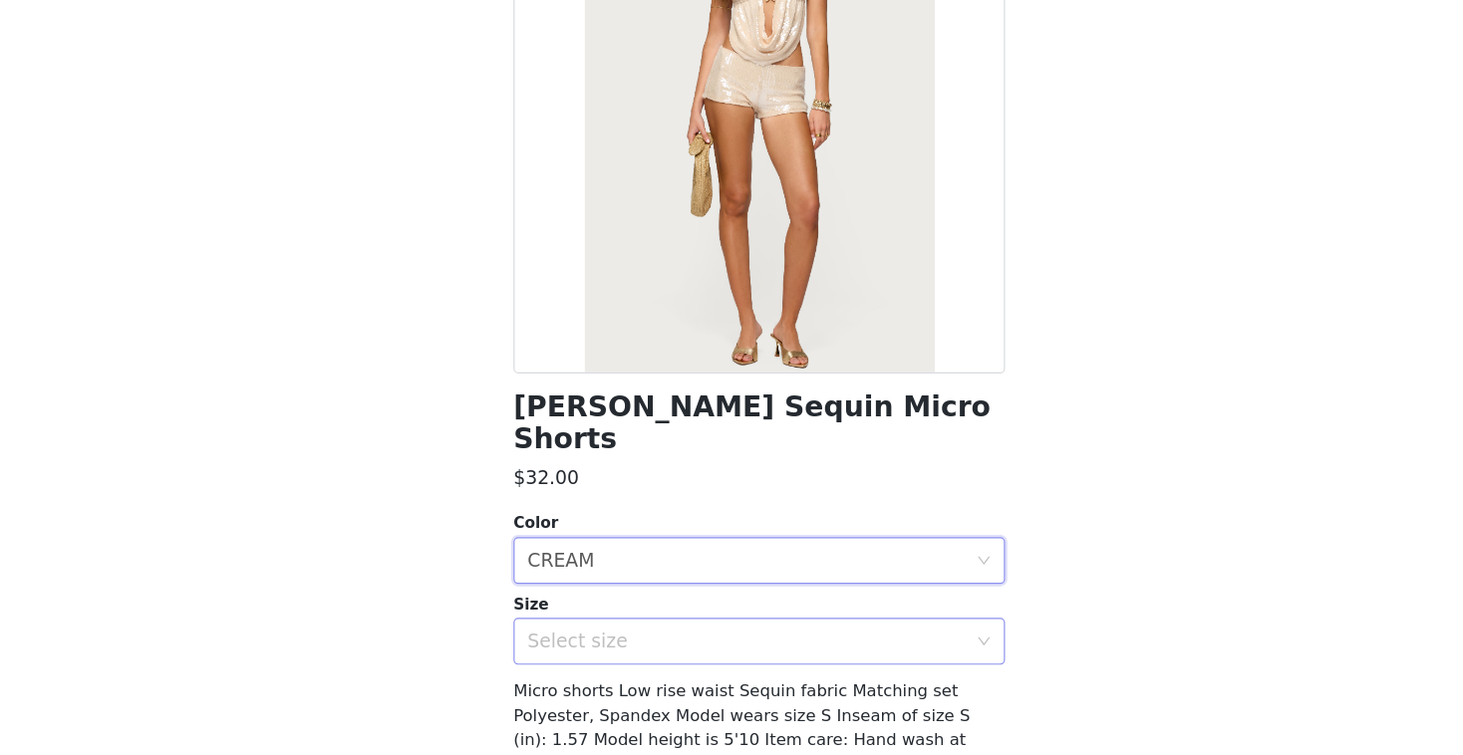
click at [592, 649] on div "Select size" at bounding box center [720, 659] width 373 height 20
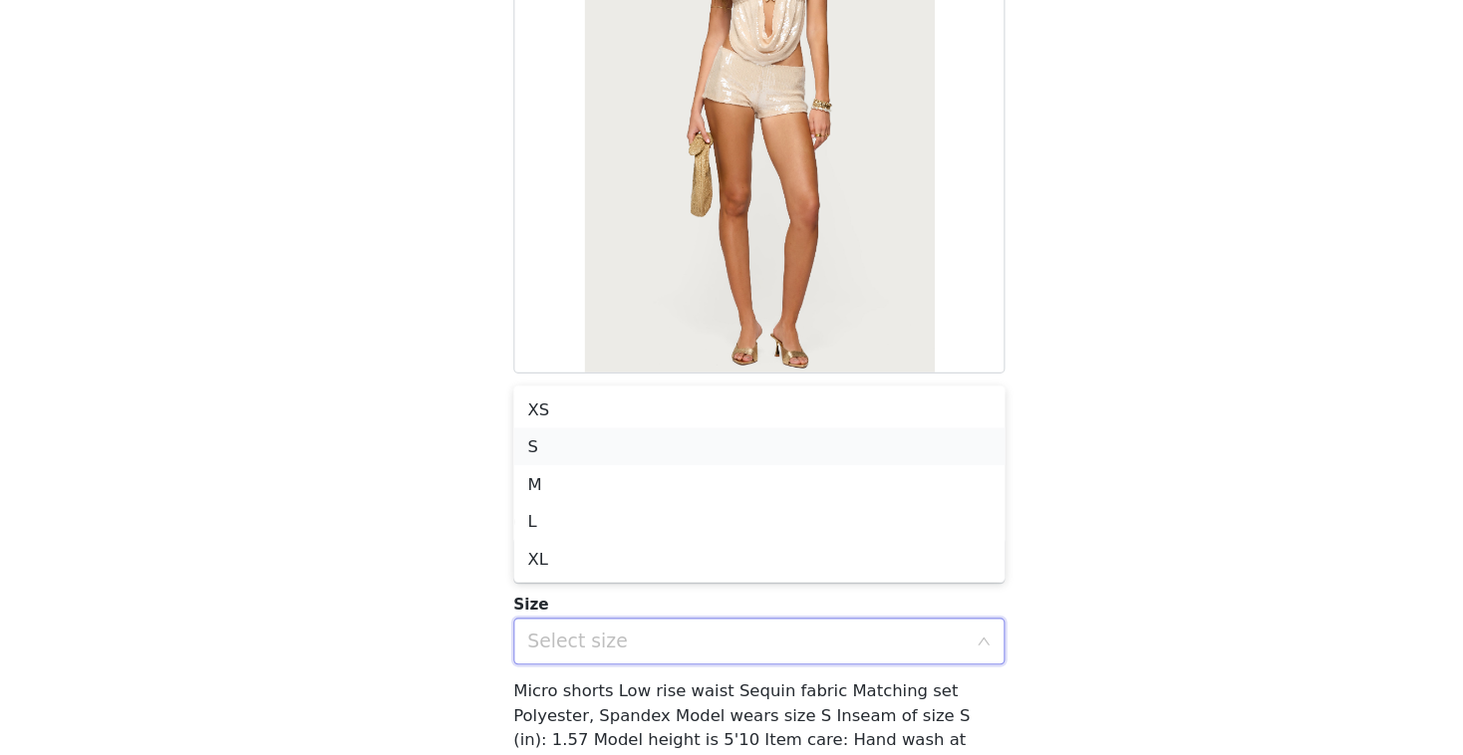
click at [576, 494] on li "S" at bounding box center [731, 492] width 419 height 32
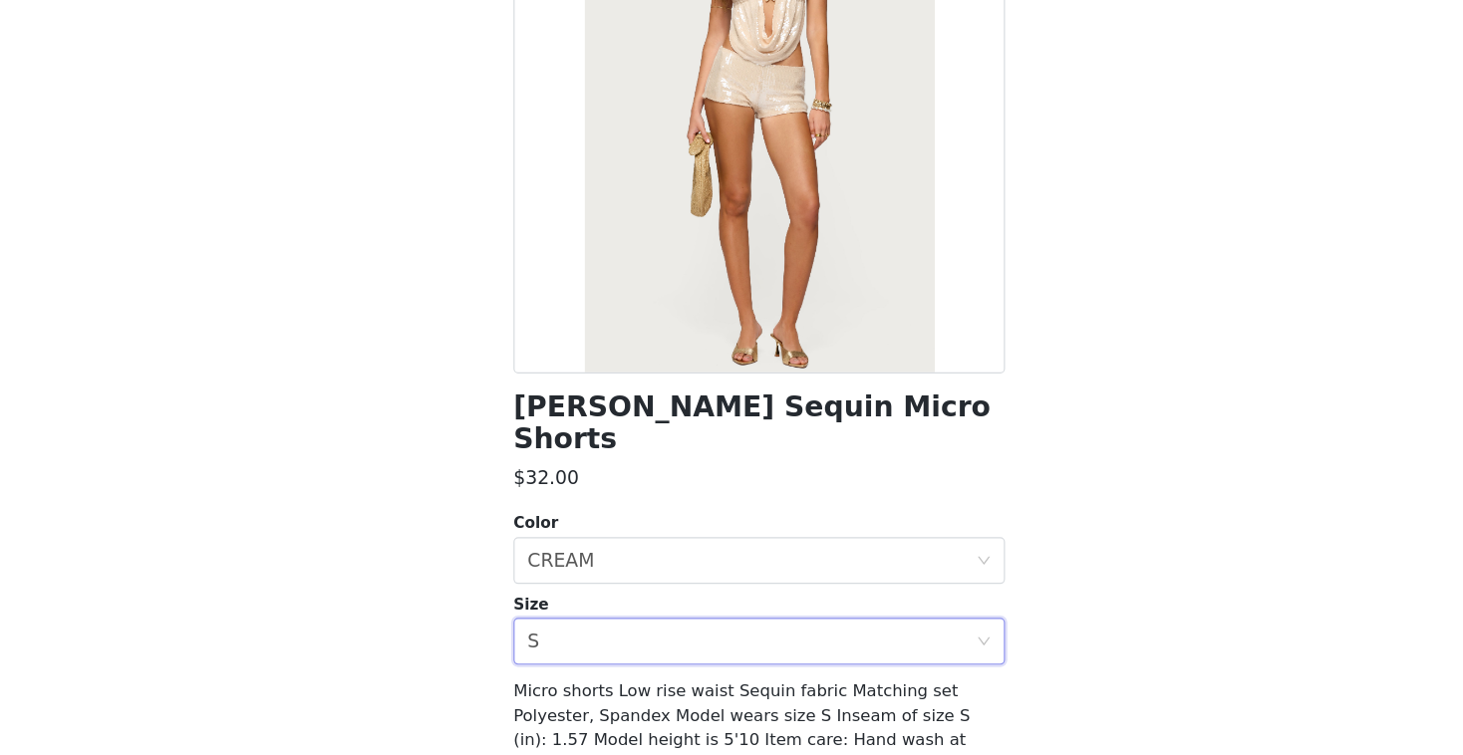
scroll to position [214, 0]
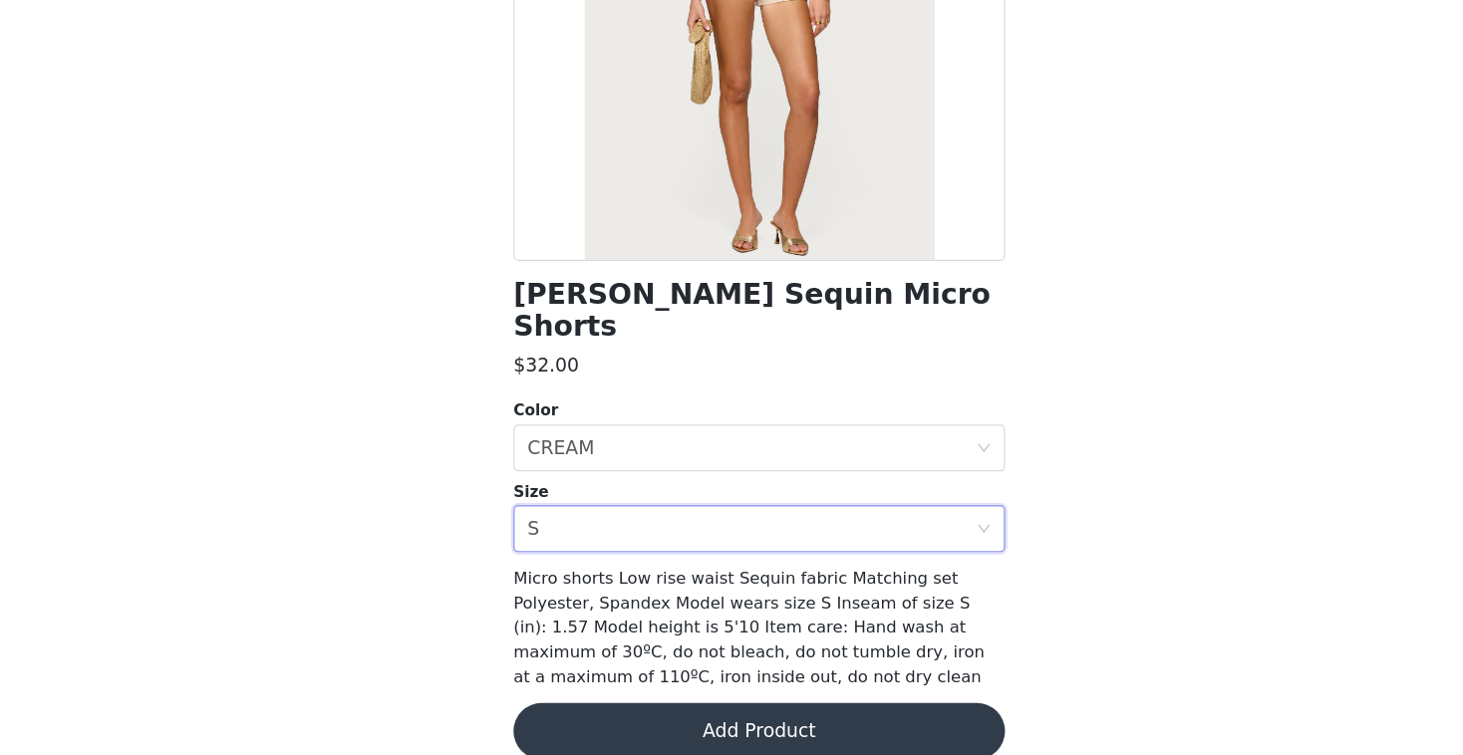
click at [688, 712] on button "Add Product" at bounding box center [731, 735] width 419 height 48
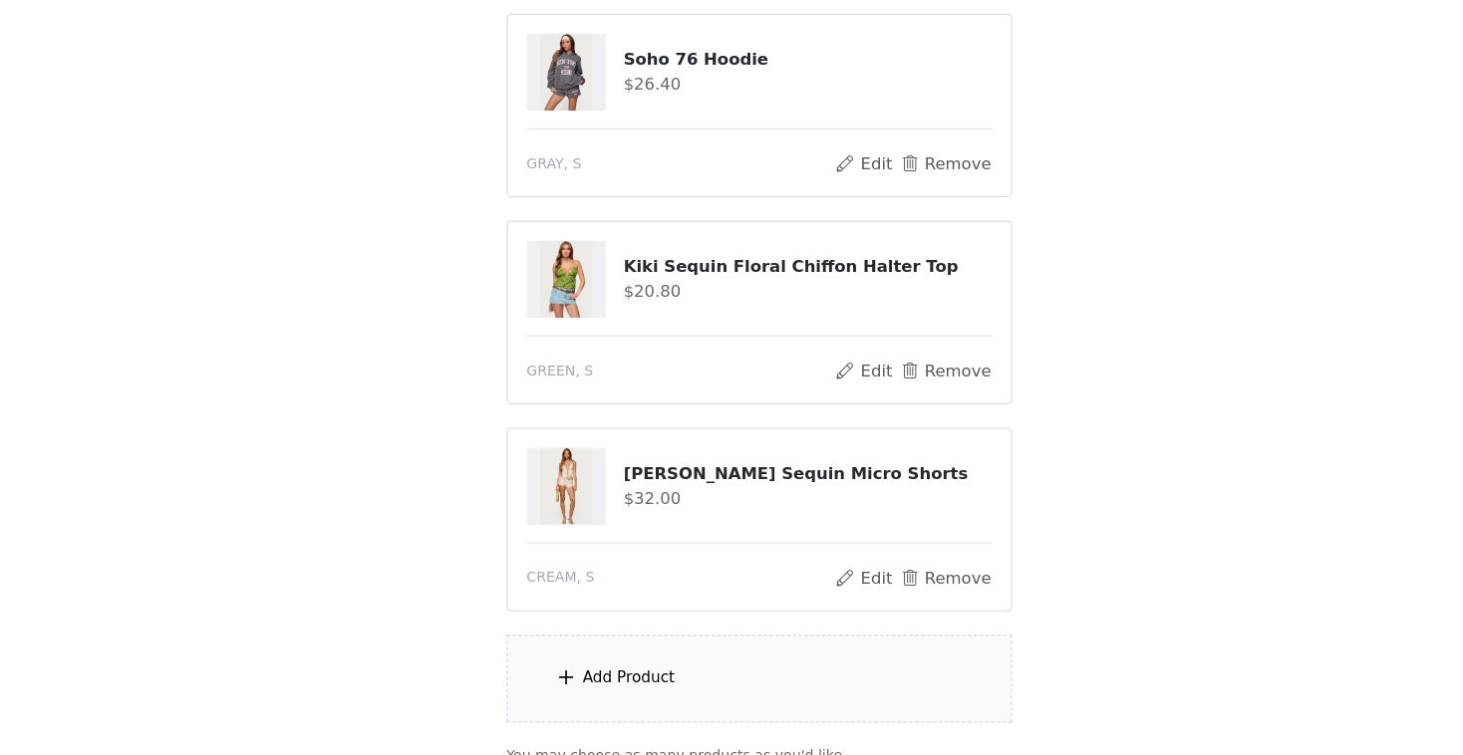
click at [656, 700] on div "Add Product" at bounding box center [731, 690] width 431 height 75
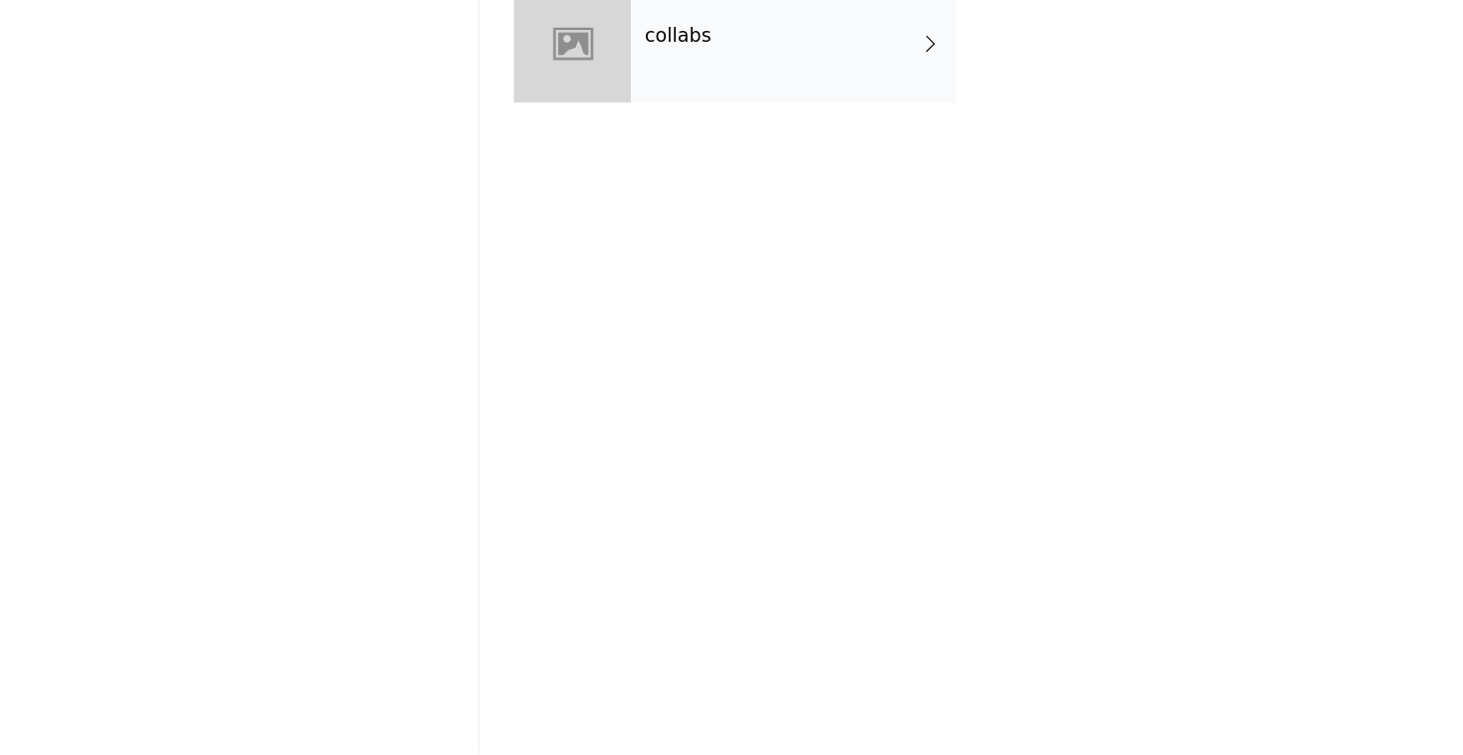
click at [722, 191] on div "collabs" at bounding box center [760, 150] width 277 height 100
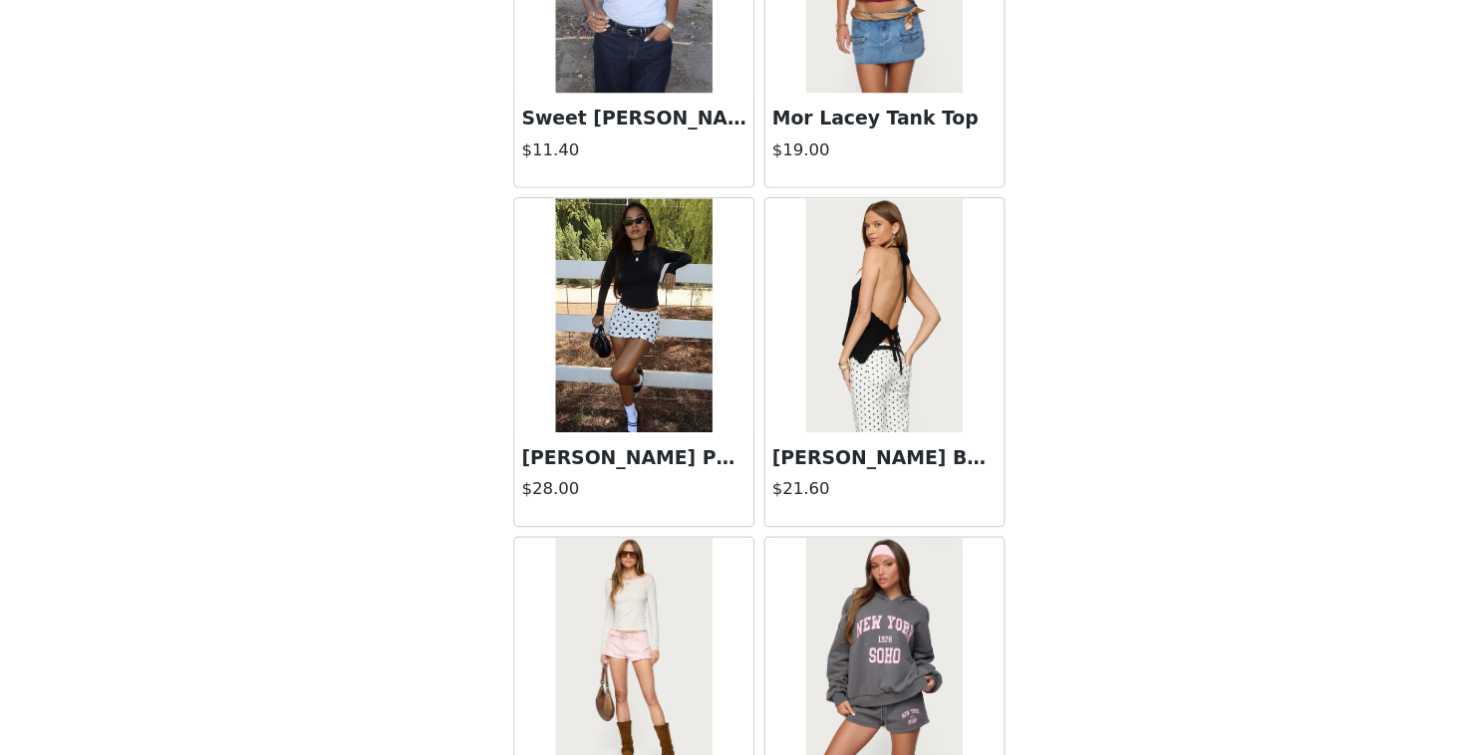
scroll to position [2294, 0]
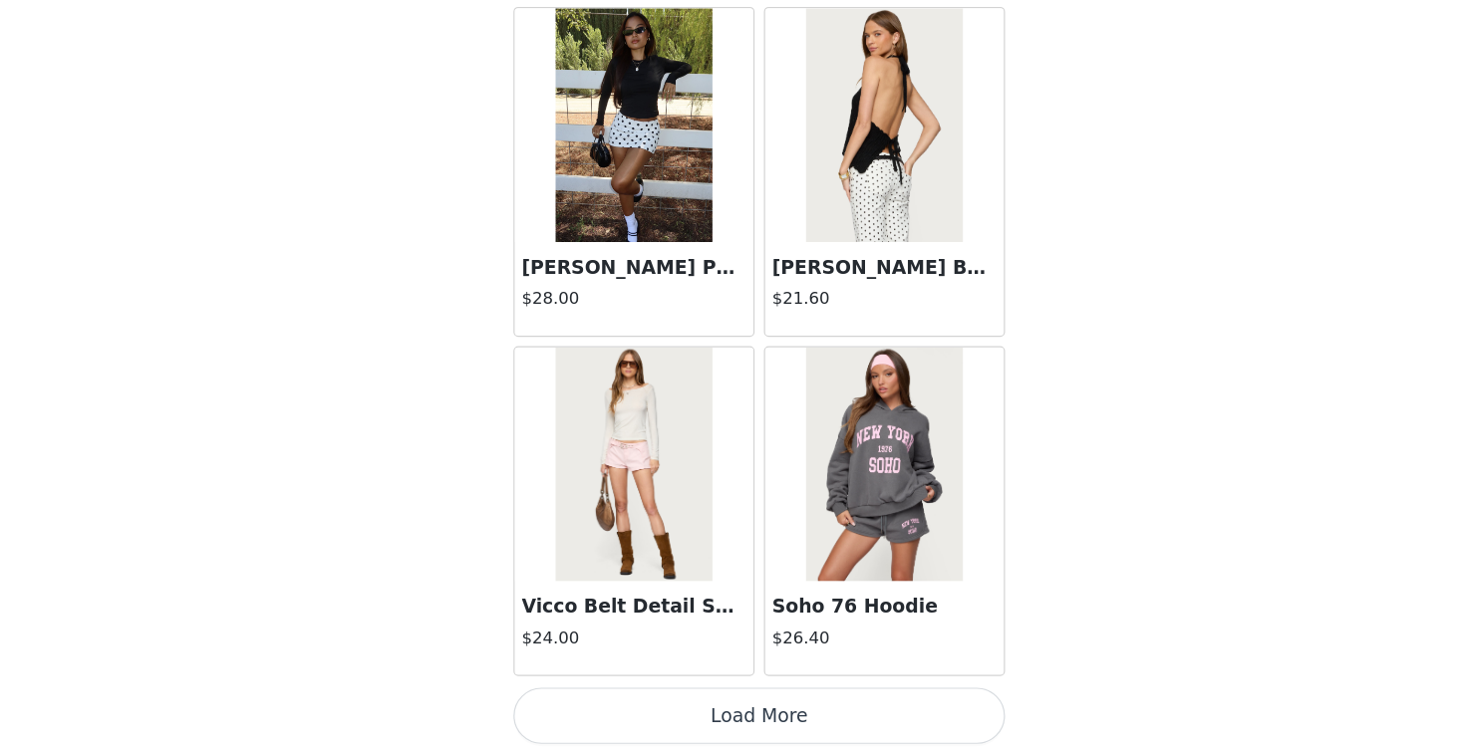
click at [695, 727] on button "Load More" at bounding box center [731, 722] width 419 height 48
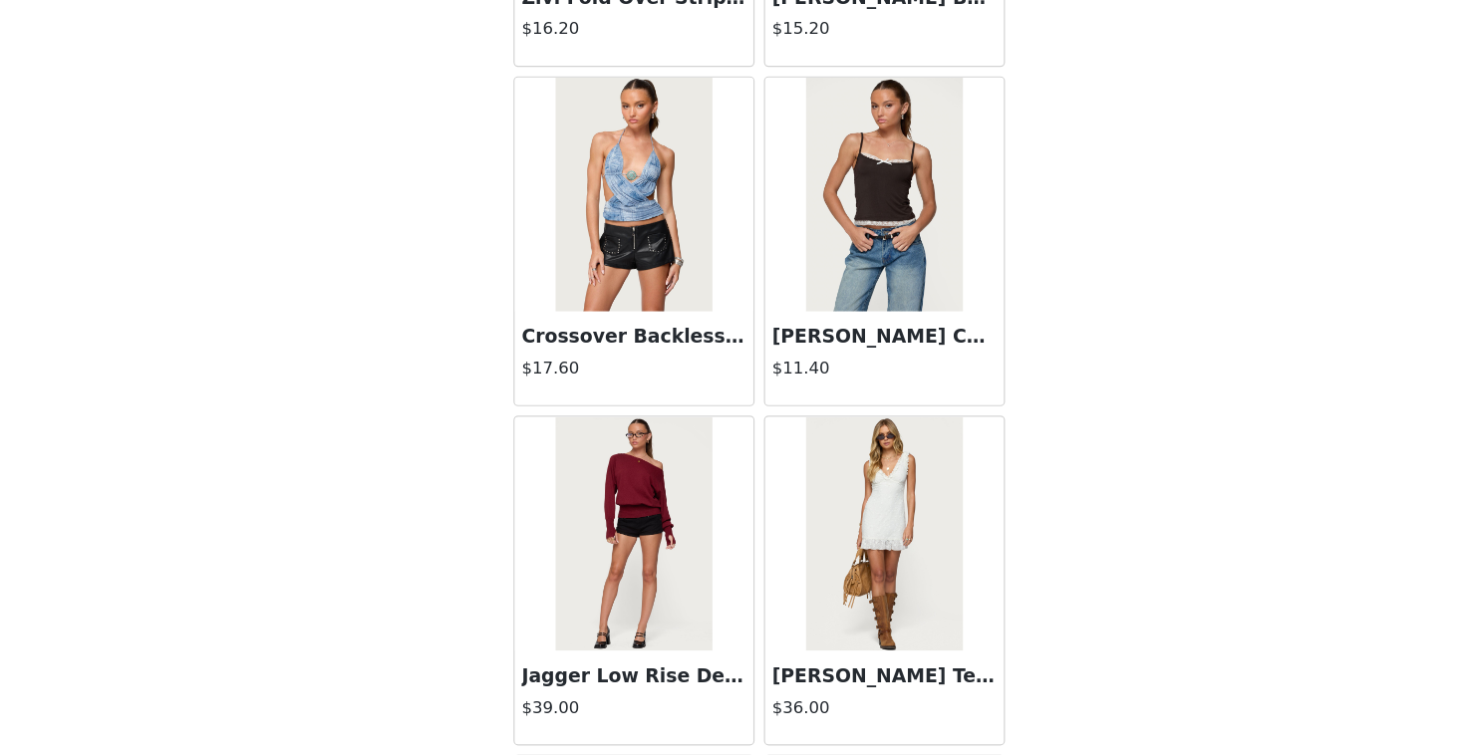
scroll to position [856, 0]
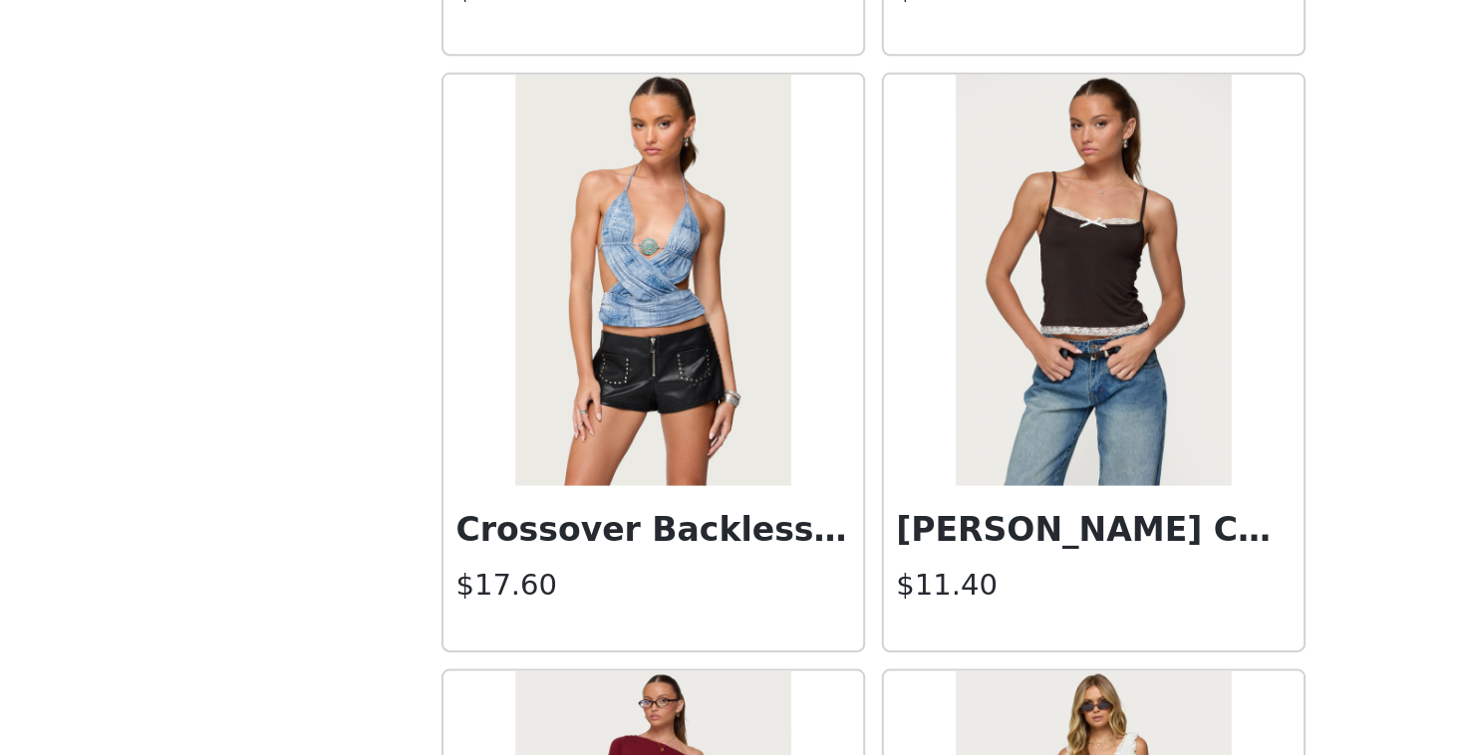
click at [634, 382] on div "Crossover Backless Printed Mesh Top $17.60" at bounding box center [624, 418] width 203 height 80
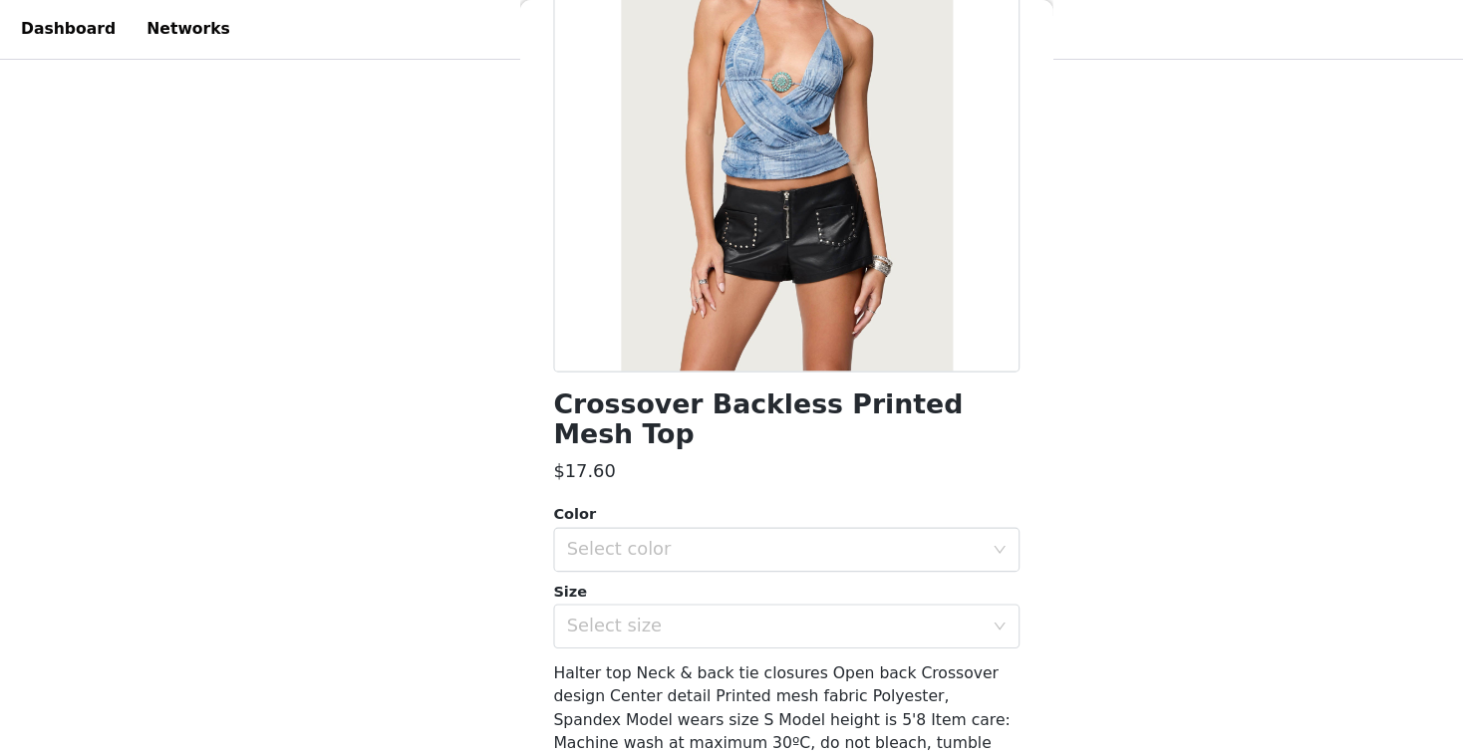
scroll to position [0, 0]
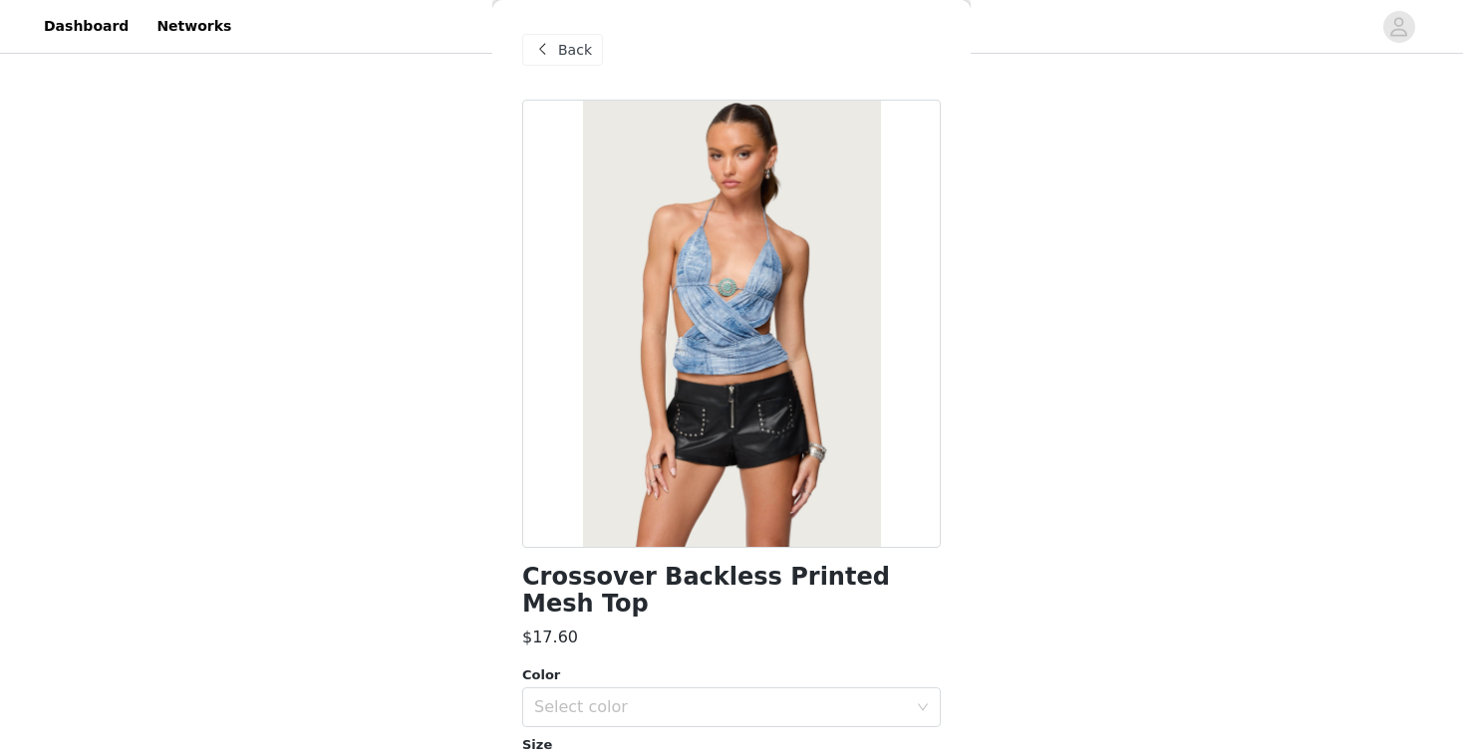
click at [574, 56] on span "Back" at bounding box center [575, 50] width 34 height 21
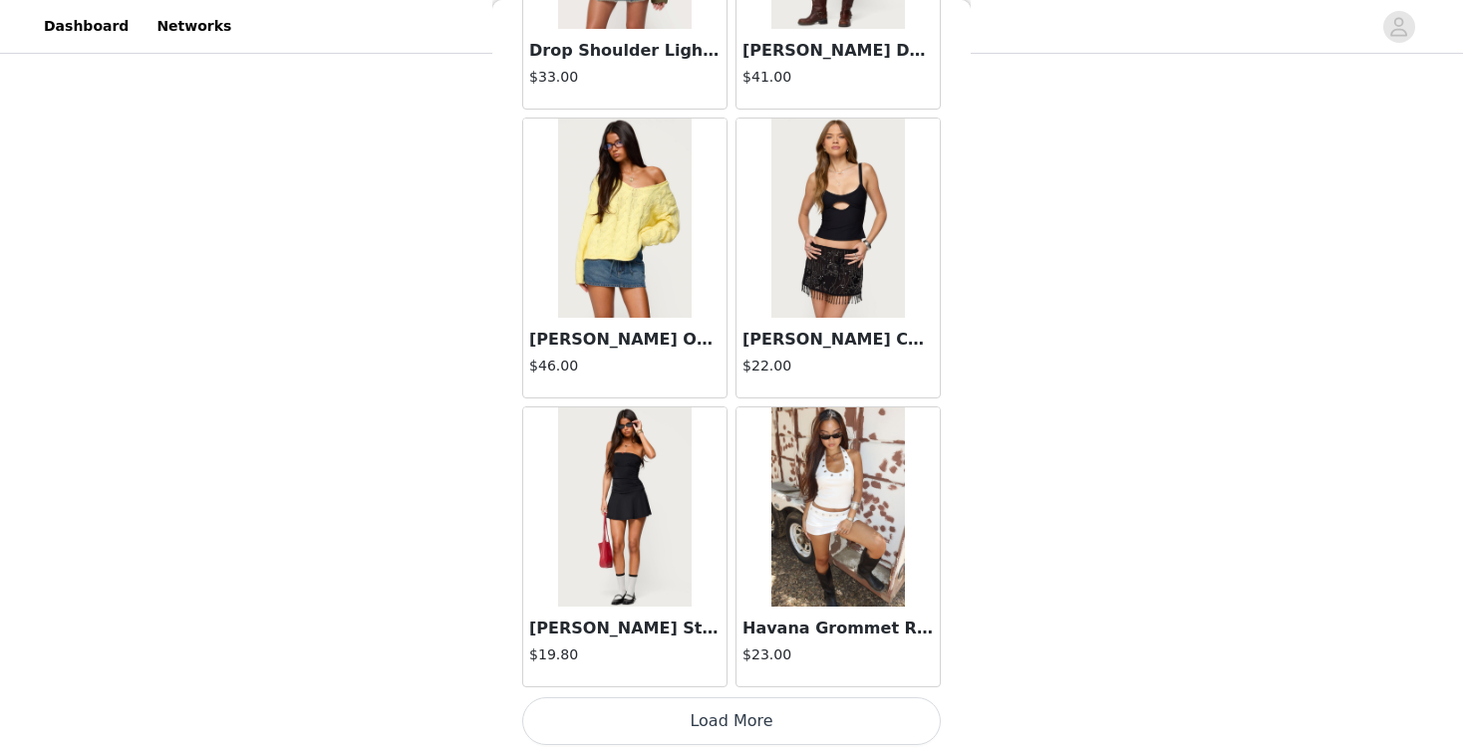
scroll to position [857, 0]
click at [731, 718] on button "Load More" at bounding box center [731, 722] width 419 height 48
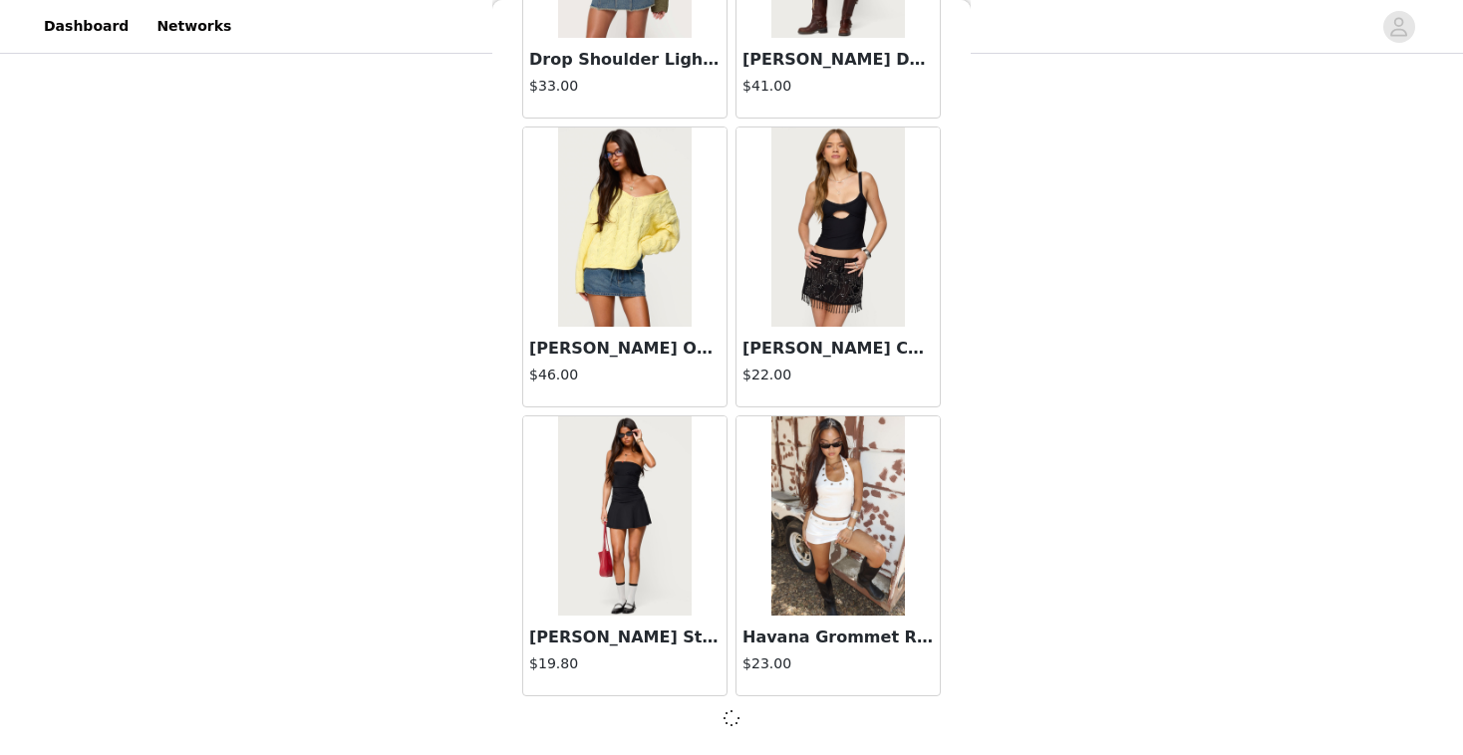
scroll to position [5184, 0]
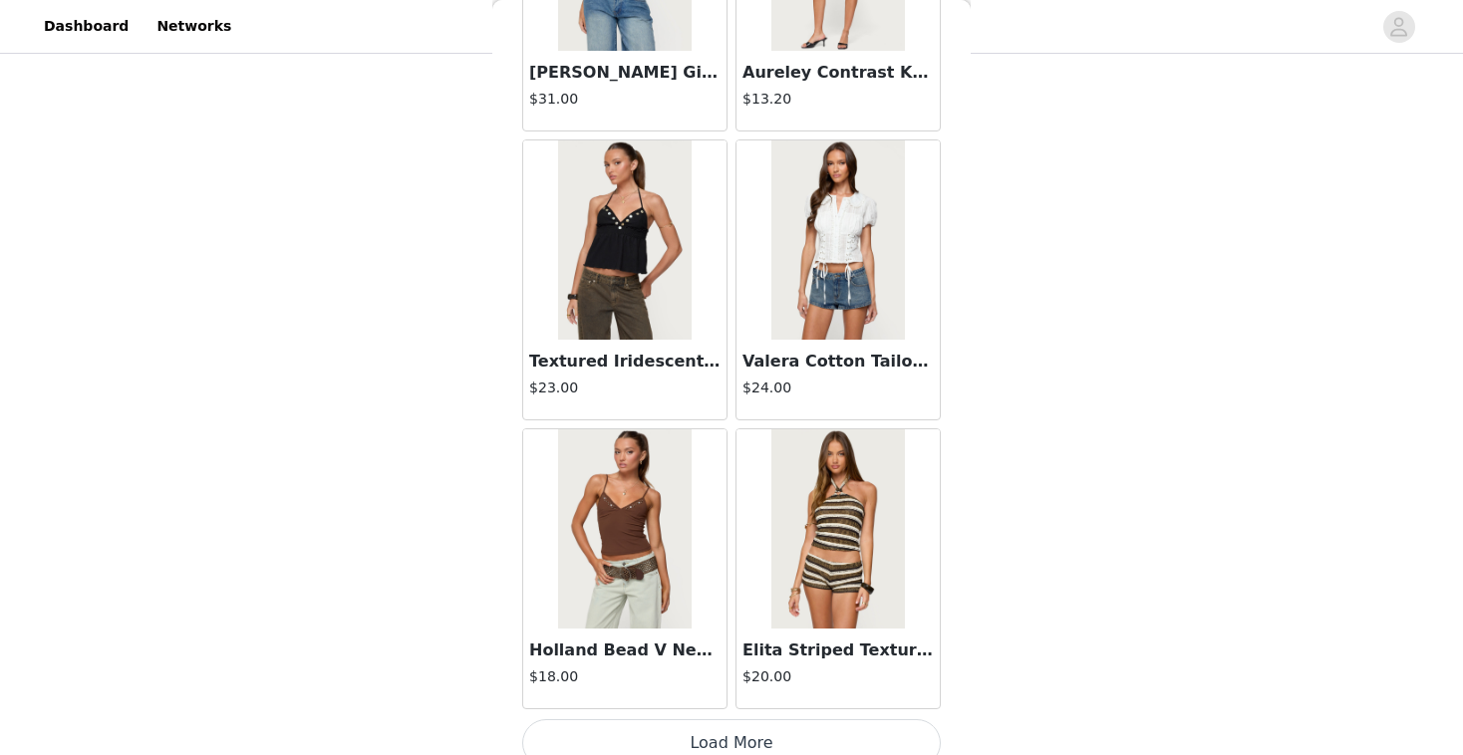
scroll to position [8074, 0]
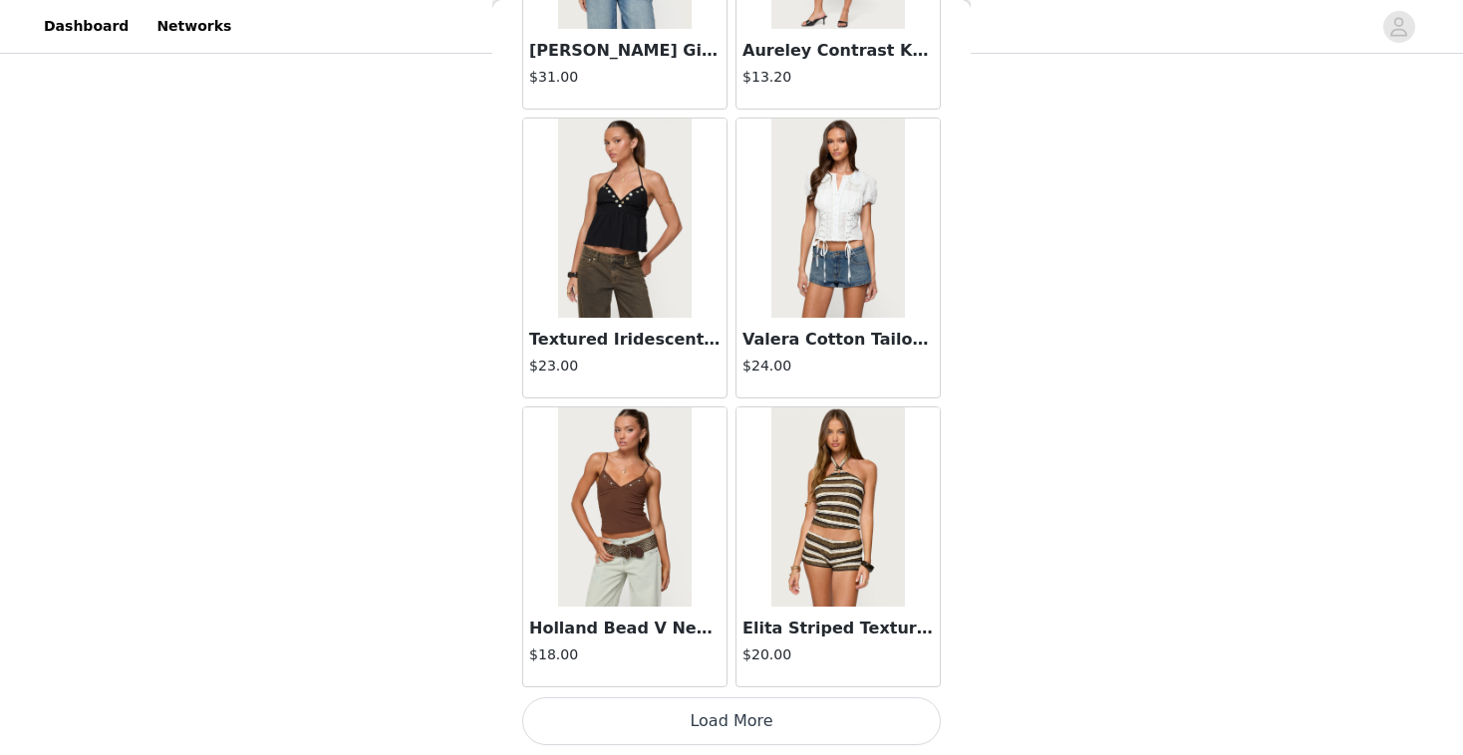
click at [624, 717] on button "Load More" at bounding box center [731, 722] width 419 height 48
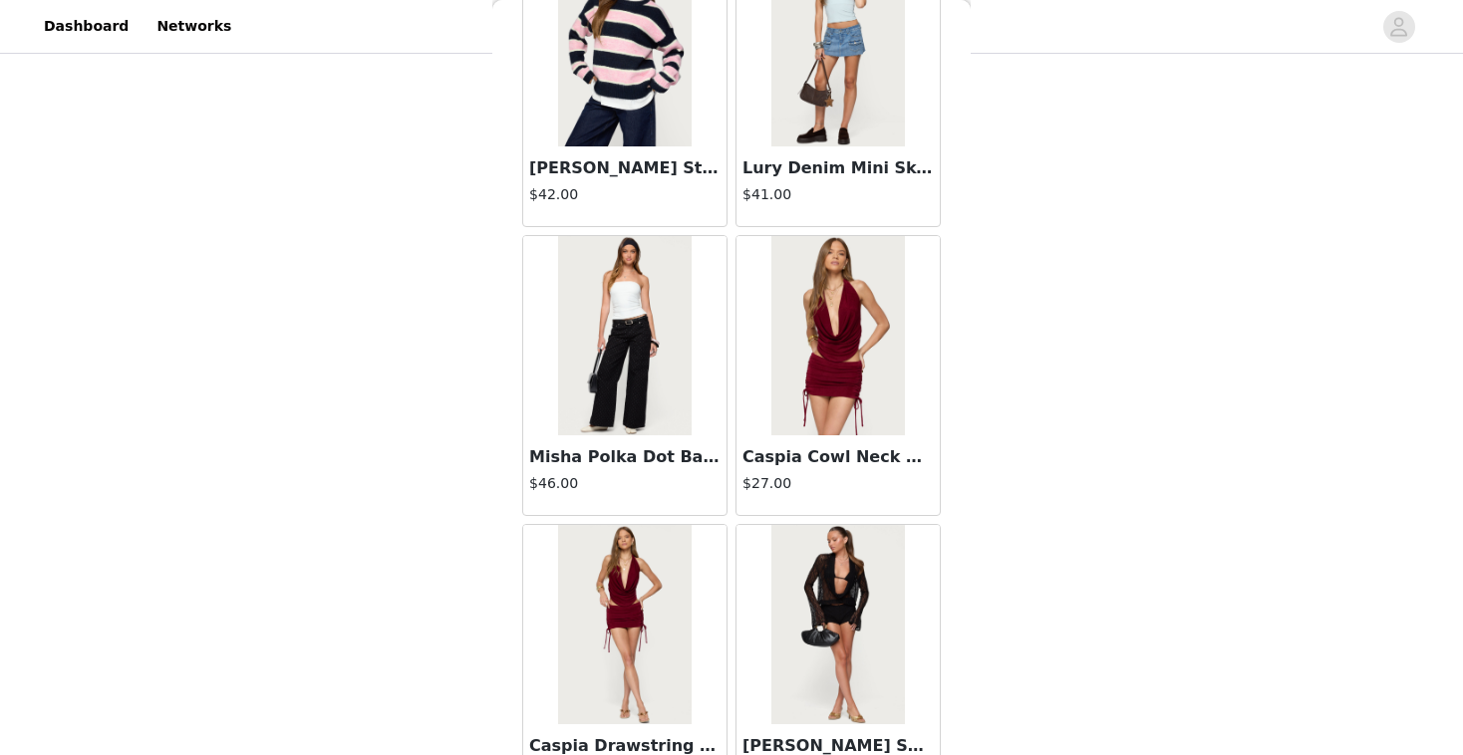
scroll to position [9114, 0]
